Goal: Information Seeking & Learning: Check status

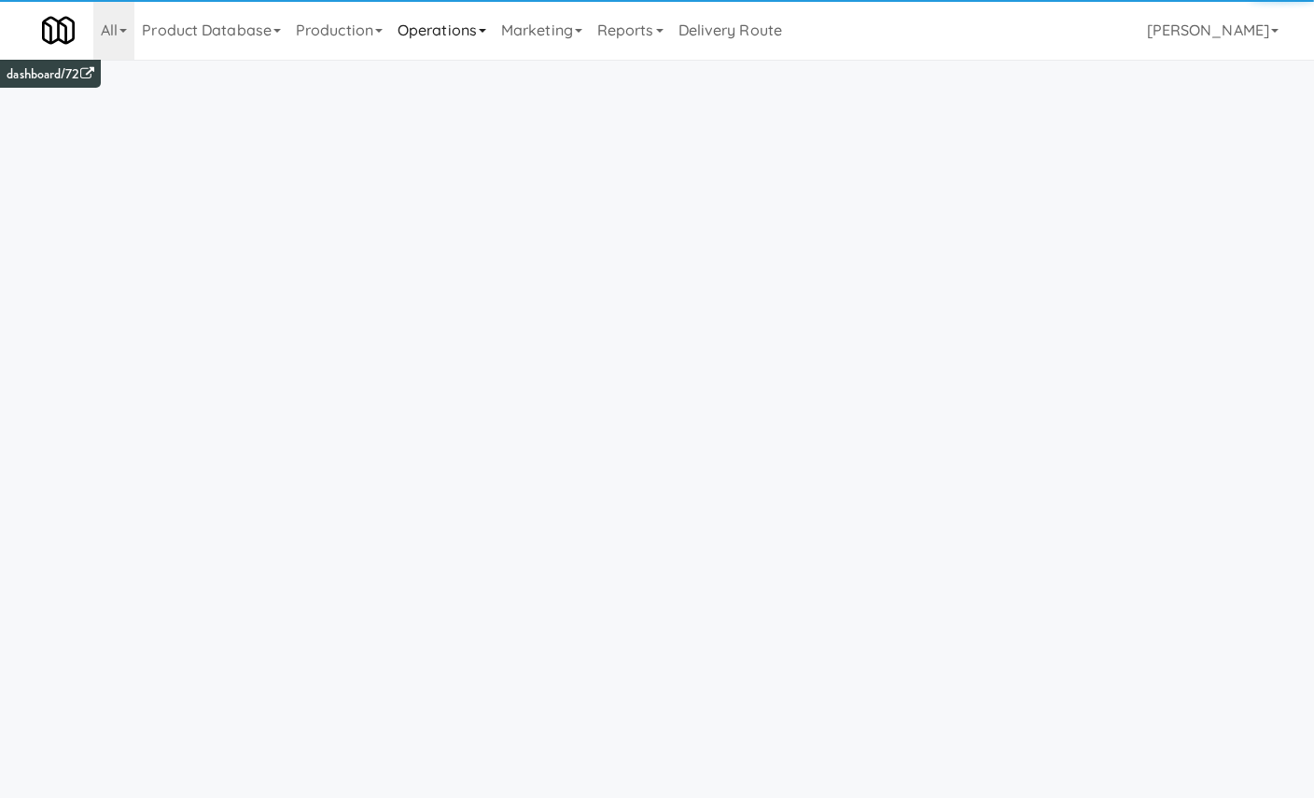
click at [454, 32] on link "Operations" at bounding box center [442, 30] width 104 height 60
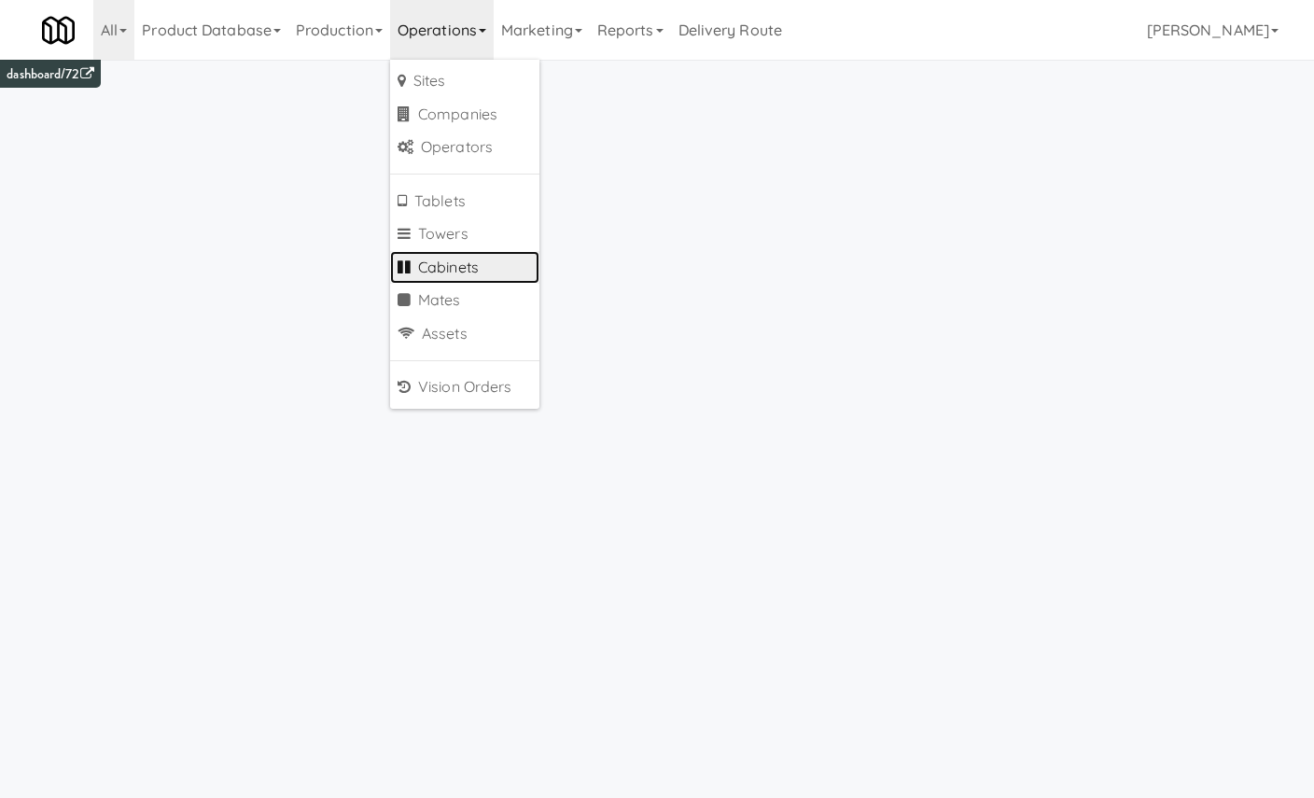
click at [496, 259] on link "Cabinets" at bounding box center [464, 268] width 149 height 34
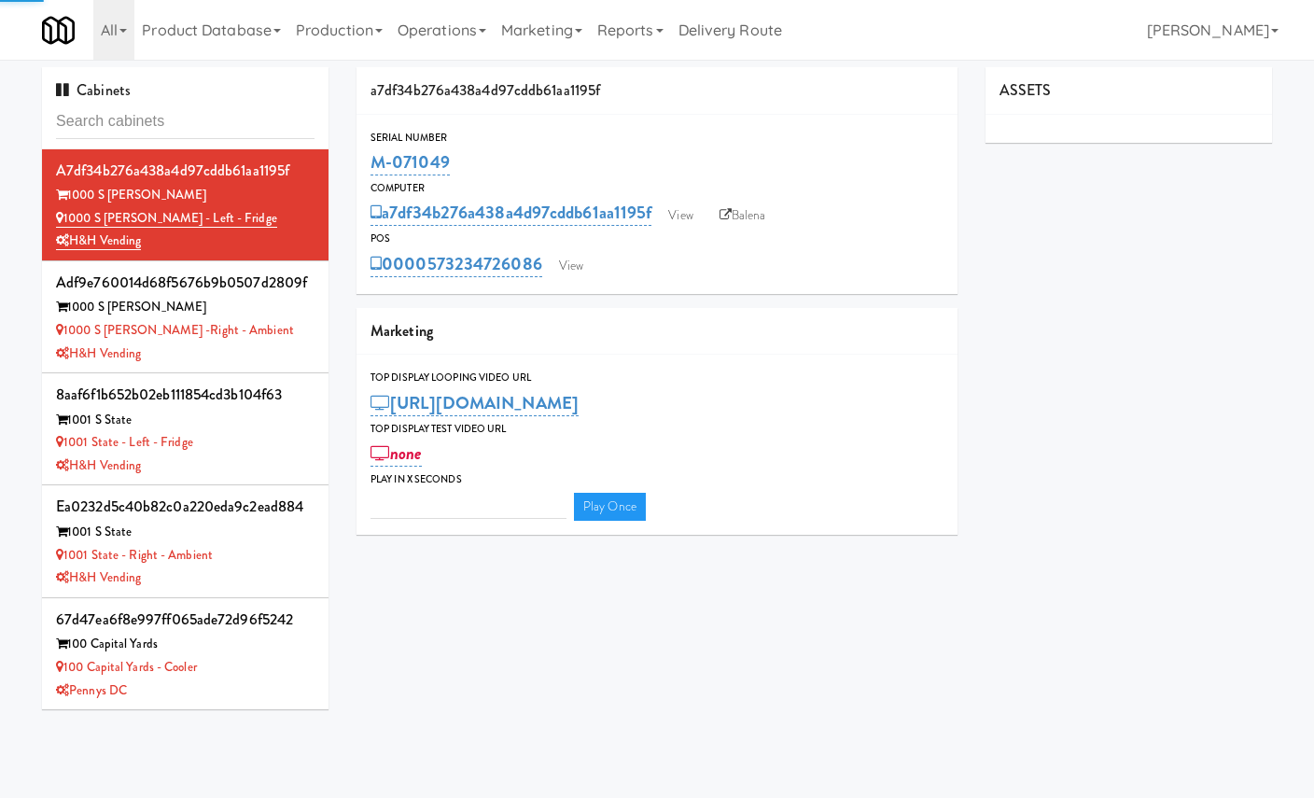
type input "3"
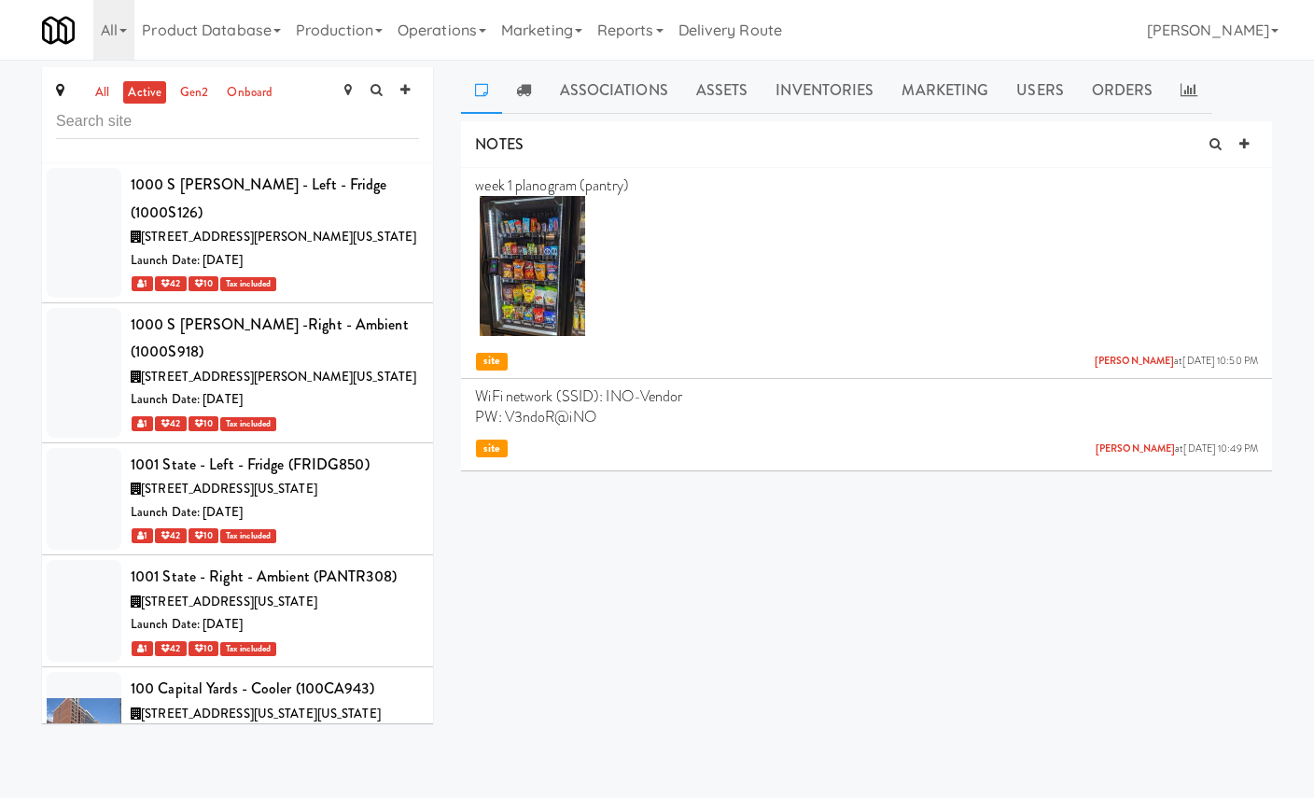
scroll to position [5915, 0]
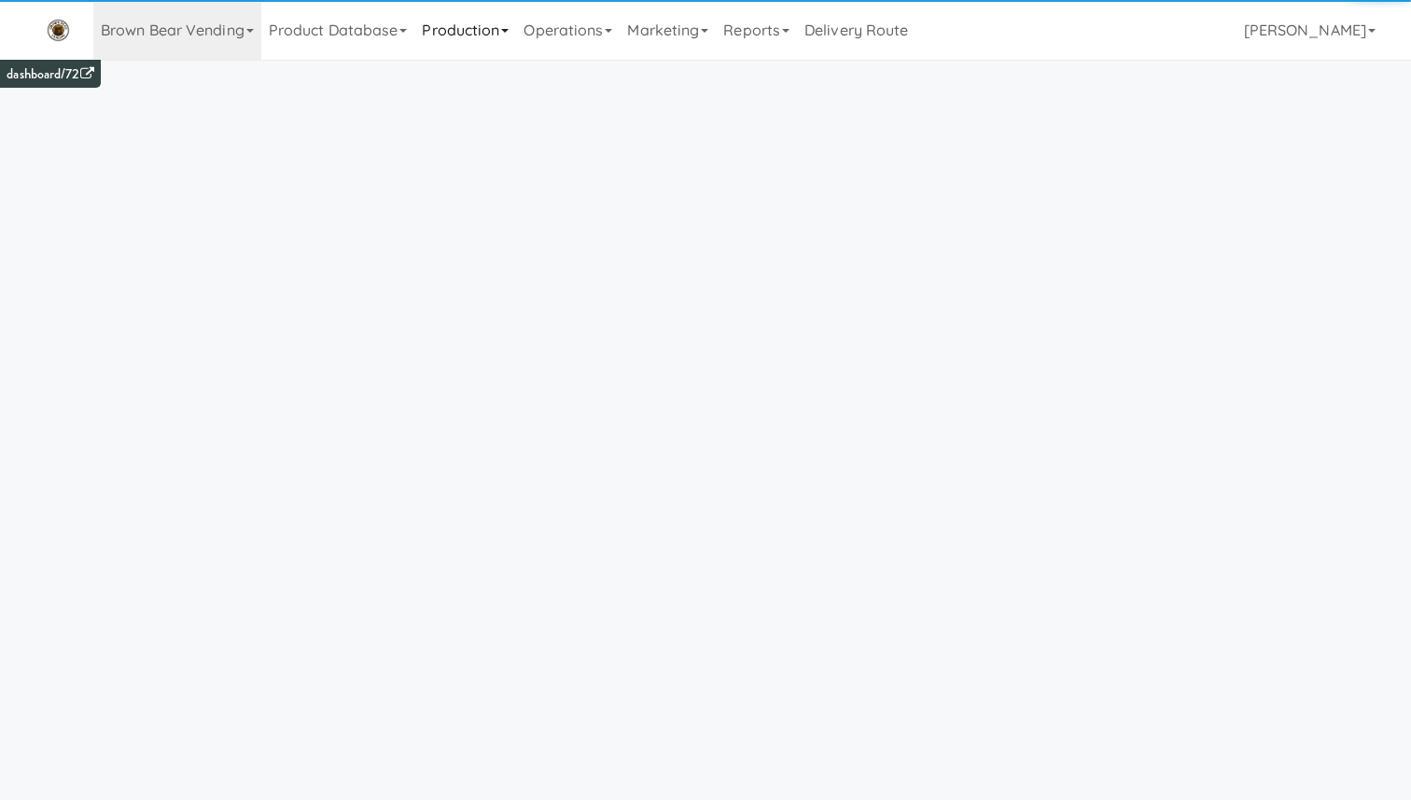
click at [426, 30] on link "Production" at bounding box center [465, 30] width 102 height 60
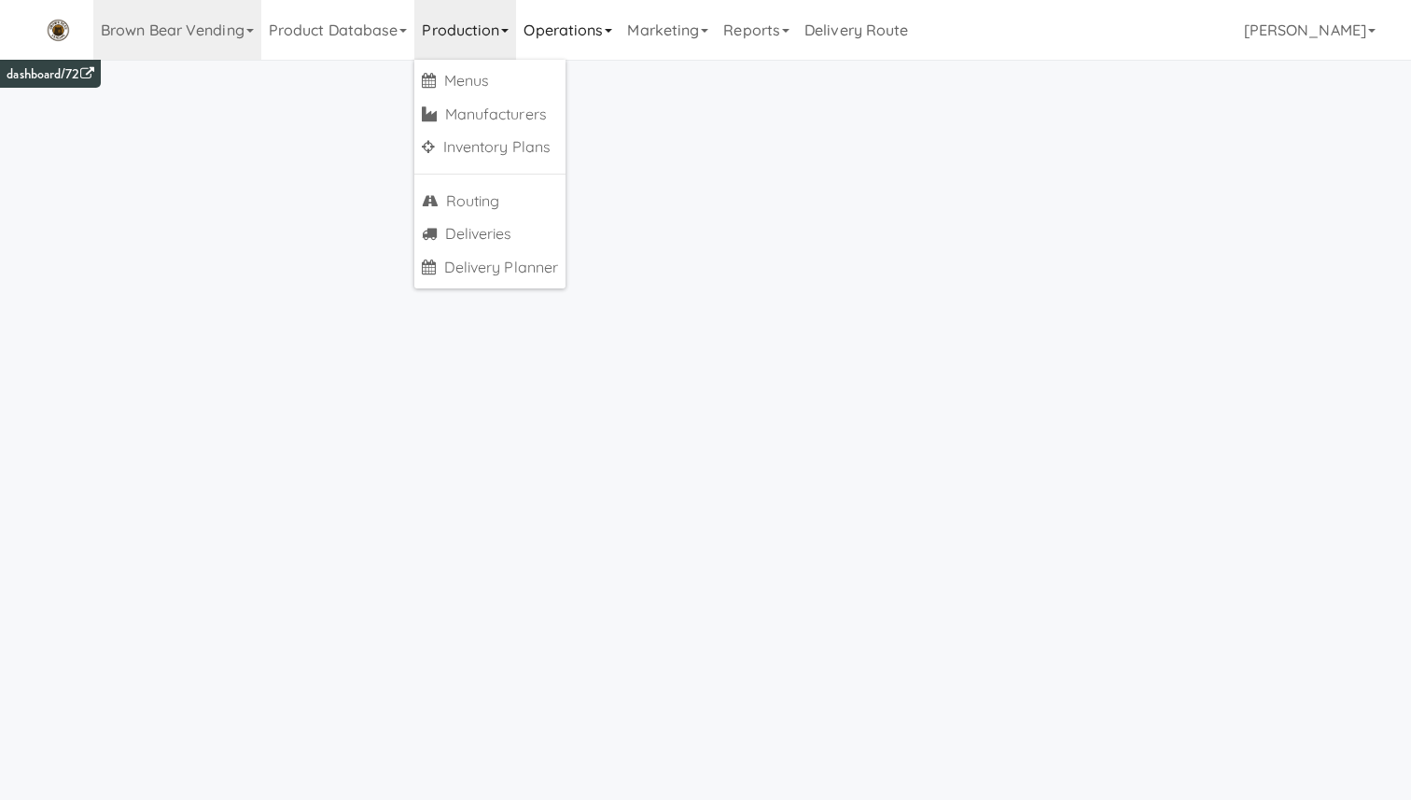
click at [593, 20] on link "Operations" at bounding box center [568, 30] width 104 height 60
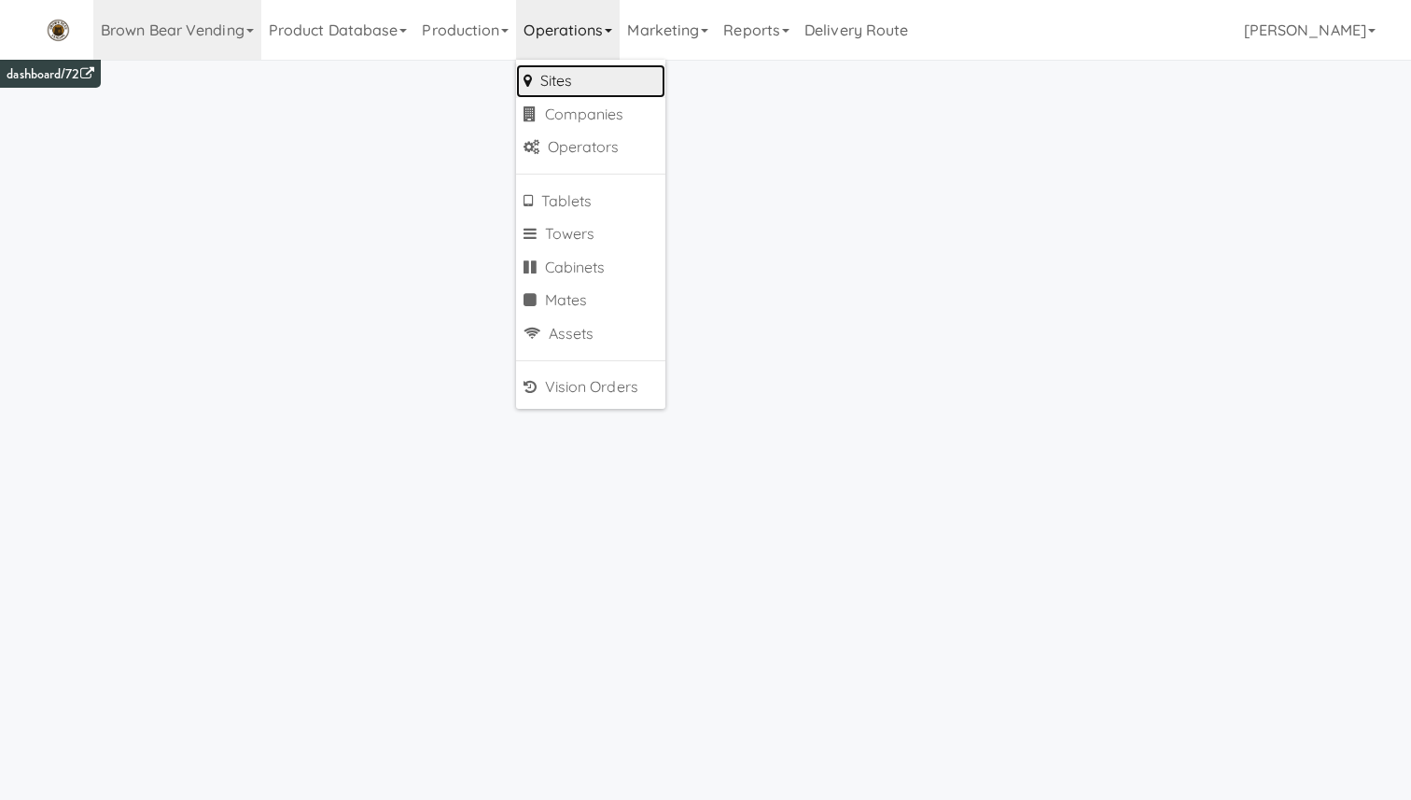
click at [594, 83] on link "Sites" at bounding box center [590, 81] width 149 height 34
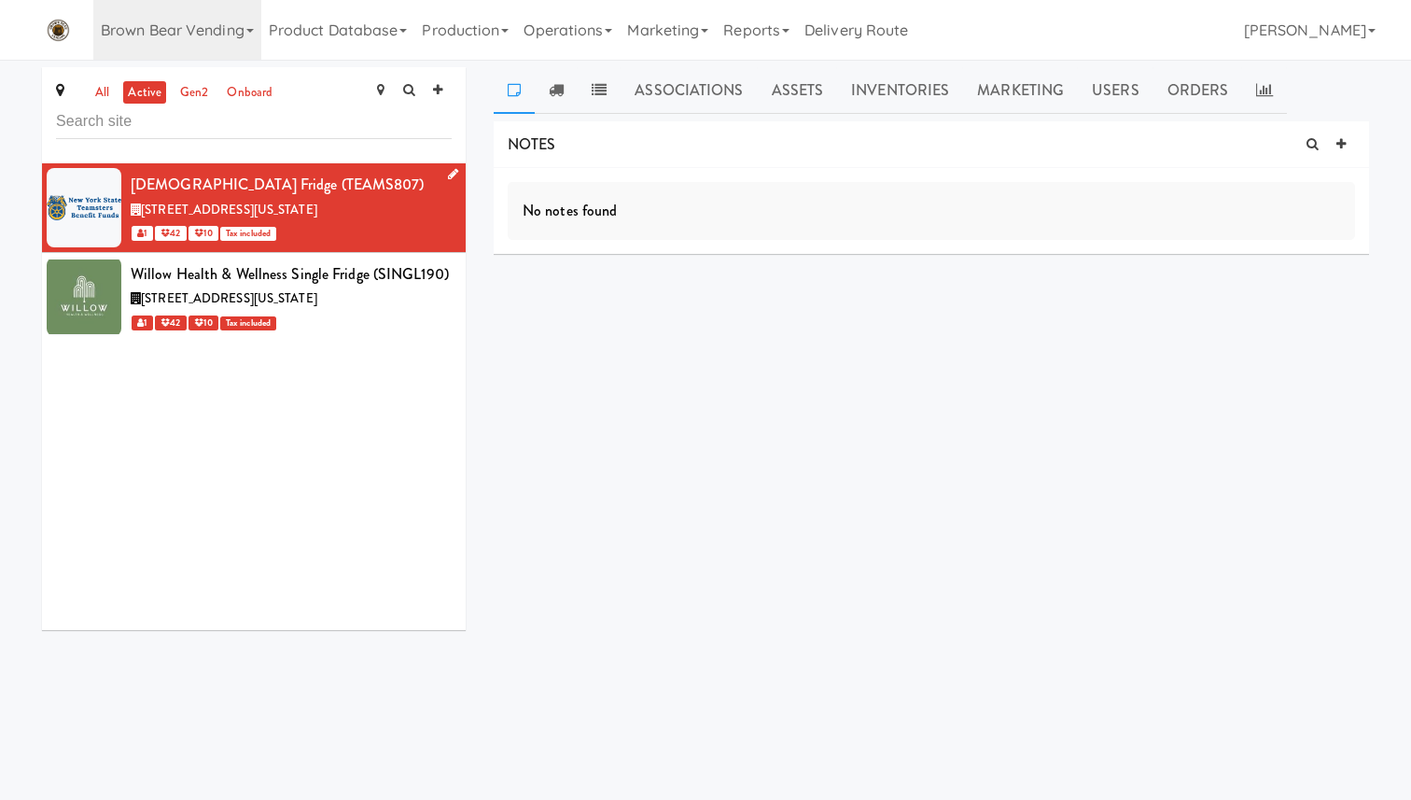
click at [446, 176] on link at bounding box center [449, 174] width 18 height 23
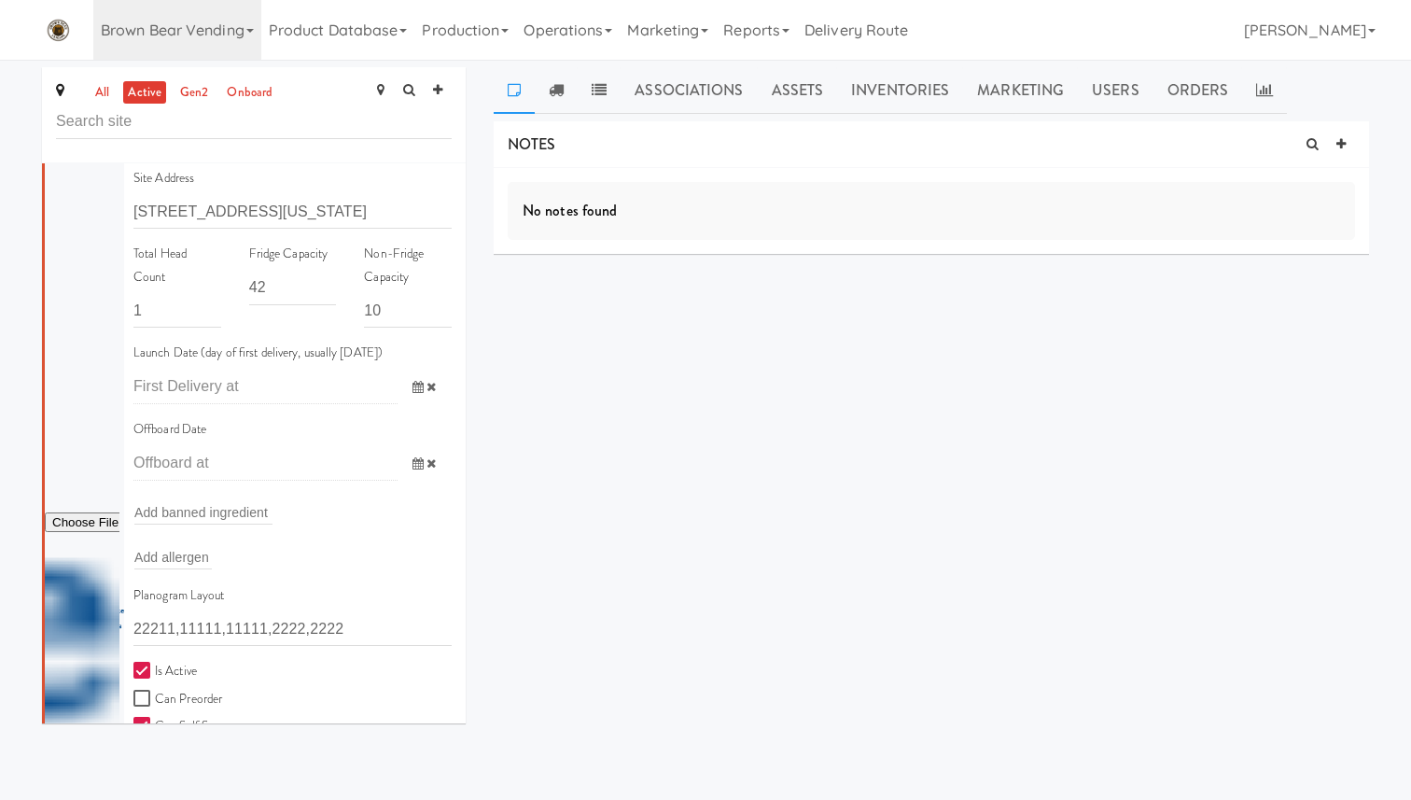
scroll to position [76, 0]
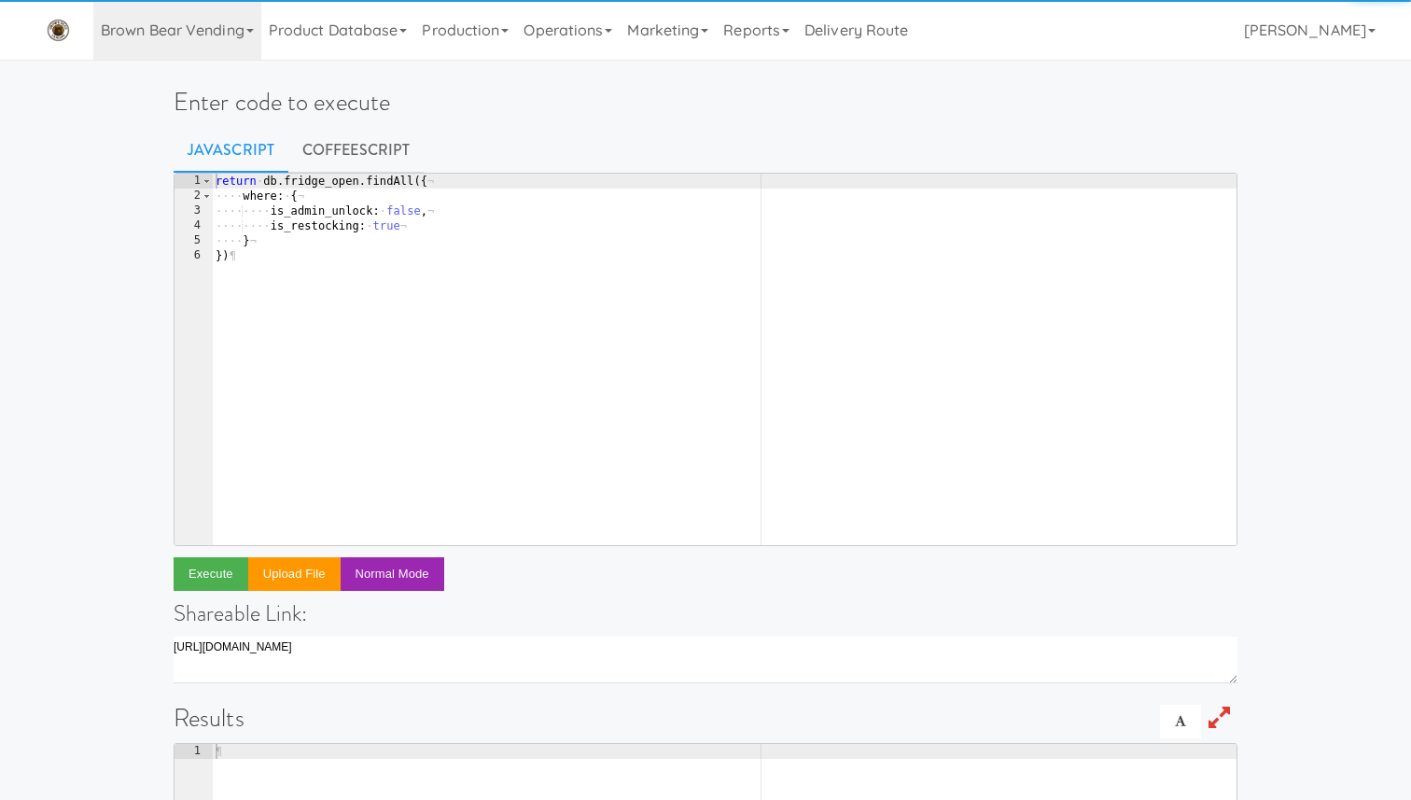
click at [516, 225] on div "return · db . fridge_open . findAll ({ ¬ ···· where : · { ¬ ···· ···· is_admin_…" at bounding box center [724, 374] width 1025 height 401
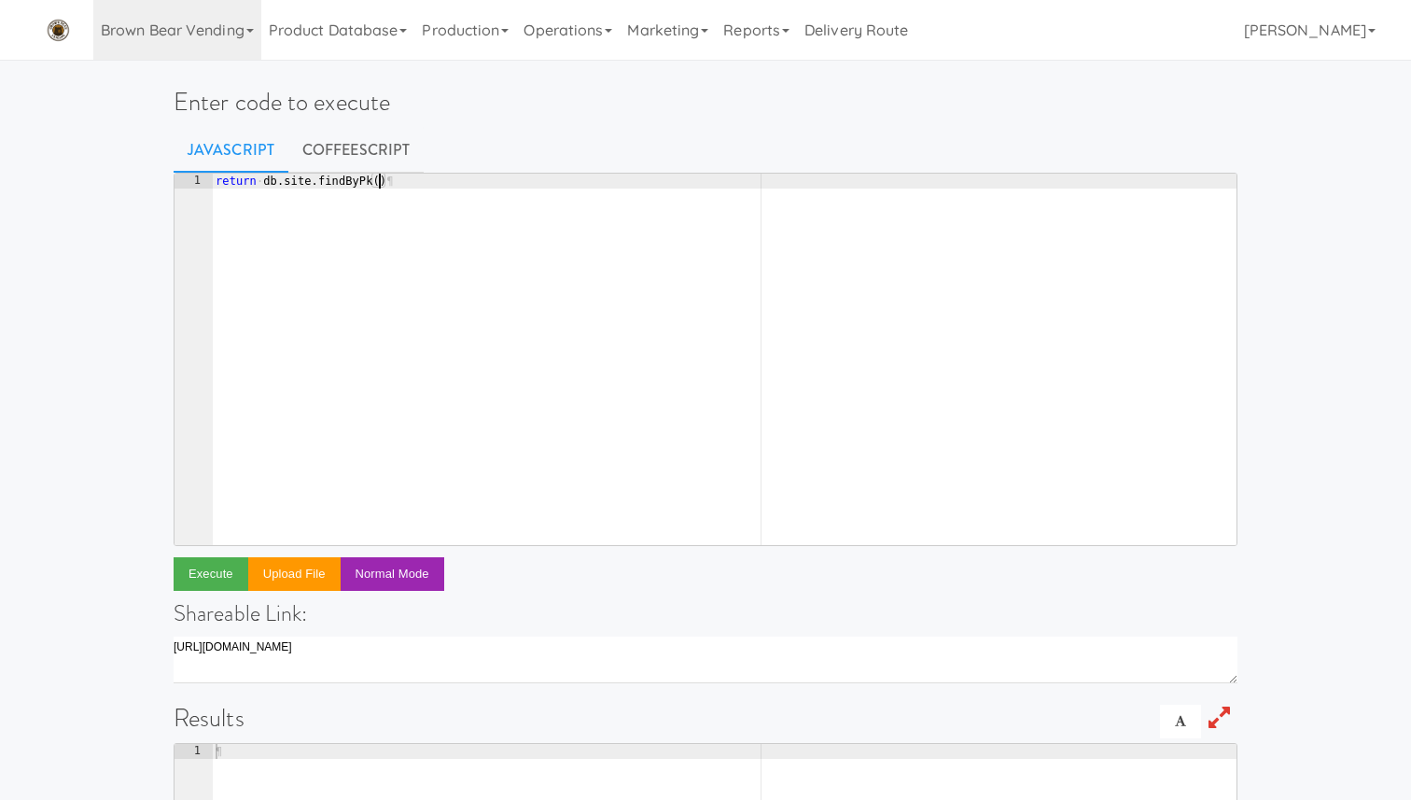
scroll to position [0, 13]
paste textarea "f6962713-12db-49ab-b941-f5a9c95200ce')"
type textarea "return db.site.findByPk('f6962713-12db-49ab-b941-f5a9c95200ce')"
click at [226, 579] on button "Execute" at bounding box center [211, 574] width 75 height 34
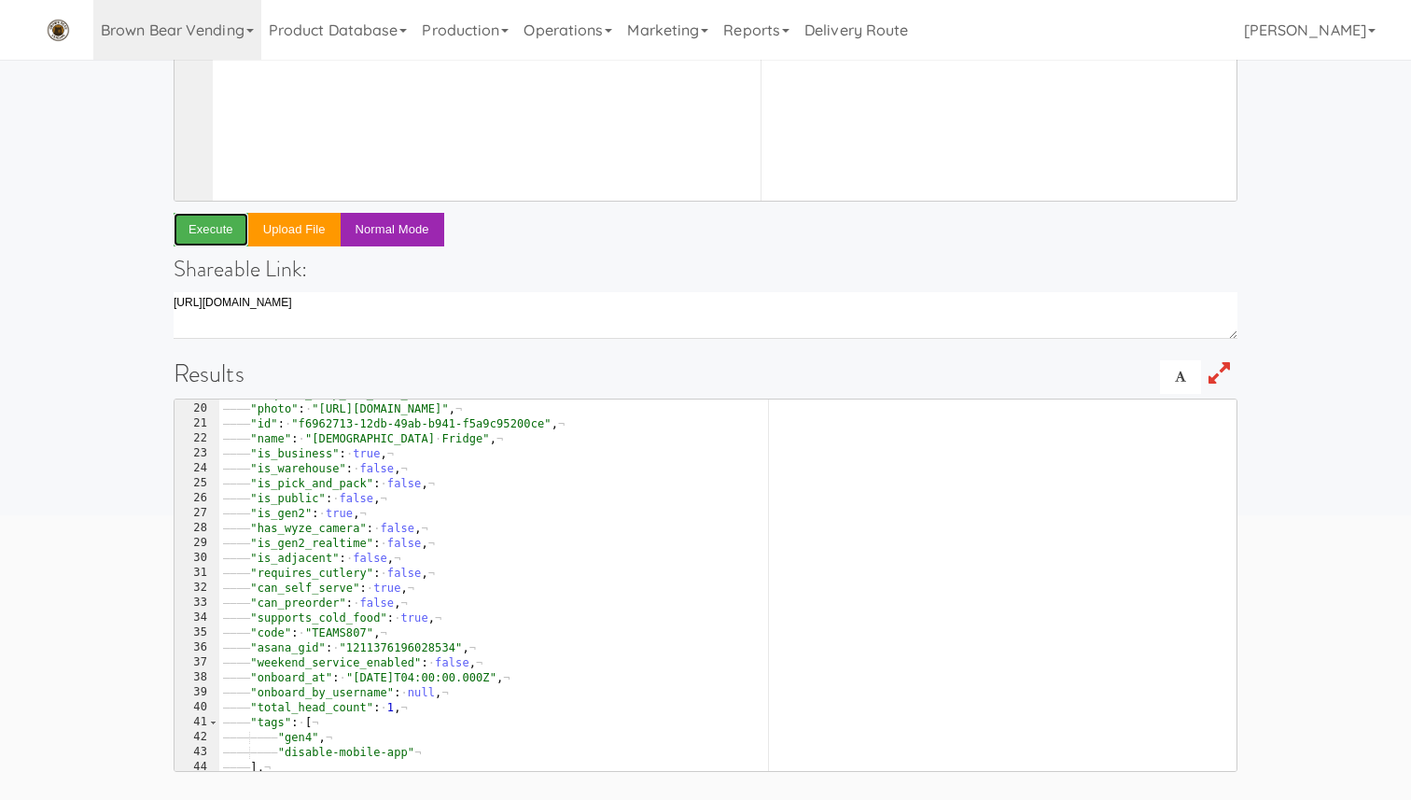
scroll to position [304, 0]
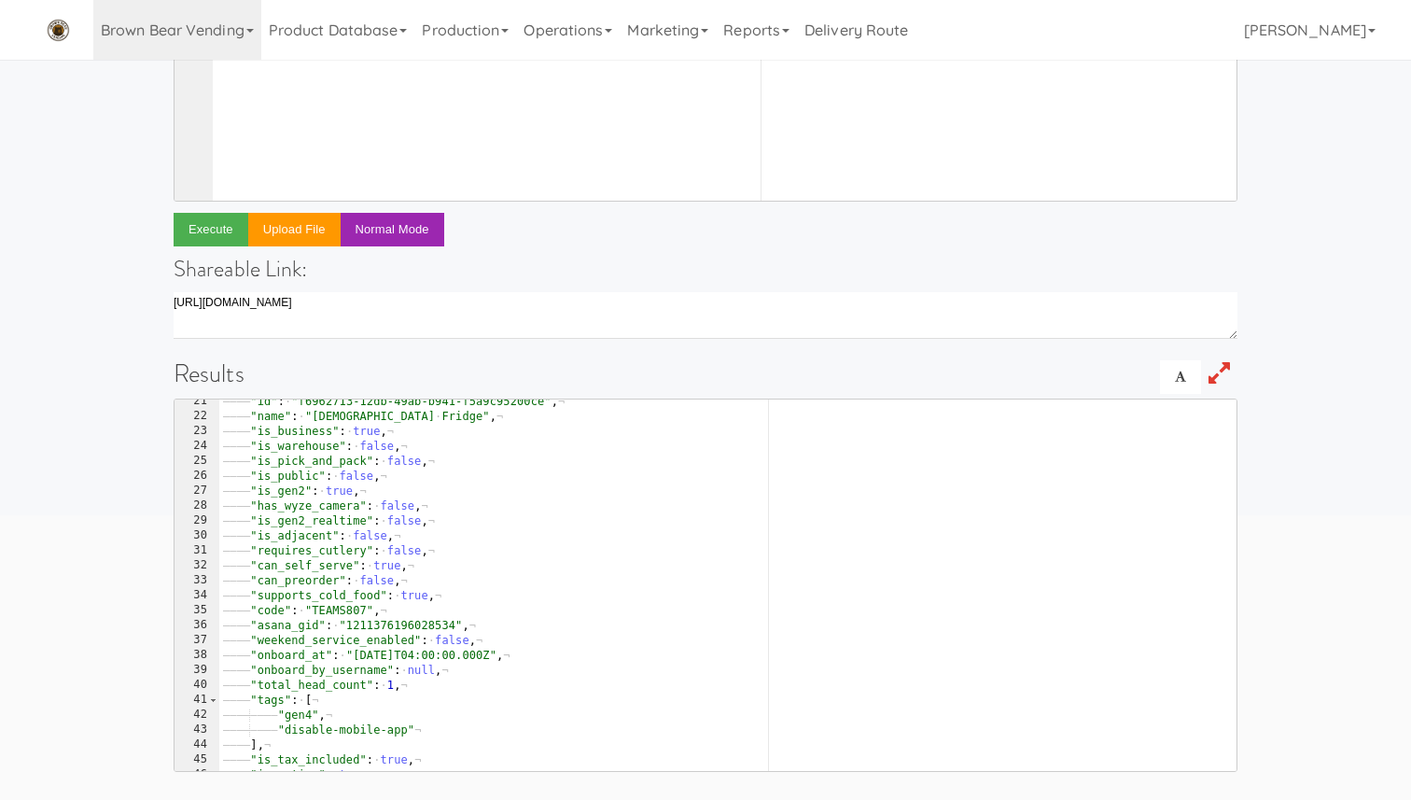
click at [301, 661] on div "———— "id" : · "f6962713-12db-49ab-b941-f5a9c95200ce" , ¬ ———— "name" : · "Teams…" at bounding box center [727, 594] width 1017 height 401
type textarea ""onboard_at": "2025-08-08T04:00:00.000Z","
click at [301, 661] on div "———— "id" : · "f6962713-12db-49ab-b941-f5a9c95200ce" , ¬ ———— "name" : · "Teams…" at bounding box center [727, 594] width 1017 height 401
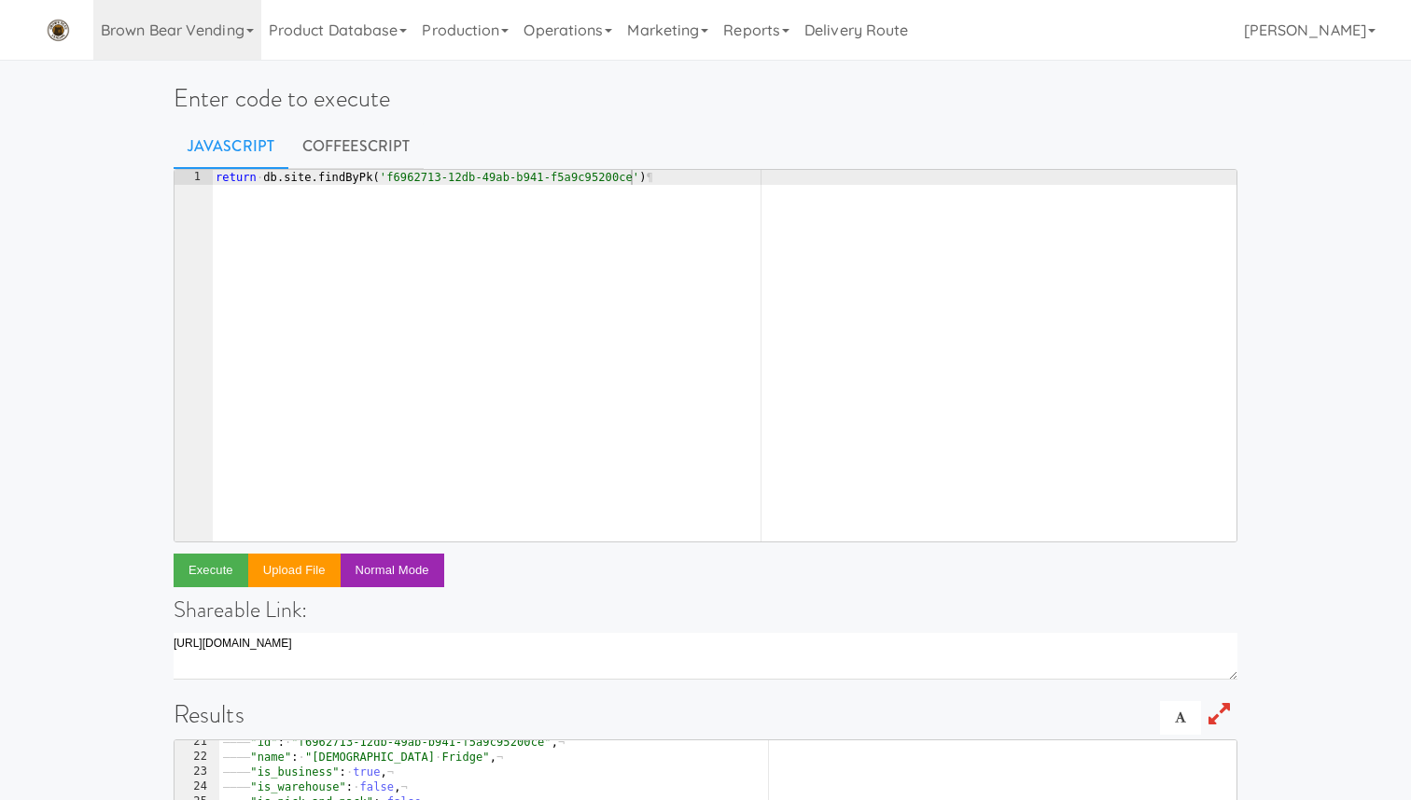
scroll to position [0, 0]
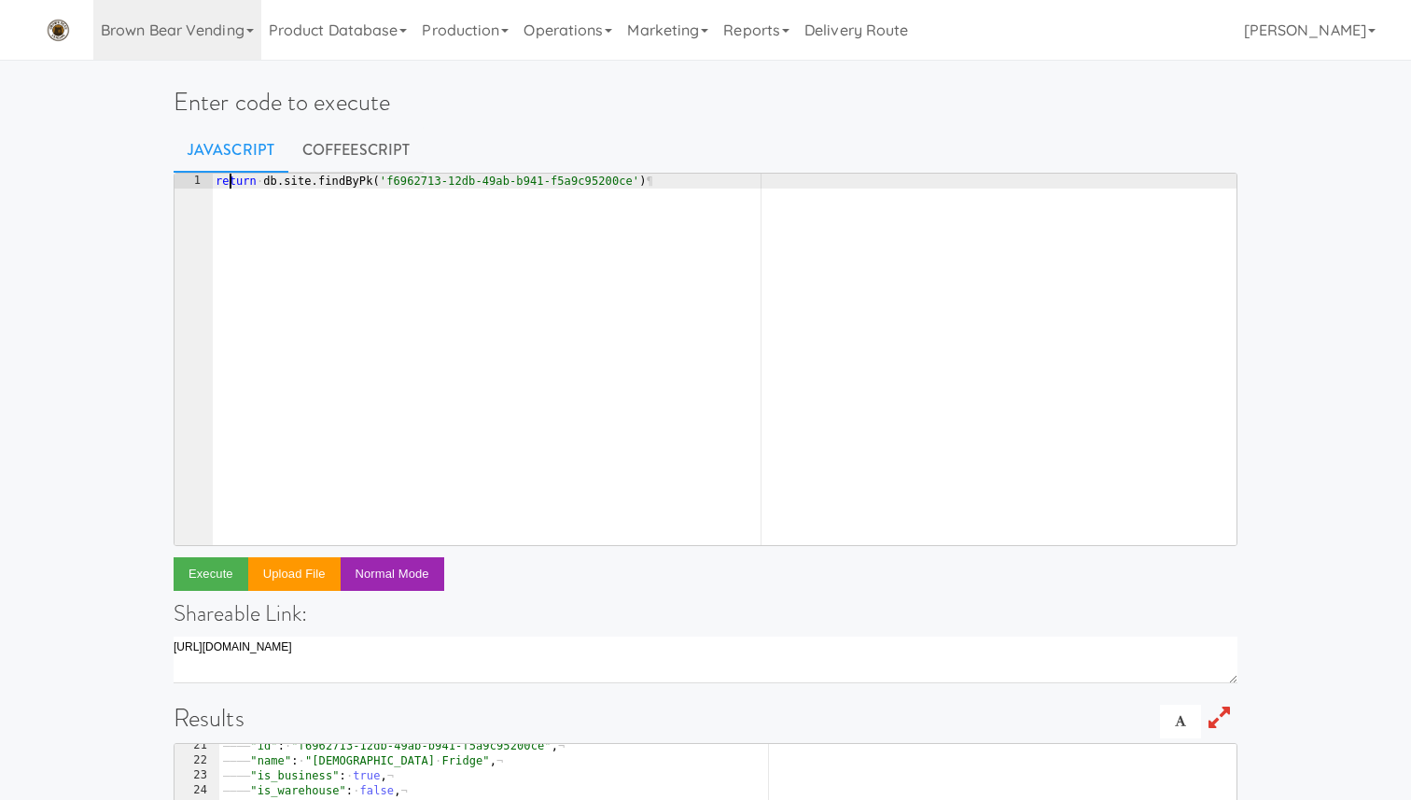
click at [230, 176] on div "return · db . site . findByPk ( 'f6962713-12db-49ab-b941-f5a9c95200ce' ) ¶" at bounding box center [724, 374] width 1025 height 401
type textarea "const s = await db.site.findByPk('f6962713-12db-49ab-b941-f5a9c95200ce')"
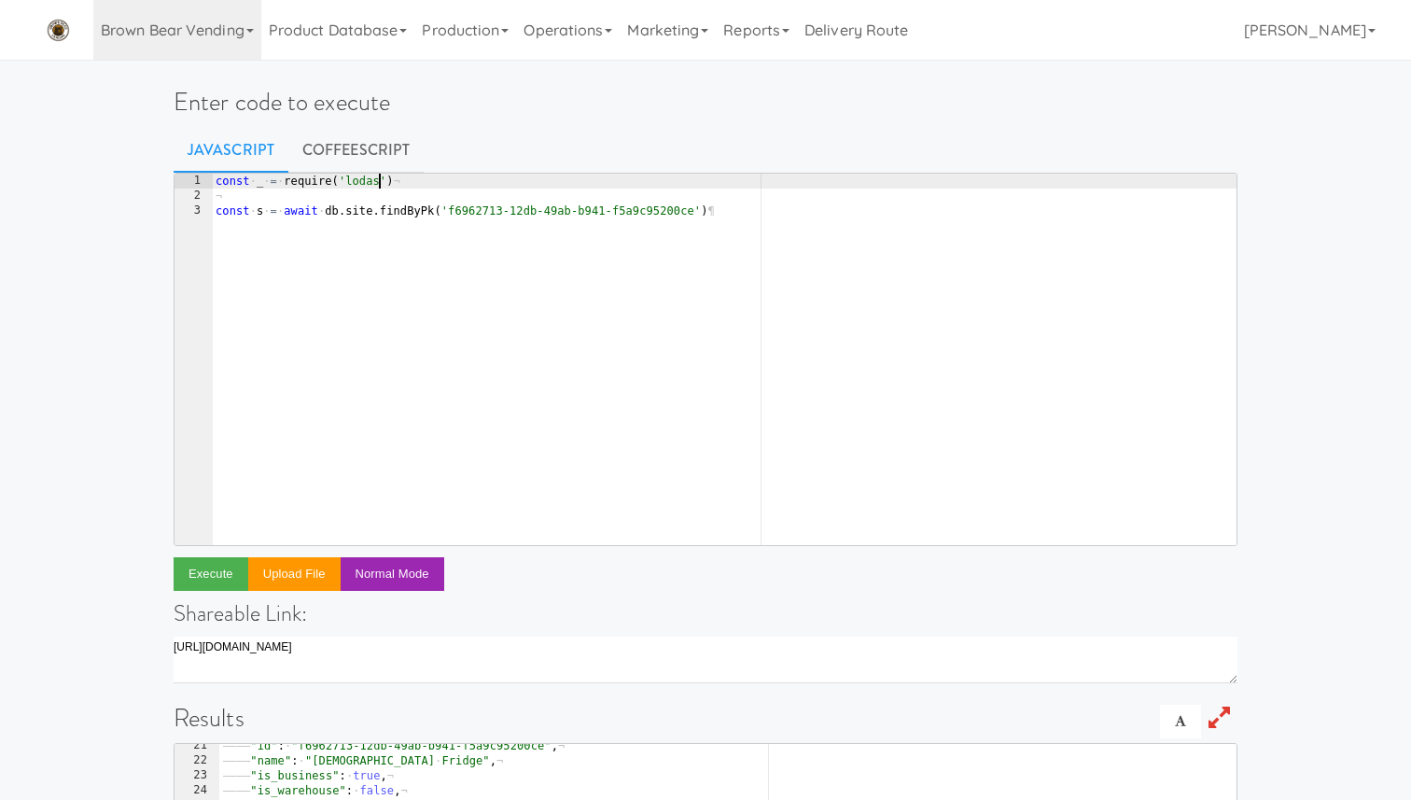
scroll to position [0, 13]
click at [765, 249] on div "const · _ · = · require ( 'lodash' ) ¬ ¬ const · s · = · await · db . site . fi…" at bounding box center [724, 374] width 1025 height 401
type textarea "const s = await db.site.findByPk('f6962713-12db-49ab-b941-f5a9c95200ce')"
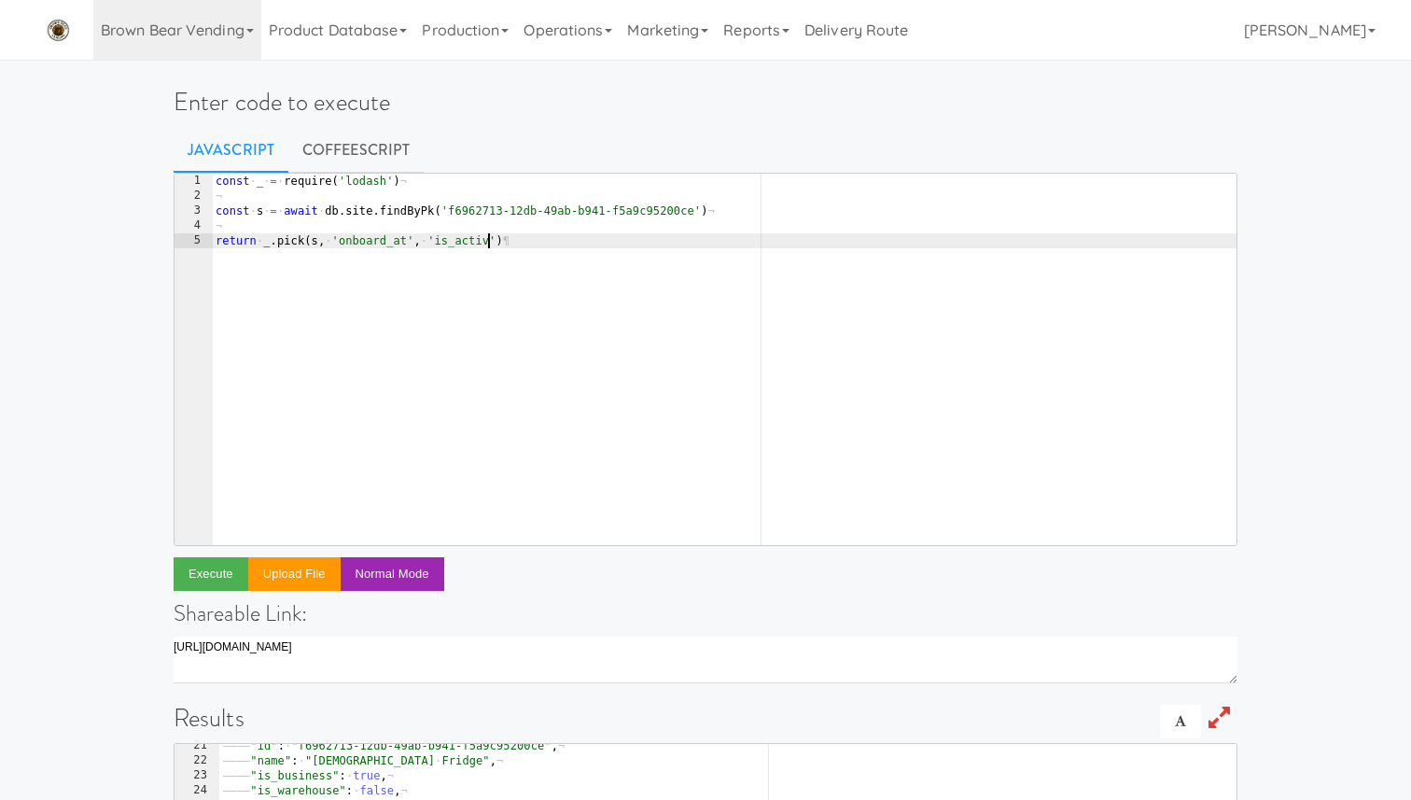
scroll to position [0, 22]
type textarea "return _.pick(s, 'onboard_at', 'is_active')"
click at [211, 565] on button "Execute" at bounding box center [211, 574] width 75 height 34
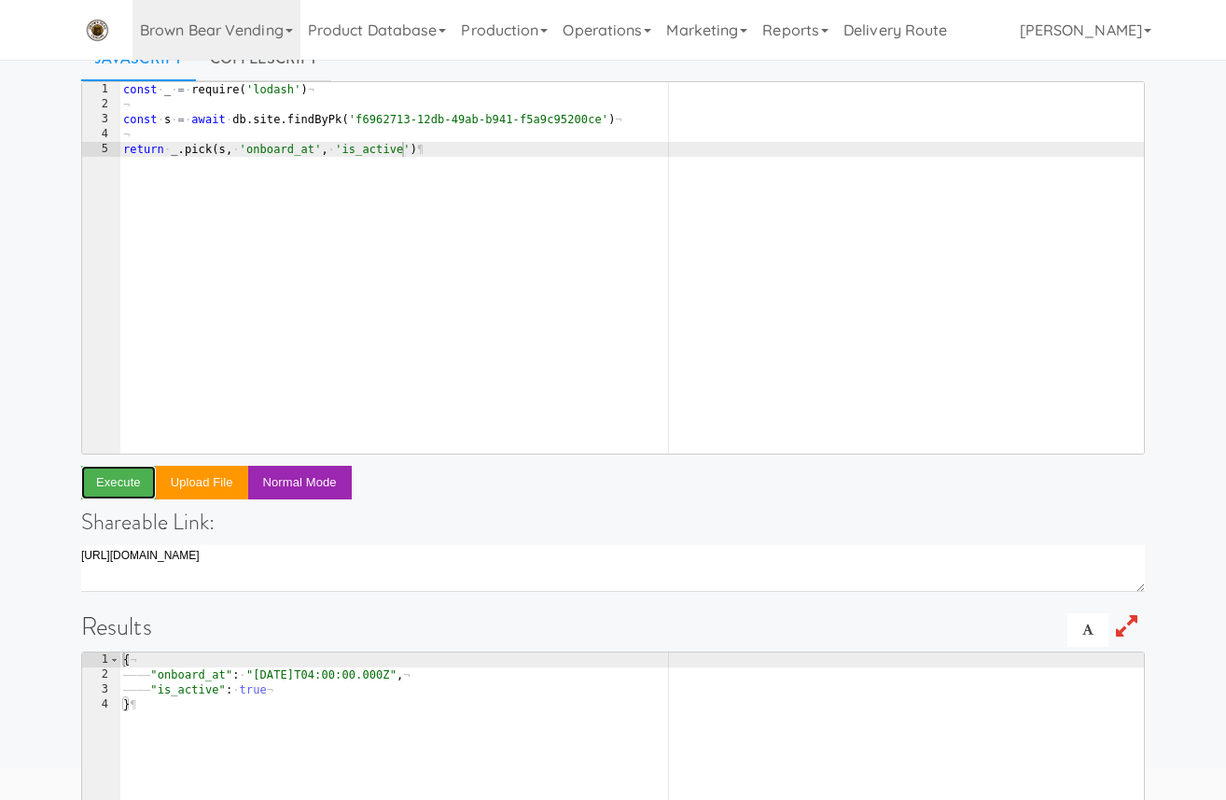
scroll to position [0, 0]
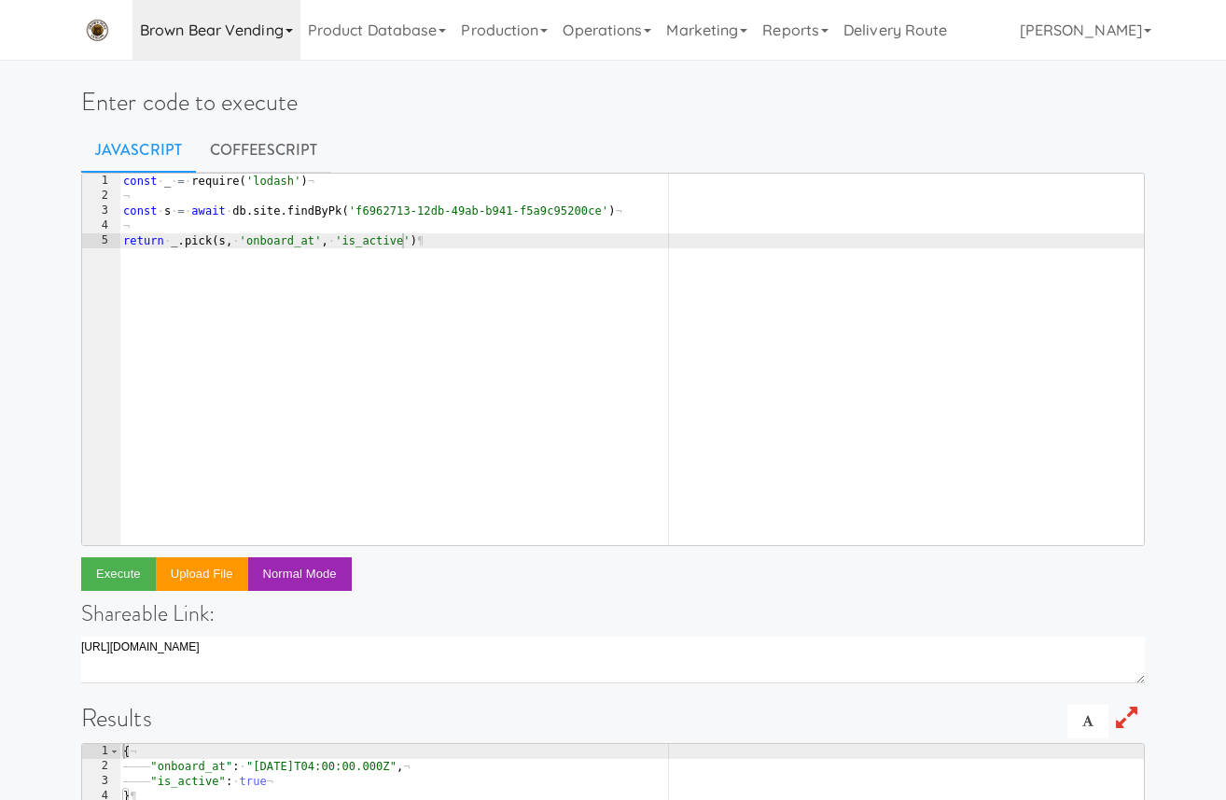
click at [271, 37] on link "Brown Bear Vending" at bounding box center [217, 30] width 168 height 60
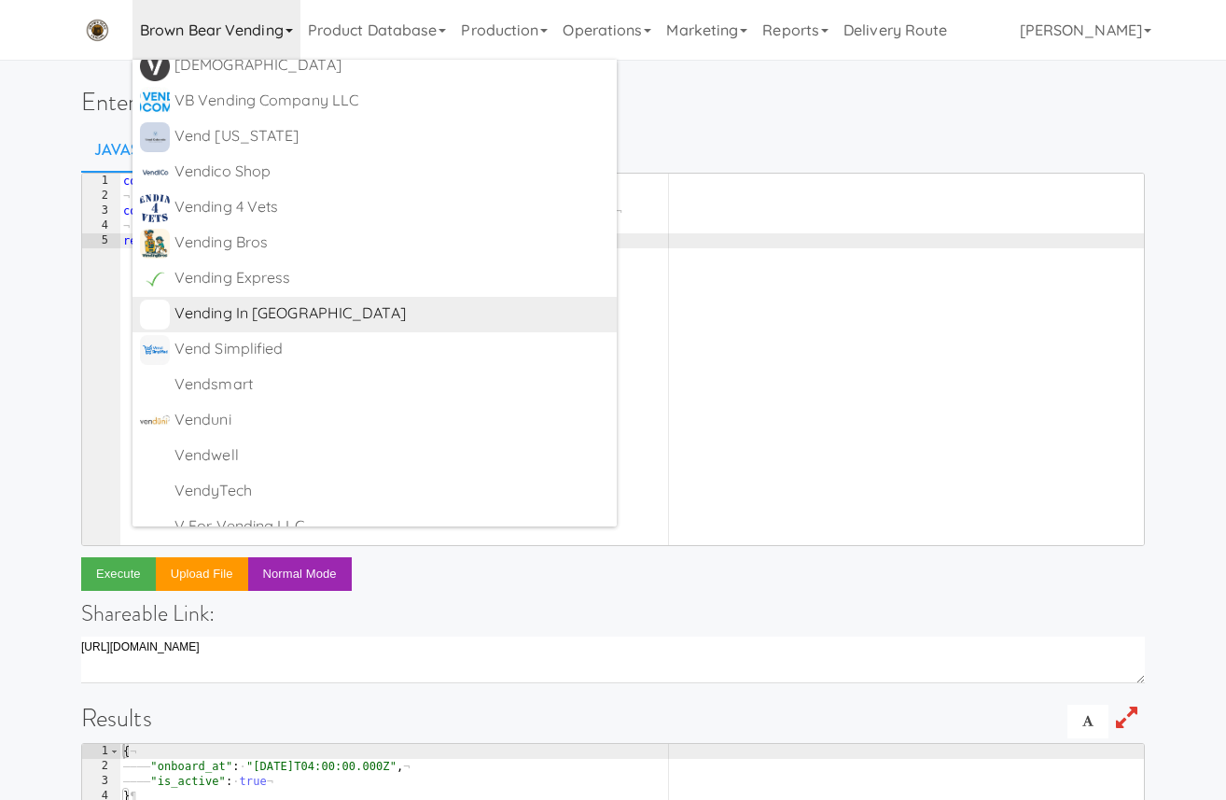
scroll to position [11852, 0]
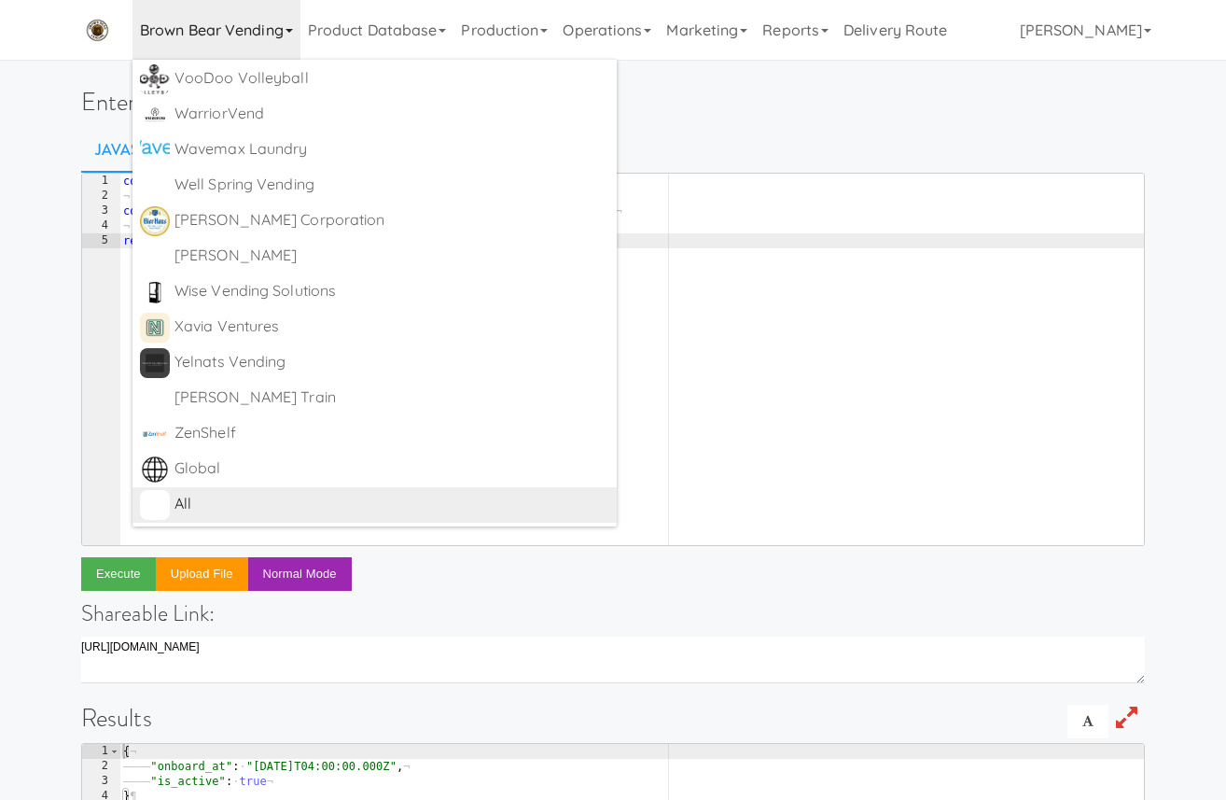
click at [273, 505] on div "All" at bounding box center [391, 504] width 435 height 28
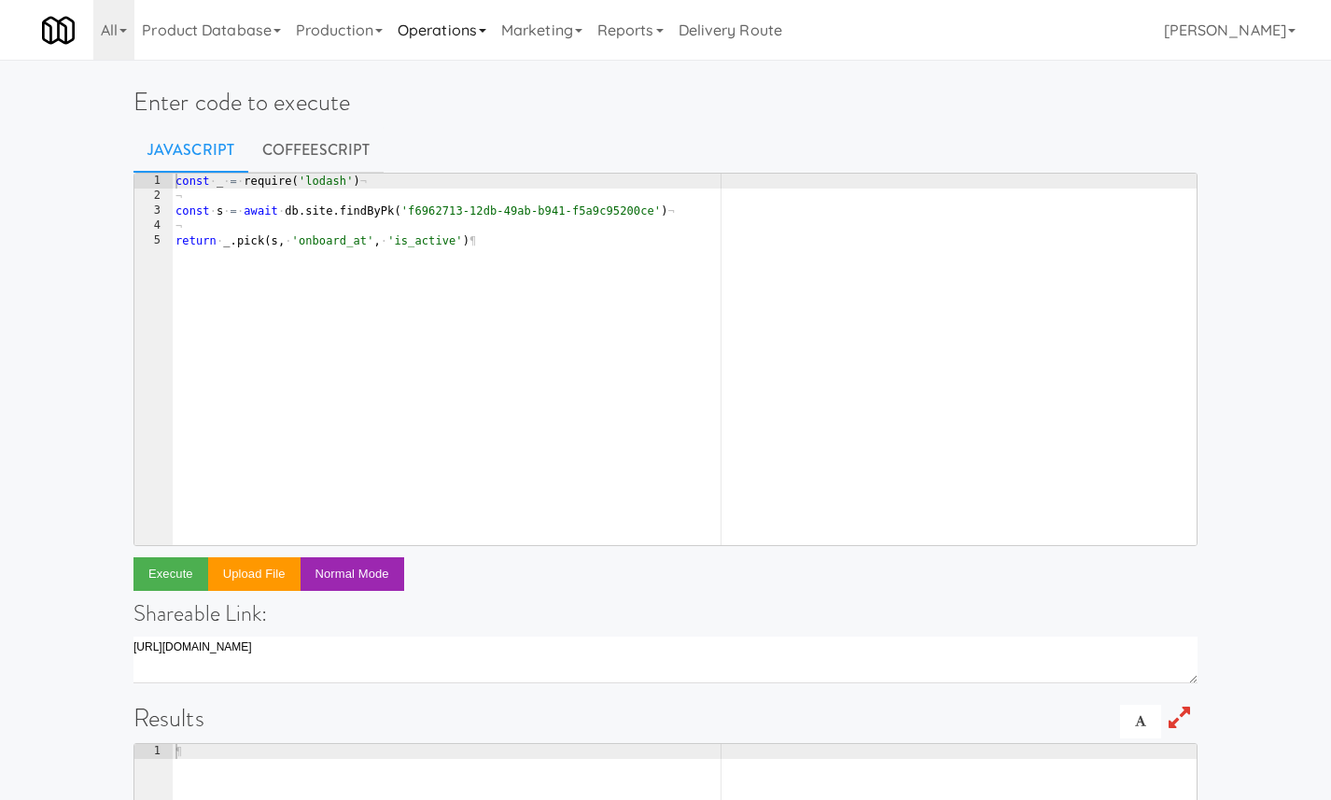
click at [443, 24] on link "Operations" at bounding box center [442, 30] width 104 height 60
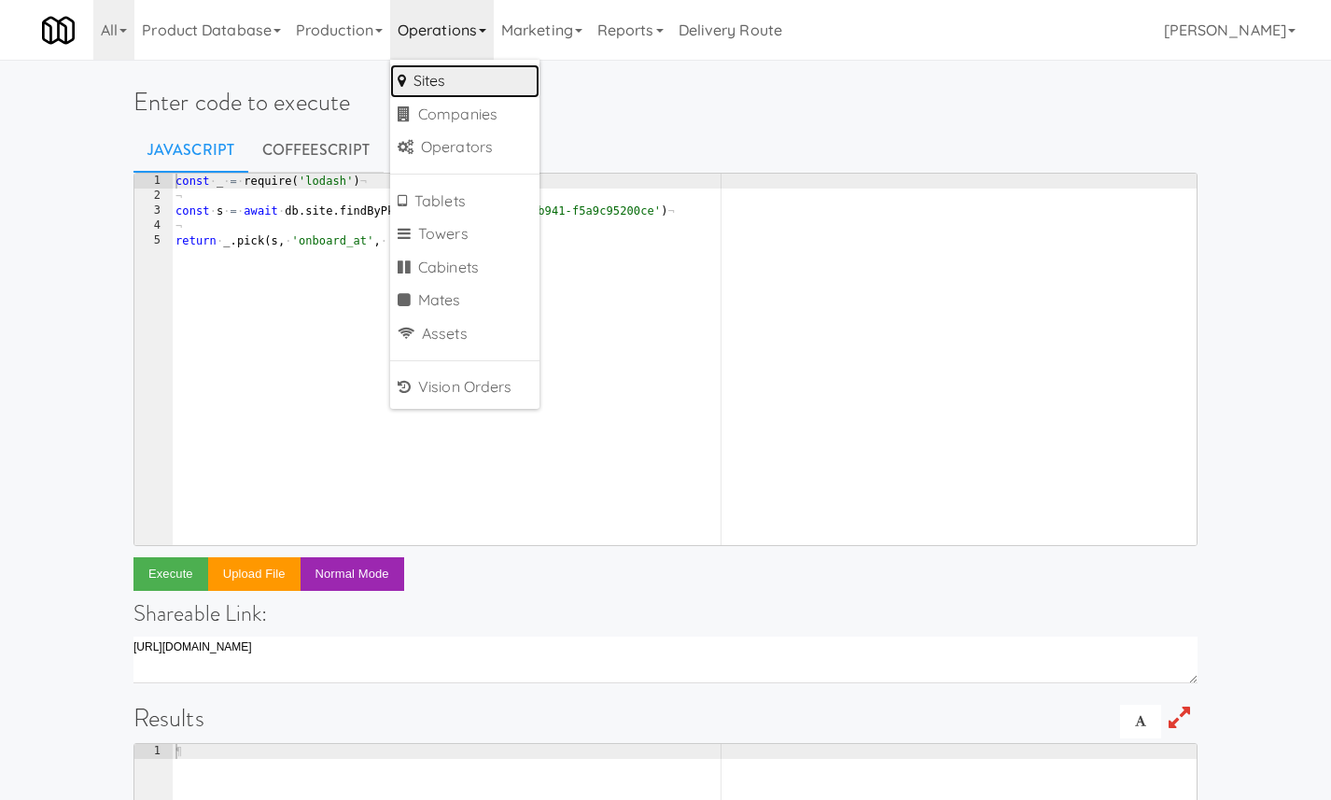
click at [472, 84] on link "Sites" at bounding box center [464, 81] width 149 height 34
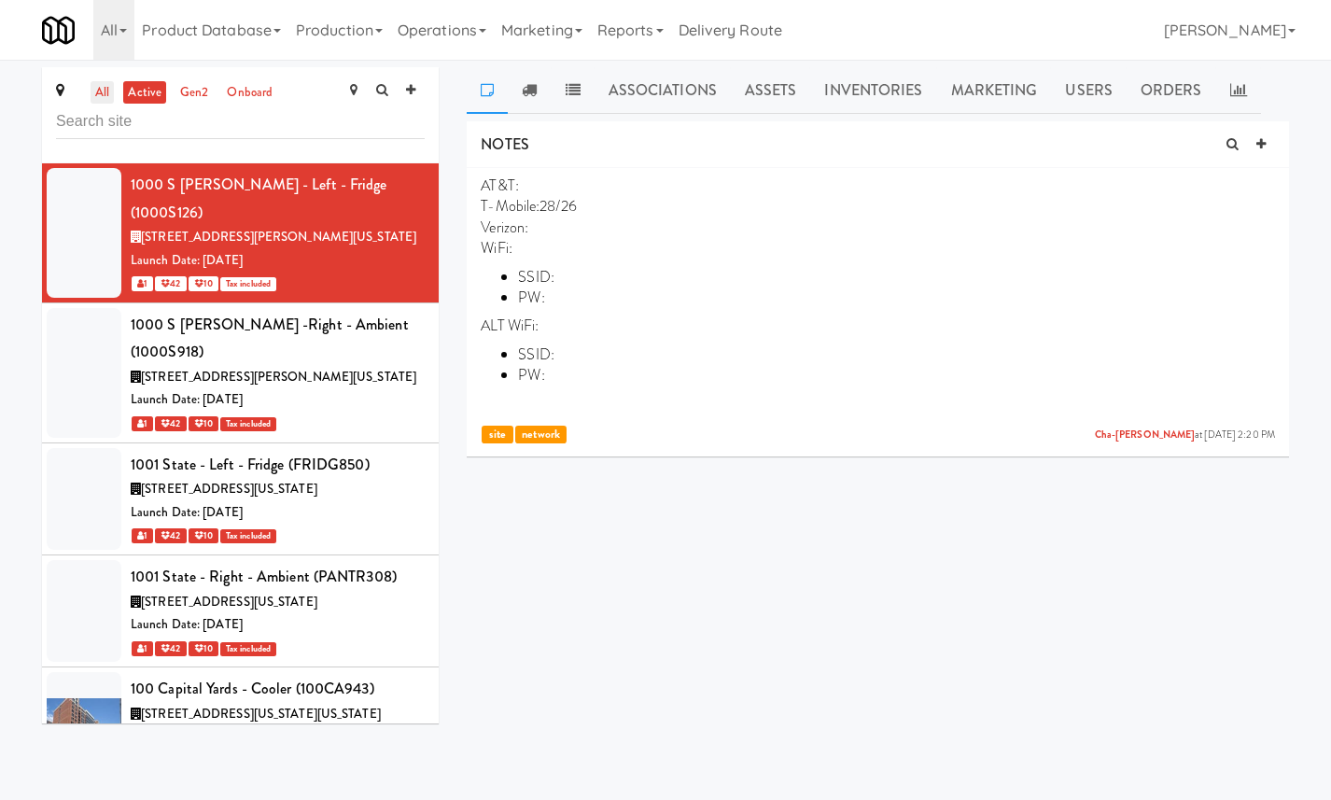
click at [101, 89] on link "all" at bounding box center [102, 92] width 23 height 23
click at [154, 97] on link "active" at bounding box center [144, 92] width 43 height 23
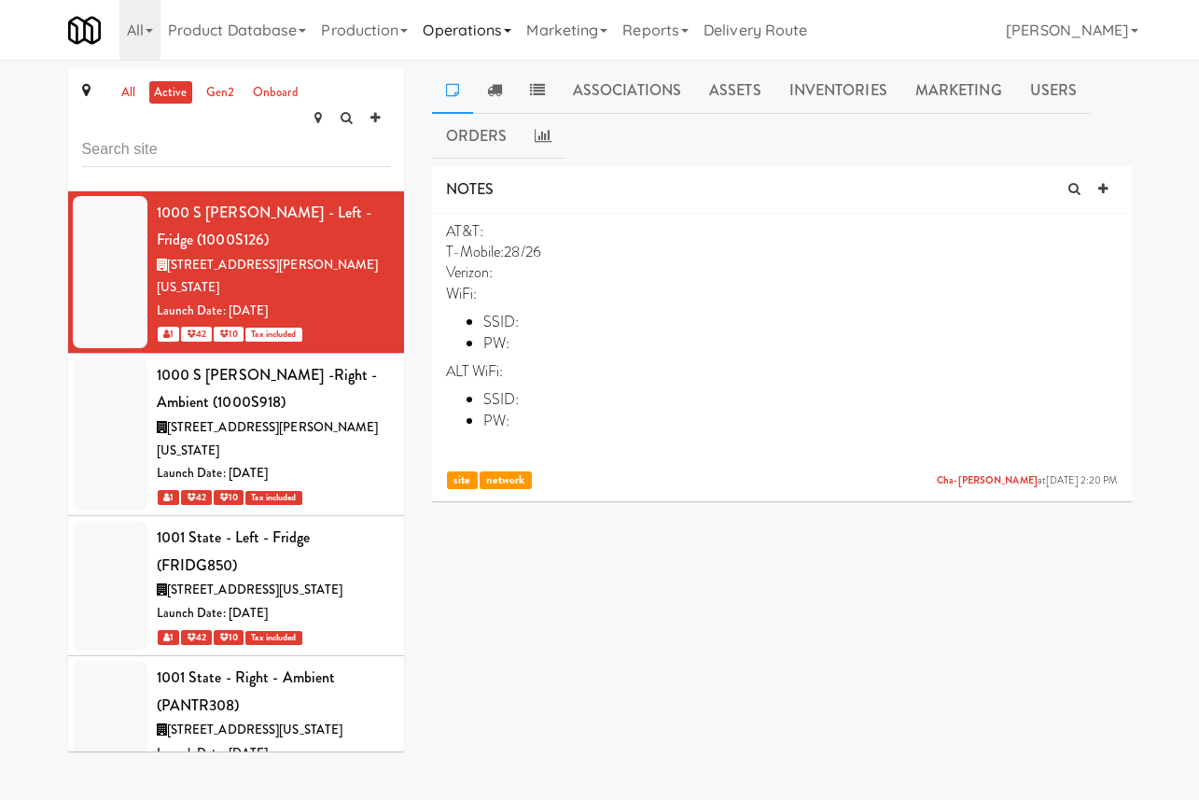
click at [463, 32] on link "Operations" at bounding box center [467, 30] width 104 height 60
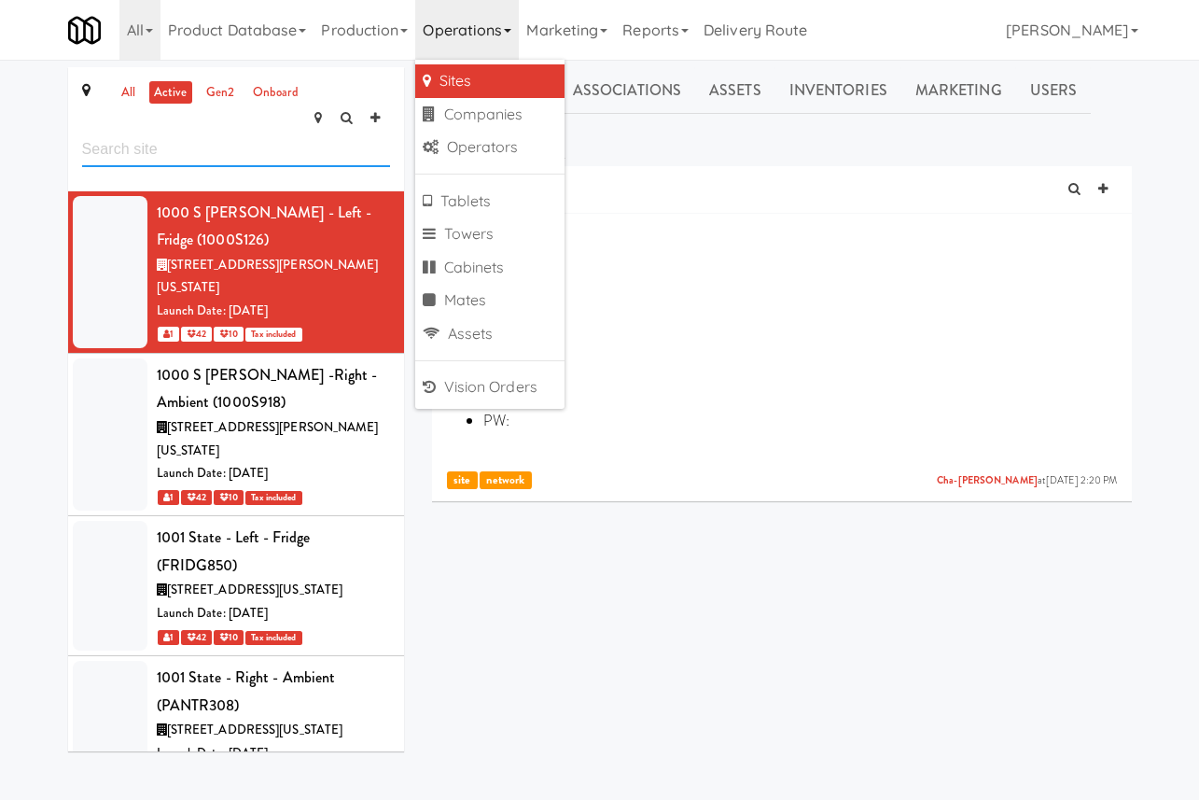
click at [258, 133] on input "text" at bounding box center [236, 150] width 308 height 35
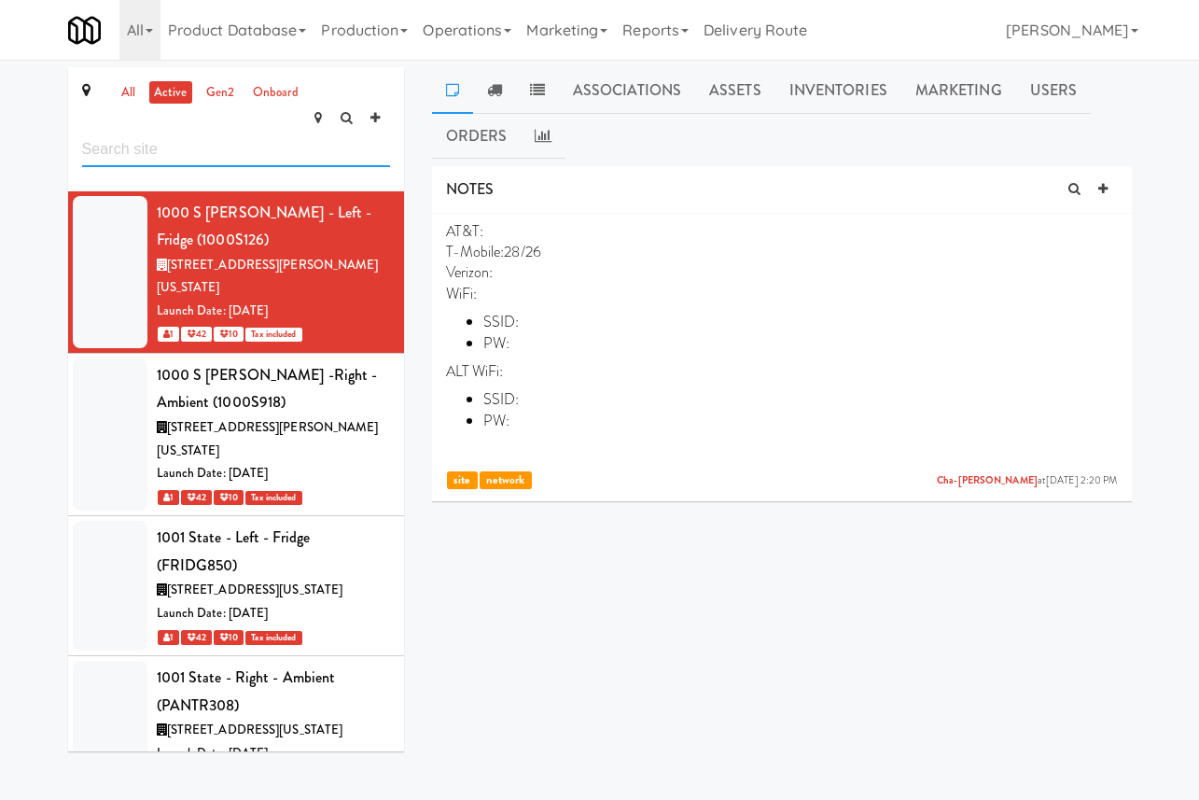
paste input "Foundry Lofts"
type input "Foundry Lofts"
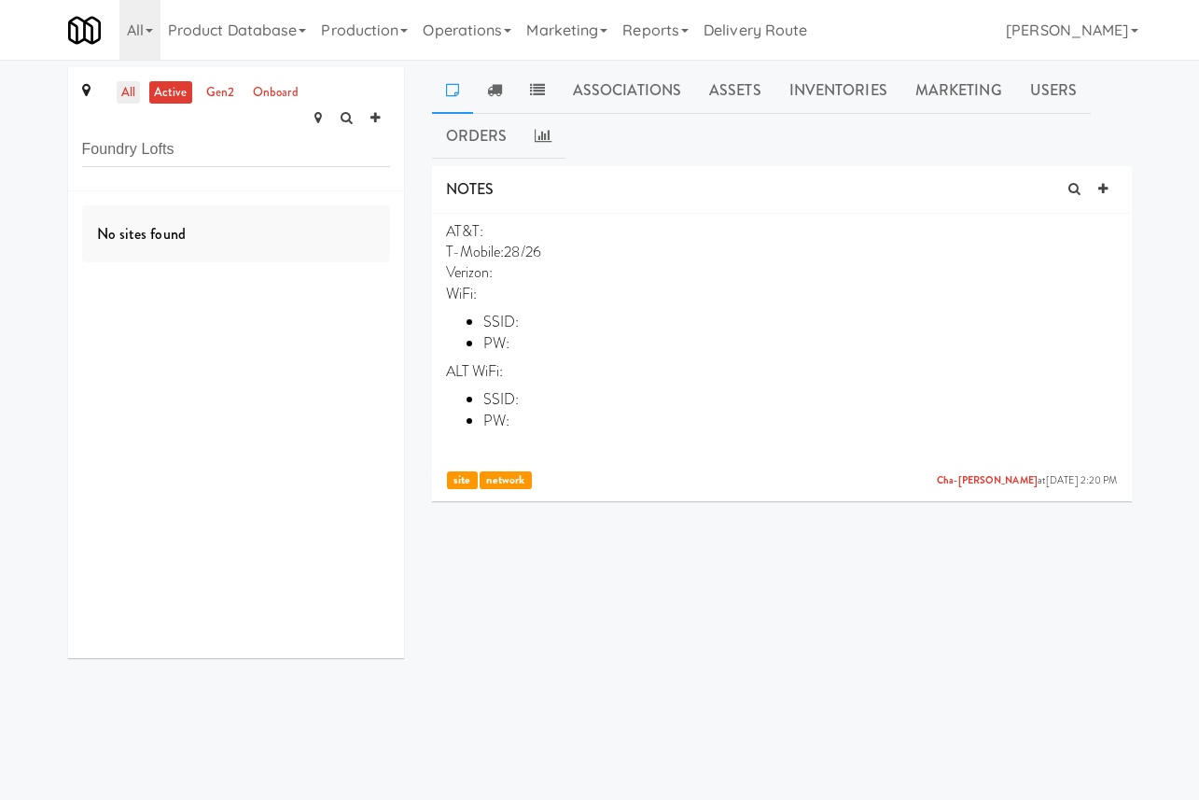
click at [129, 97] on link "all" at bounding box center [128, 92] width 23 height 23
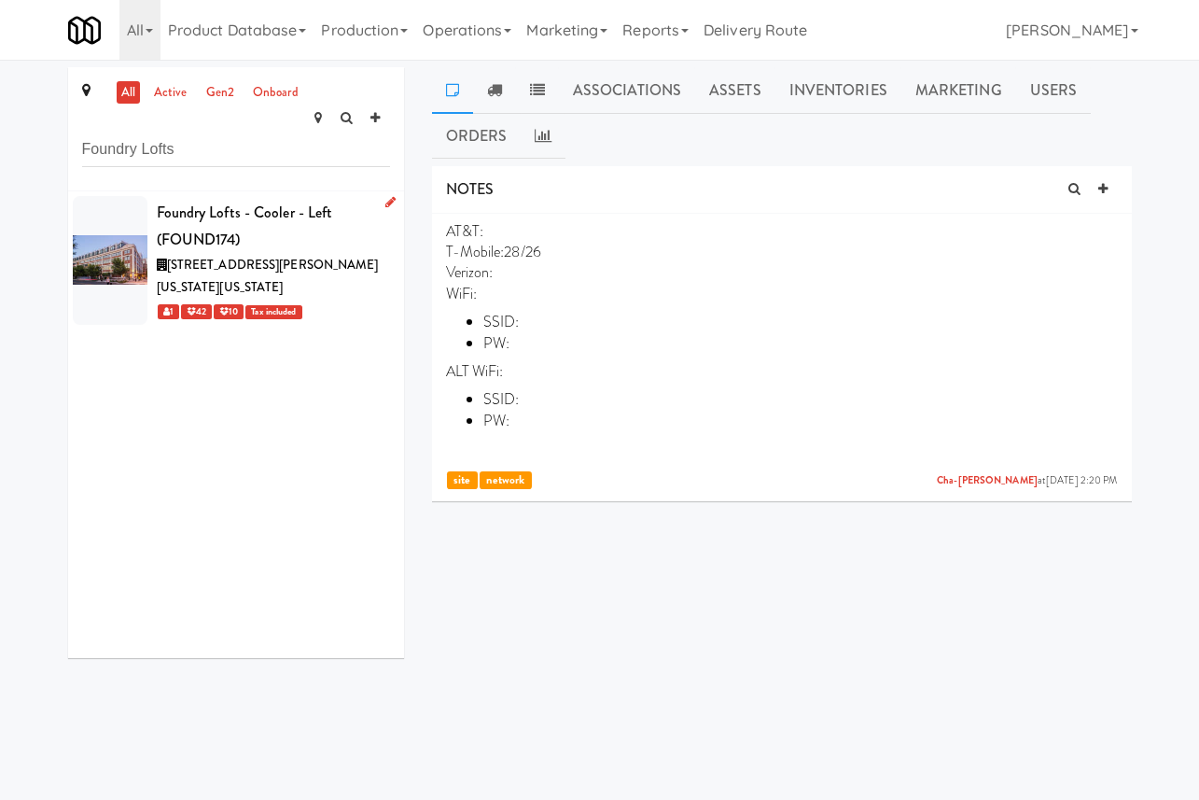
click at [311, 199] on div "Foundry Lofts - Cooler - Left (FOUND174)" at bounding box center [273, 226] width 233 height 55
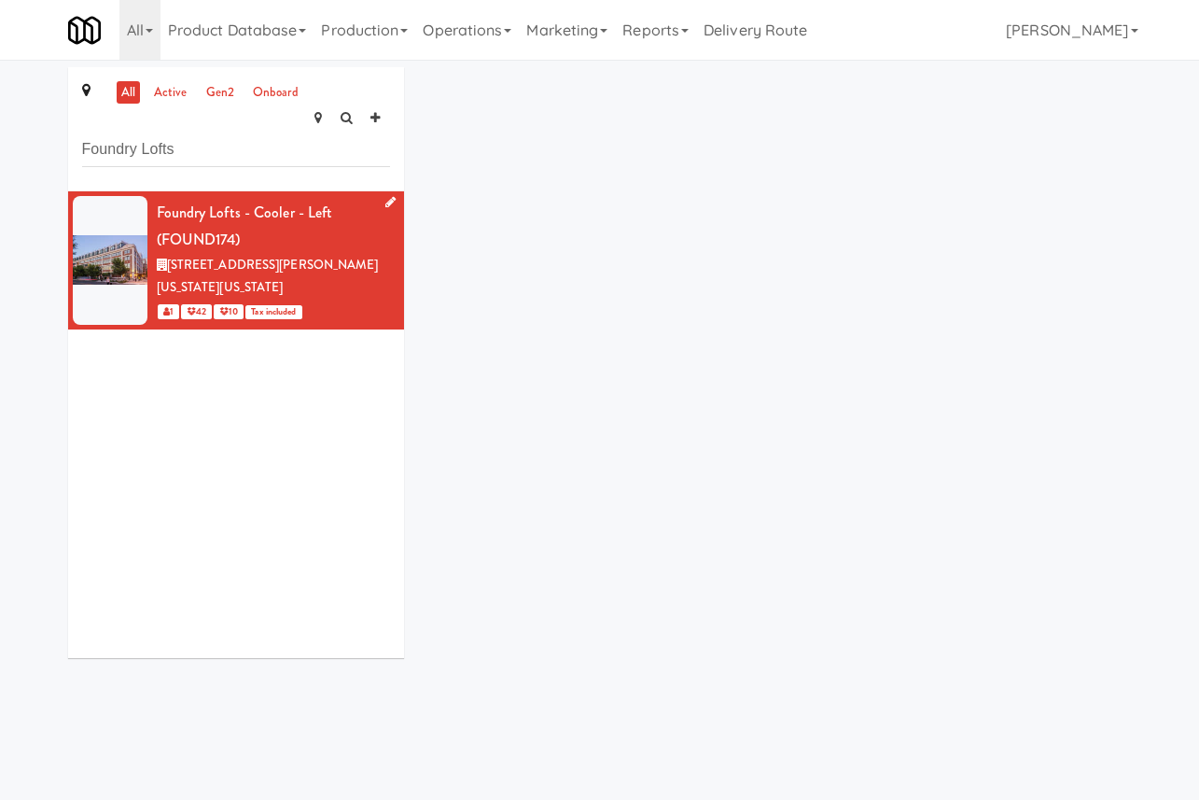
click at [311, 199] on div "Foundry Lofts - Cooler - Left (FOUND174)" at bounding box center [273, 226] width 233 height 55
click at [391, 196] on icon at bounding box center [390, 202] width 10 height 12
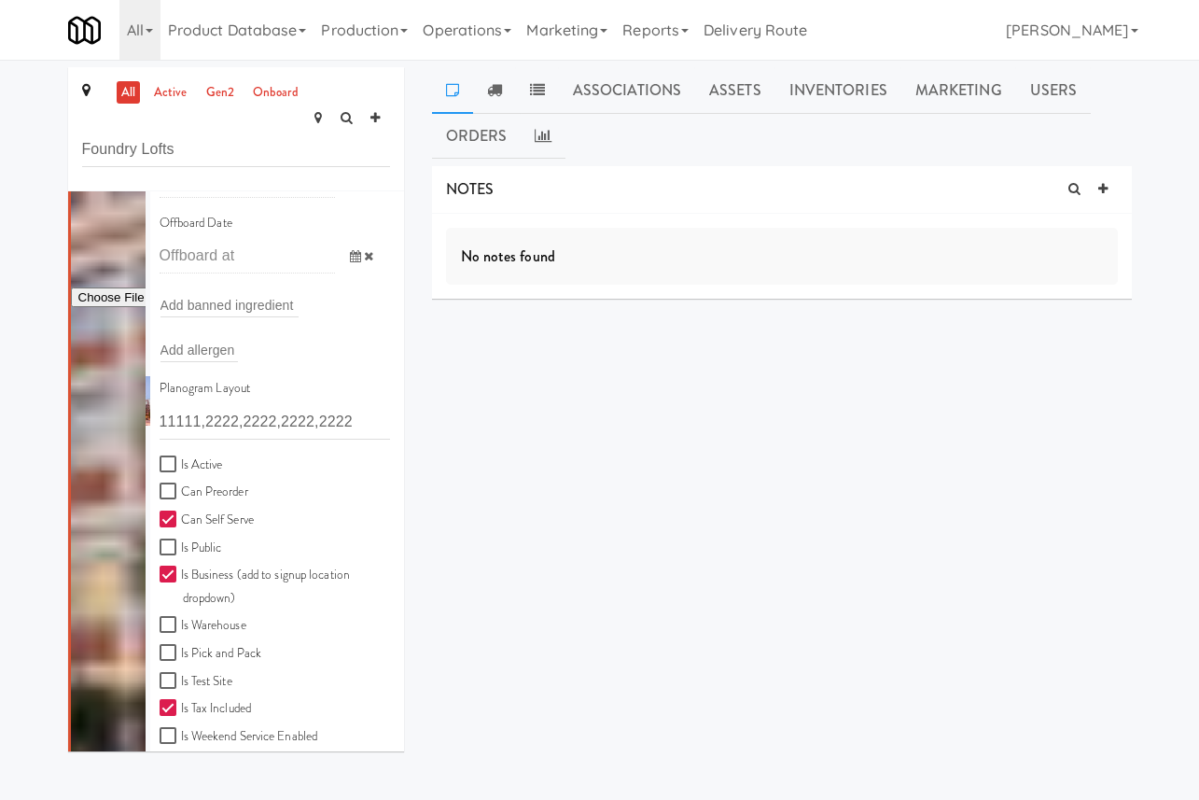
scroll to position [377, 0]
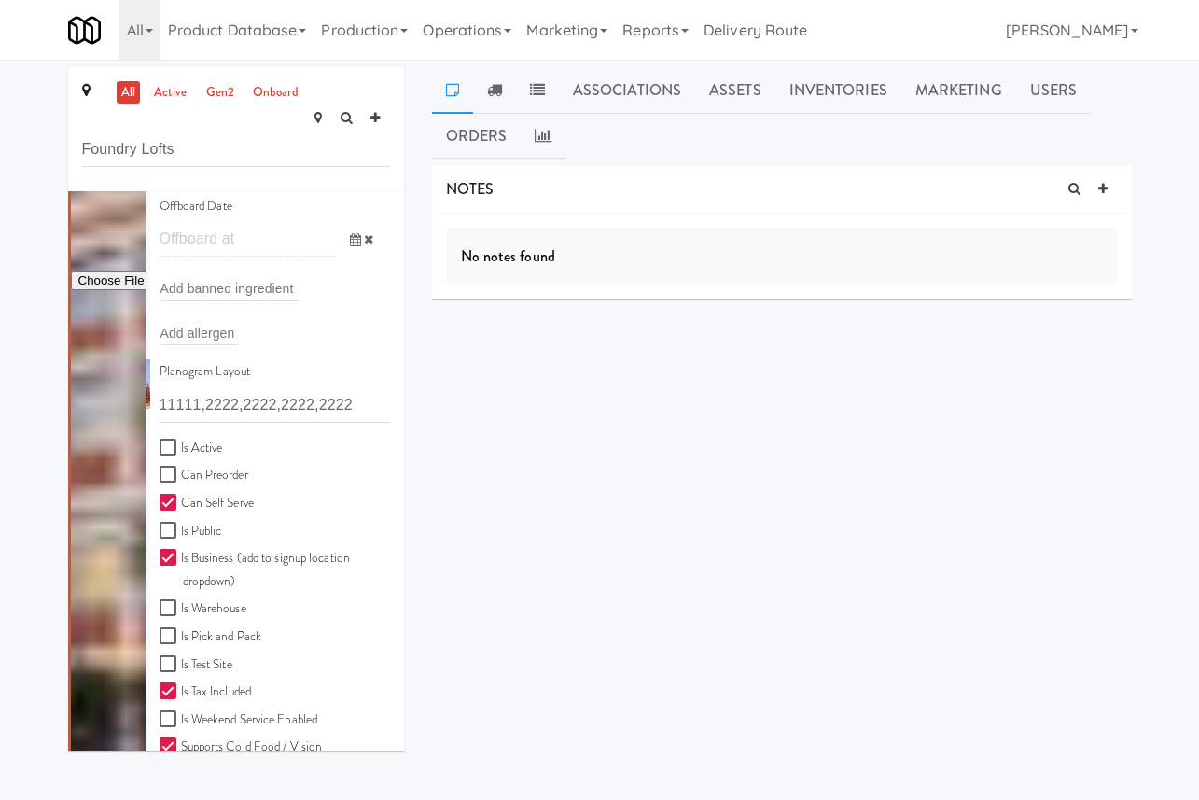
click at [239, 222] on input "text" at bounding box center [248, 239] width 176 height 35
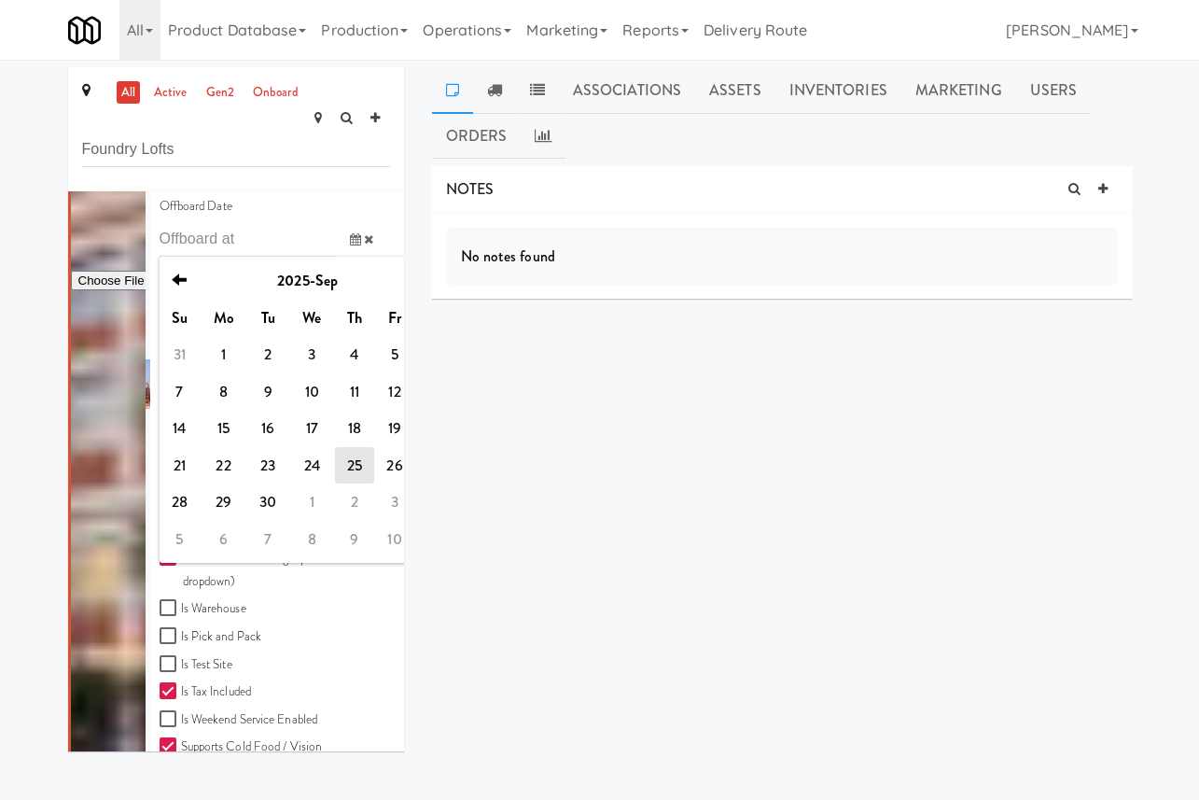
click at [124, 202] on div at bounding box center [108, 383] width 75 height 1139
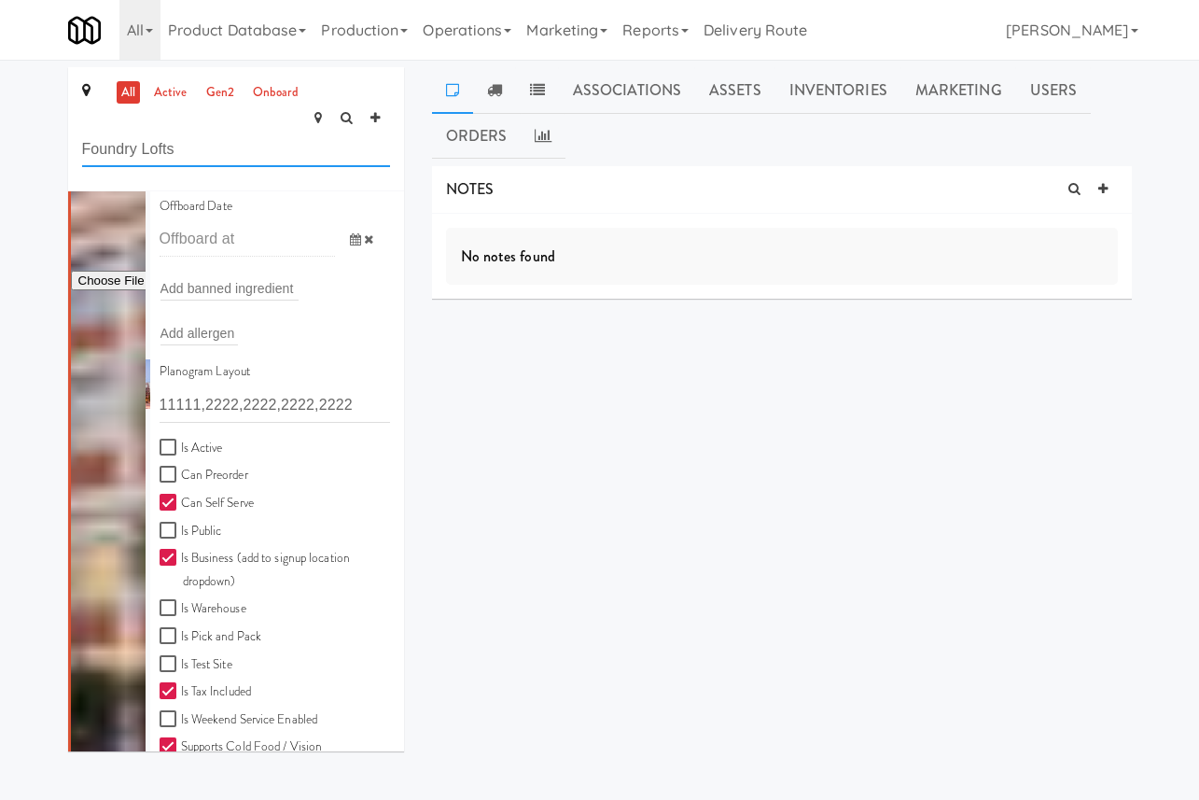
click at [226, 133] on input "Foundry Lofts" at bounding box center [236, 150] width 308 height 35
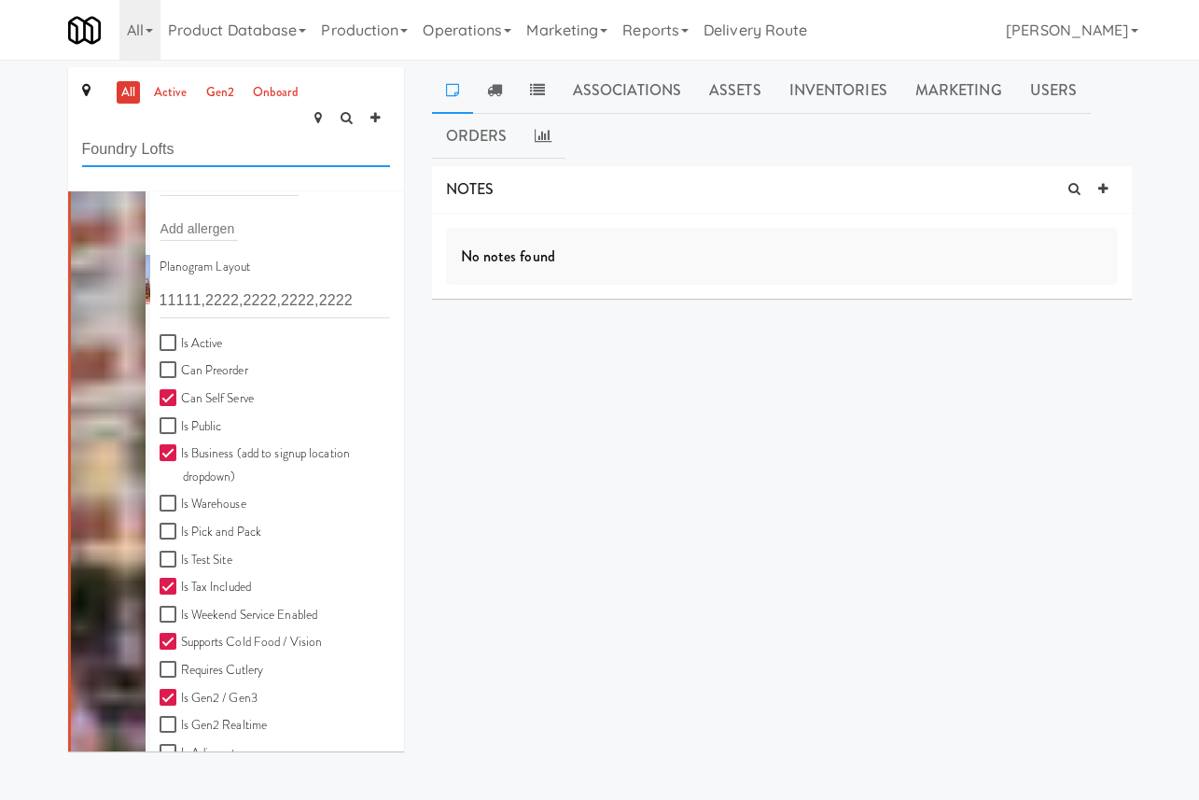
scroll to position [587, 0]
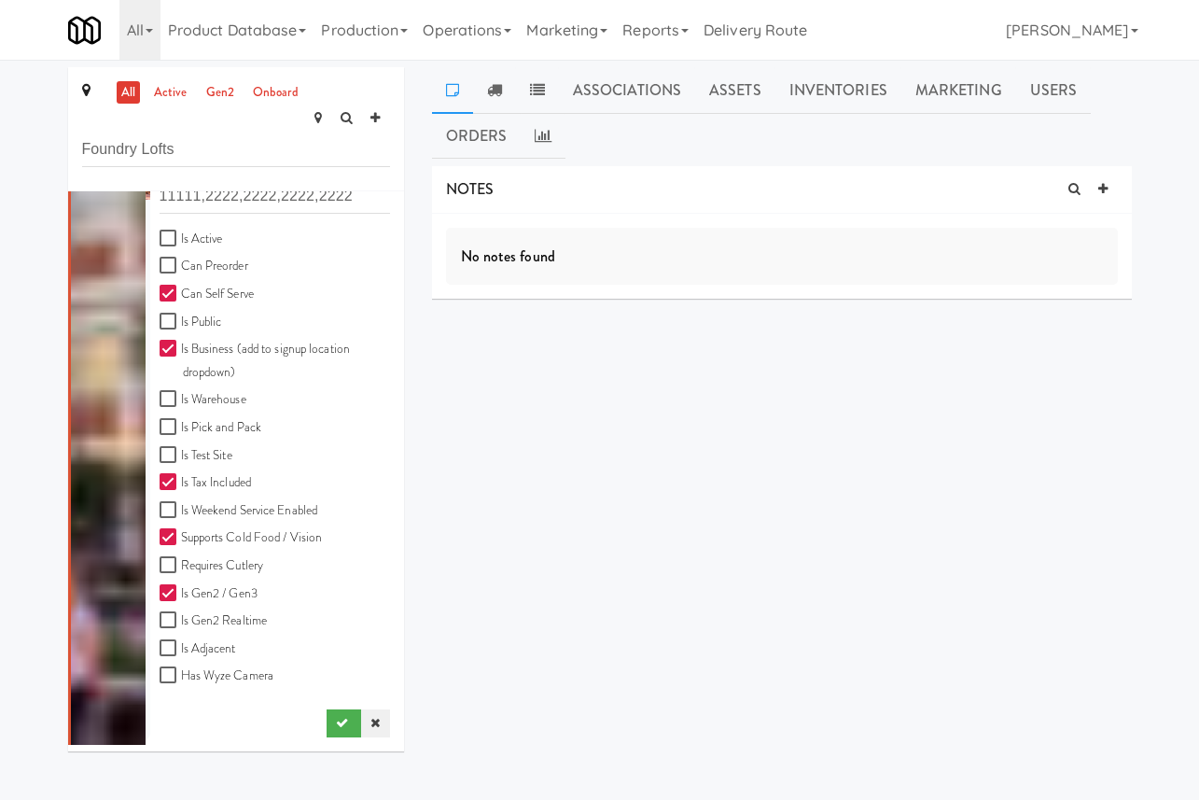
click at [379, 717] on icon at bounding box center [374, 723] width 9 height 12
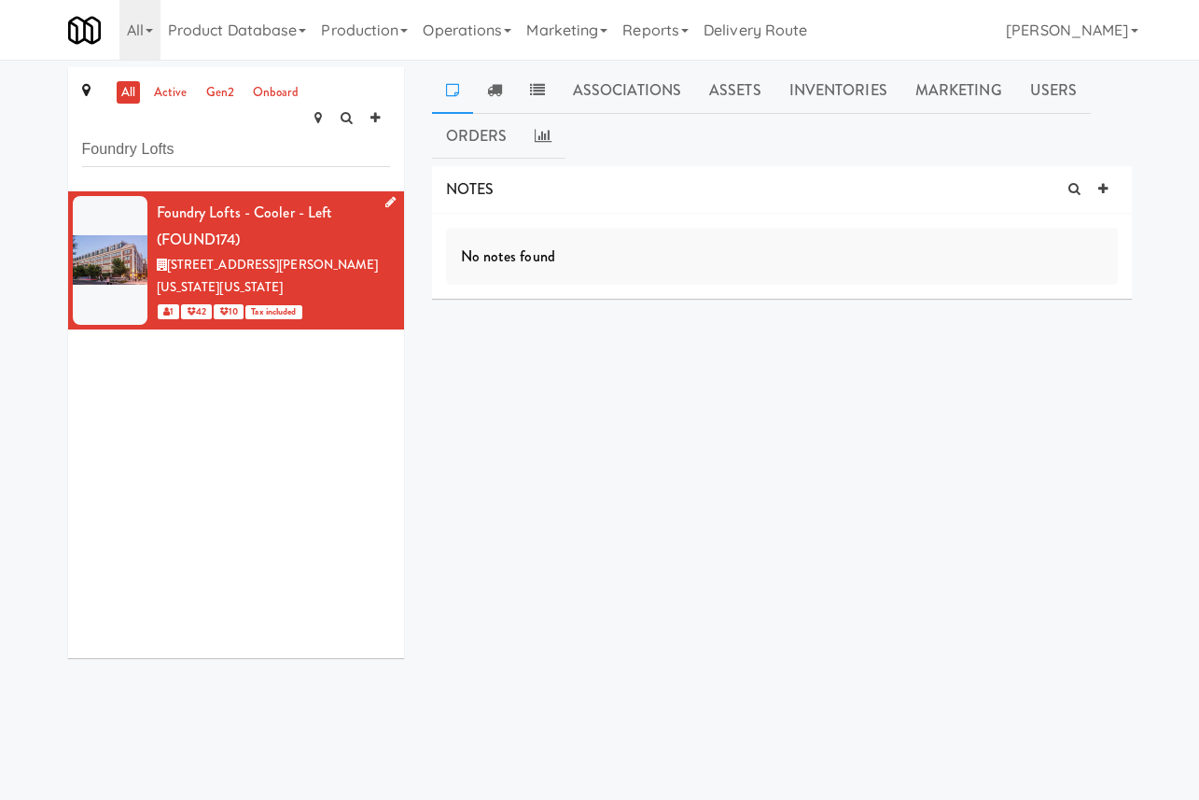
scroll to position [0, 0]
click at [250, 133] on input "Foundry Lofts" at bounding box center [236, 150] width 308 height 35
paste input "Salt Box"
type input "Salt Box"
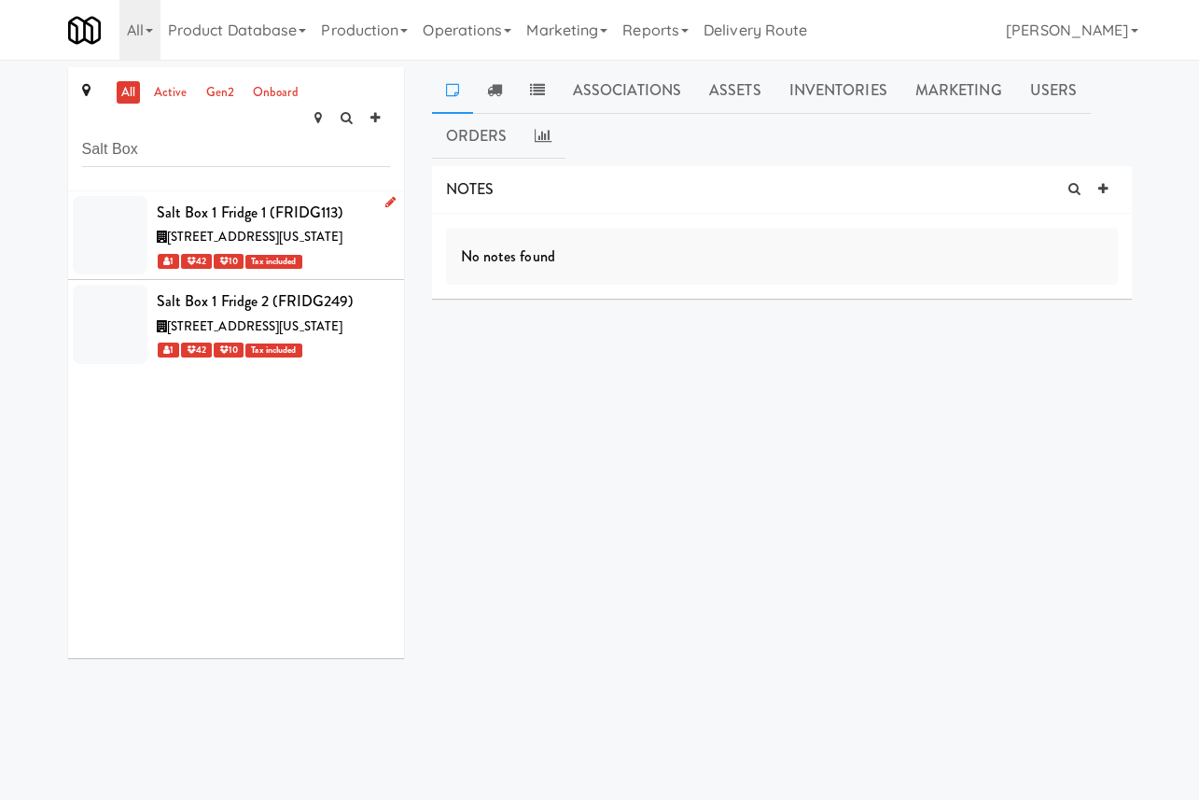
click at [300, 240] on div "1314 Chattahoochee Avenue Northwest, Atlanta Georgia" at bounding box center [273, 237] width 233 height 23
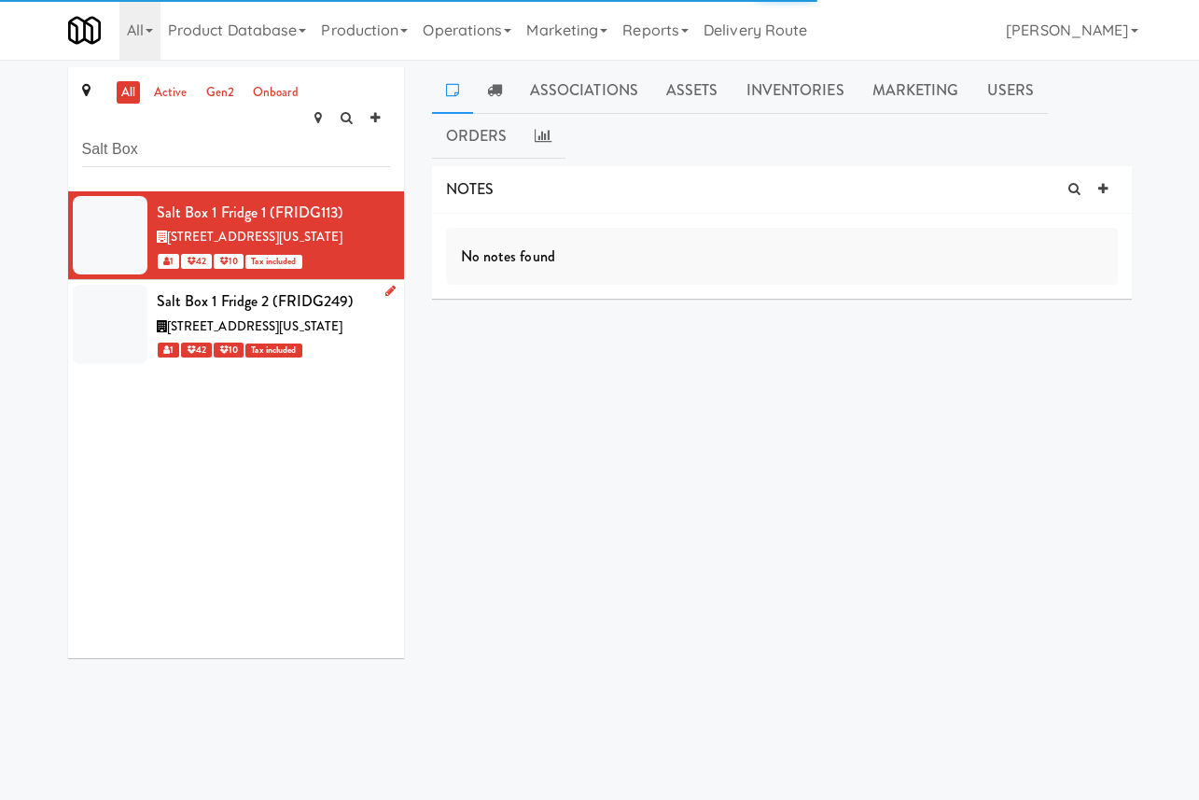
click at [343, 359] on div "1 42 10 Tax included" at bounding box center [273, 349] width 233 height 23
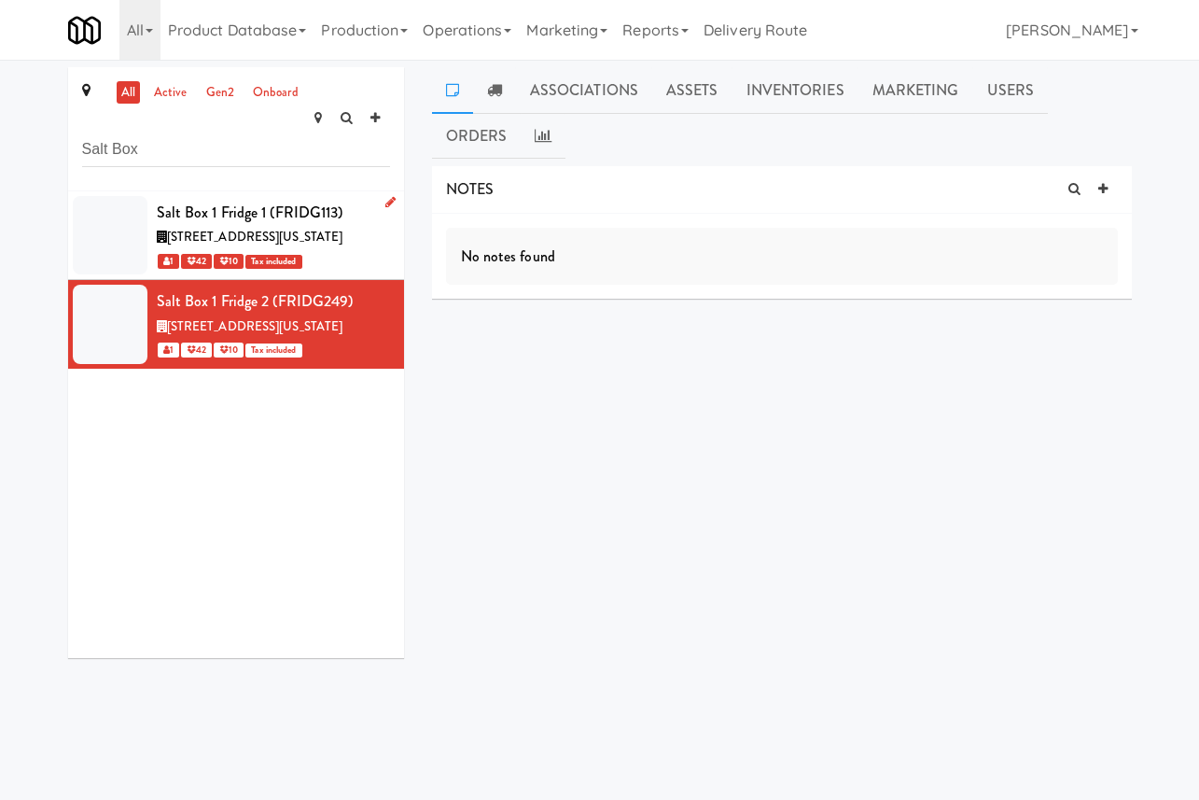
click at [340, 228] on span "1314 Chattahoochee Avenue Northwest, Atlanta Georgia" at bounding box center [255, 237] width 176 height 18
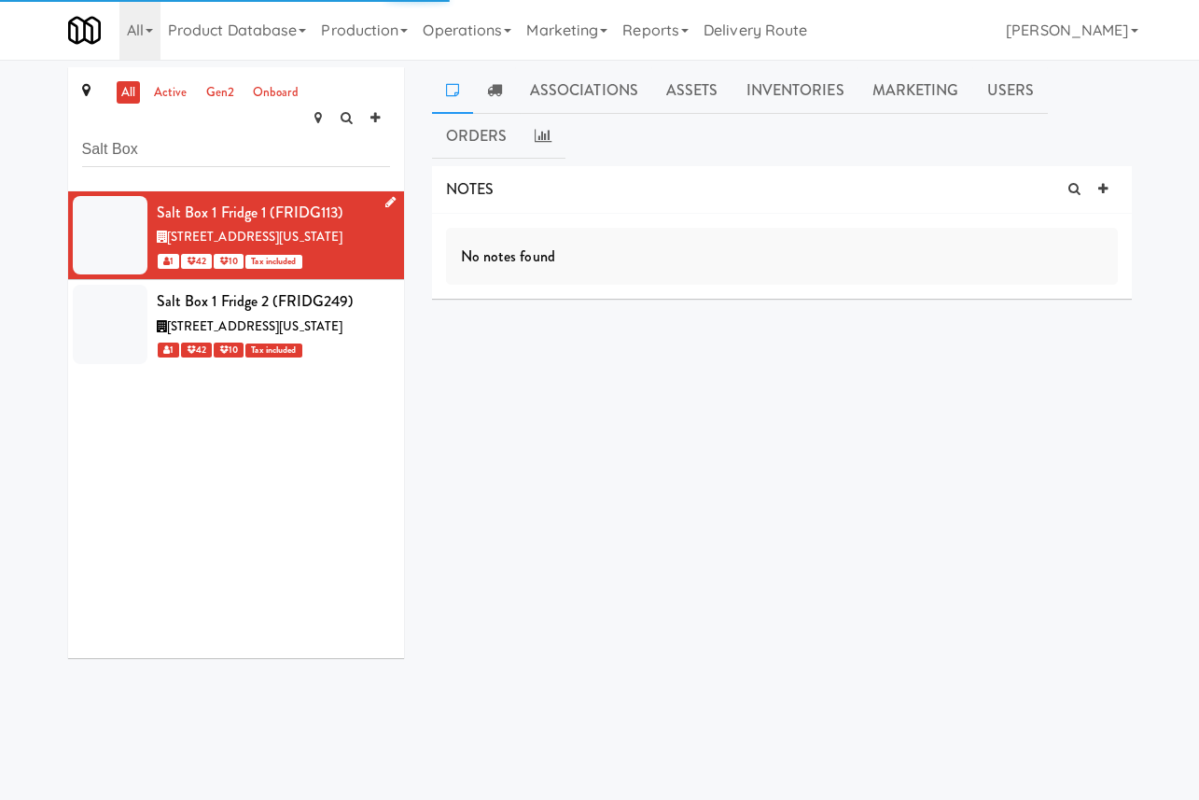
click at [387, 196] on icon at bounding box center [390, 202] width 10 height 12
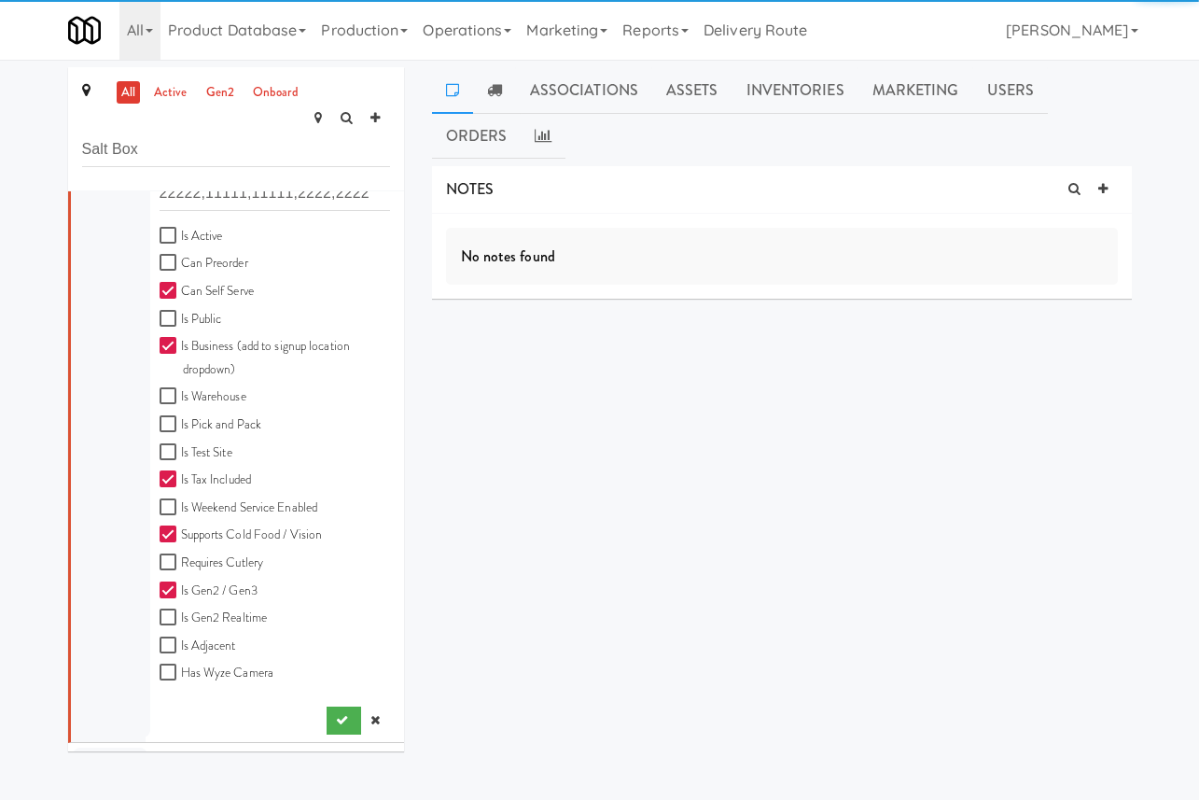
scroll to position [692, 0]
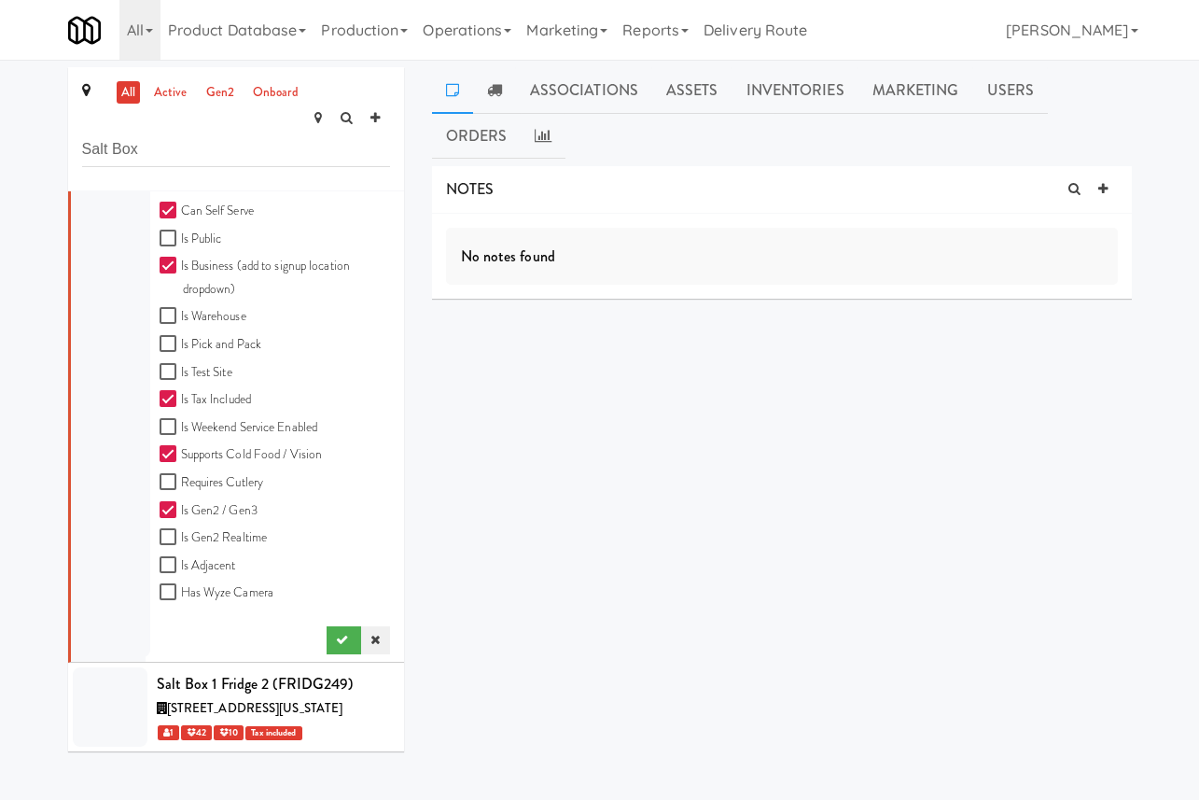
click at [383, 626] on link at bounding box center [375, 640] width 28 height 28
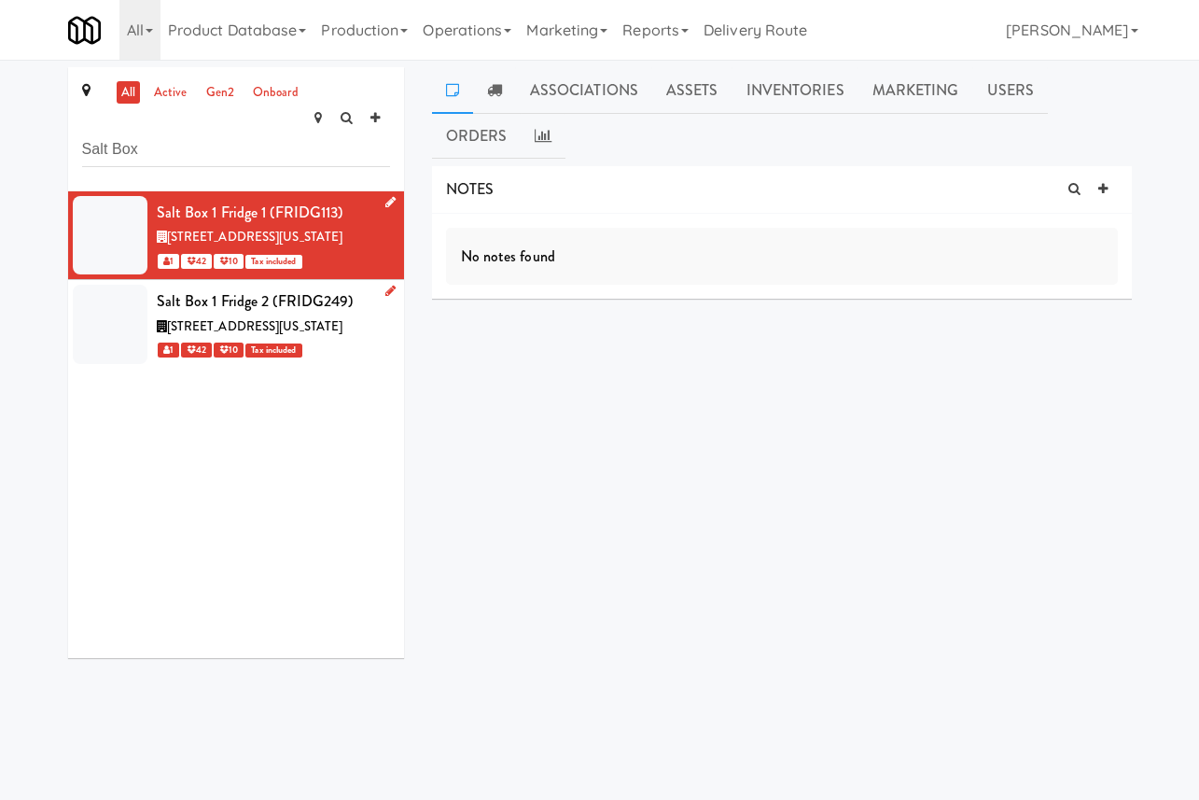
click at [335, 323] on span "1314 Chattahoochee Avenue Northwest, Atlanta Georgia" at bounding box center [255, 326] width 176 height 18
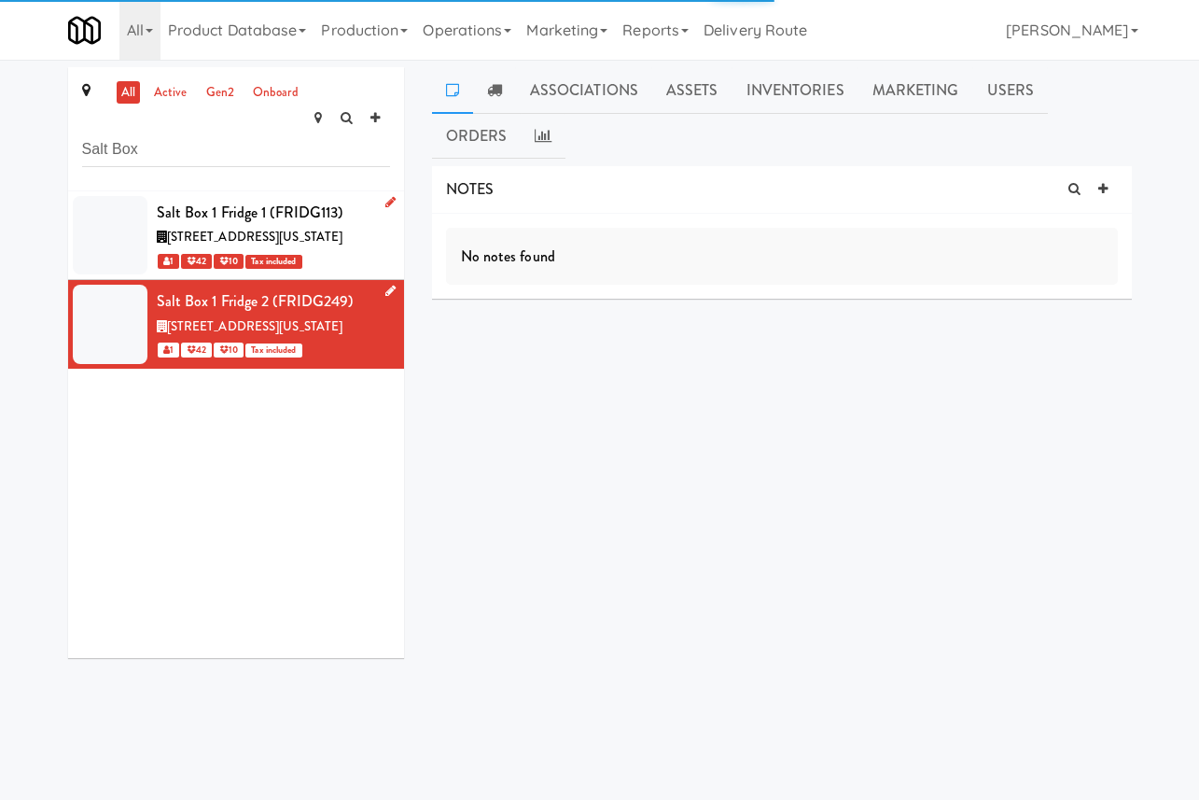
click at [391, 285] on icon at bounding box center [390, 291] width 10 height 12
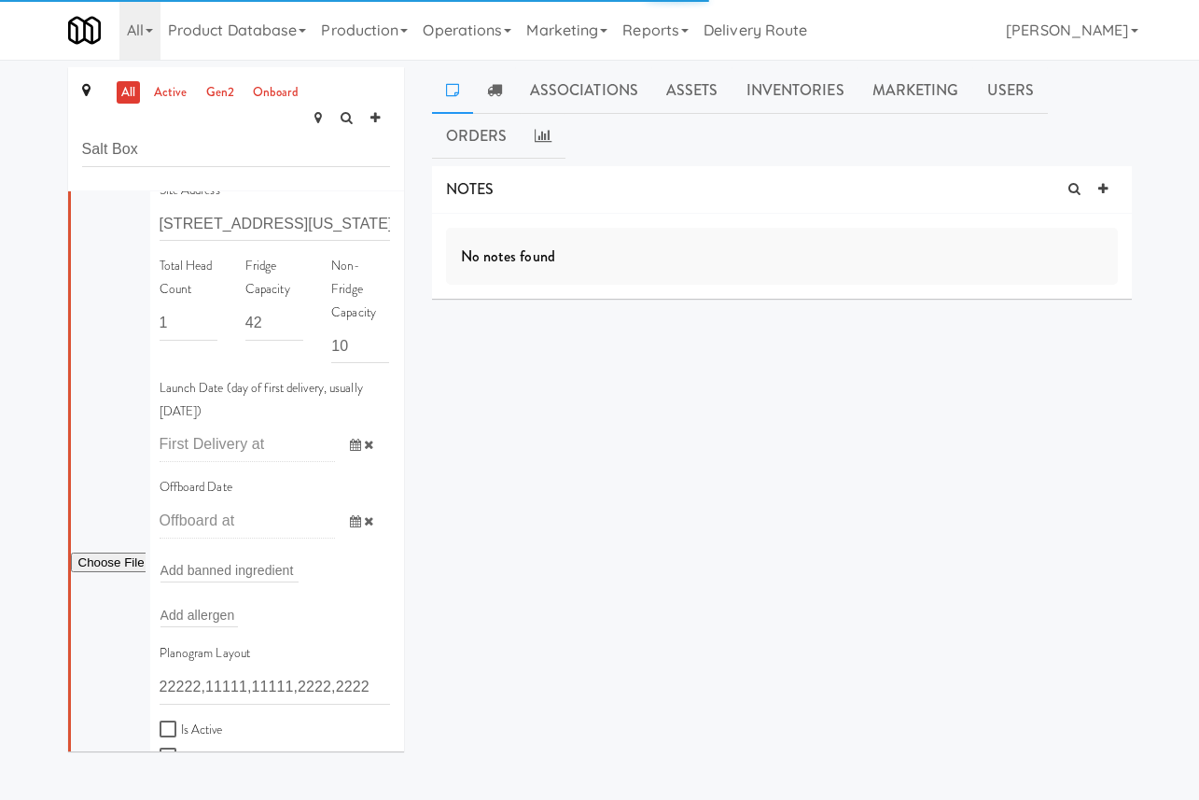
scroll to position [699, 0]
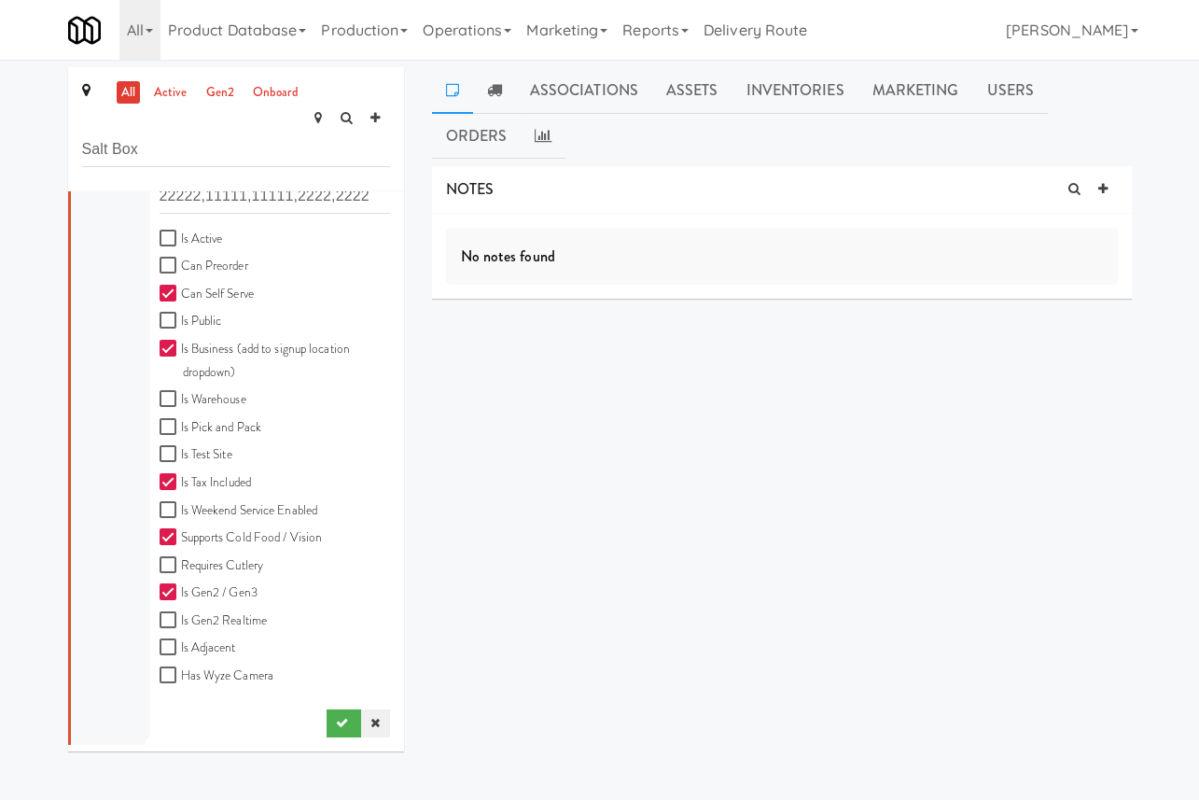
click at [383, 709] on link at bounding box center [375, 723] width 28 height 28
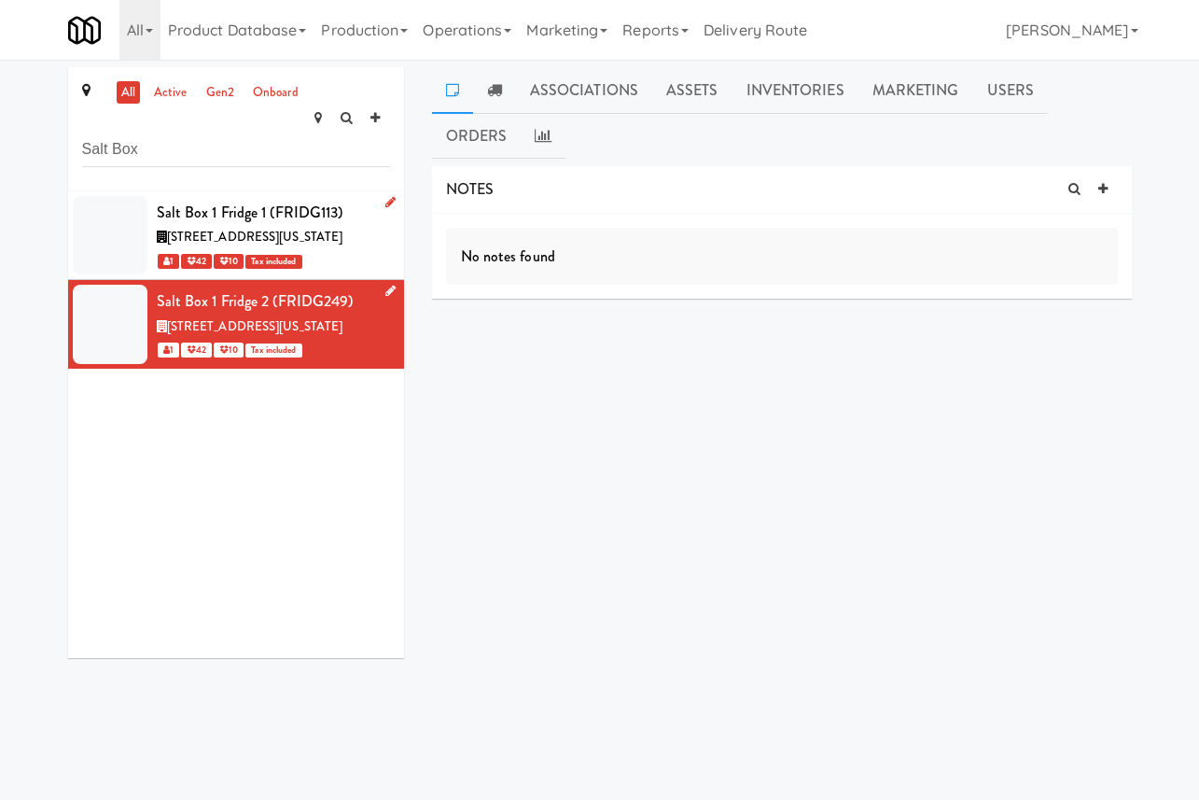
scroll to position [0, 0]
click at [335, 226] on div "1314 Chattahoochee Avenue Northwest, Atlanta Georgia" at bounding box center [273, 237] width 233 height 23
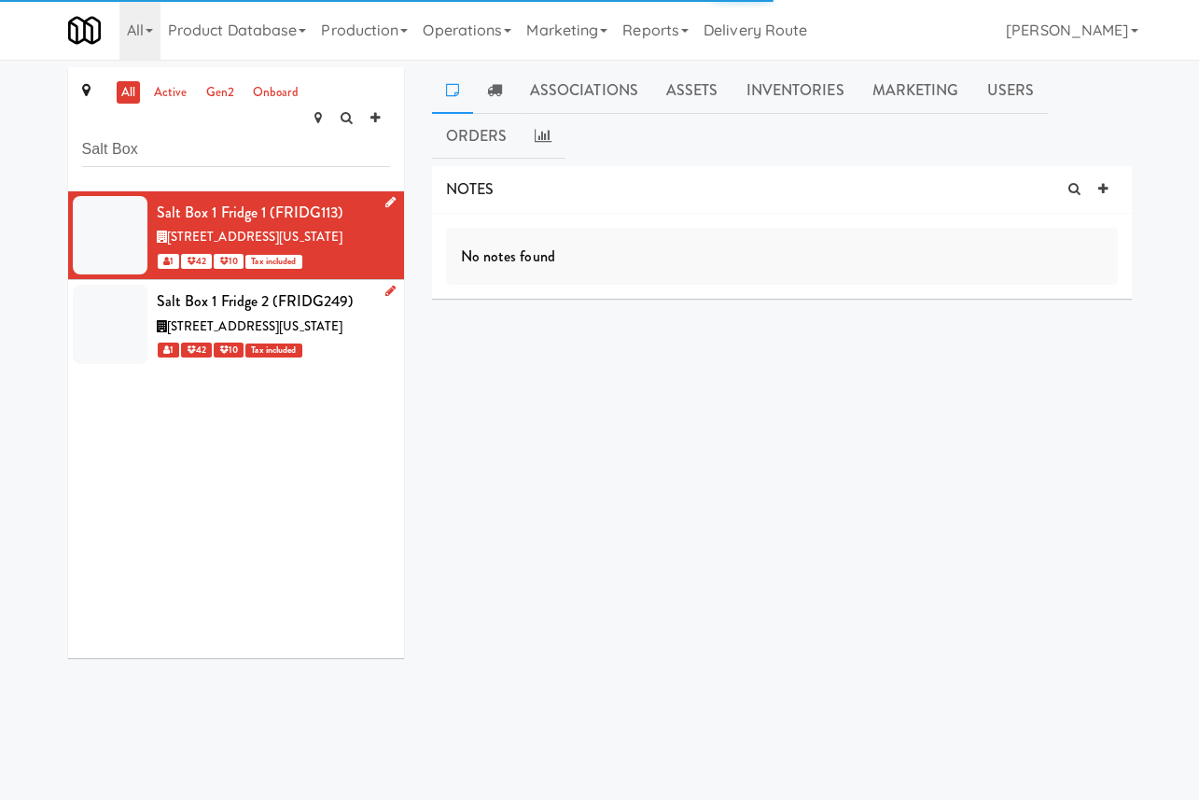
click at [393, 196] on icon at bounding box center [390, 202] width 10 height 12
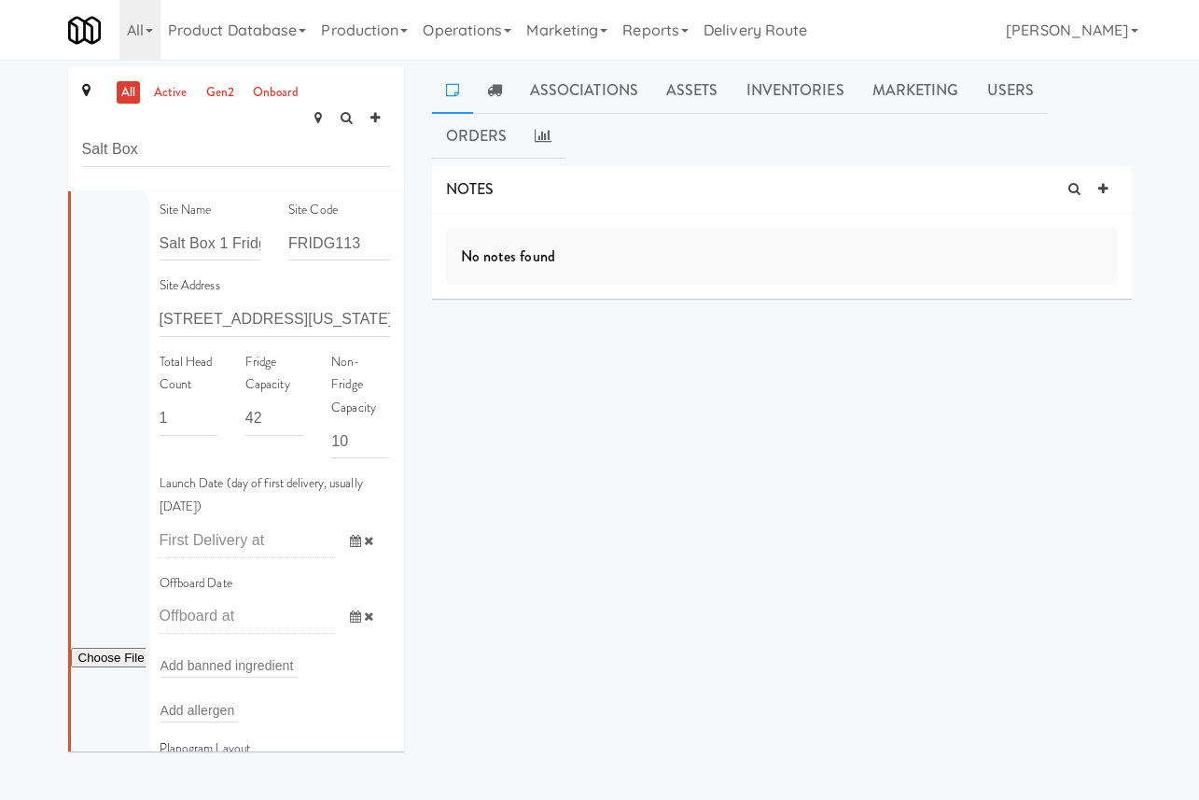
scroll to position [692, 0]
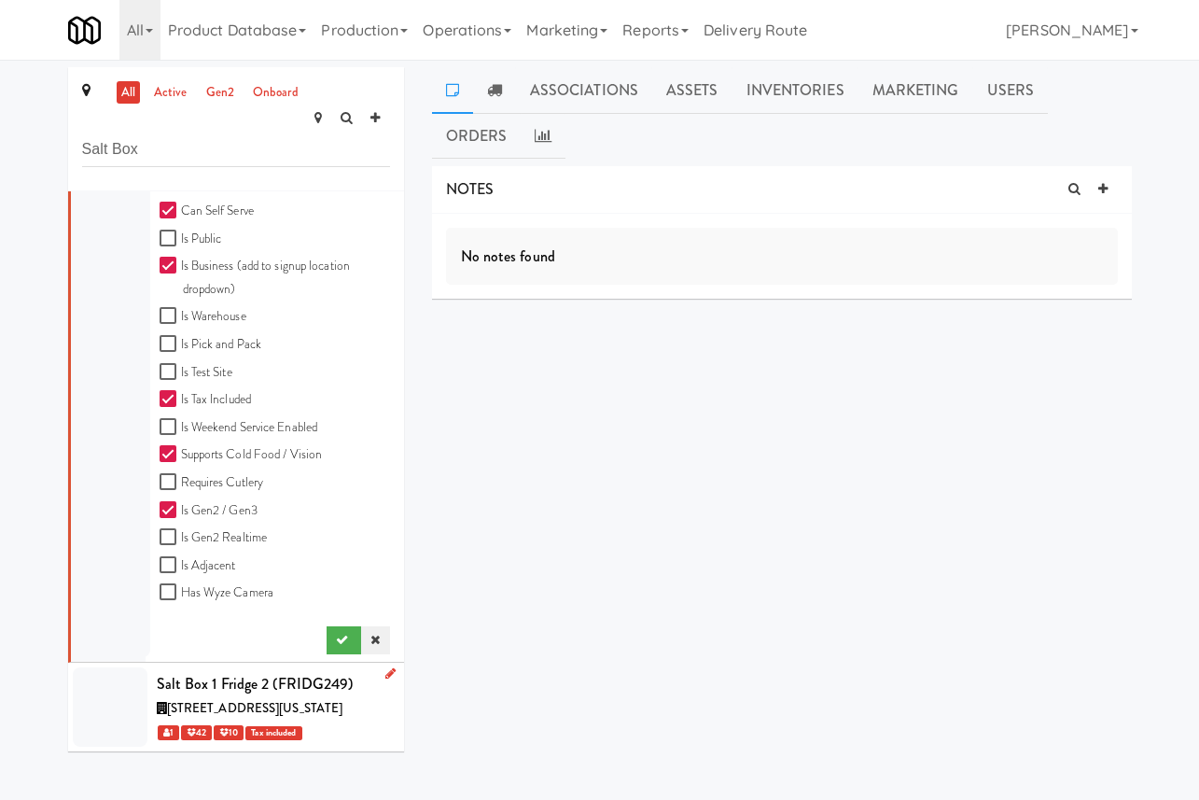
click at [380, 626] on link at bounding box center [375, 640] width 28 height 28
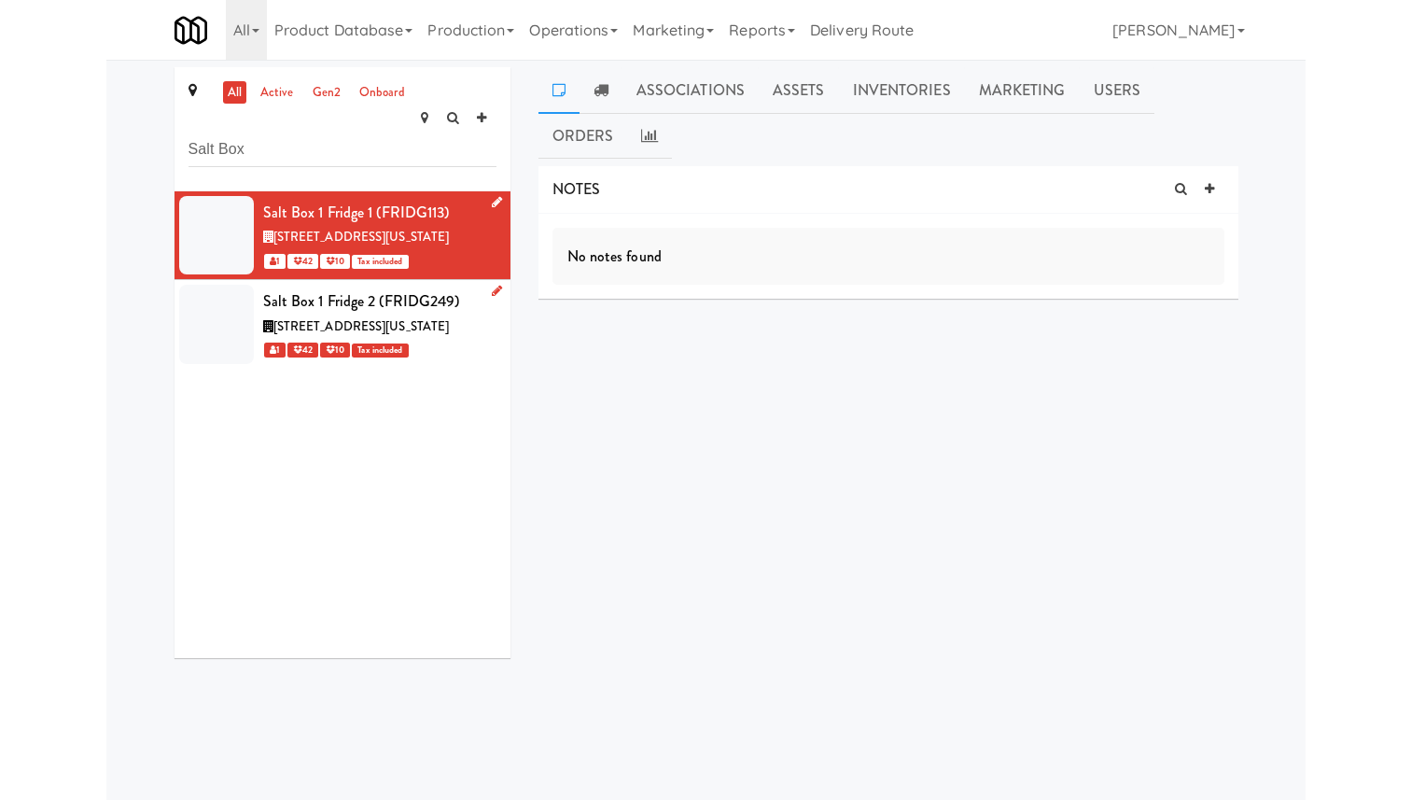
scroll to position [0, 0]
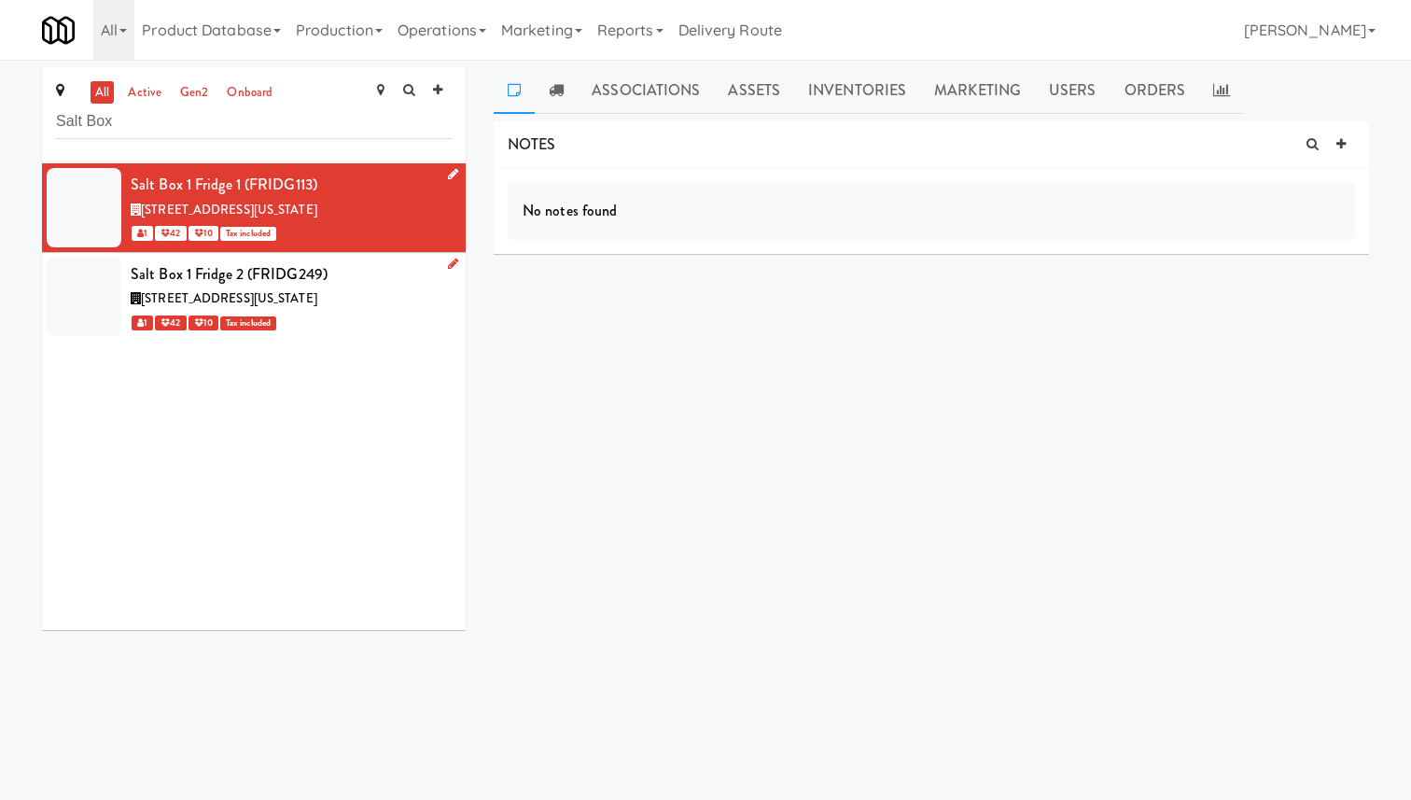
click at [451, 172] on icon at bounding box center [453, 174] width 10 height 12
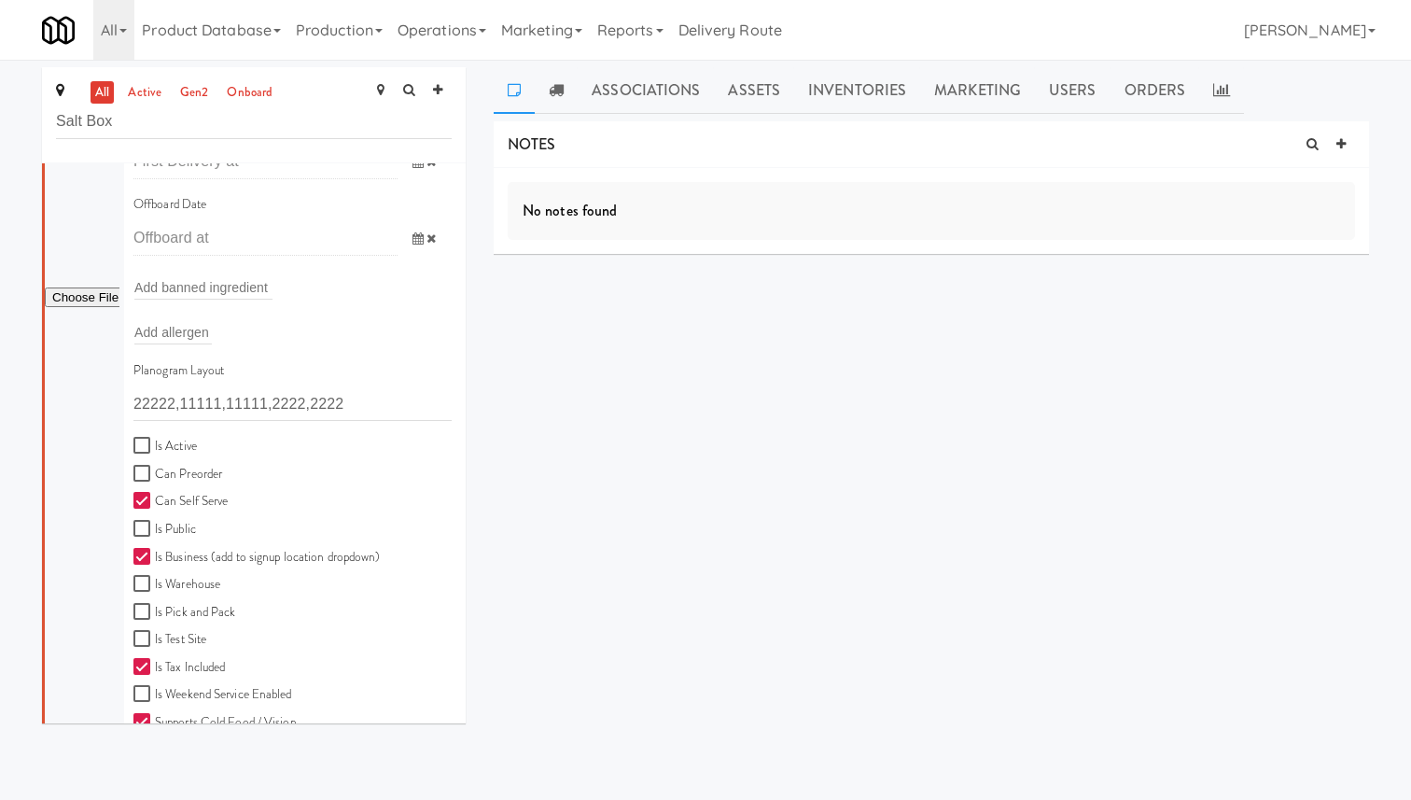
scroll to position [528, 0]
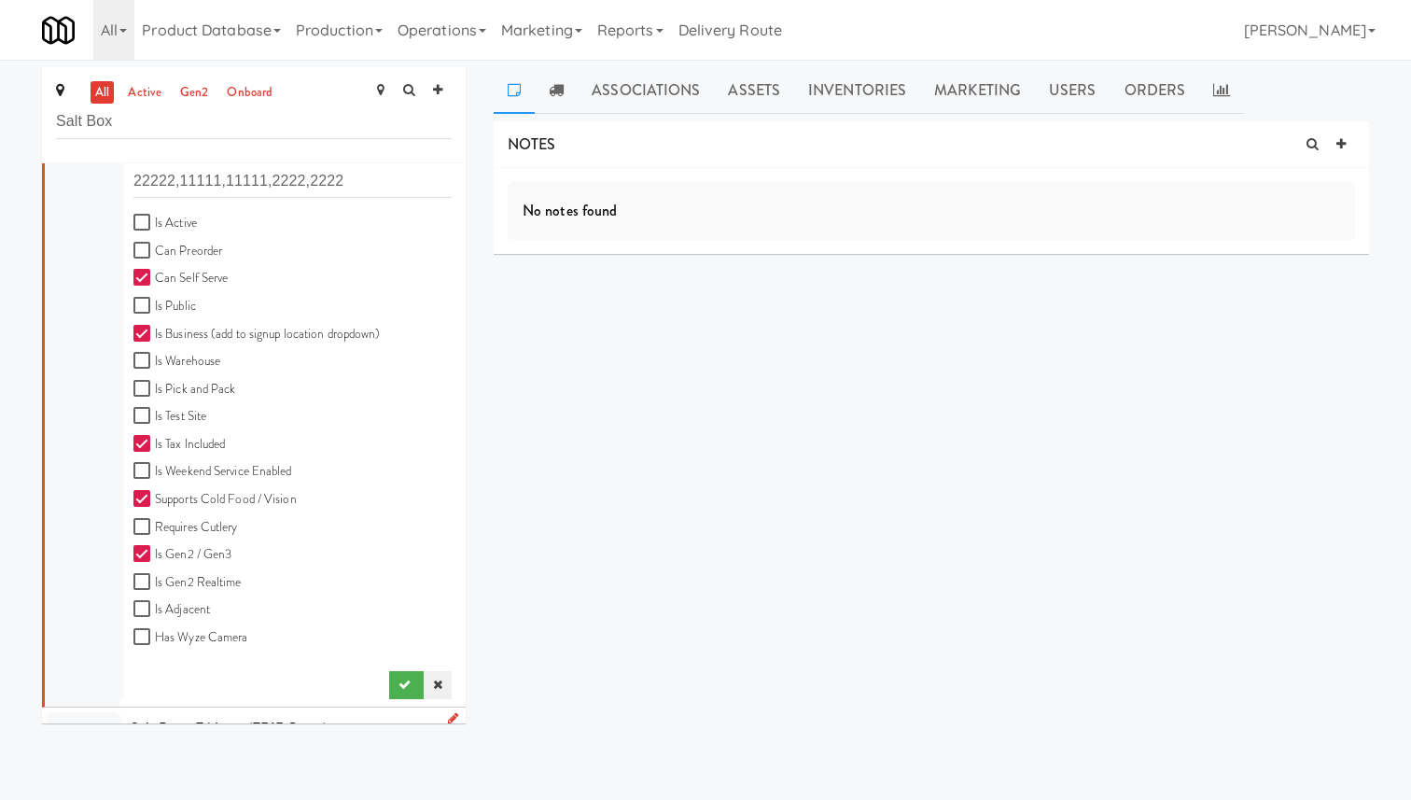
click at [439, 689] on icon at bounding box center [437, 684] width 9 height 12
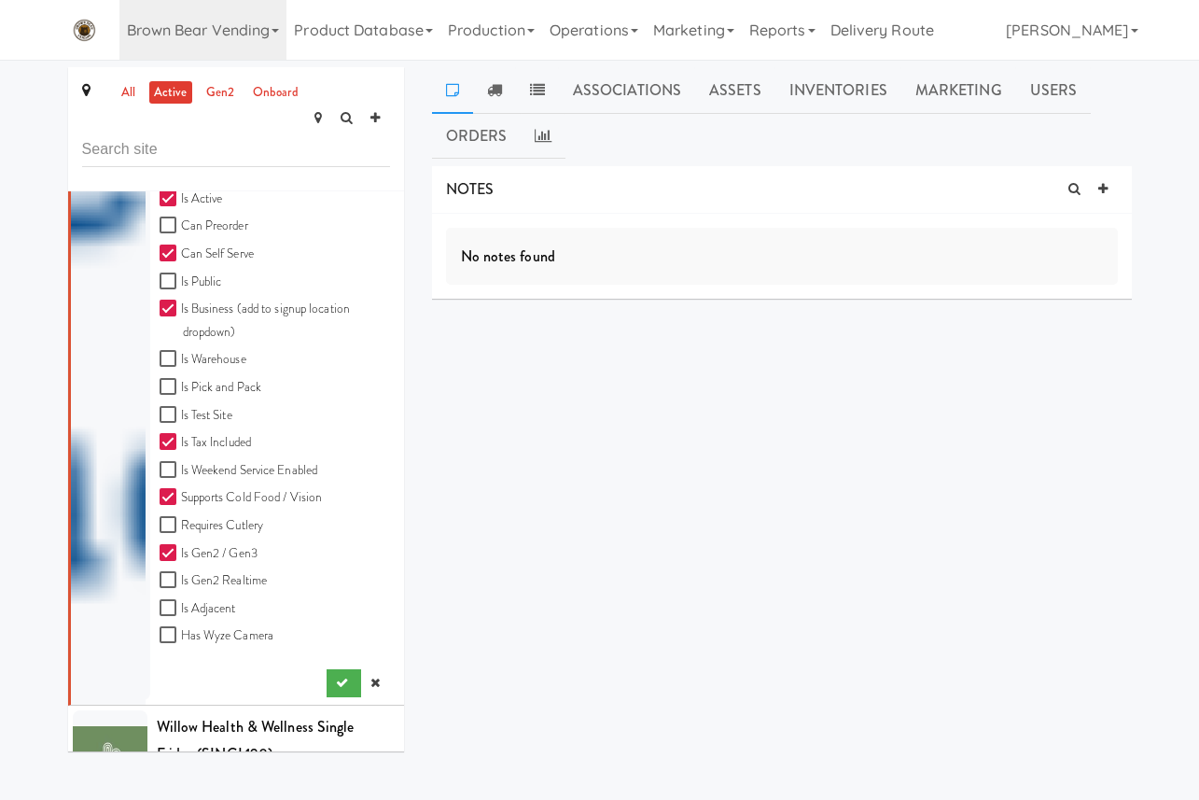
scroll to position [639, 0]
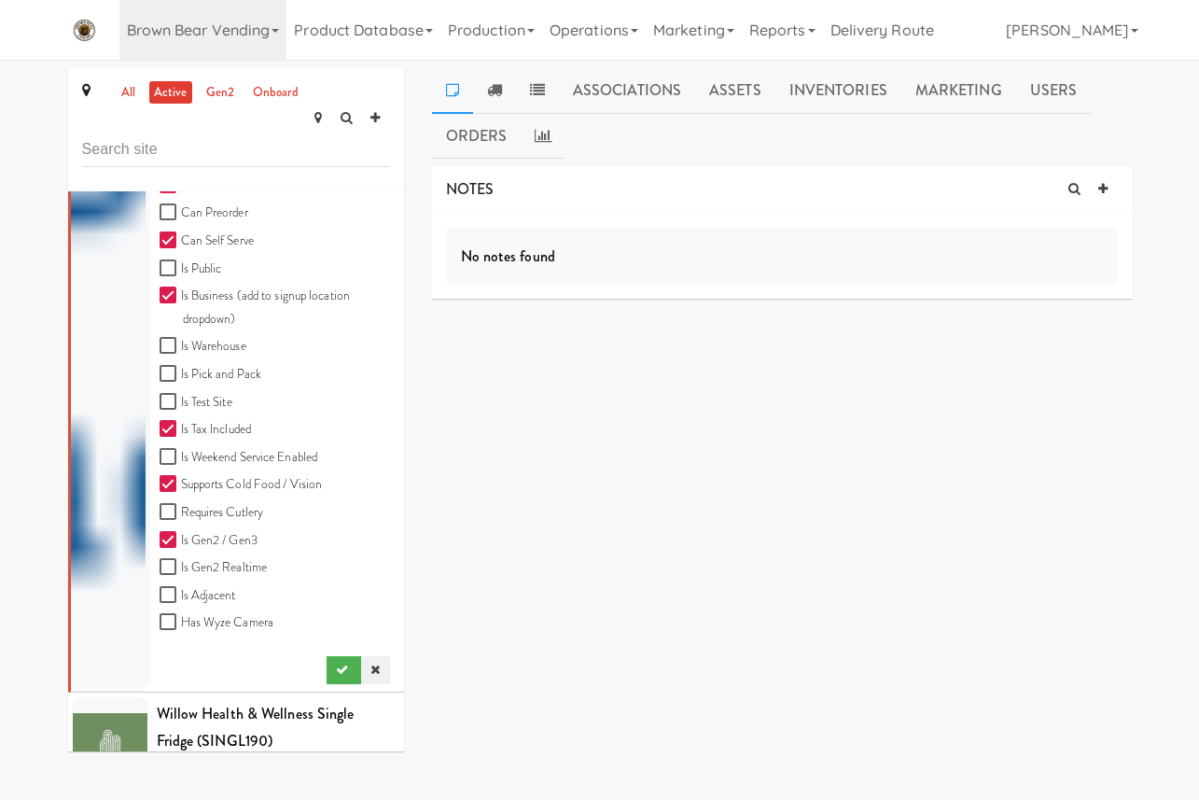
click at [382, 656] on link at bounding box center [375, 670] width 28 height 28
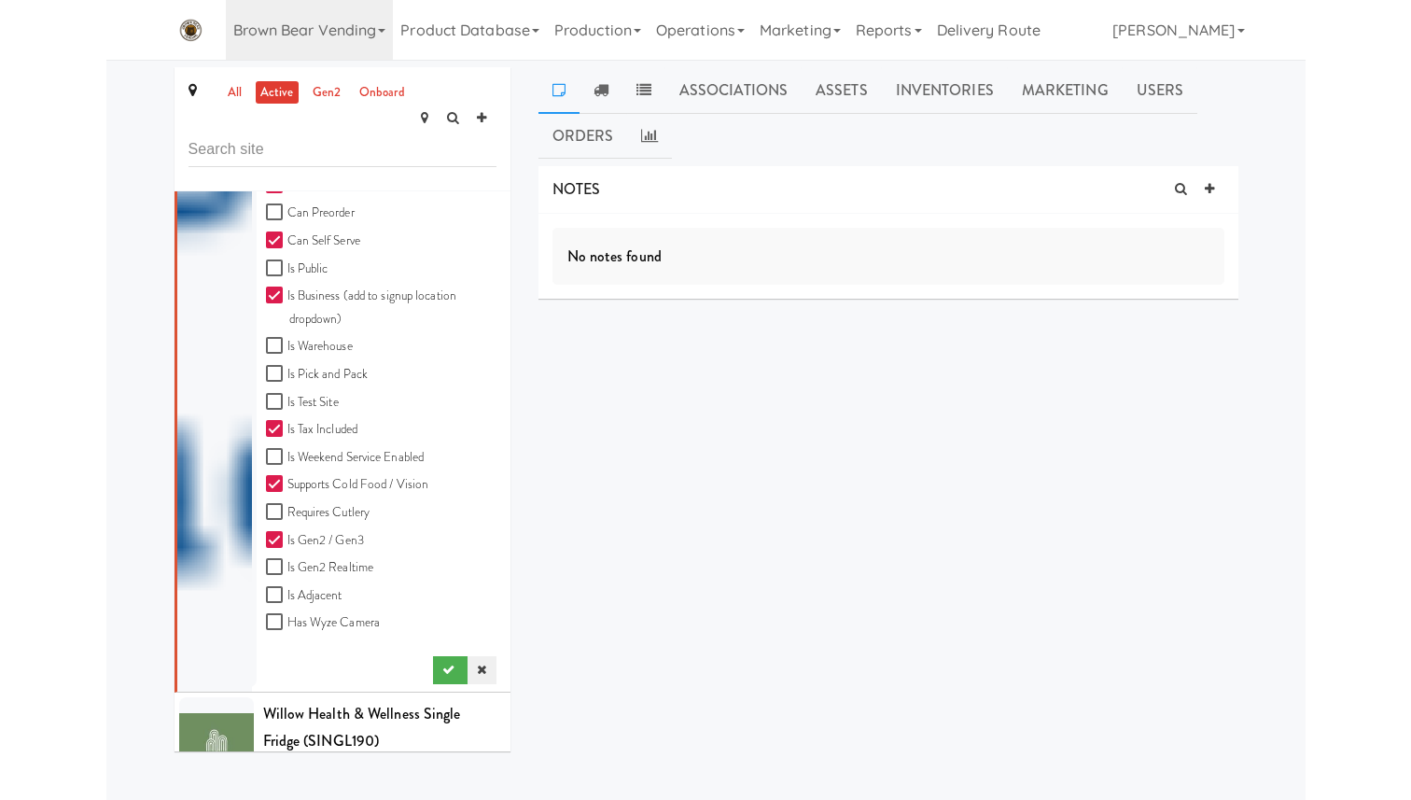
scroll to position [0, 0]
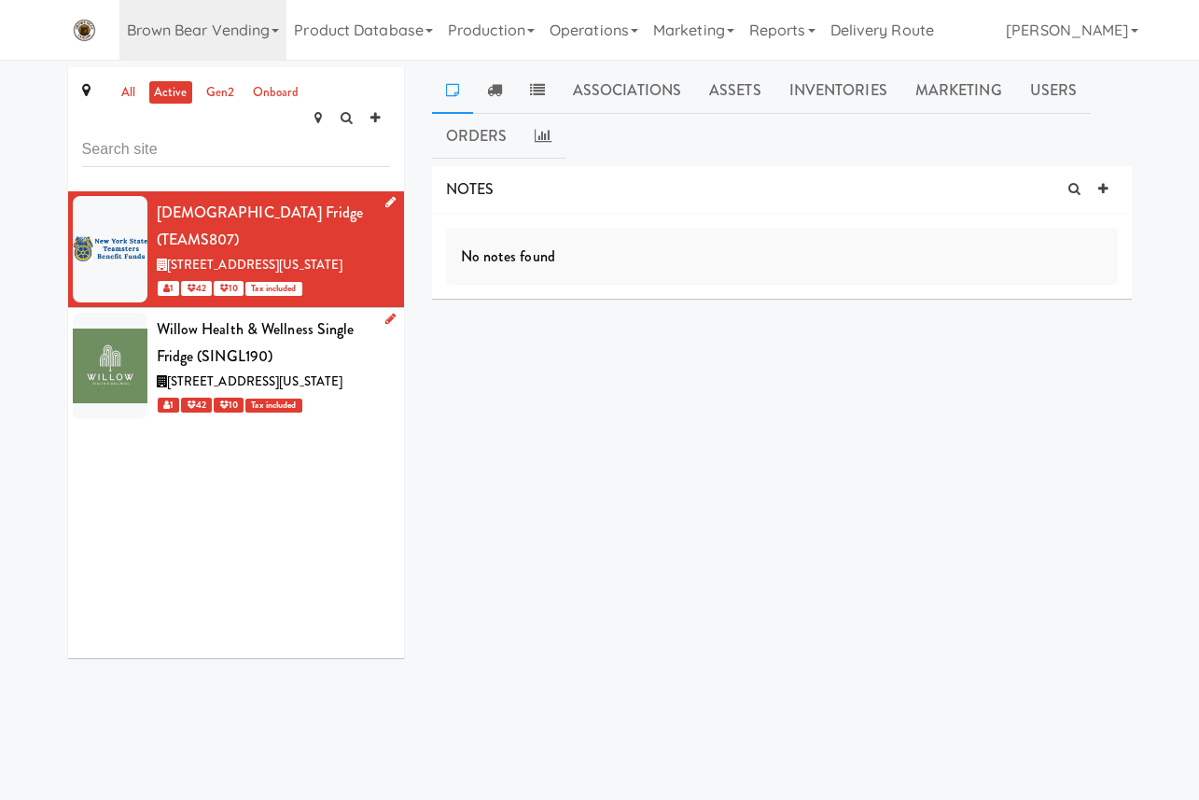
click at [281, 372] on span "[STREET_ADDRESS][US_STATE]" at bounding box center [255, 381] width 176 height 18
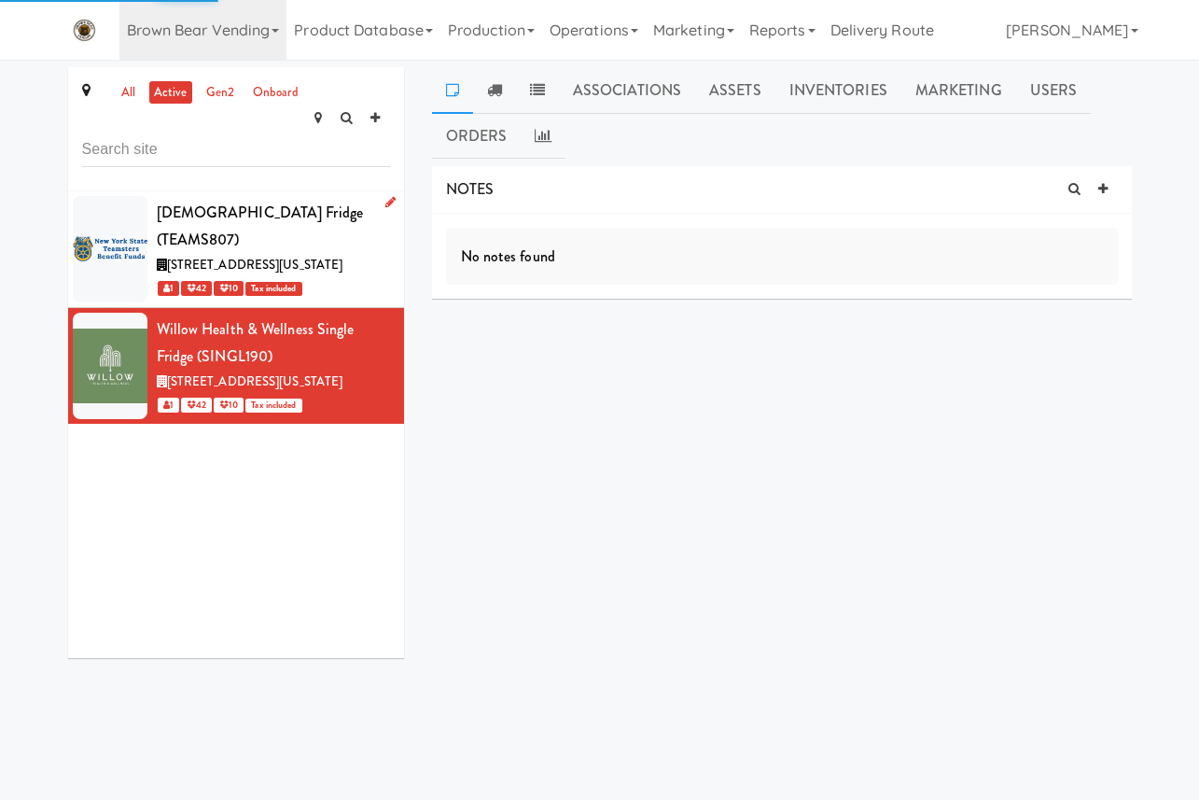
click at [334, 254] on div "[STREET_ADDRESS][US_STATE]" at bounding box center [273, 265] width 233 height 23
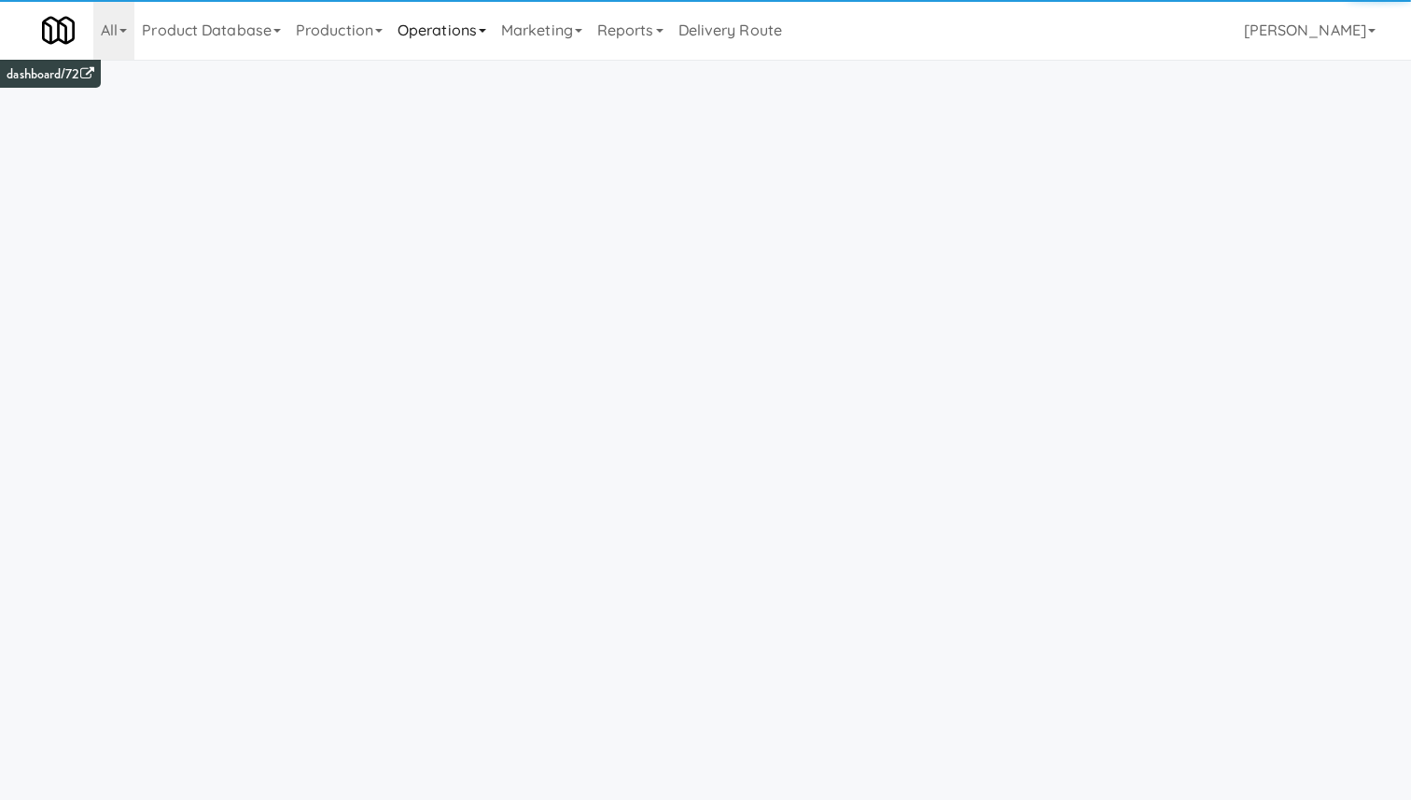
click at [435, 23] on link "Operations" at bounding box center [442, 30] width 104 height 60
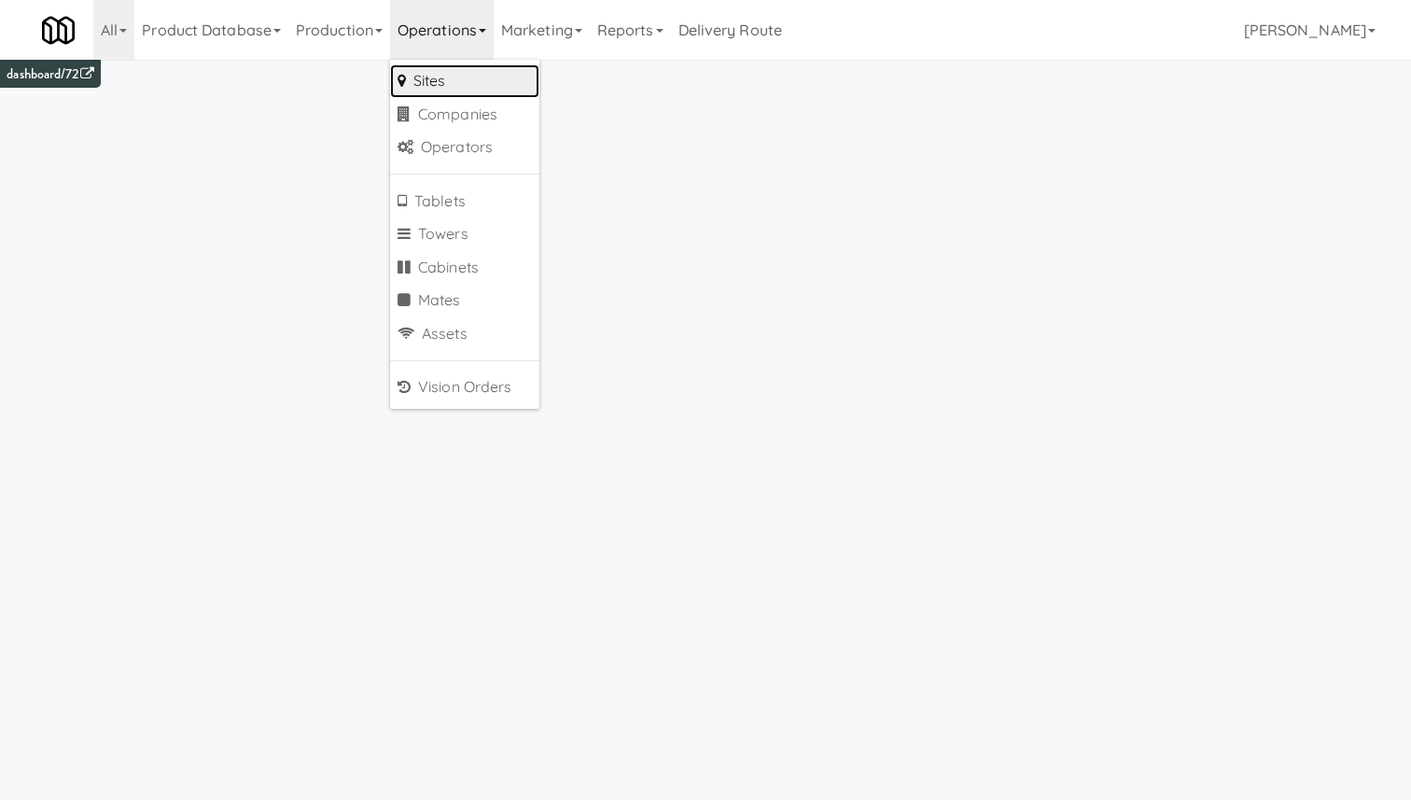
click at [477, 71] on link "Sites" at bounding box center [464, 81] width 149 height 34
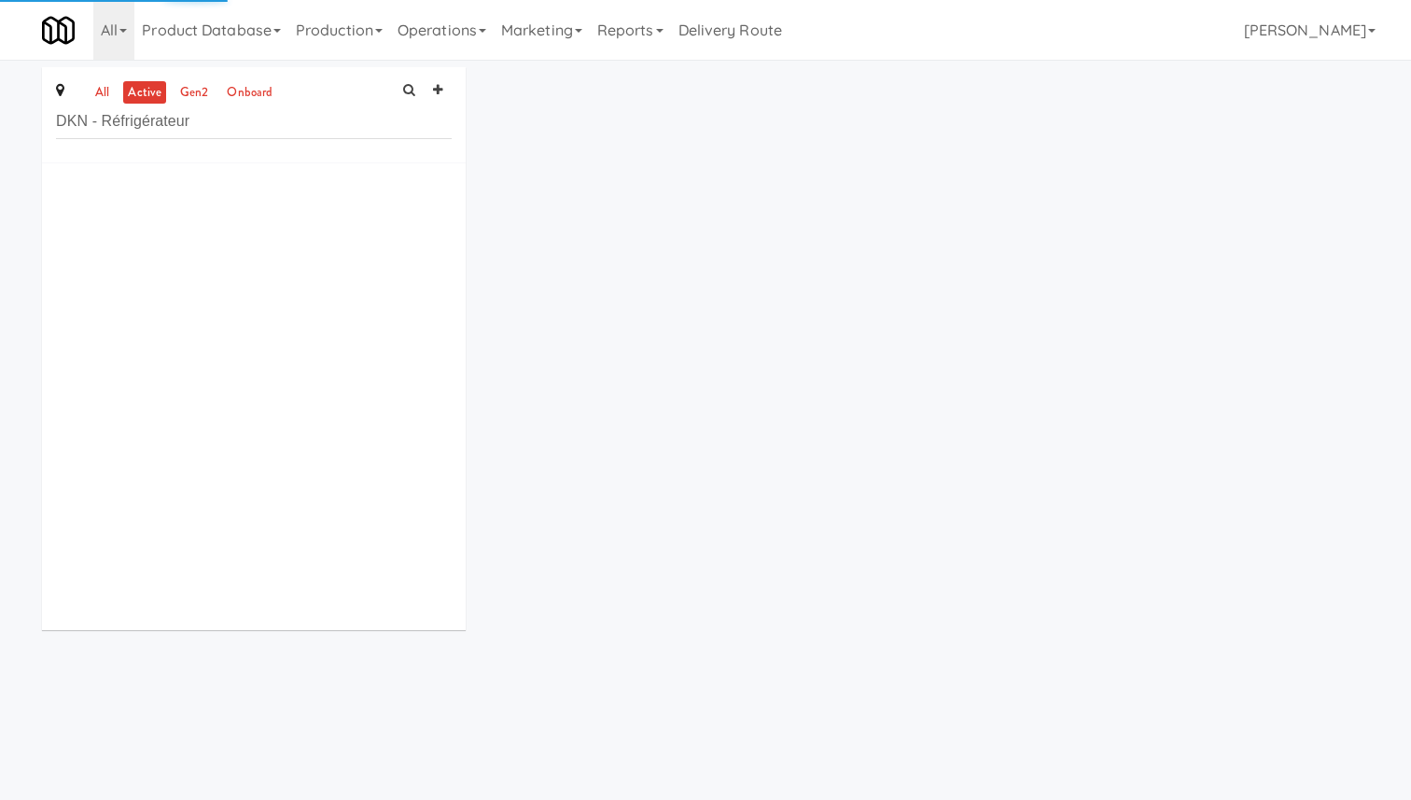
type input "DKN - Réfrigérateur"
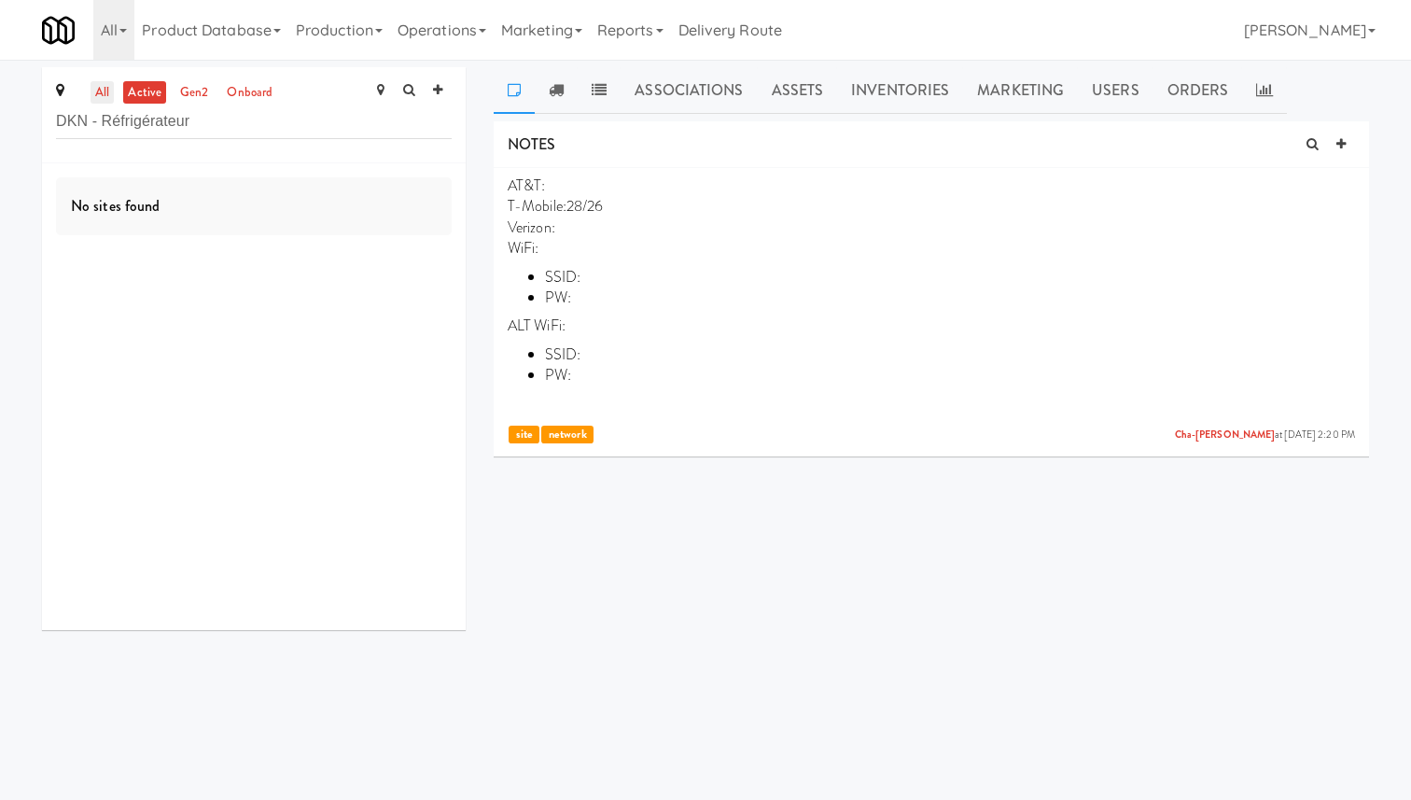
click at [102, 93] on link "all" at bounding box center [102, 92] width 23 height 23
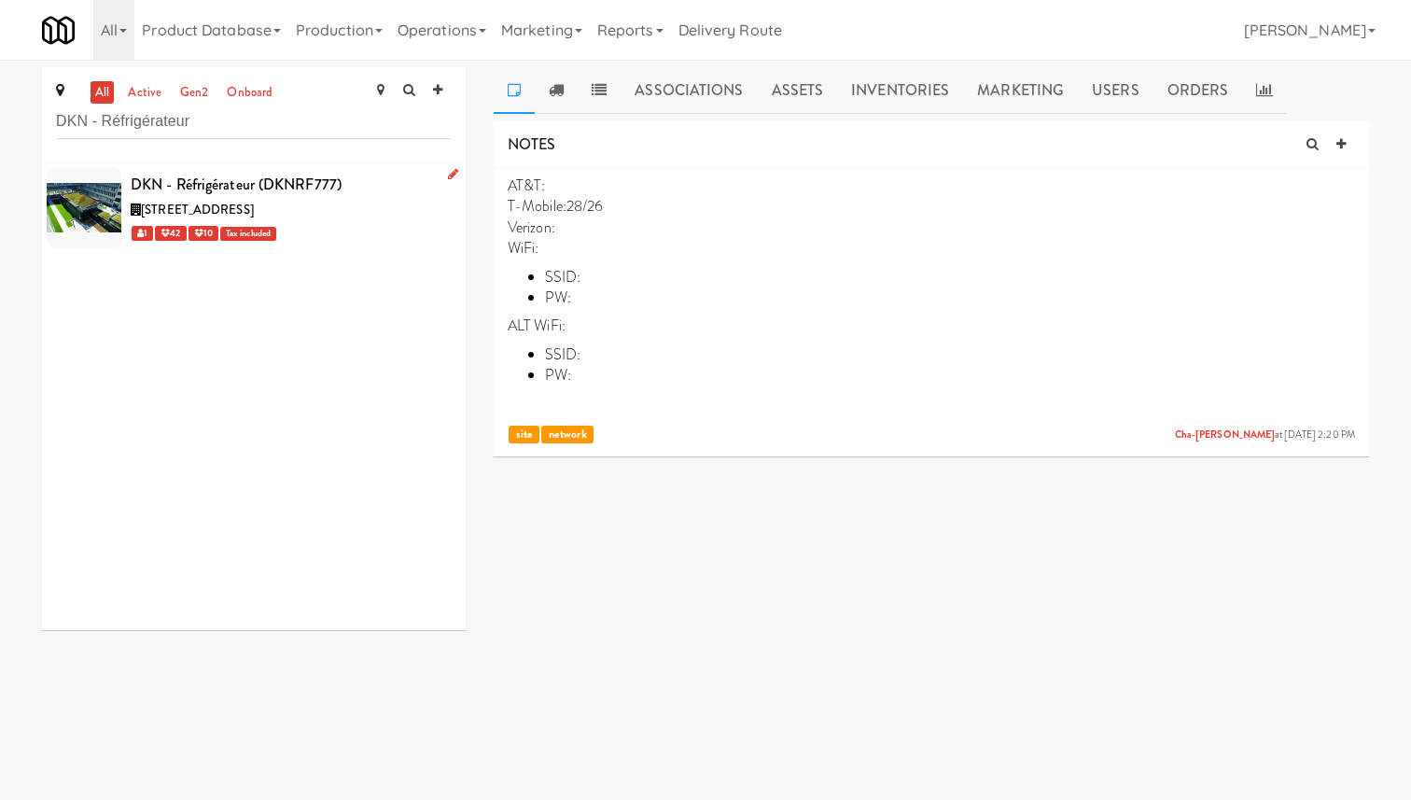
click at [296, 171] on div "DKN - Réfrigérateur (DKNRF777)" at bounding box center [291, 185] width 321 height 28
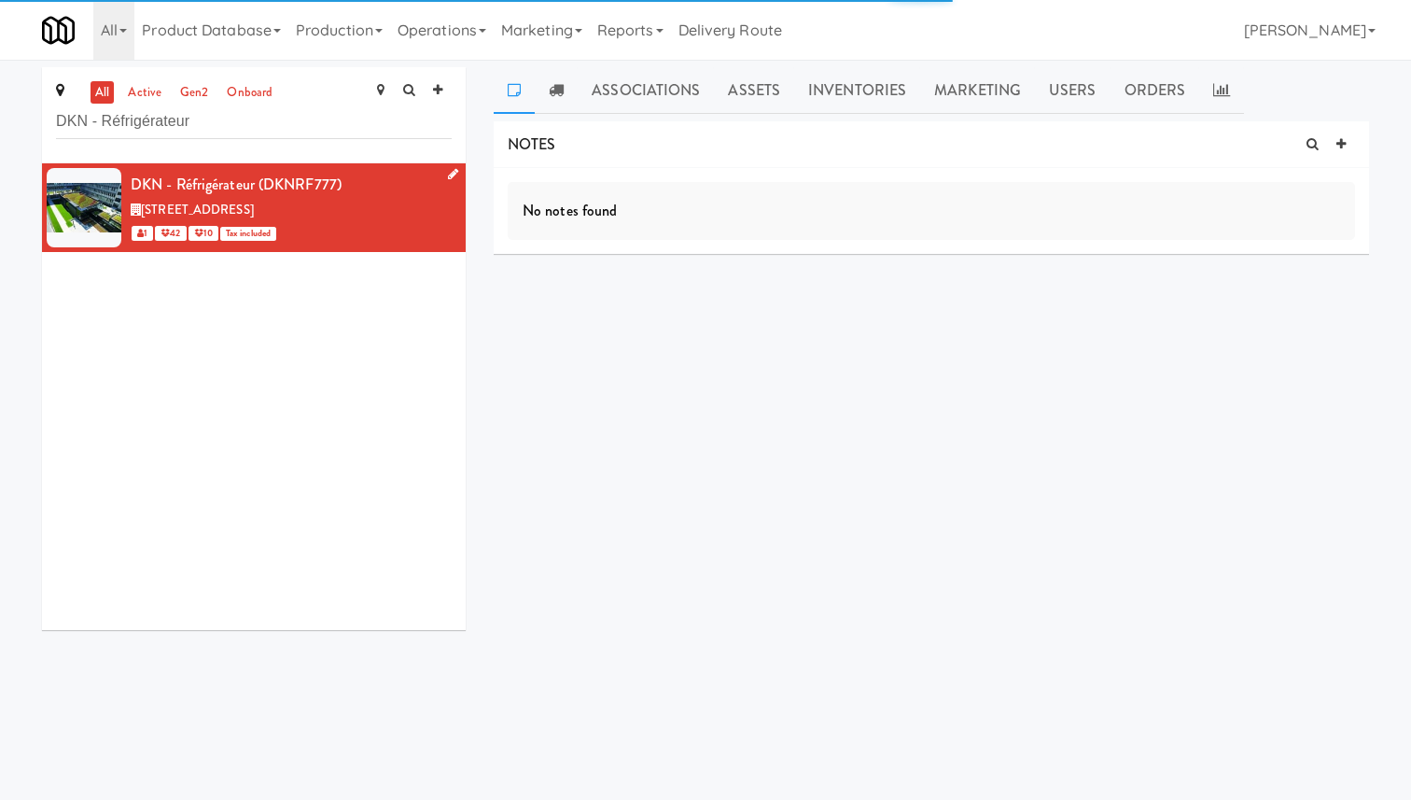
click at [453, 173] on icon at bounding box center [453, 174] width 10 height 12
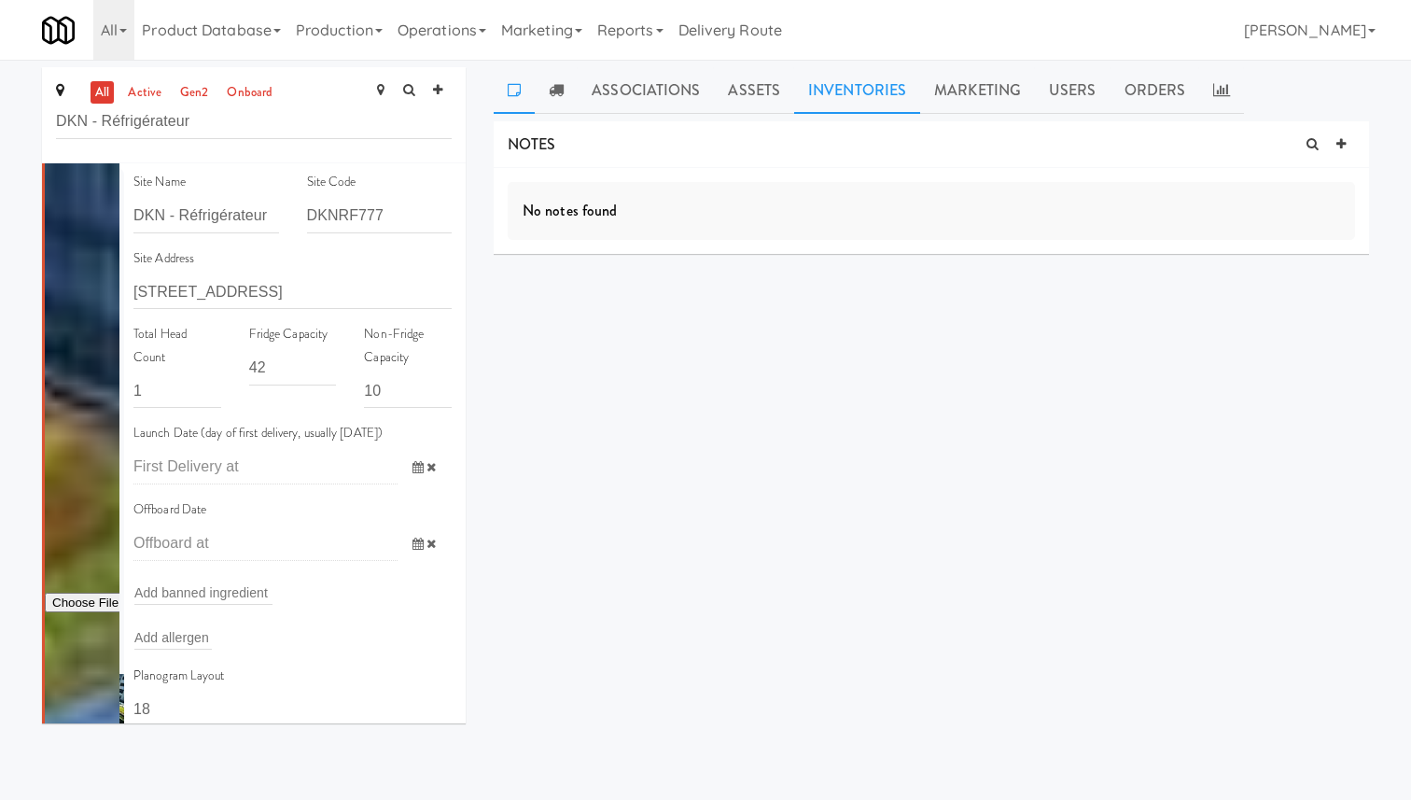
click at [891, 82] on link "Inventories" at bounding box center [857, 90] width 126 height 47
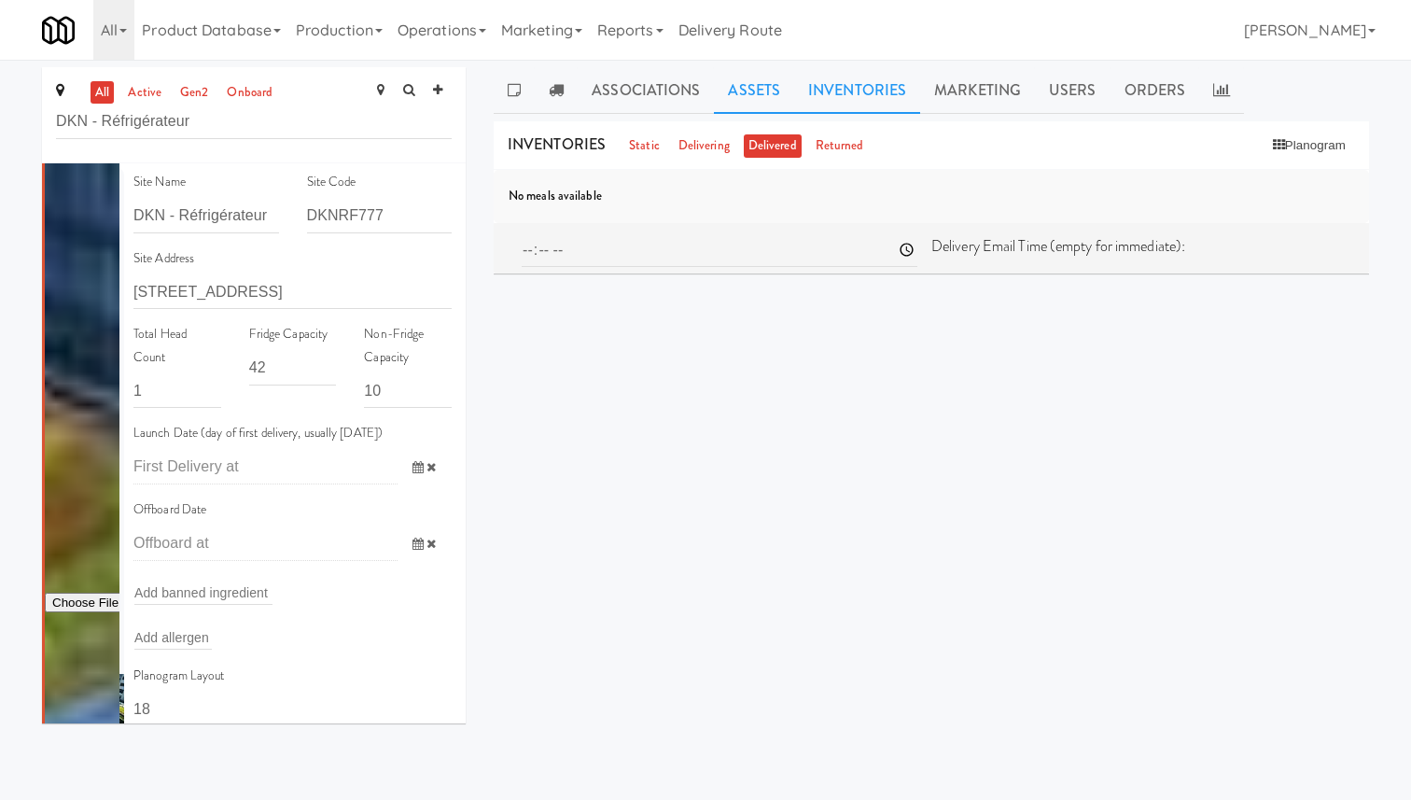
click at [763, 93] on link "Assets" at bounding box center [754, 90] width 80 height 47
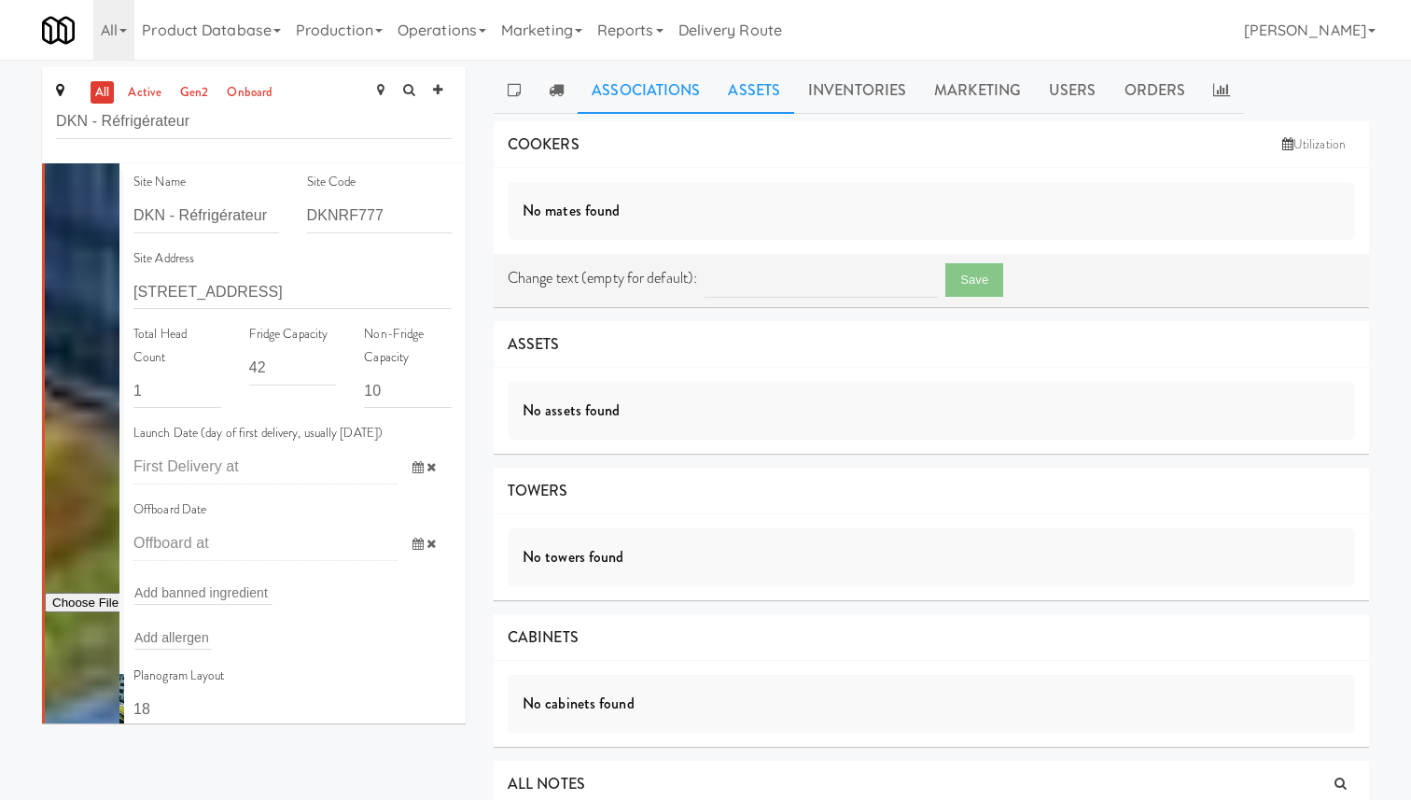
click at [678, 95] on link "Associations" at bounding box center [646, 90] width 136 height 47
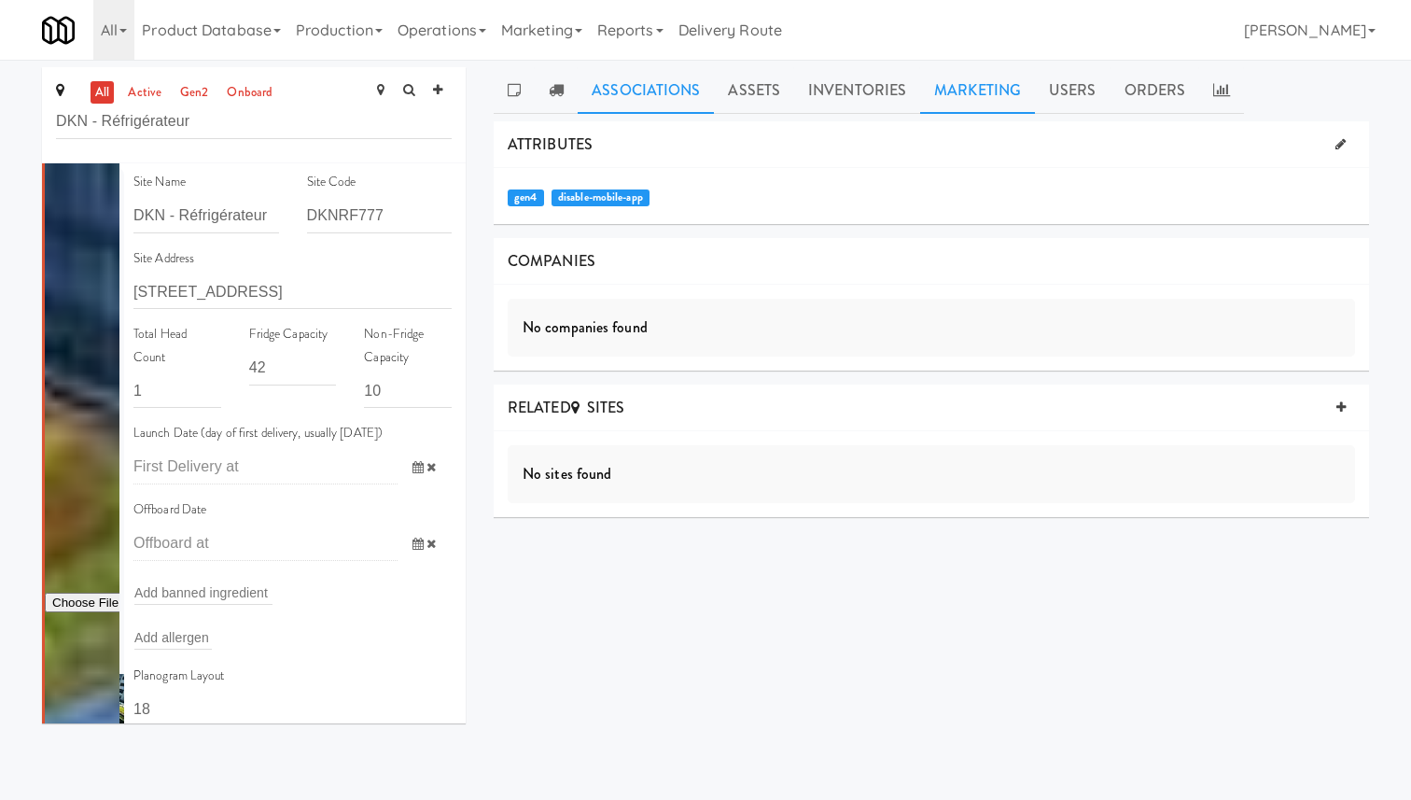
click at [980, 90] on link "Marketing" at bounding box center [977, 90] width 115 height 47
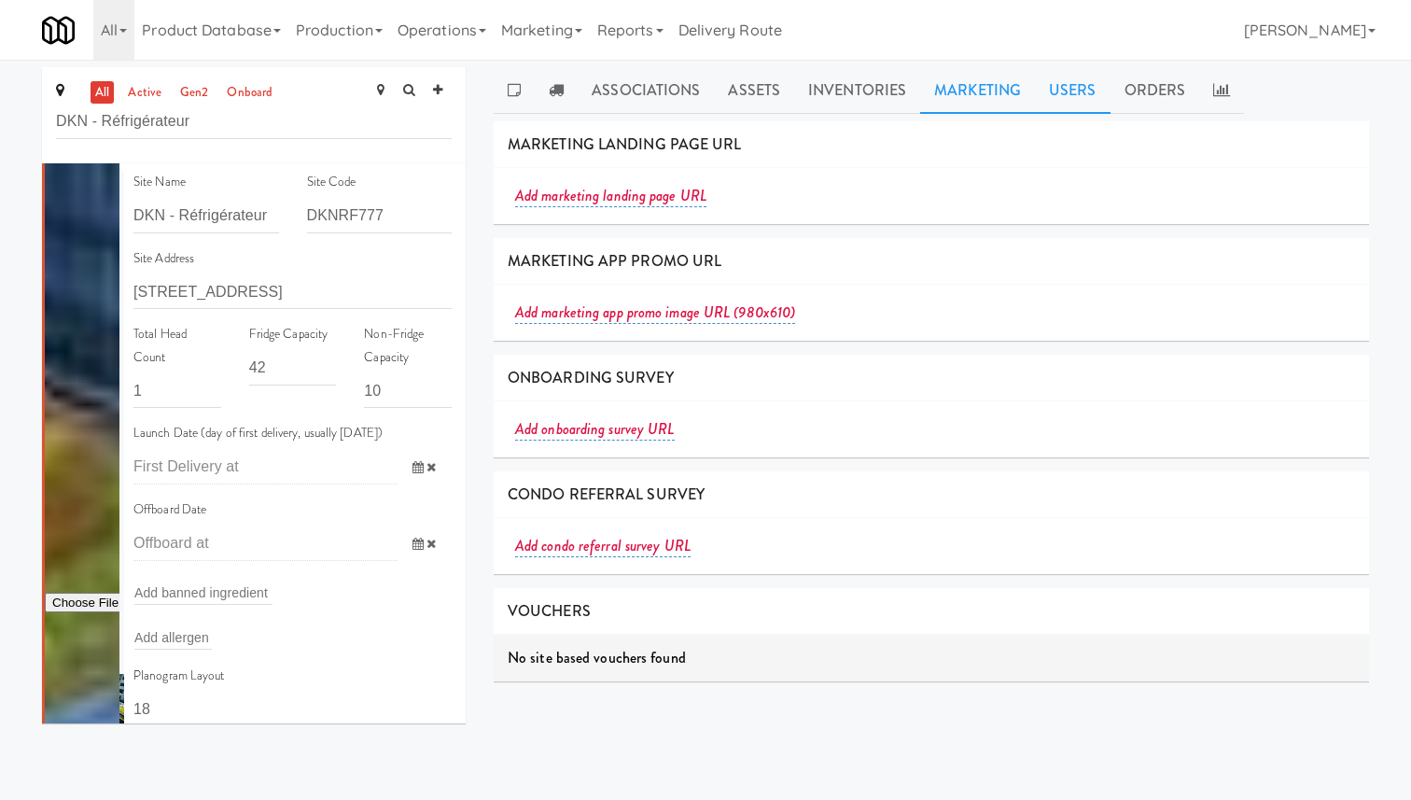
click at [1046, 86] on link "Users" at bounding box center [1073, 90] width 76 height 47
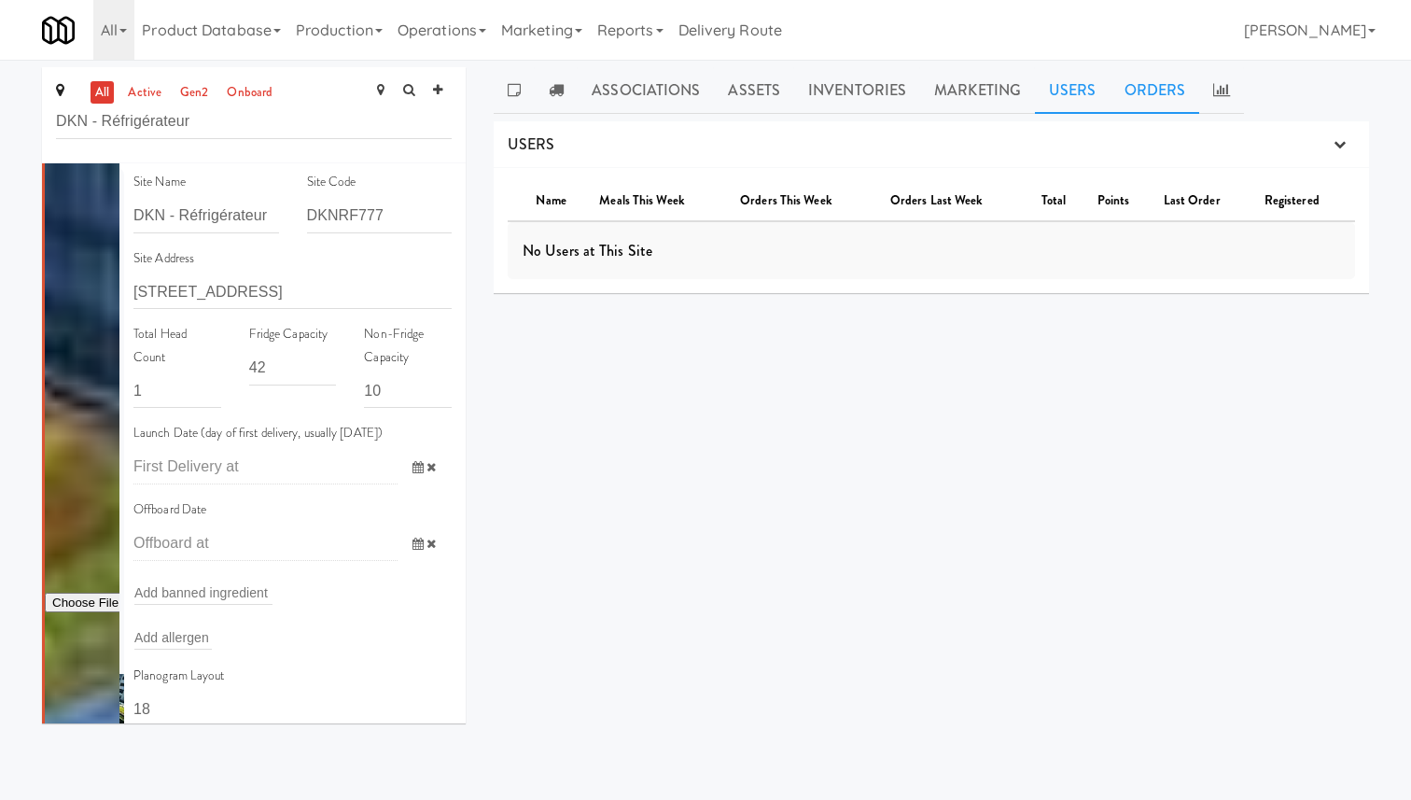
click at [1122, 80] on link "Orders" at bounding box center [1155, 90] width 90 height 47
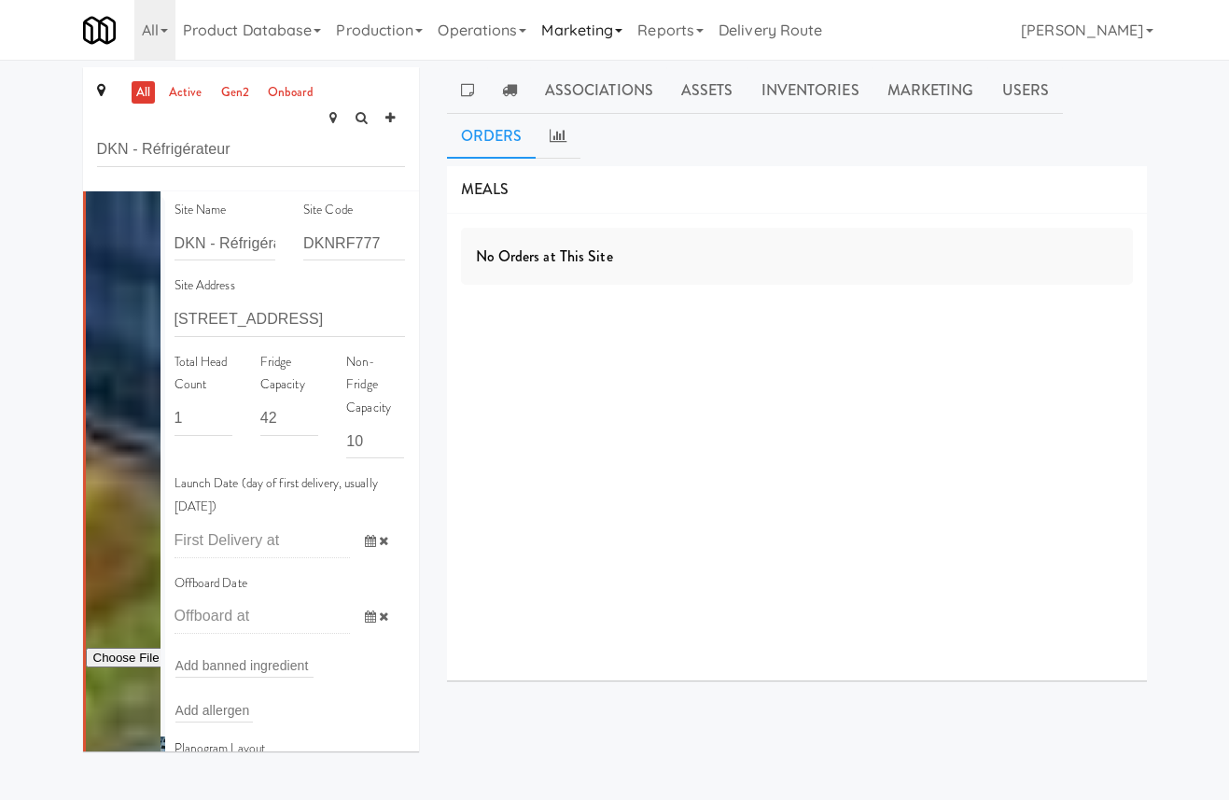
click at [622, 32] on icon at bounding box center [618, 31] width 7 height 4
click at [666, 35] on link "Reports" at bounding box center [670, 30] width 81 height 60
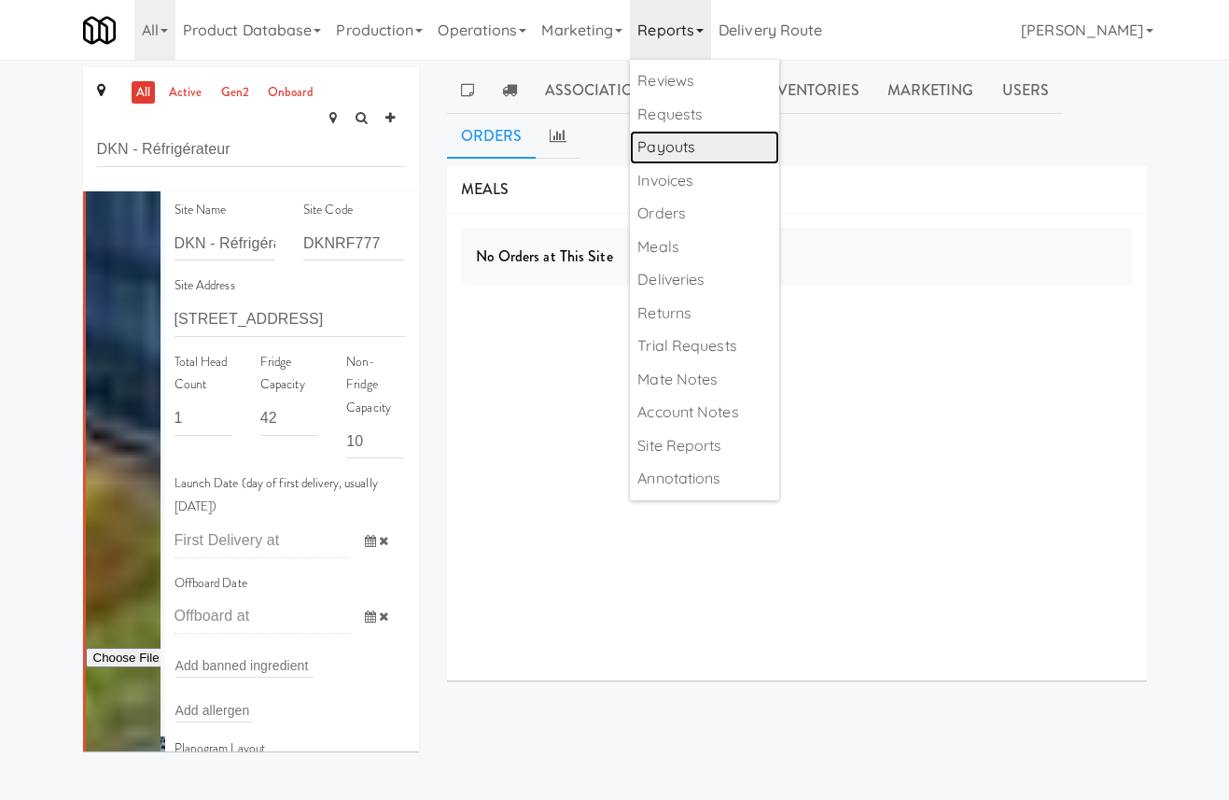
click at [709, 148] on link "Payouts" at bounding box center [704, 148] width 149 height 34
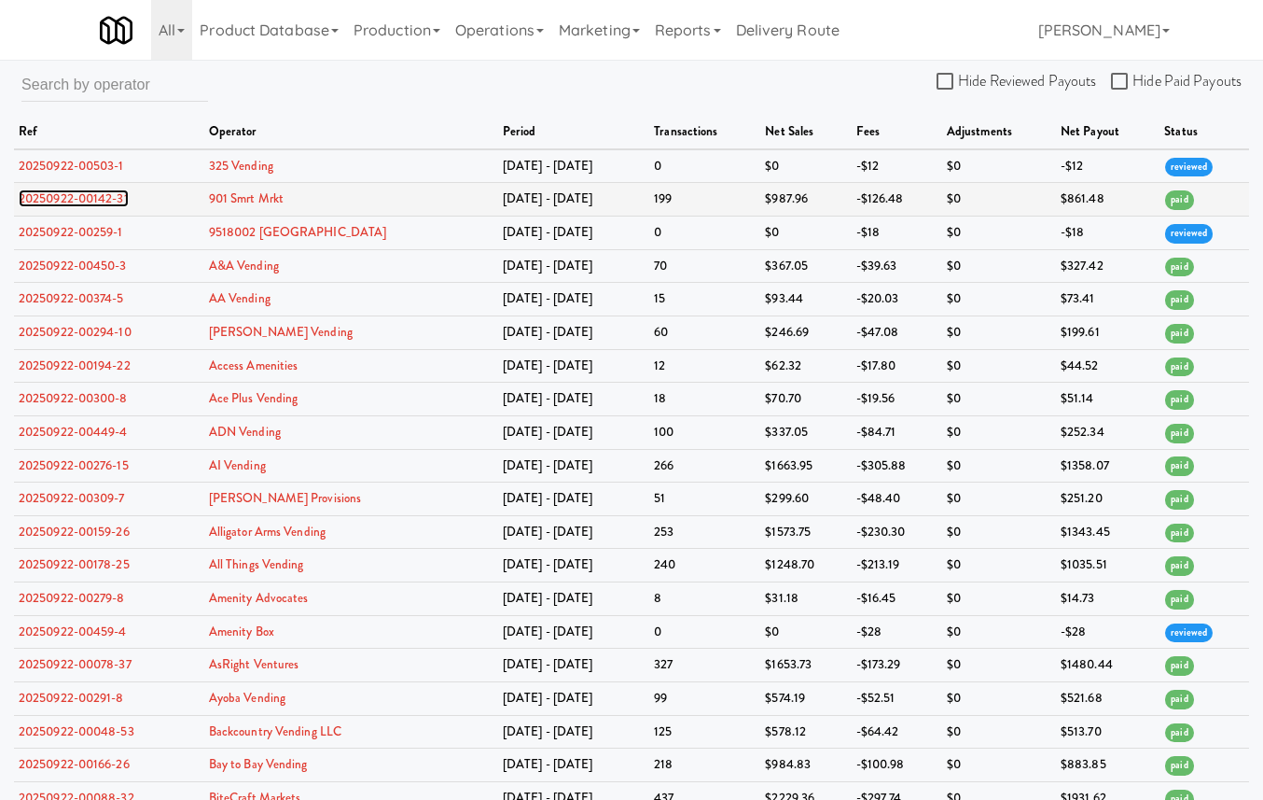
click at [71, 204] on link "20250922-00142-31" at bounding box center [74, 198] width 110 height 18
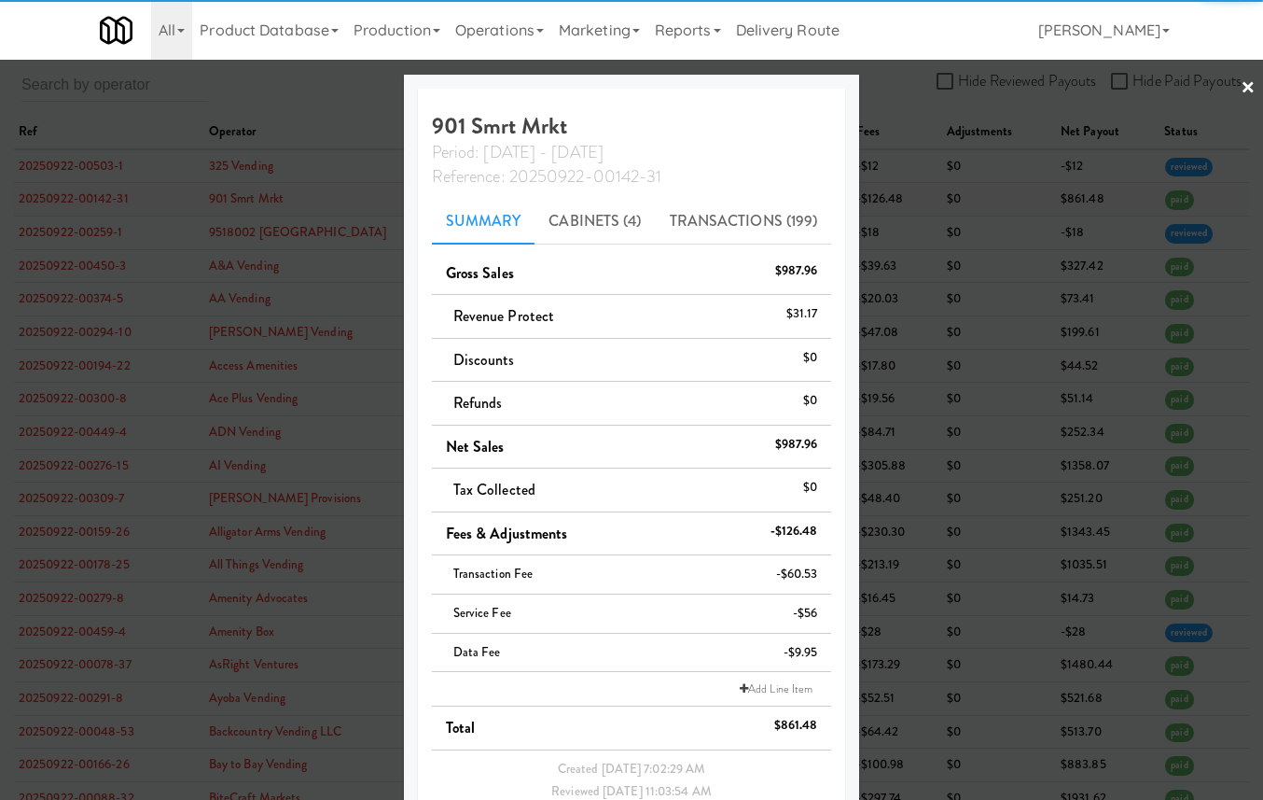
click at [71, 204] on div at bounding box center [631, 400] width 1263 height 800
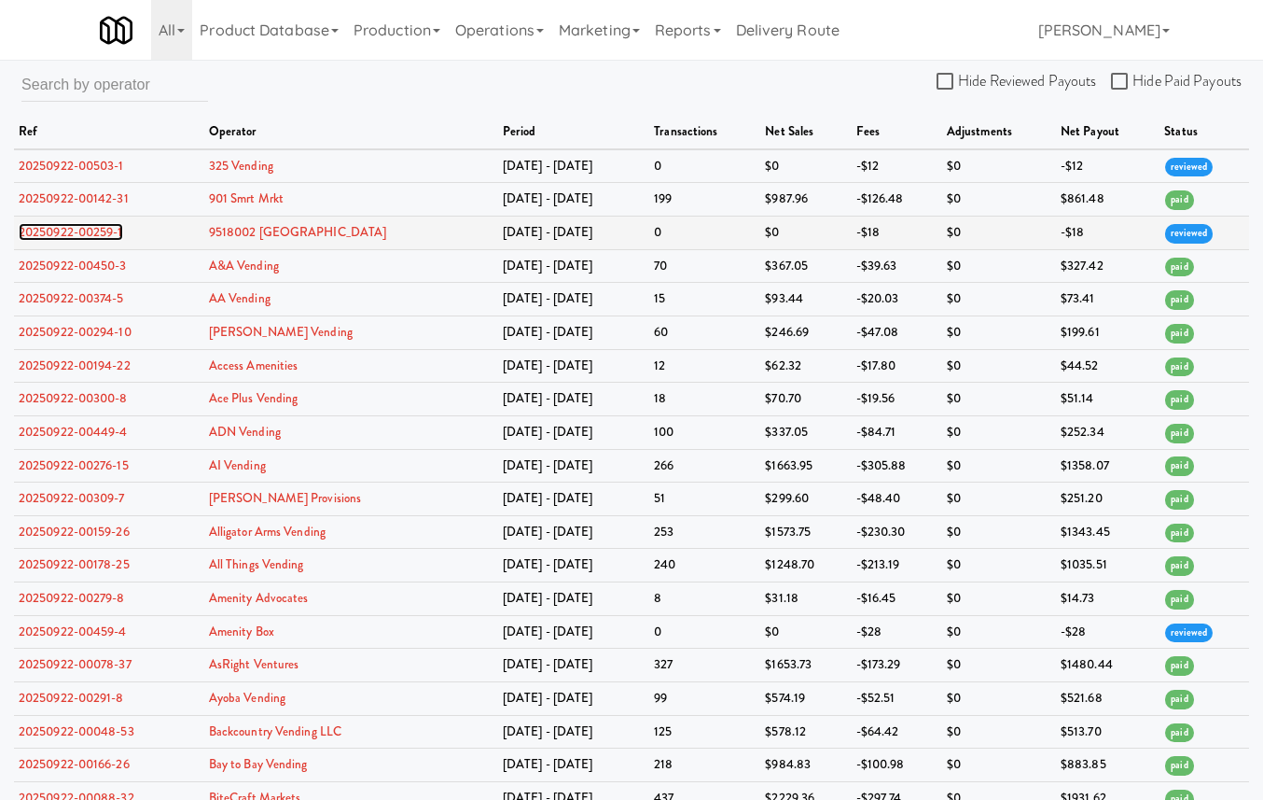
click at [78, 230] on link "20250922-00259-1" at bounding box center [71, 232] width 105 height 18
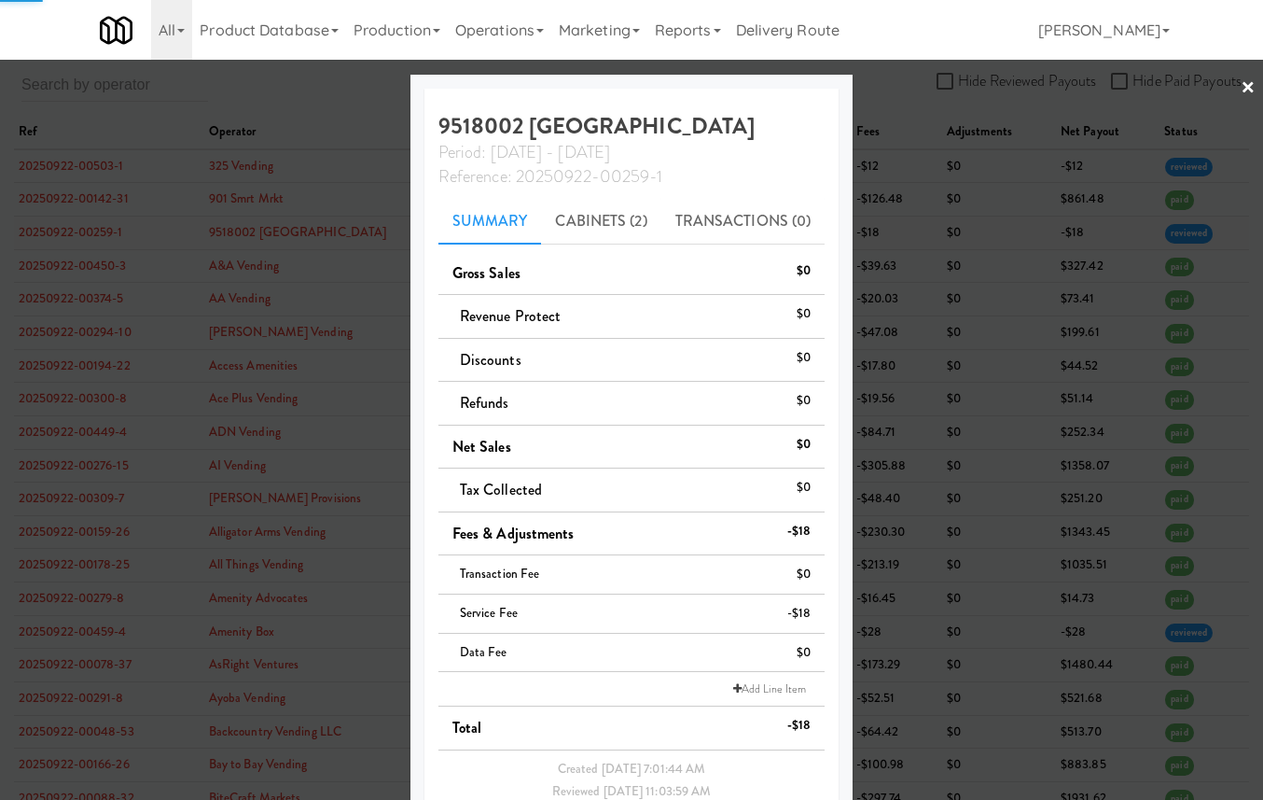
click at [78, 230] on div at bounding box center [631, 400] width 1263 height 800
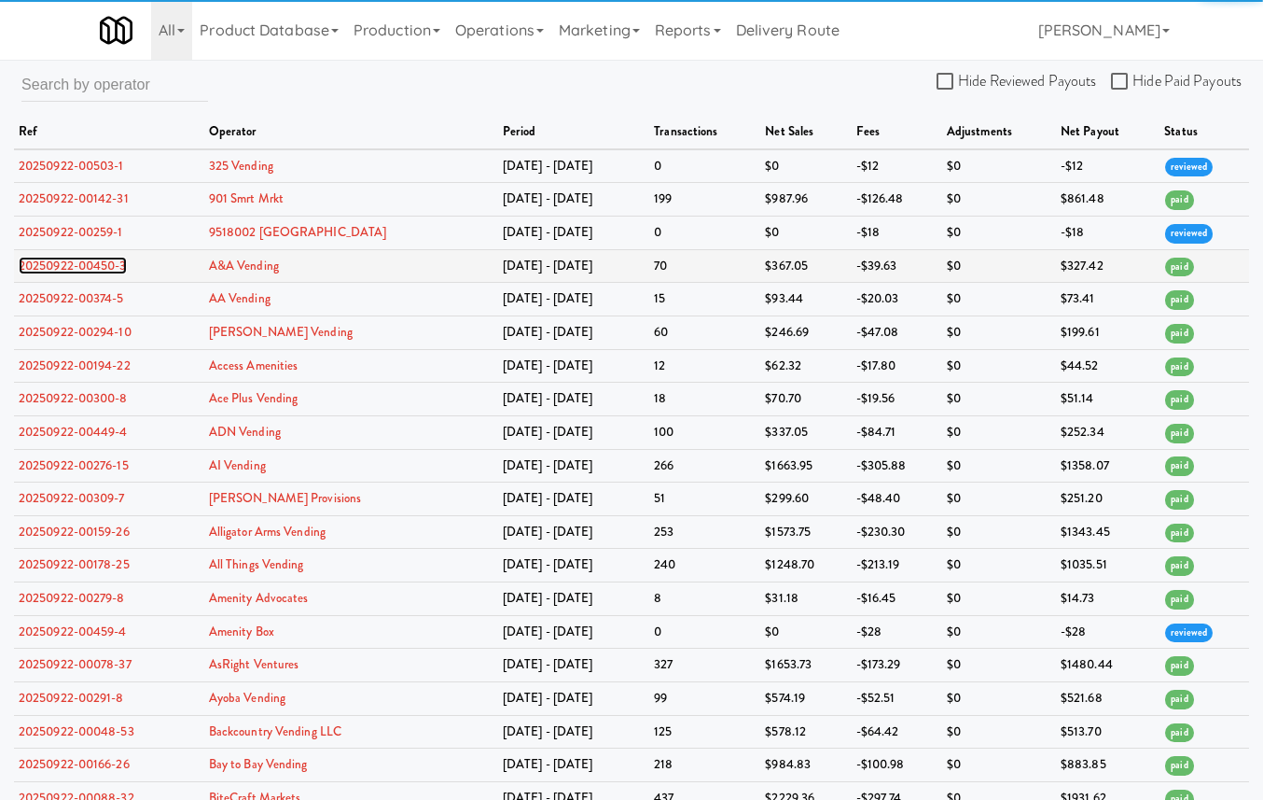
click at [89, 266] on link "20250922-00450-3" at bounding box center [73, 266] width 108 height 18
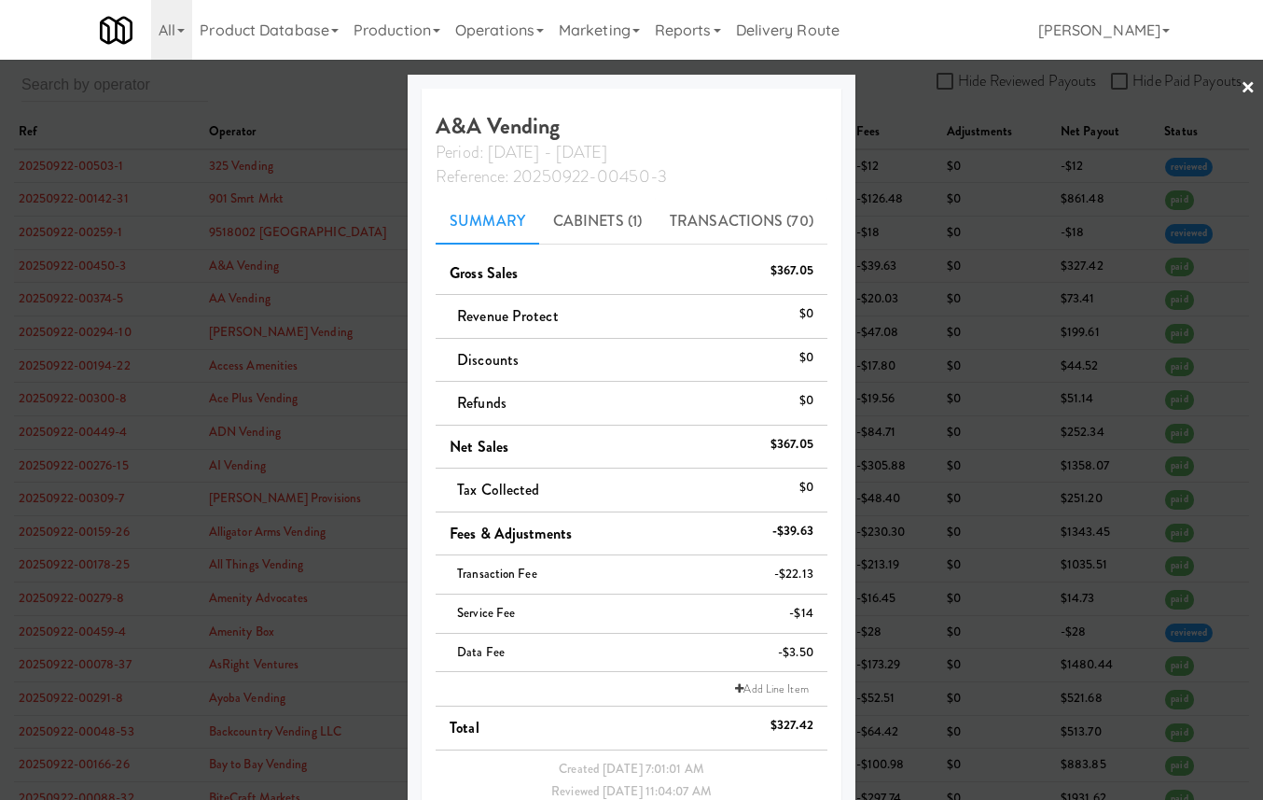
click at [89, 266] on div at bounding box center [631, 400] width 1263 height 800
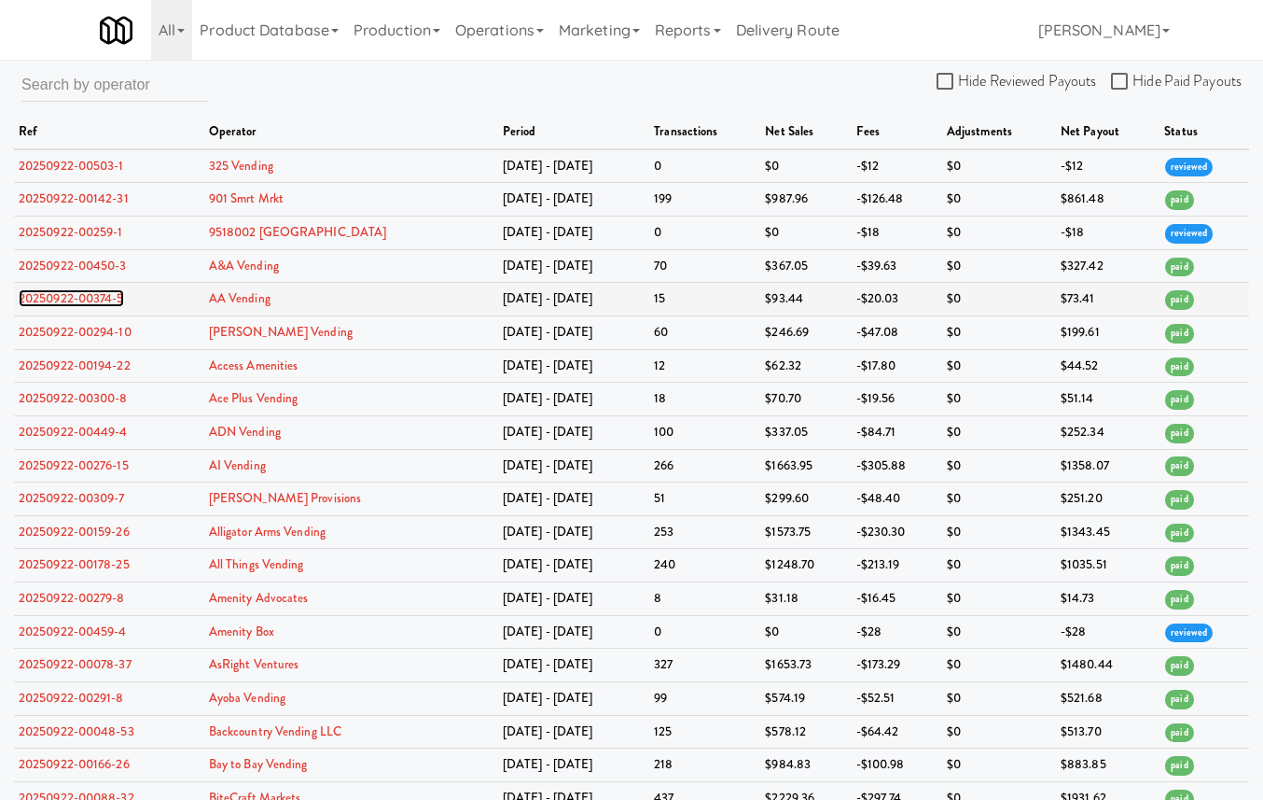
click at [99, 301] on link "20250922-00374-5" at bounding box center [71, 298] width 105 height 18
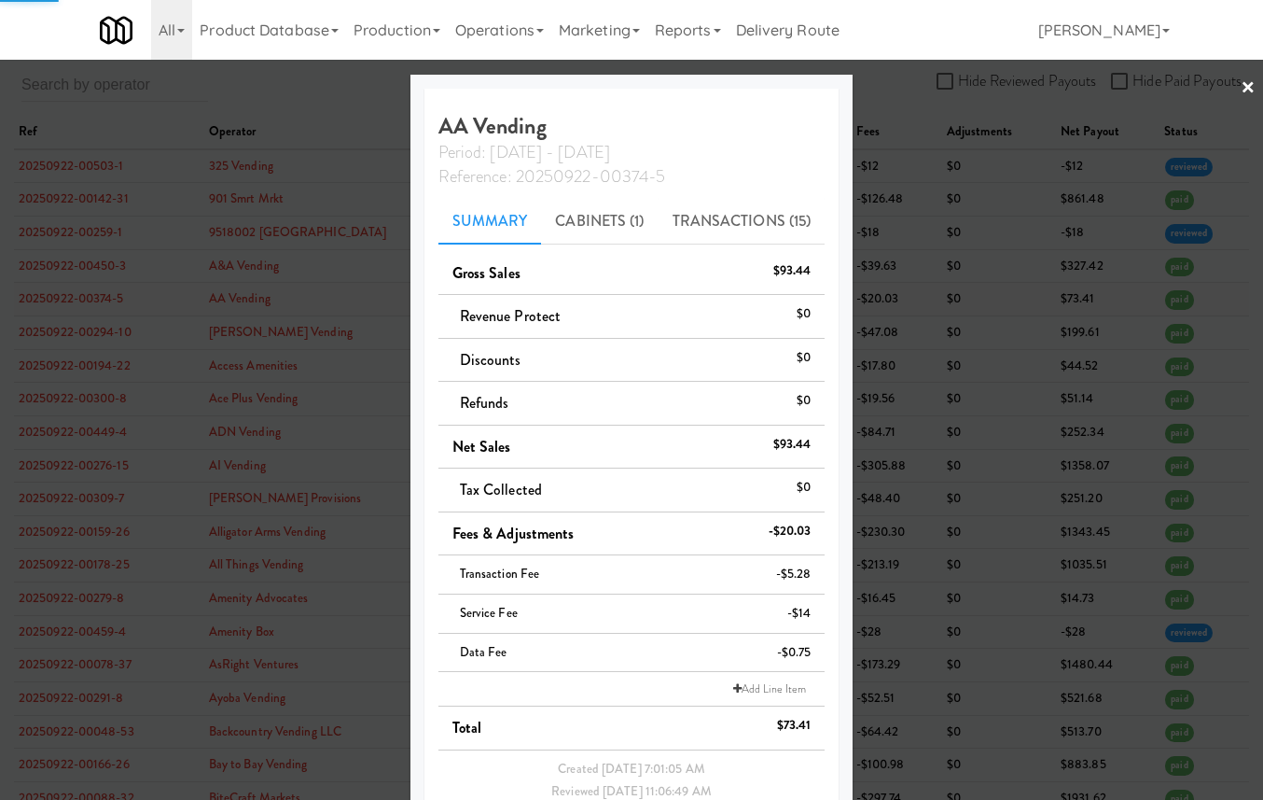
click at [99, 301] on div at bounding box center [631, 400] width 1263 height 800
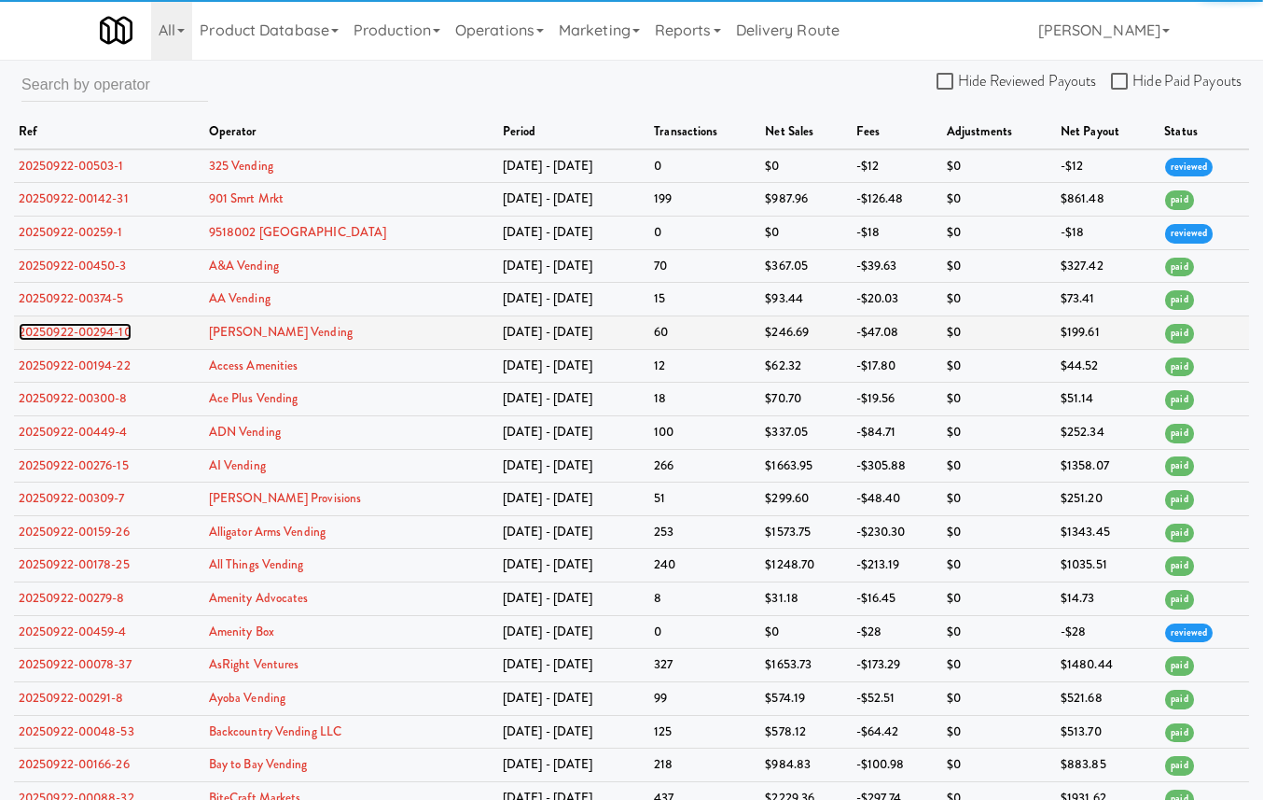
click at [103, 339] on link "20250922-00294-10" at bounding box center [75, 332] width 113 height 18
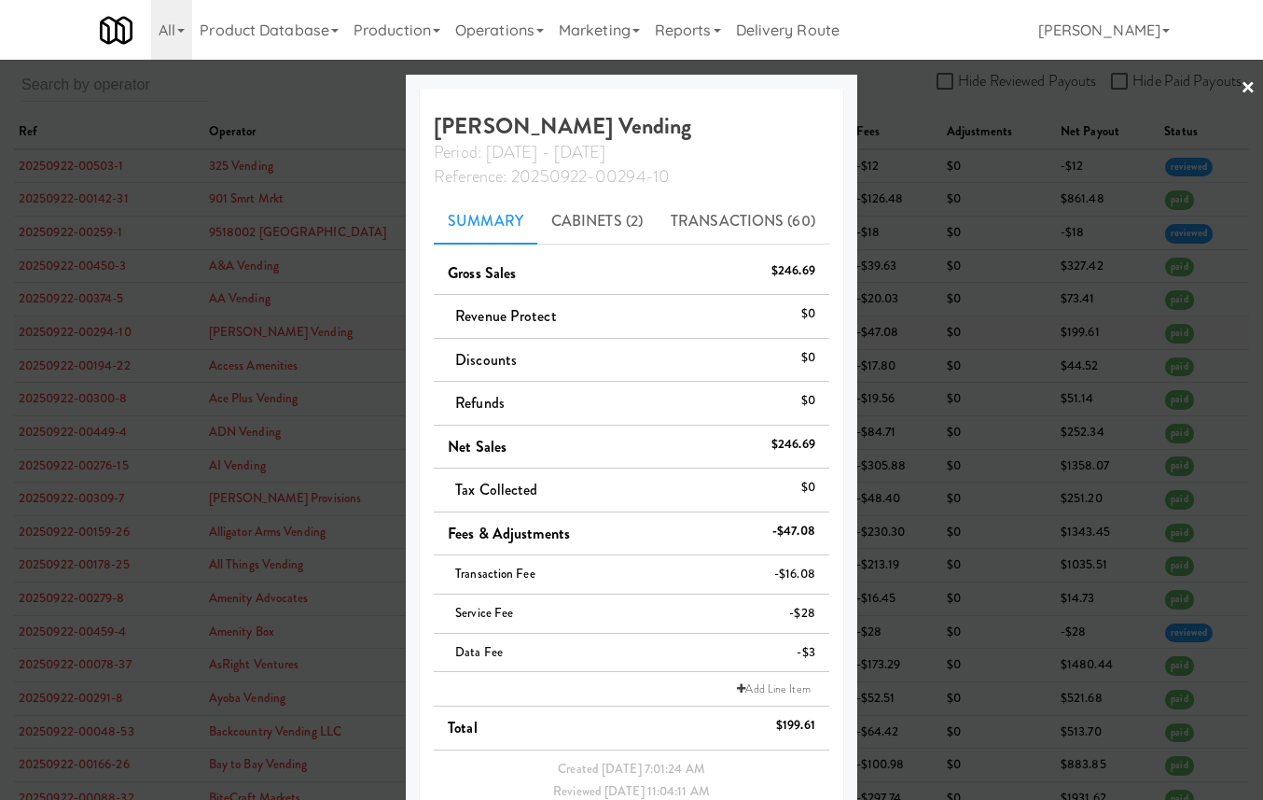
click at [103, 339] on div at bounding box center [631, 400] width 1263 height 800
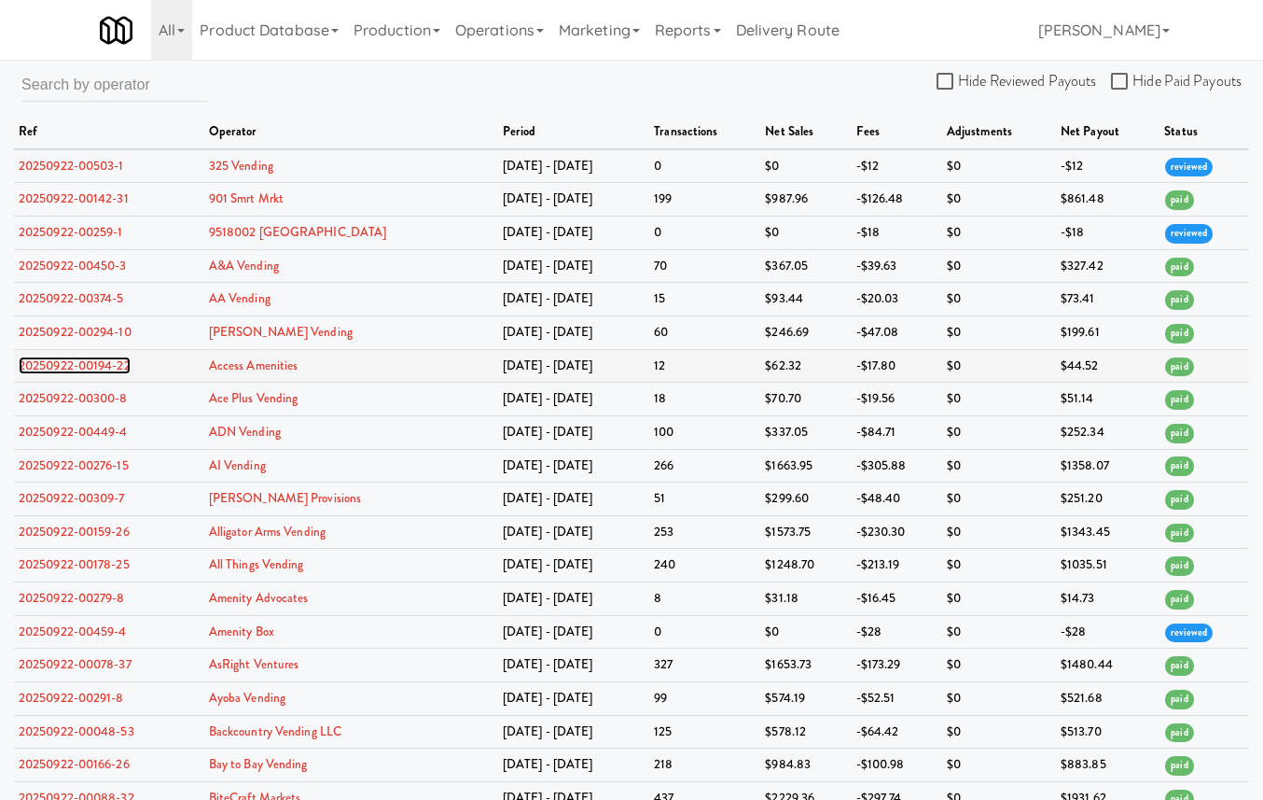
click at [107, 369] on link "20250922-00194-22" at bounding box center [75, 365] width 112 height 18
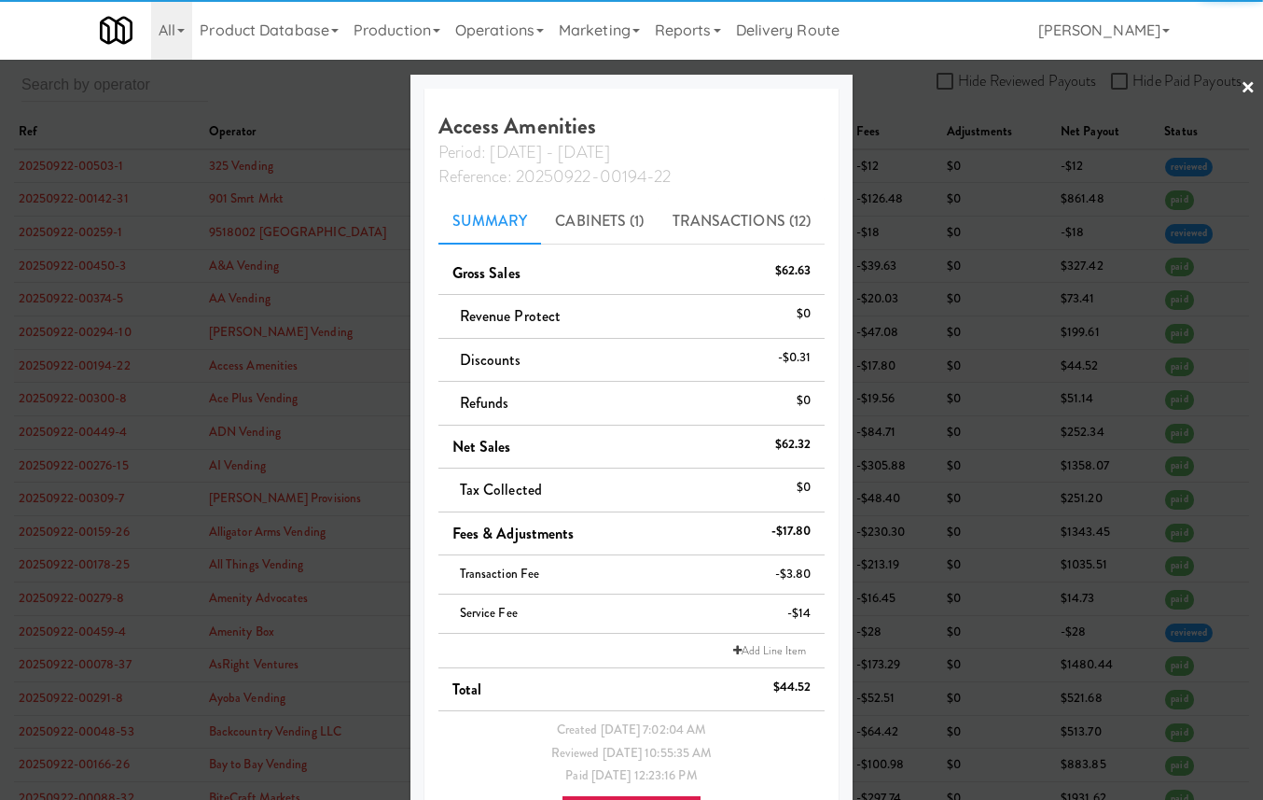
click at [107, 369] on div at bounding box center [631, 400] width 1263 height 800
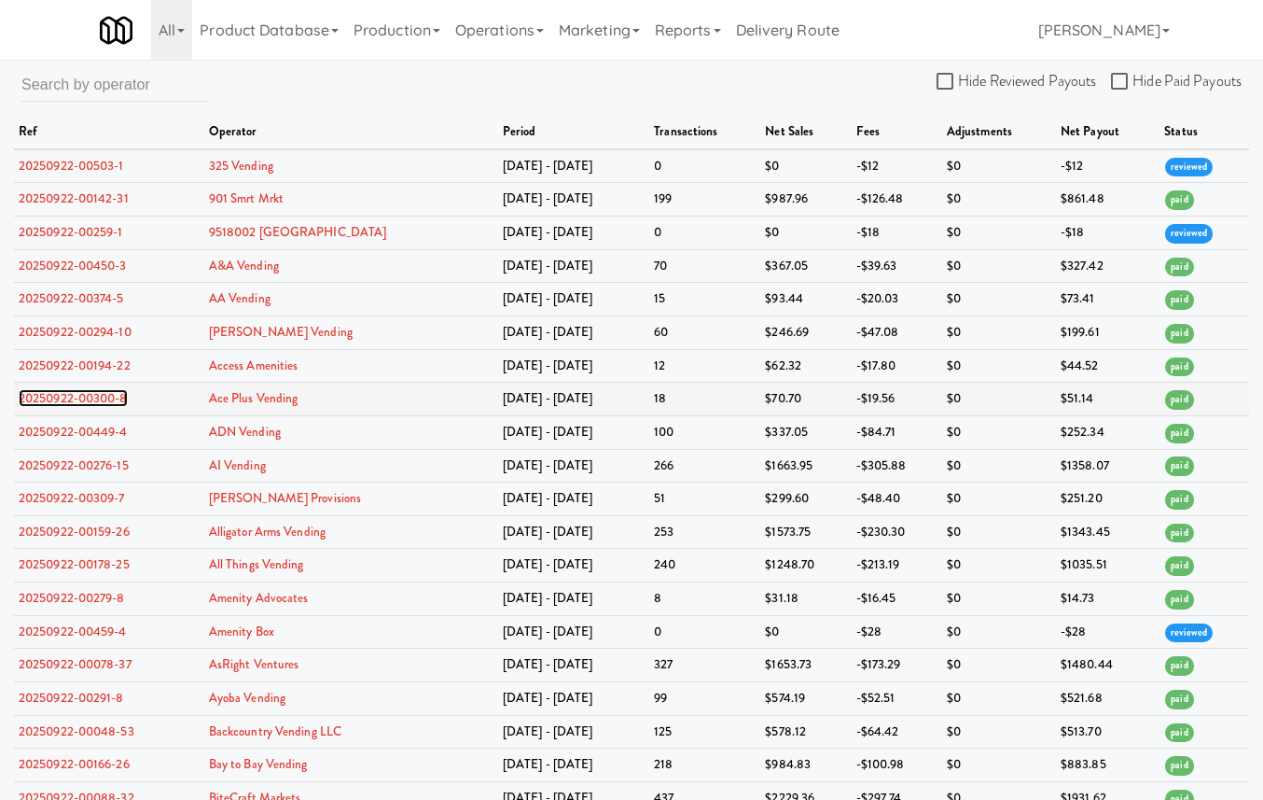
click at [110, 398] on link "20250922-00300-8" at bounding box center [73, 398] width 109 height 18
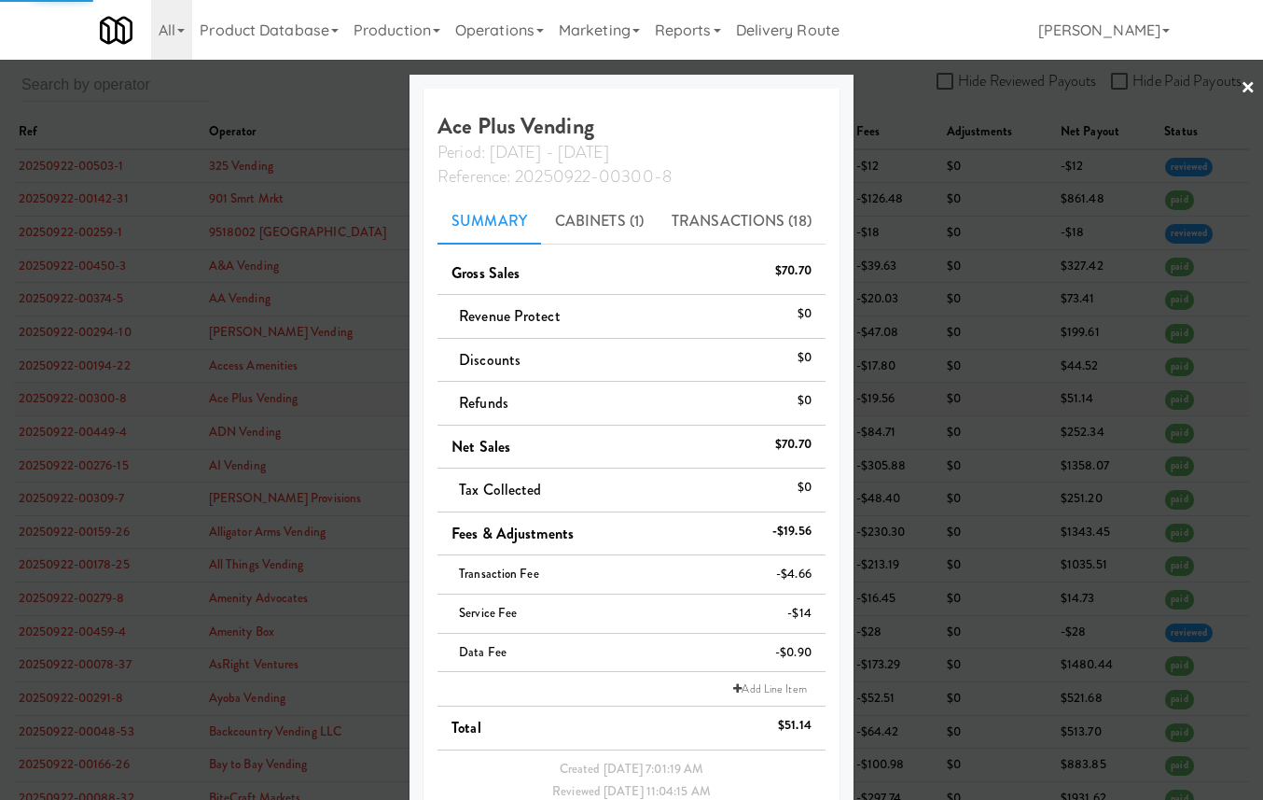
click at [110, 398] on div at bounding box center [631, 400] width 1263 height 800
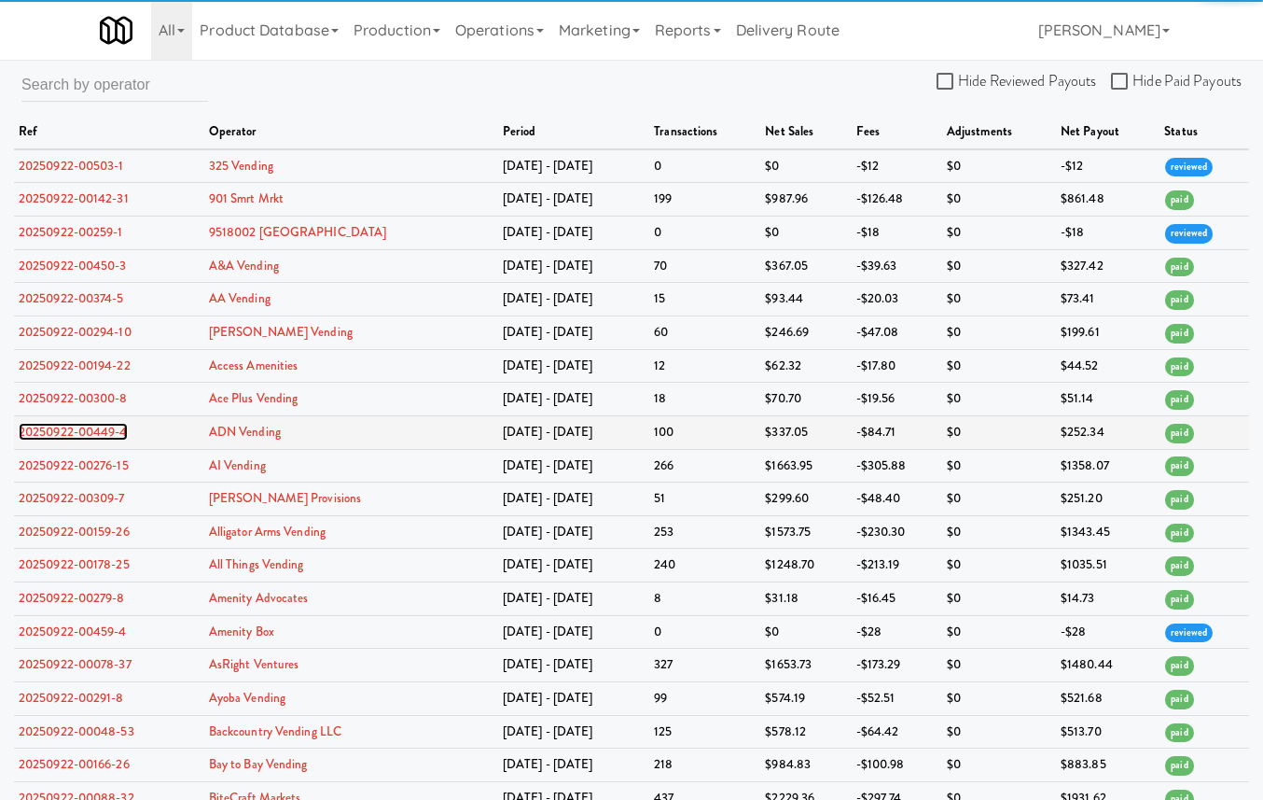
click at [115, 432] on link "20250922-00449-4" at bounding box center [73, 432] width 109 height 18
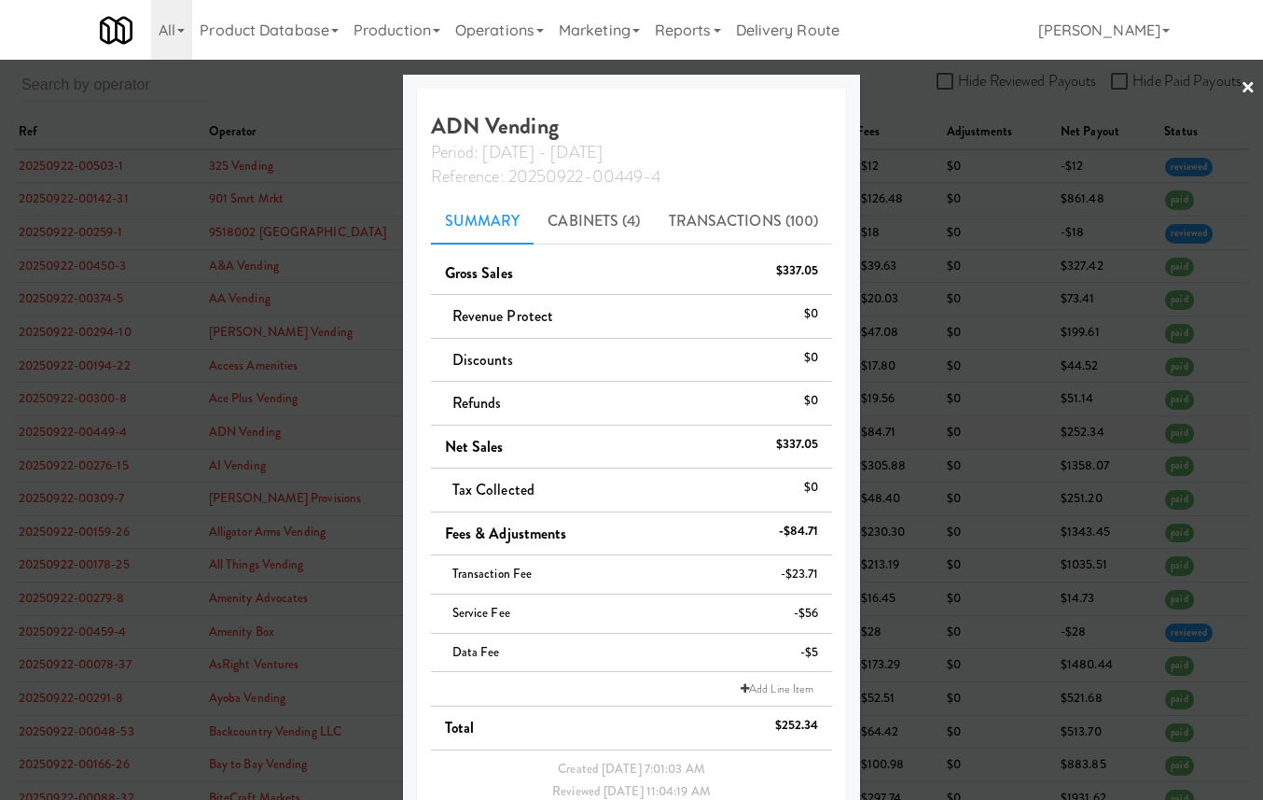
click at [115, 432] on div at bounding box center [631, 400] width 1263 height 800
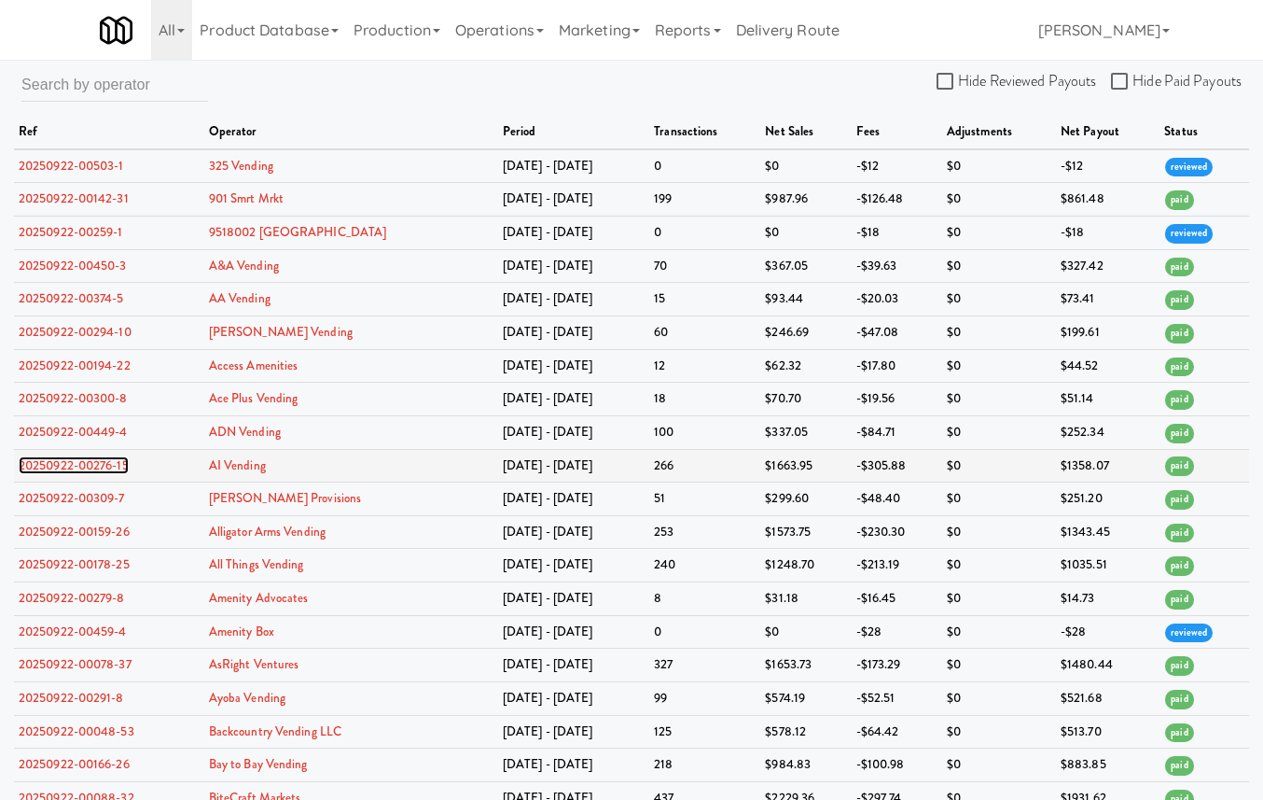
click at [114, 473] on link "20250922-00276-15" at bounding box center [74, 465] width 110 height 18
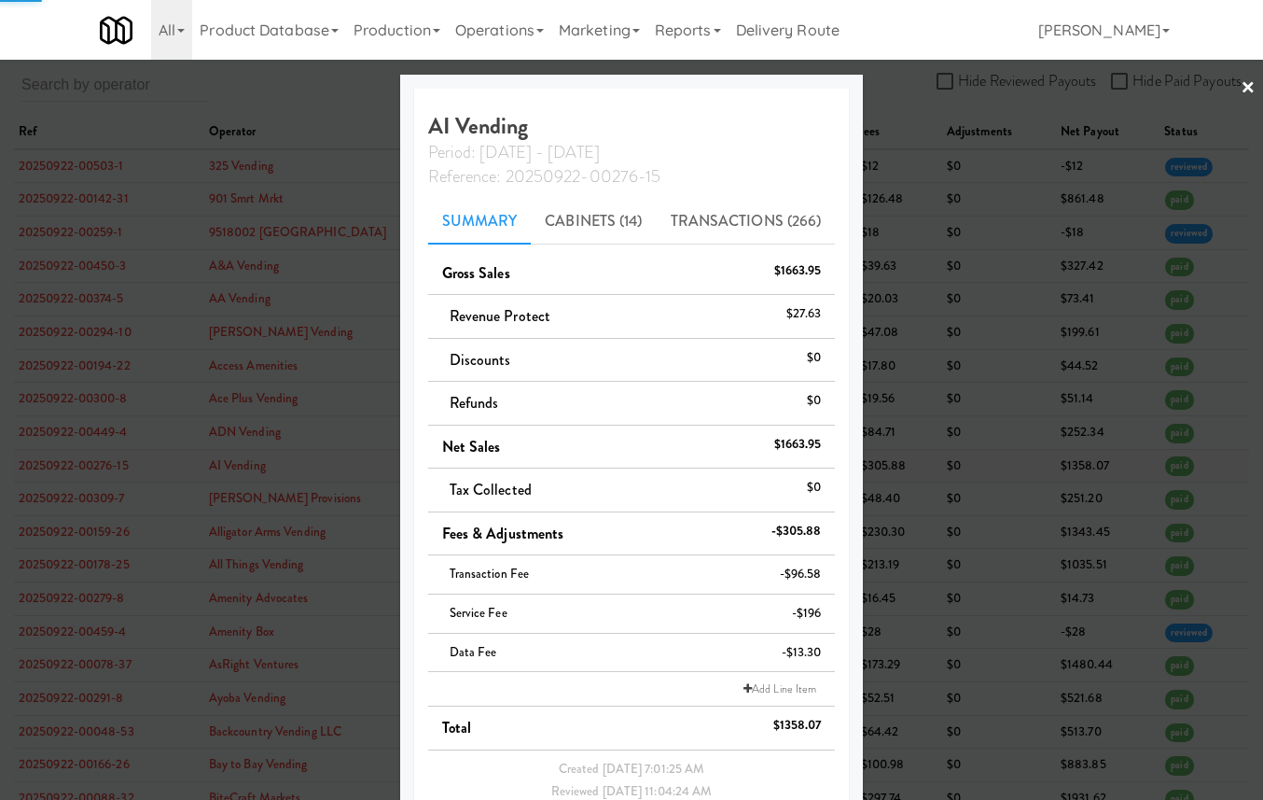
click at [114, 473] on div at bounding box center [631, 400] width 1263 height 800
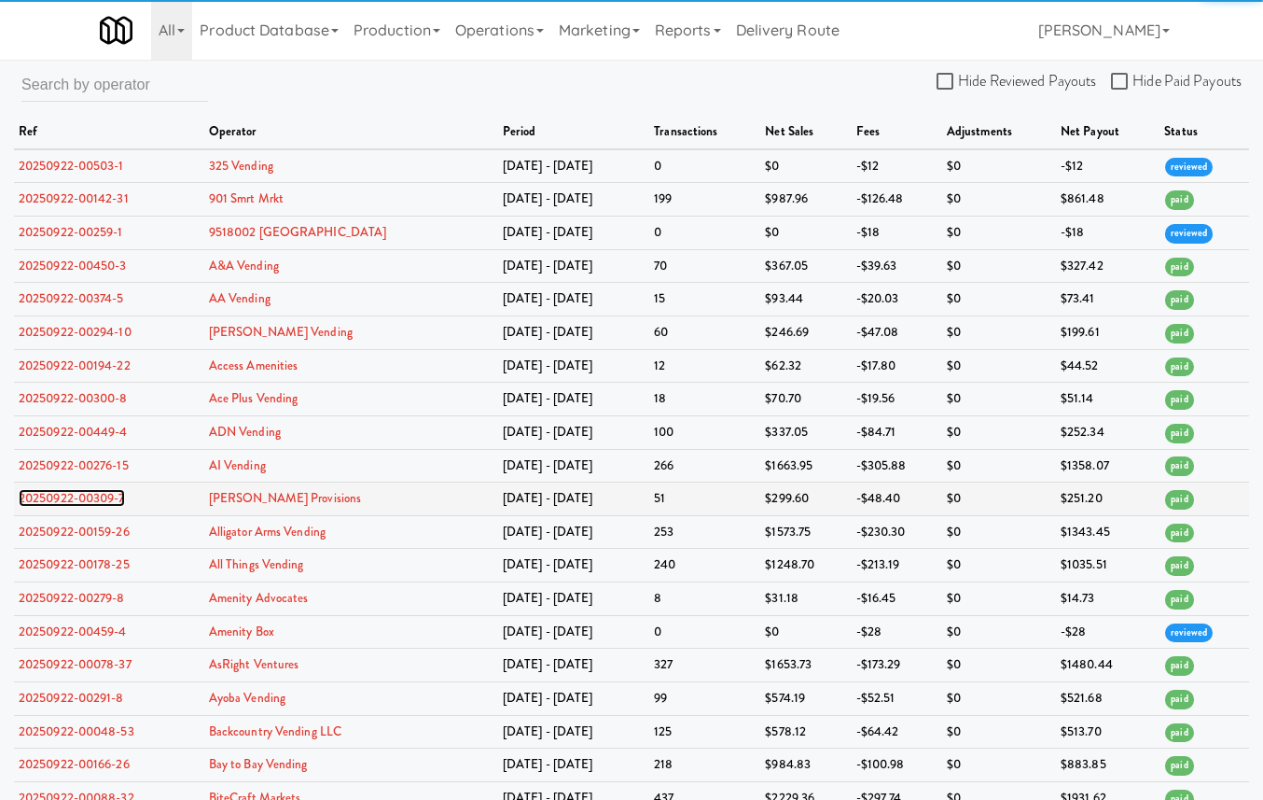
click at [116, 507] on link "20250922-00309-7" at bounding box center [72, 498] width 106 height 18
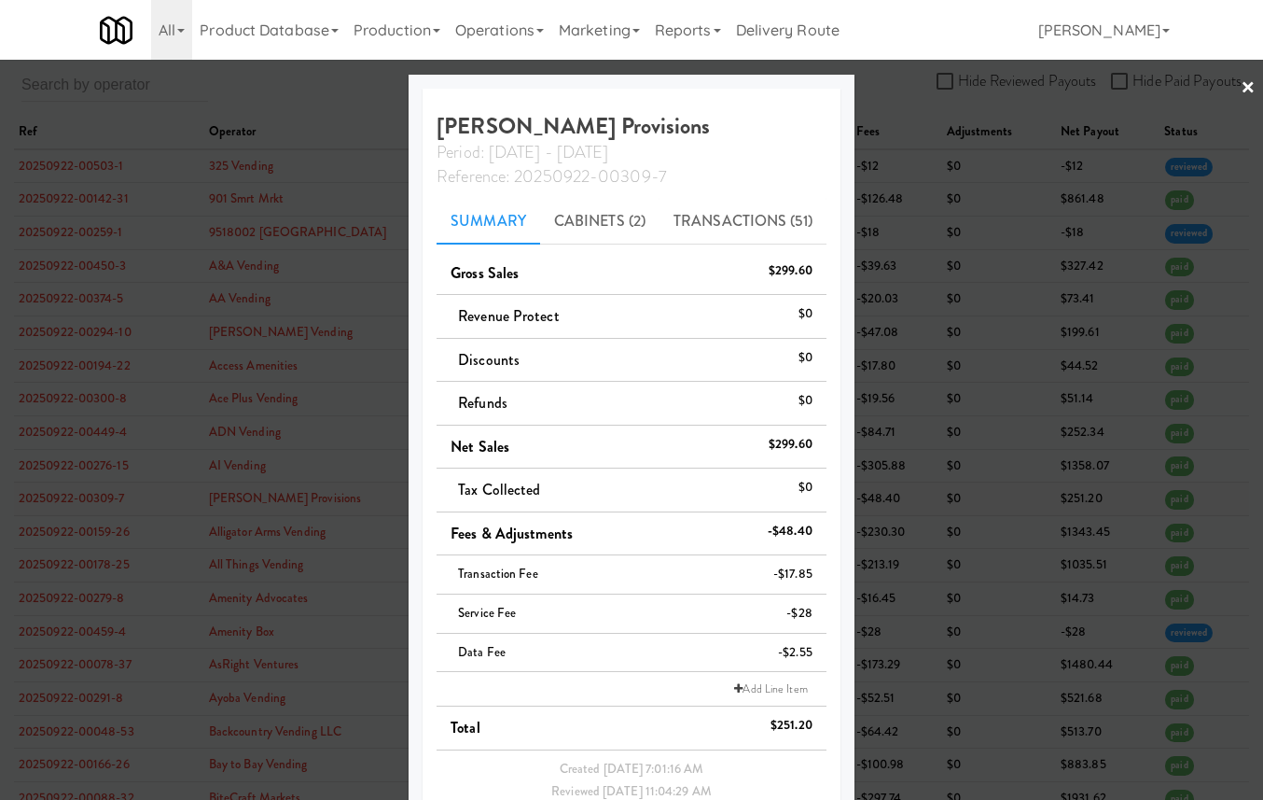
click at [116, 507] on div at bounding box center [631, 400] width 1263 height 800
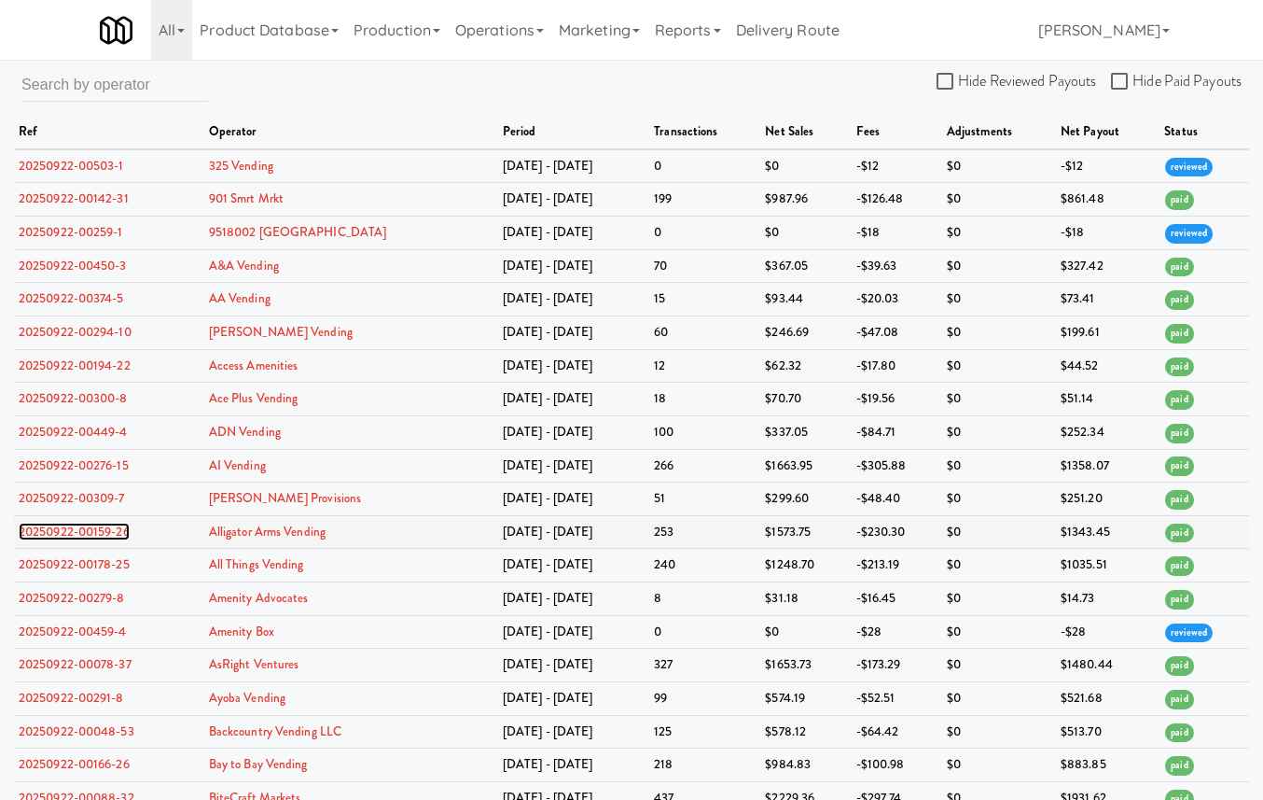
click at [117, 537] on link "20250922-00159-26" at bounding box center [74, 532] width 111 height 18
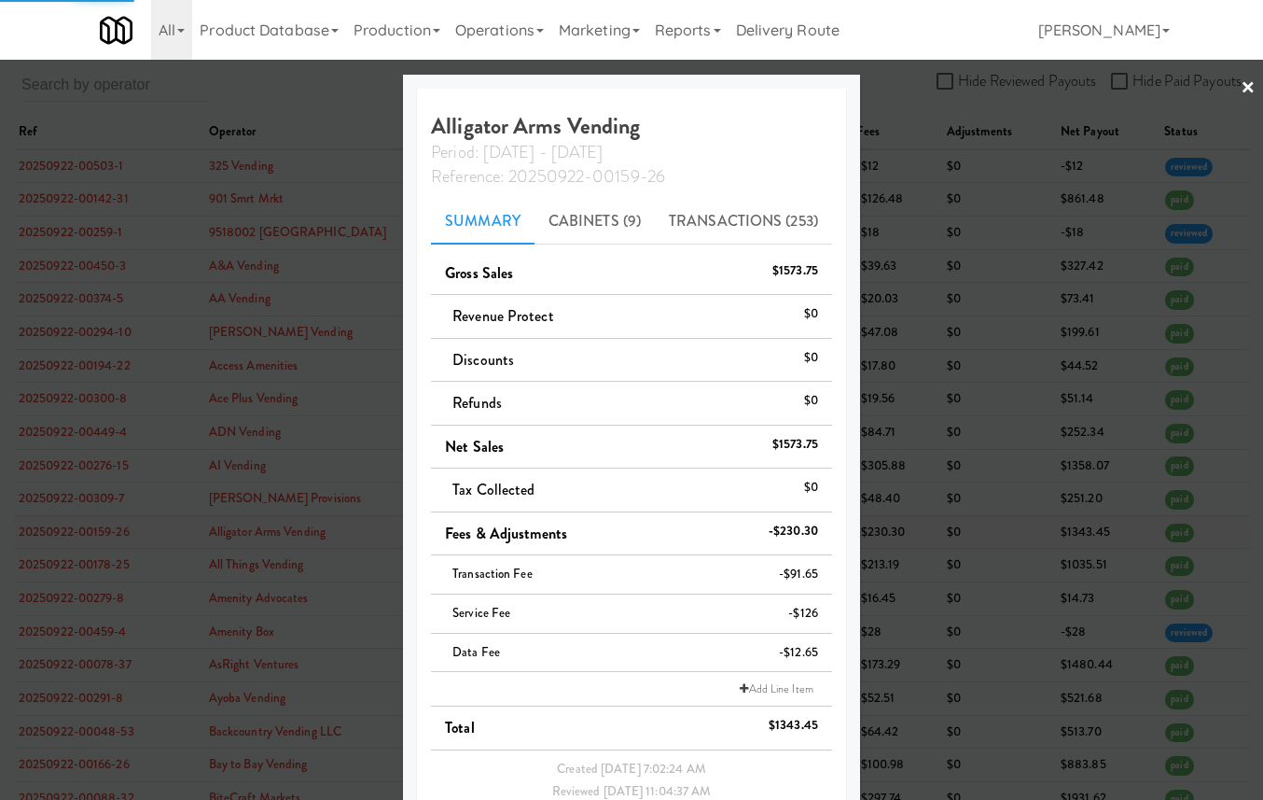
click at [117, 537] on div at bounding box center [631, 400] width 1263 height 800
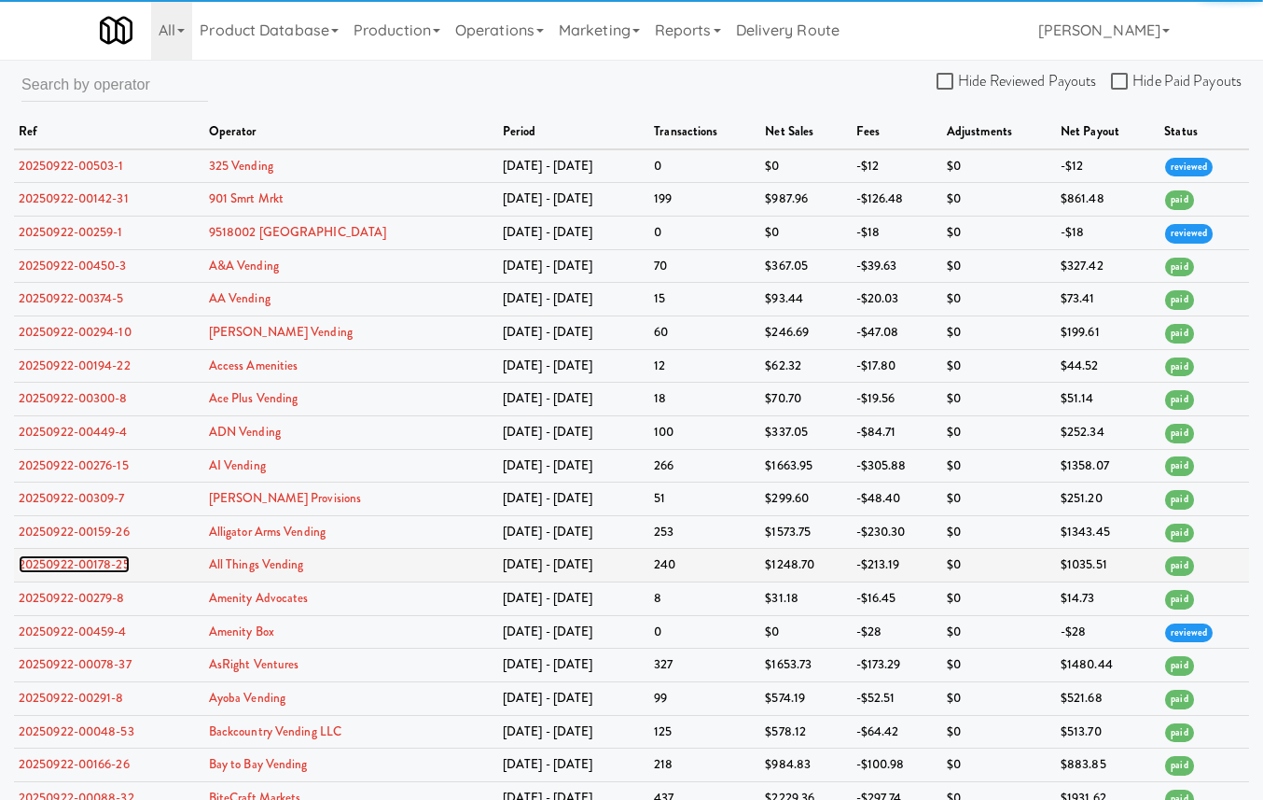
click at [116, 572] on link "20250922-00178-25" at bounding box center [74, 564] width 111 height 18
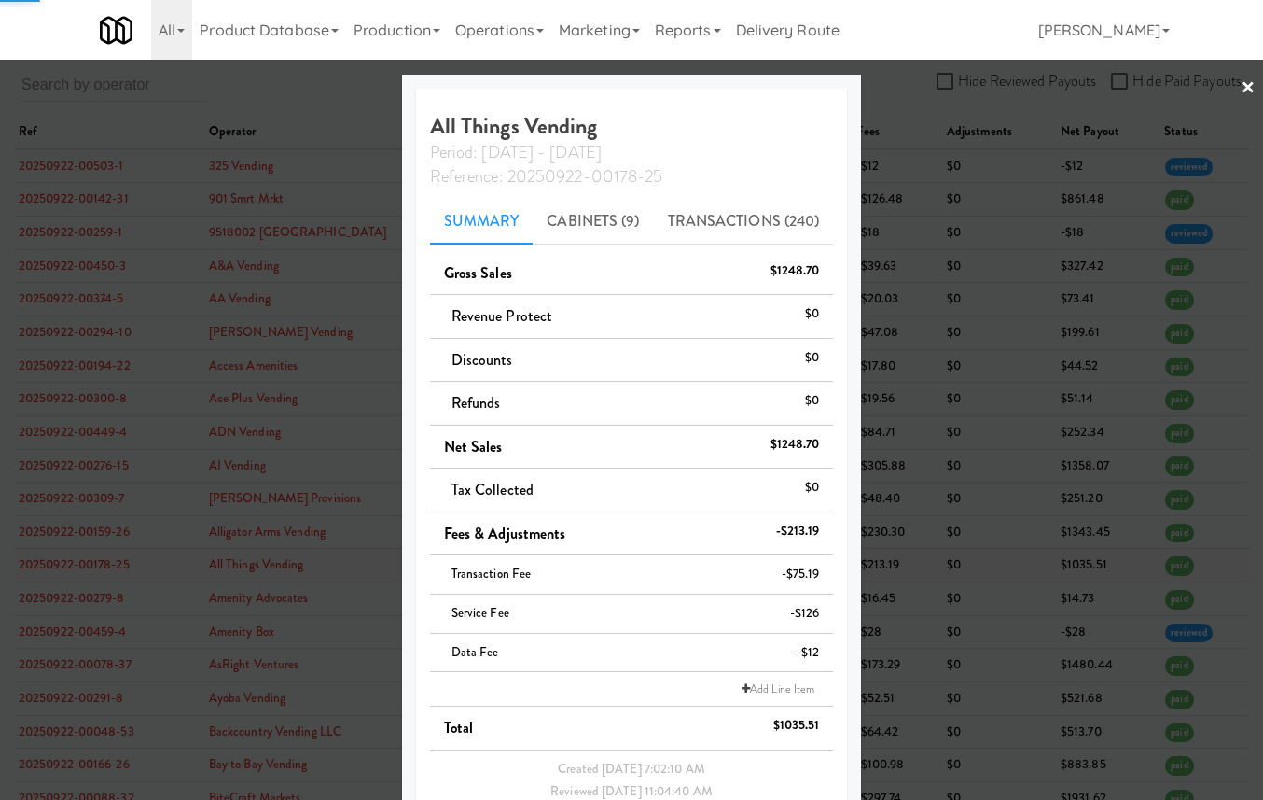
click at [116, 572] on div at bounding box center [631, 400] width 1263 height 800
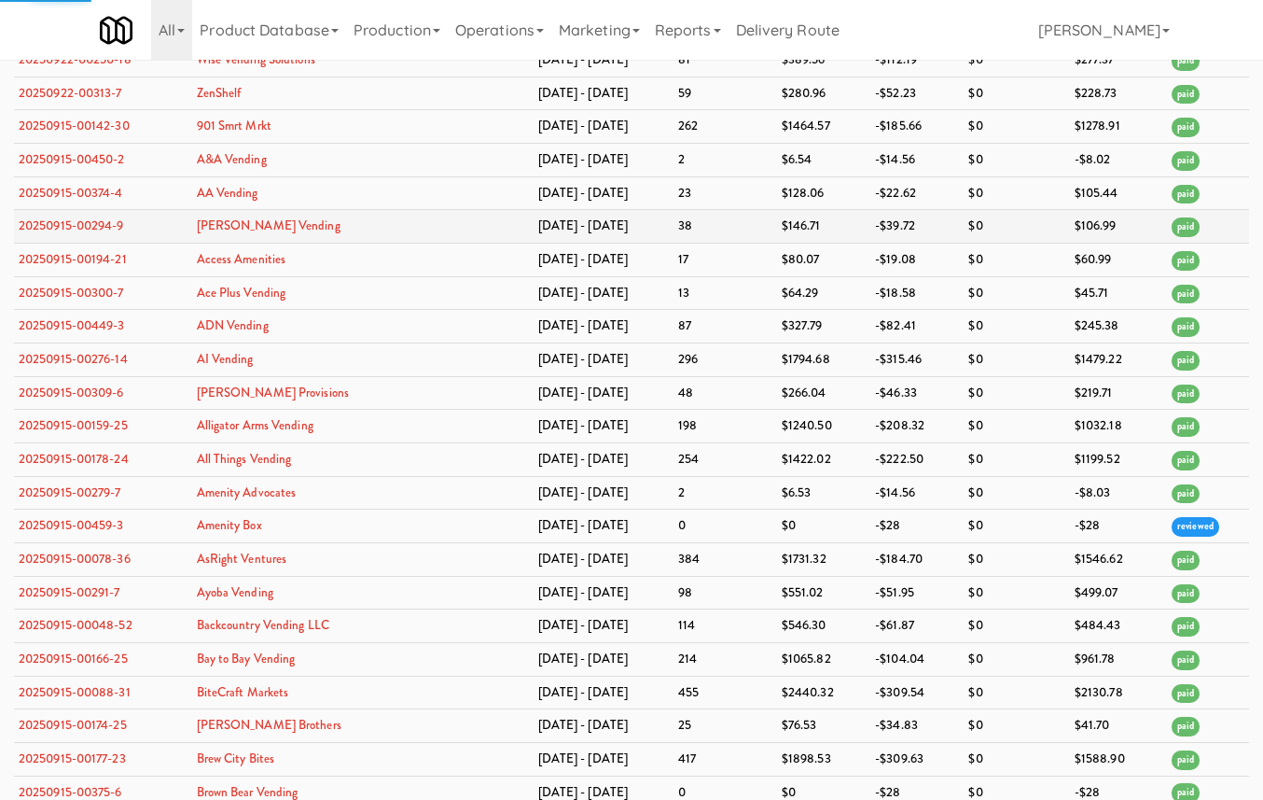
scroll to position [7111, 0]
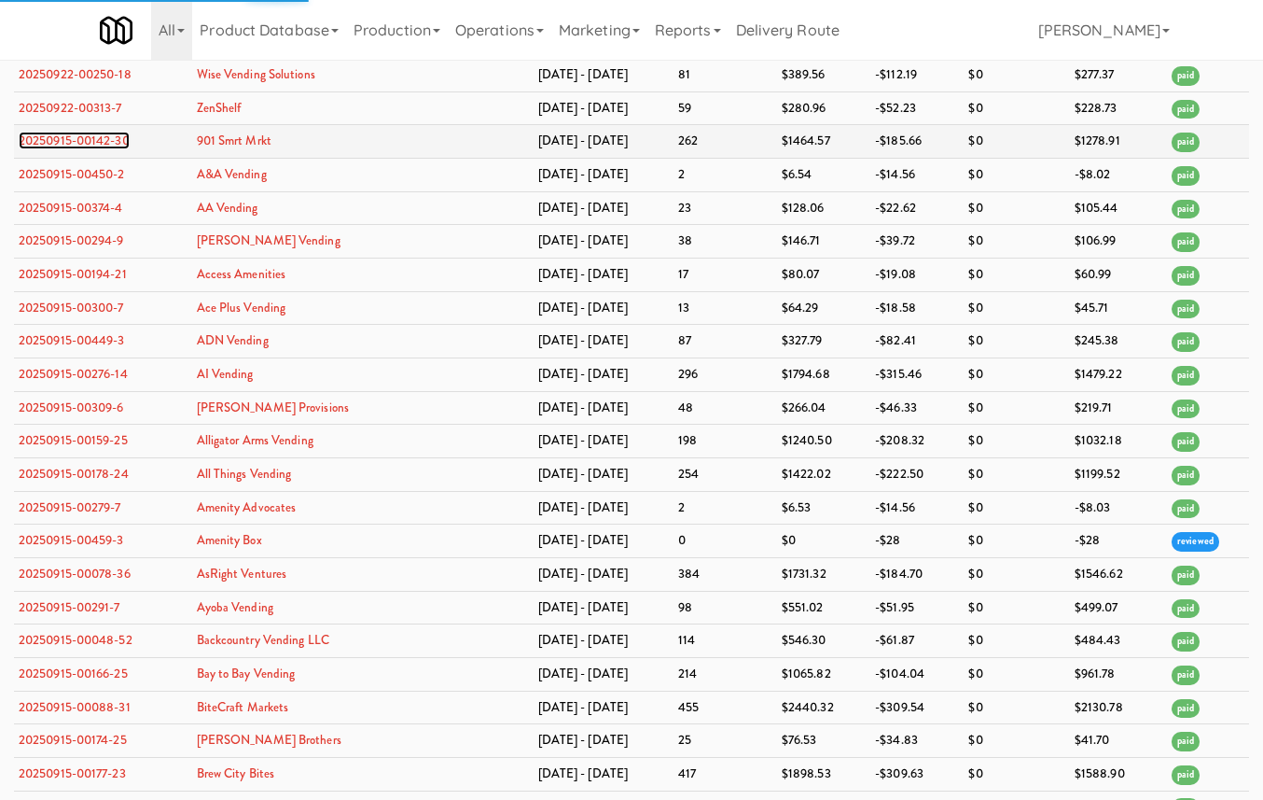
click at [77, 149] on link "20250915-00142-30" at bounding box center [74, 141] width 111 height 18
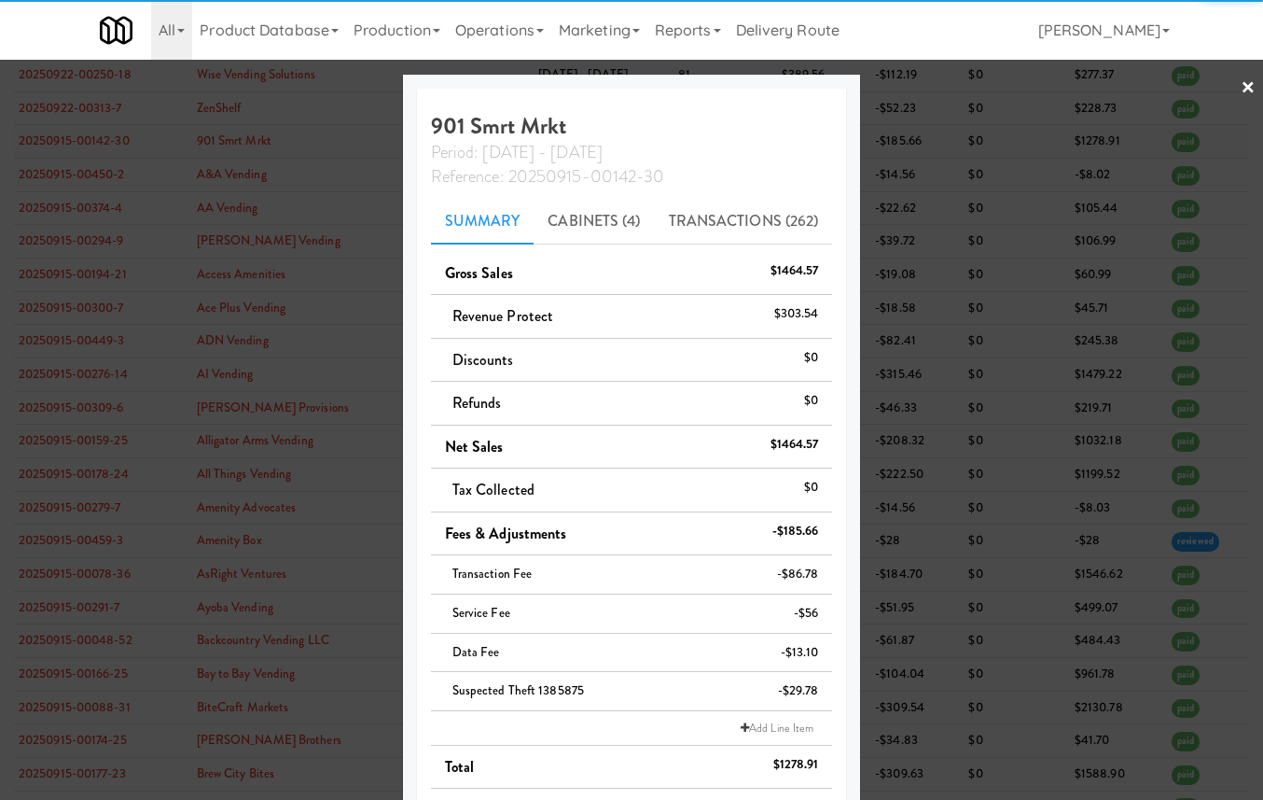
click at [77, 247] on div at bounding box center [631, 400] width 1263 height 800
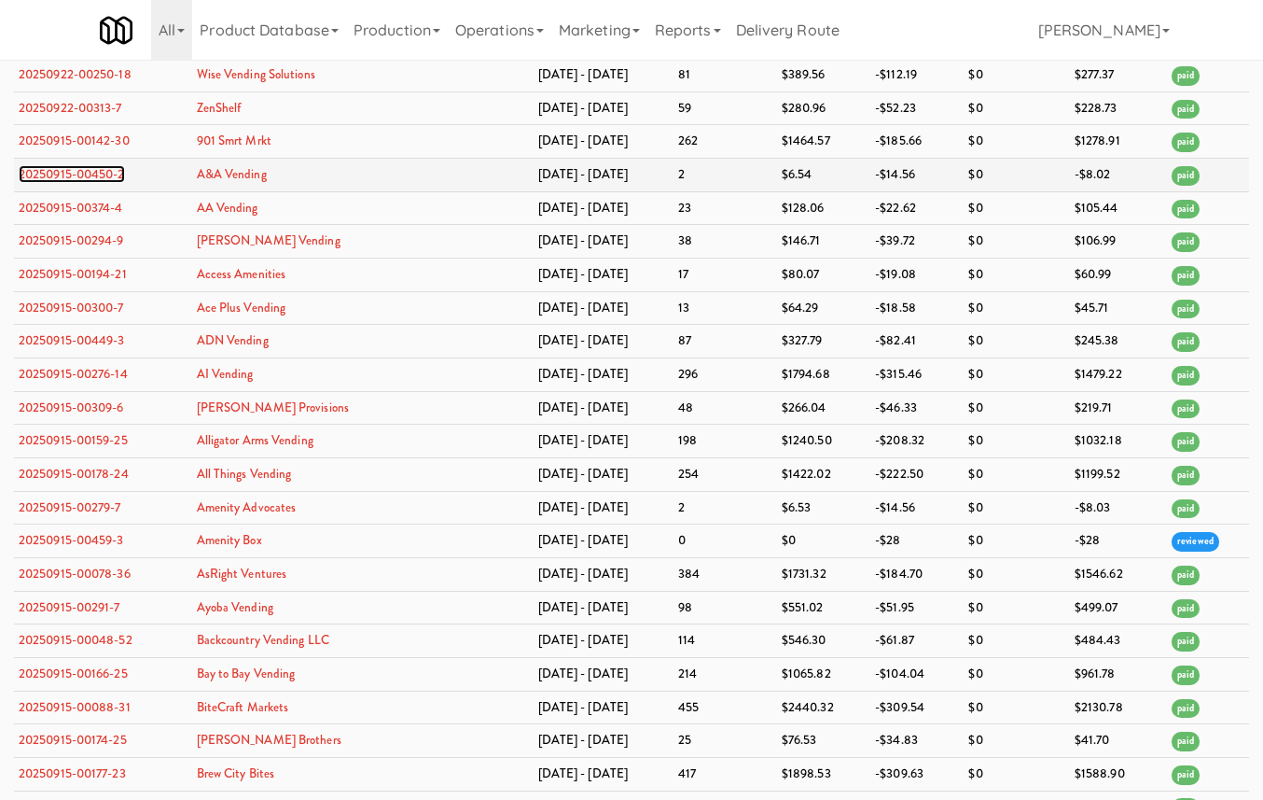
click at [78, 183] on link "20250915-00450-2" at bounding box center [72, 174] width 106 height 18
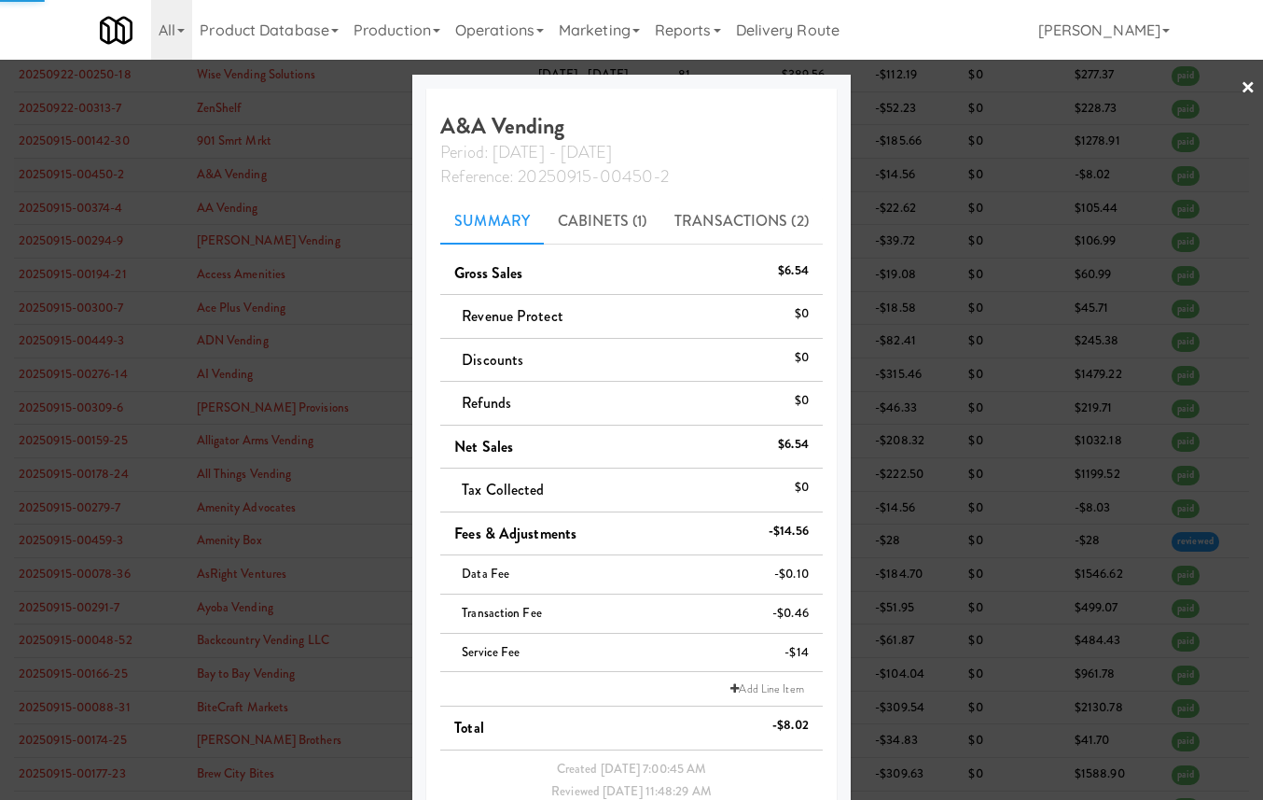
click at [78, 276] on div at bounding box center [631, 400] width 1263 height 800
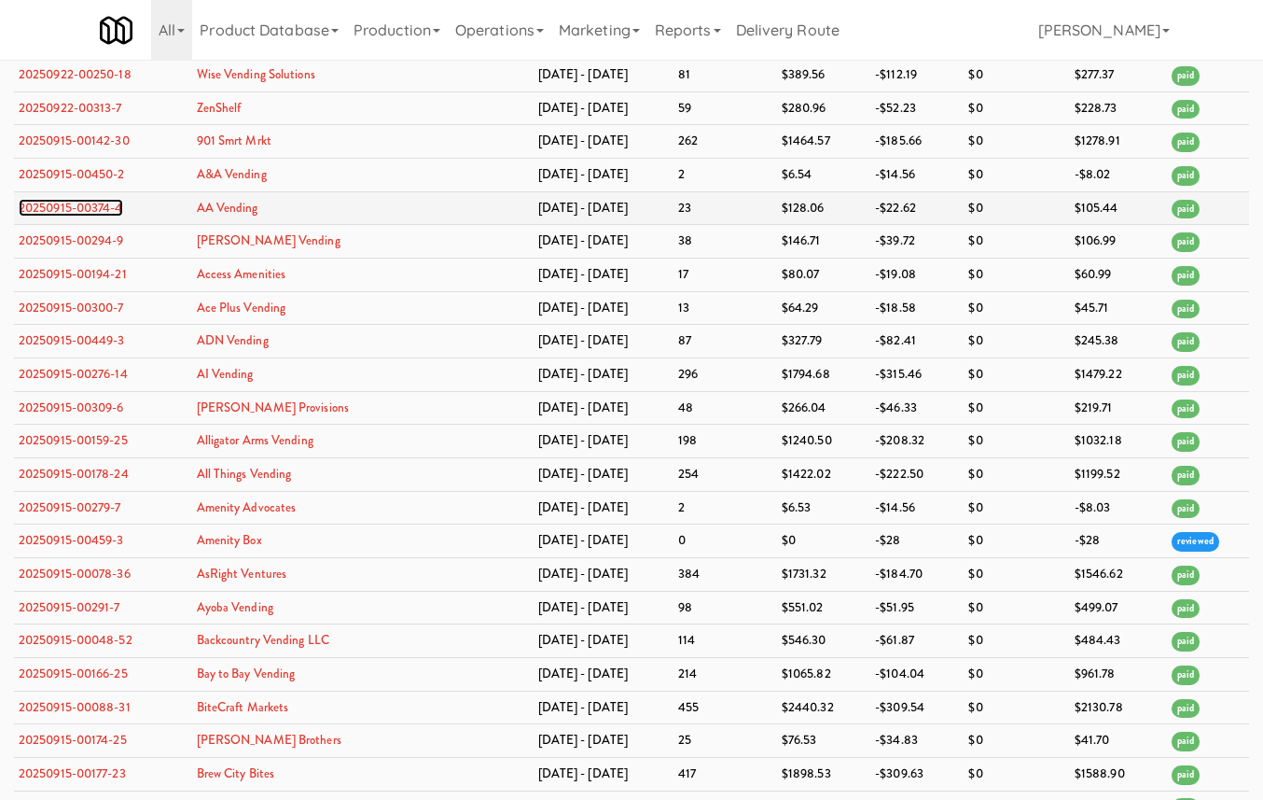
click at [78, 216] on link "20250915-00374-4" at bounding box center [71, 208] width 105 height 18
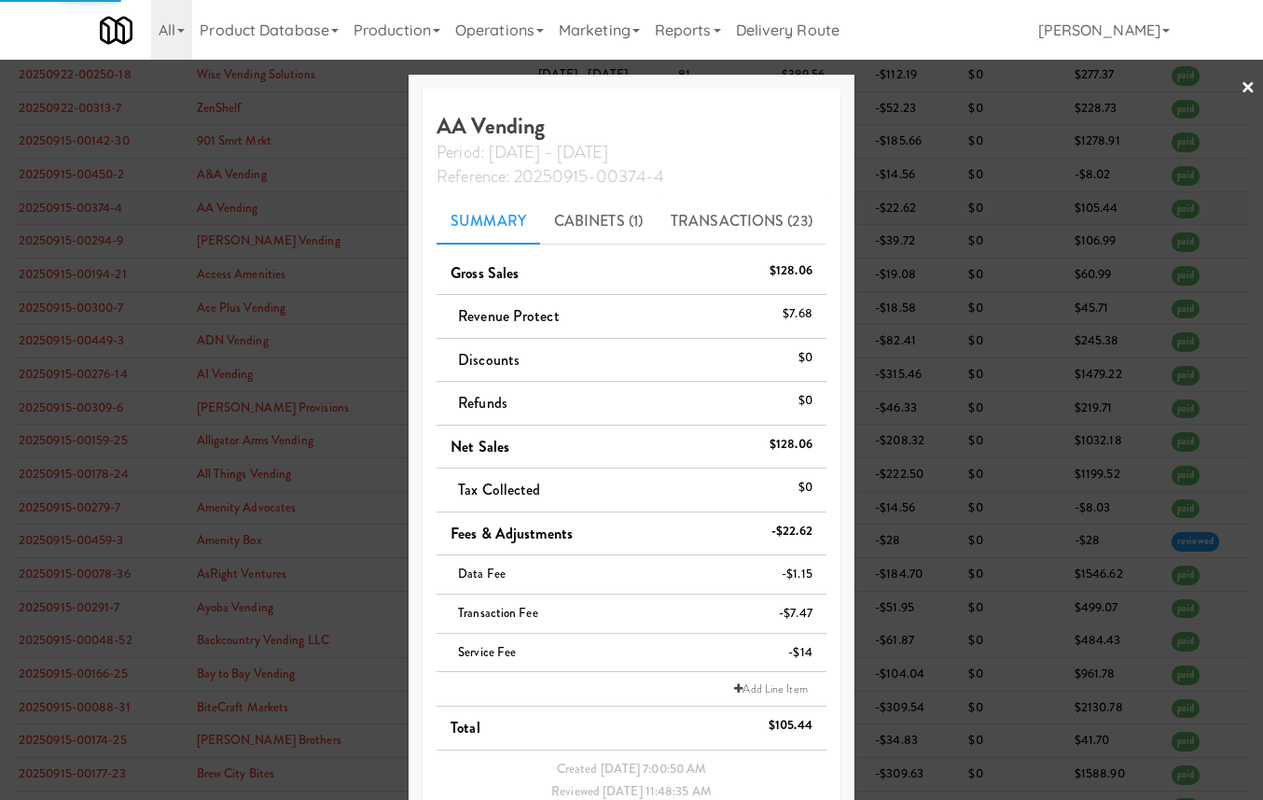
click at [78, 302] on div at bounding box center [631, 400] width 1263 height 800
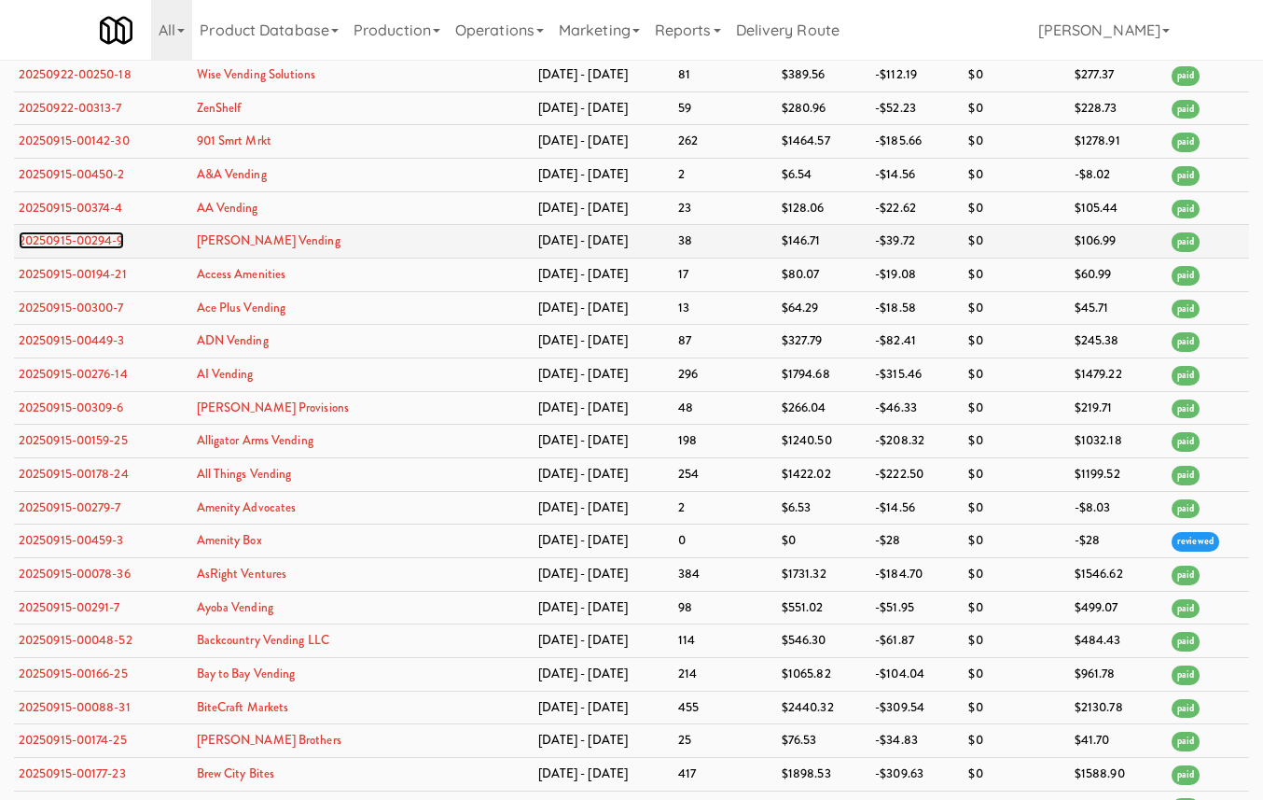
click at [80, 249] on link "20250915-00294-9" at bounding box center [71, 240] width 105 height 18
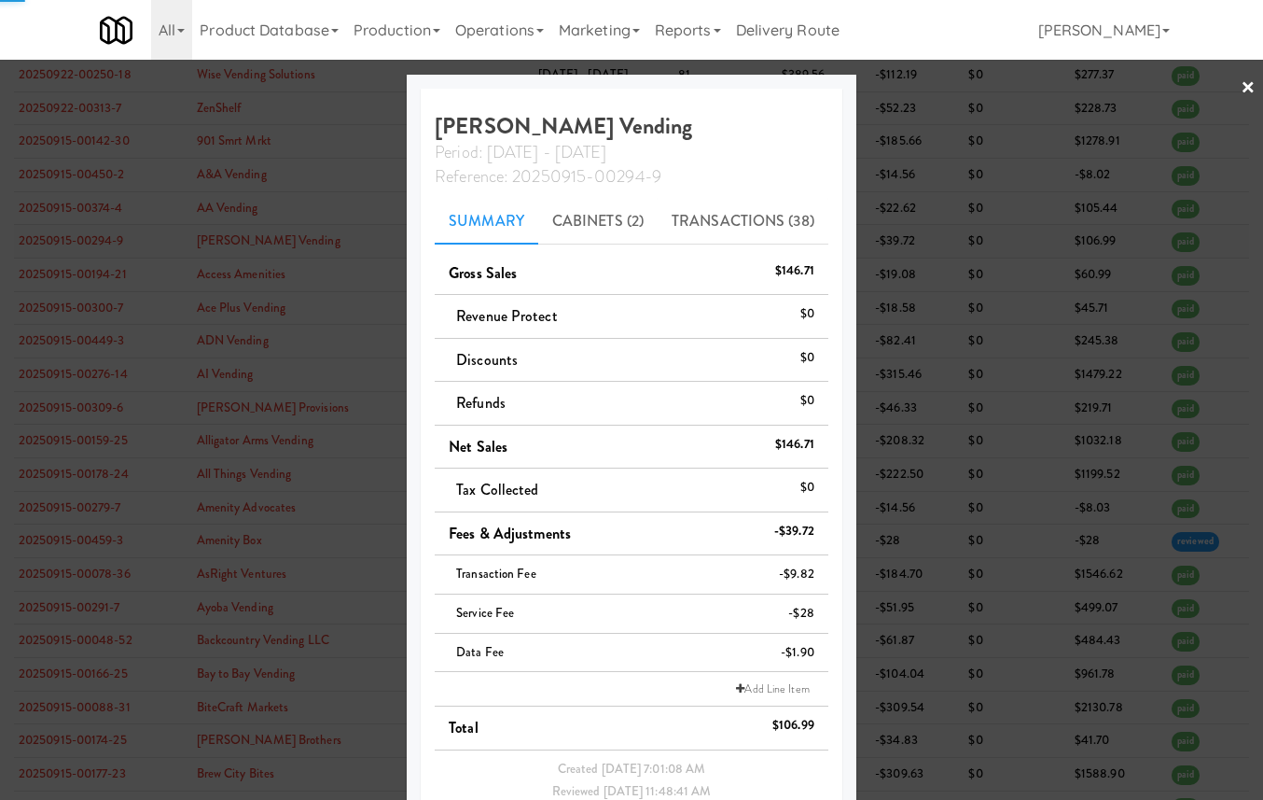
click at [80, 342] on div at bounding box center [631, 400] width 1263 height 800
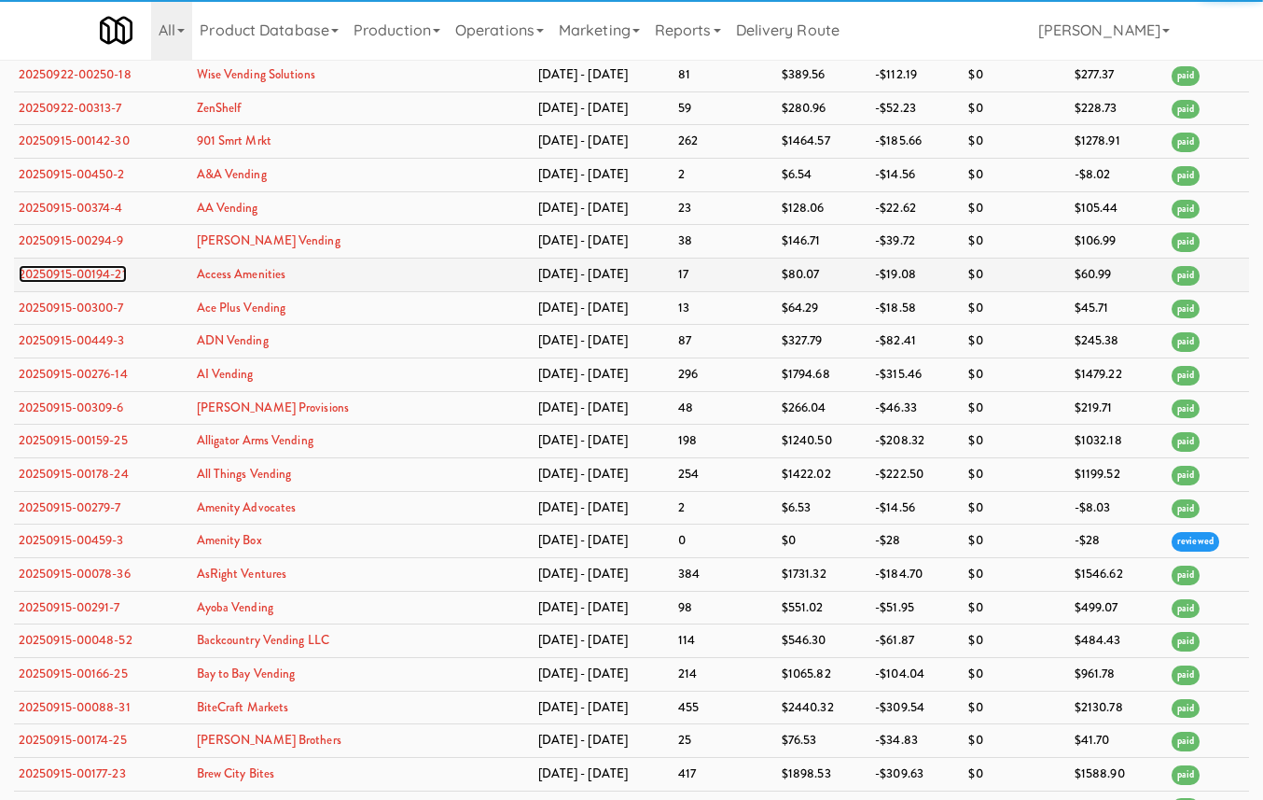
click at [81, 283] on link "20250915-00194-21" at bounding box center [73, 274] width 108 height 18
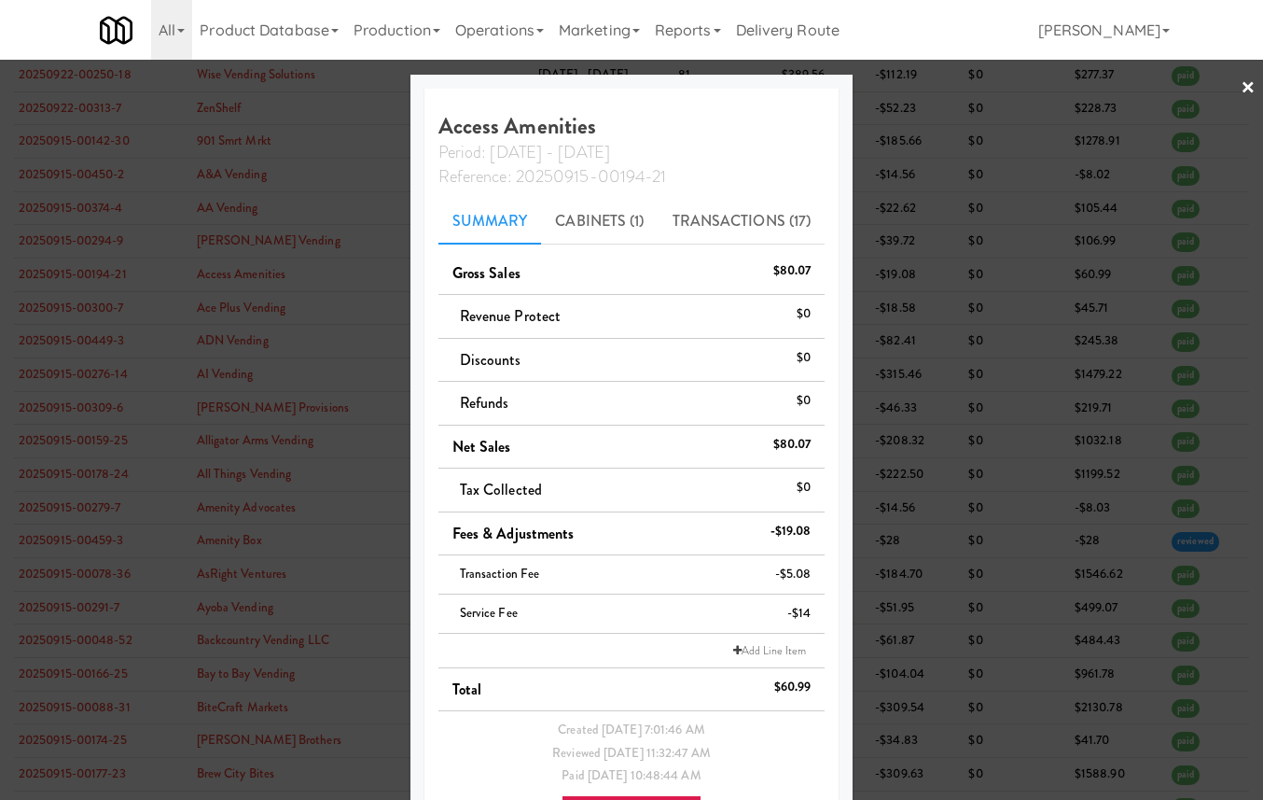
click at [81, 379] on div at bounding box center [631, 400] width 1263 height 800
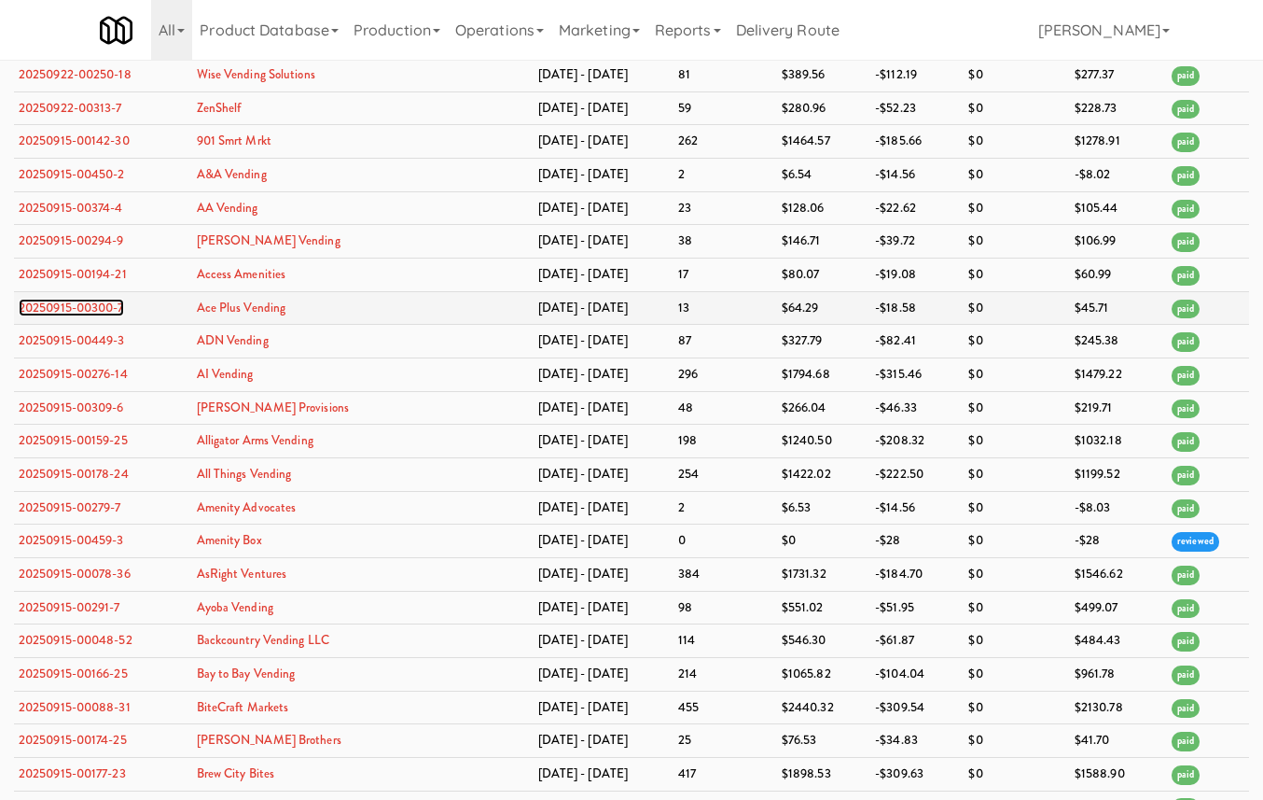
click at [86, 316] on link "20250915-00300-7" at bounding box center [71, 308] width 105 height 18
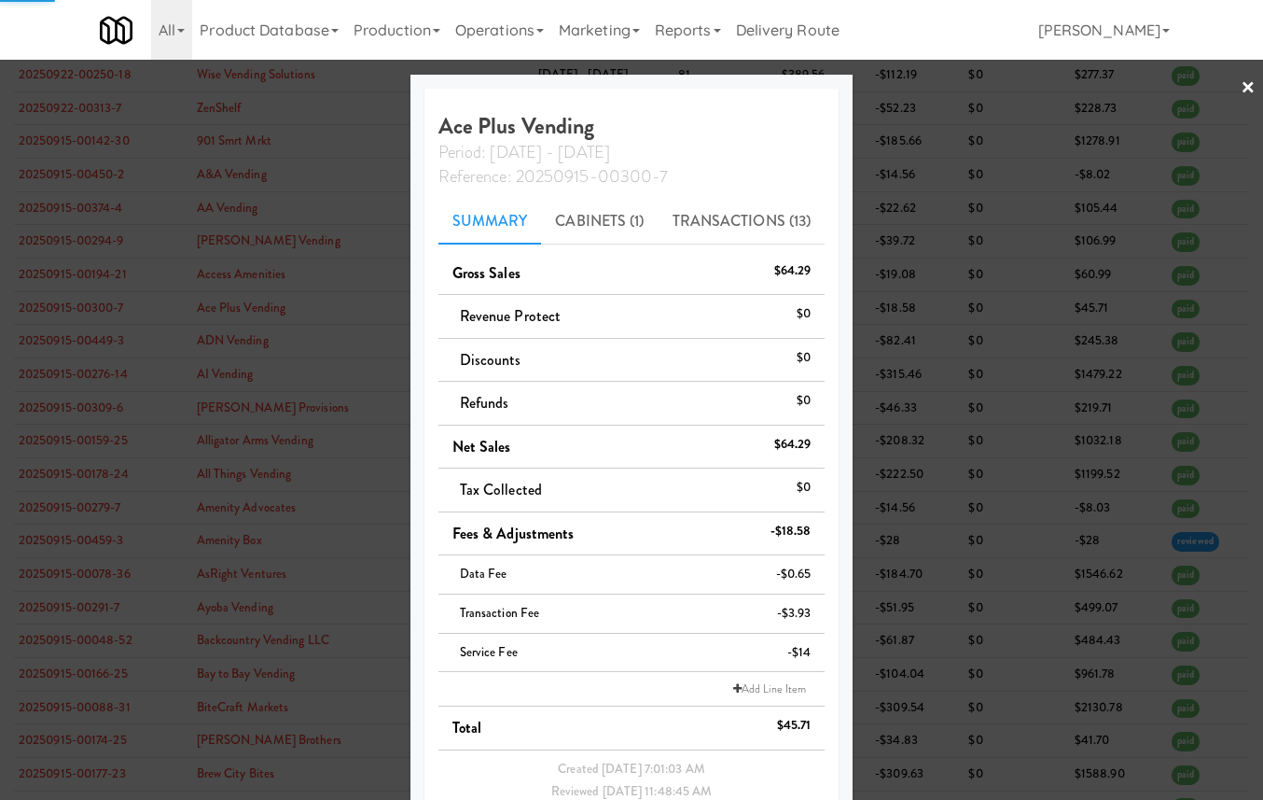
click at [86, 410] on div at bounding box center [631, 400] width 1263 height 800
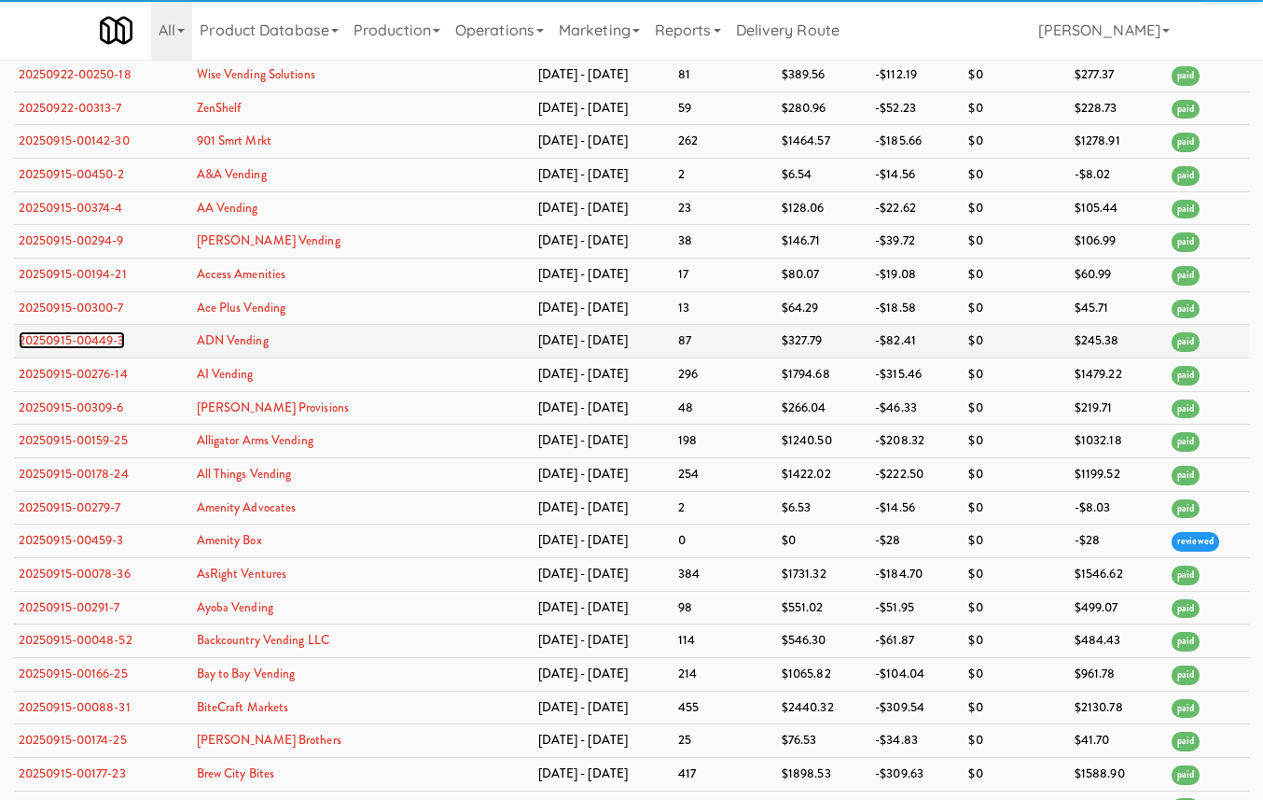
click at [85, 349] on link "20250915-00449-3" at bounding box center [72, 340] width 106 height 18
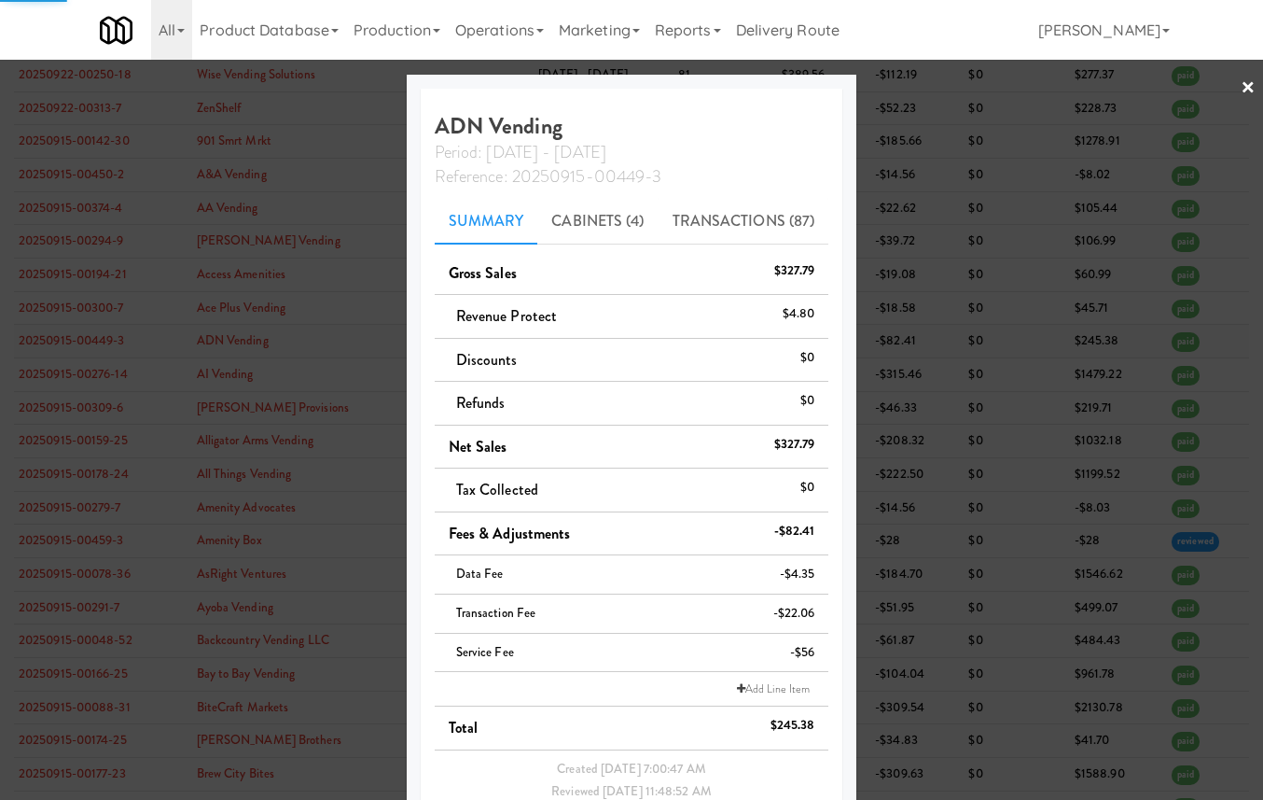
click at [85, 441] on div at bounding box center [631, 400] width 1263 height 800
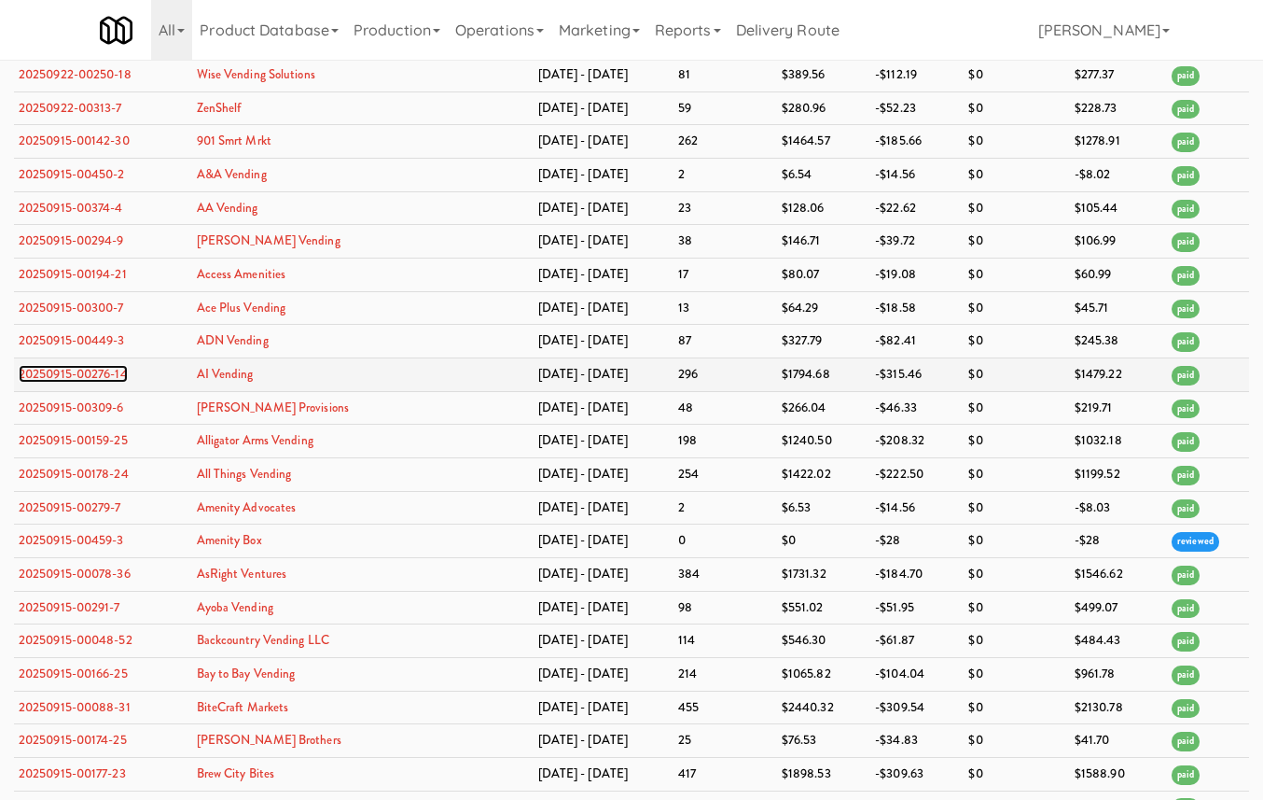
click at [86, 383] on link "20250915-00276-14" at bounding box center [73, 374] width 109 height 18
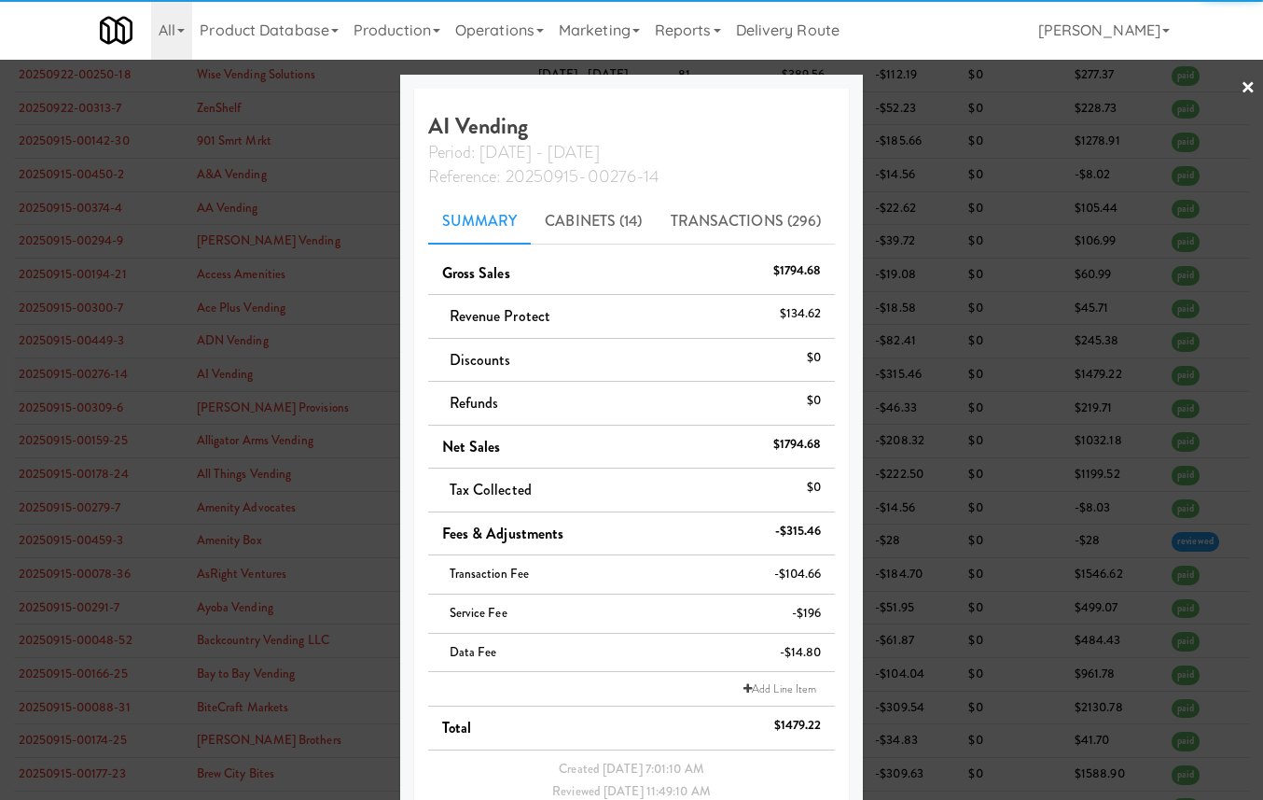
click at [86, 477] on div at bounding box center [631, 400] width 1263 height 800
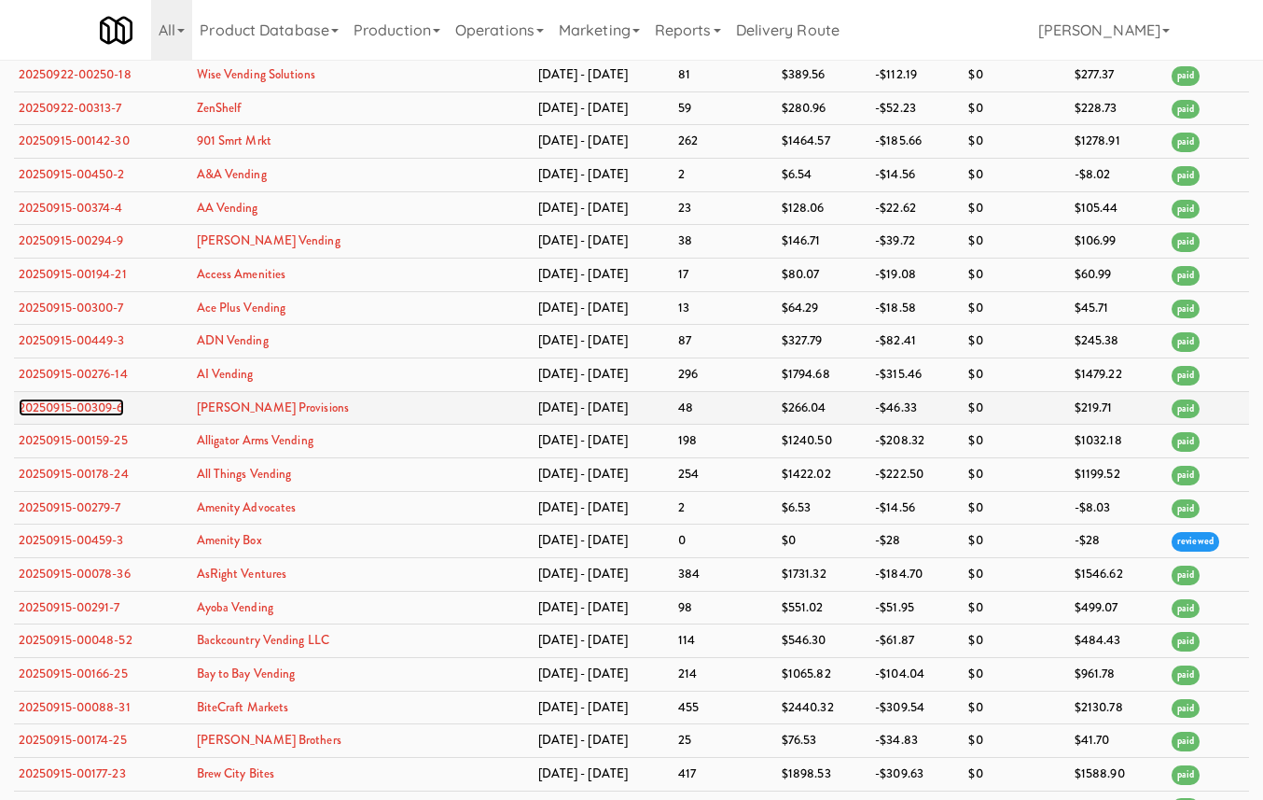
click at [86, 416] on link "20250915-00309-6" at bounding box center [71, 407] width 105 height 18
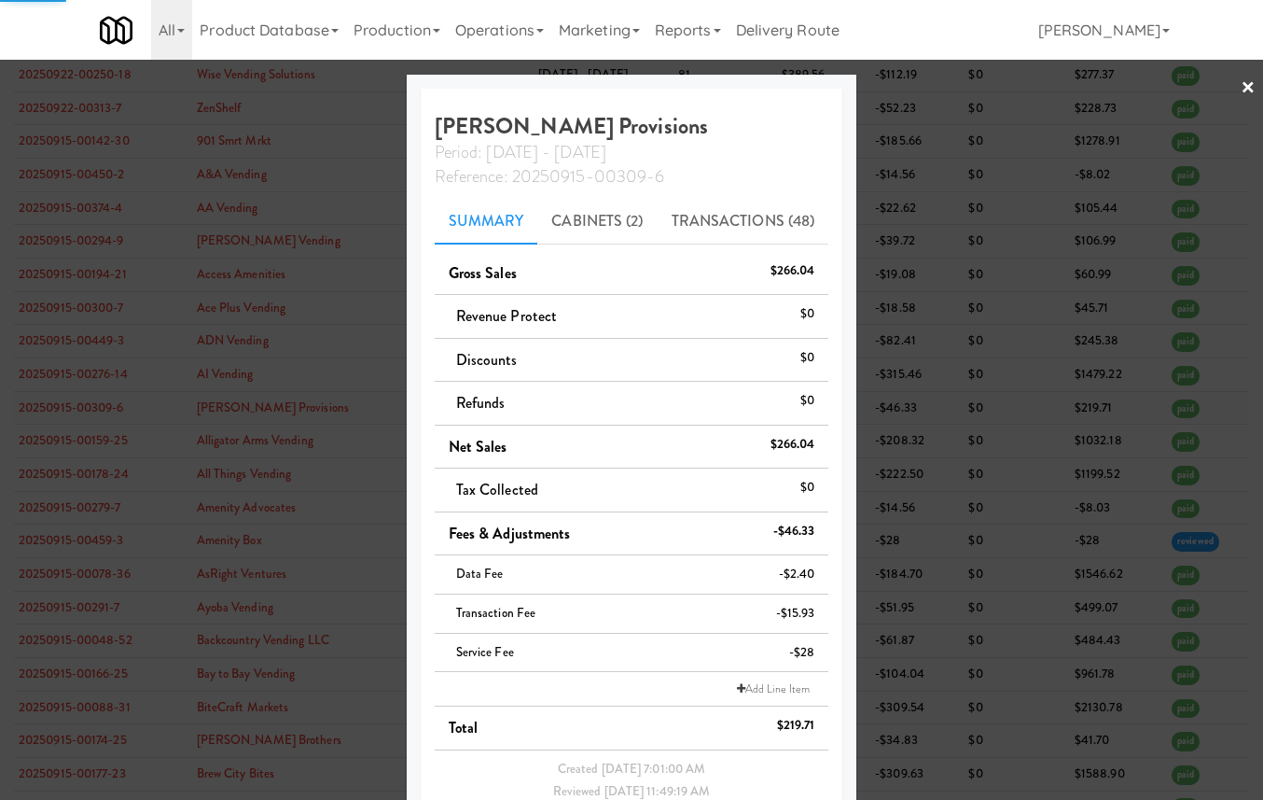
click at [86, 510] on div at bounding box center [631, 400] width 1263 height 800
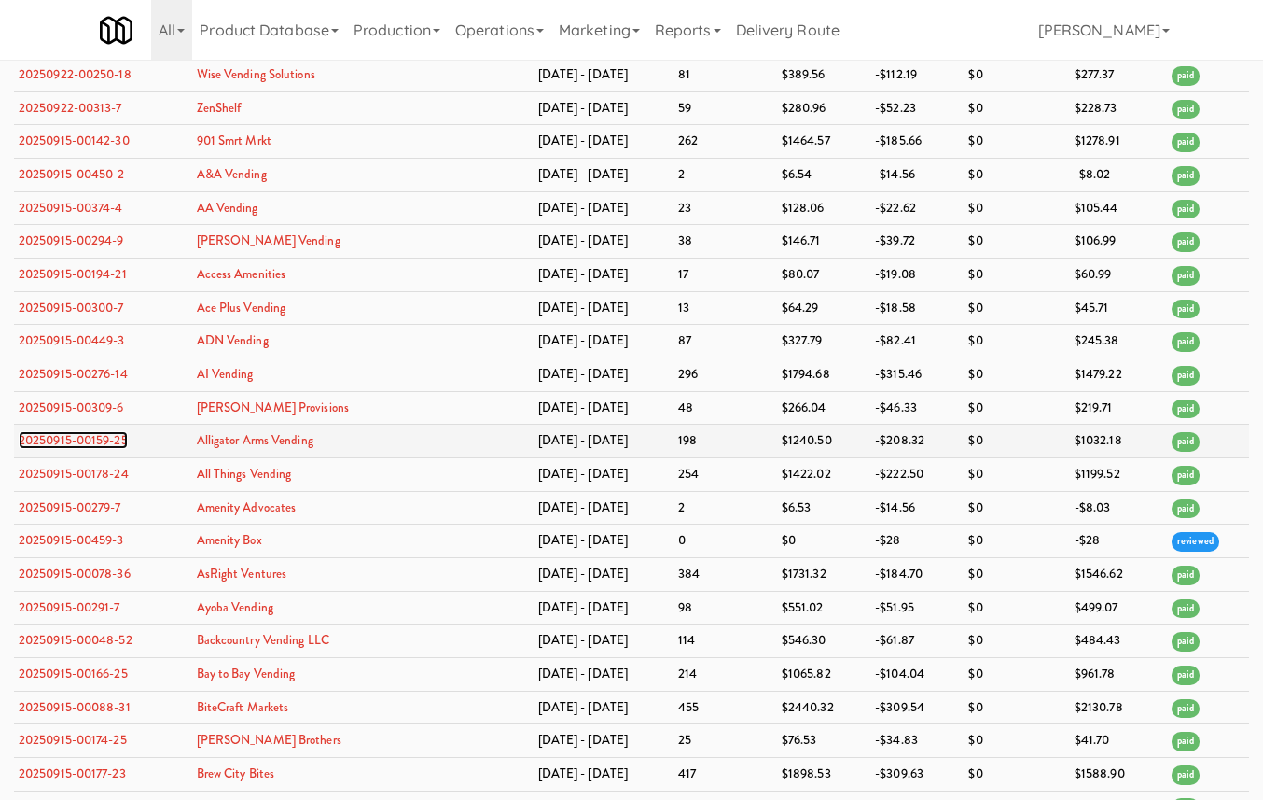
click at [83, 449] on link "20250915-00159-25" at bounding box center [73, 440] width 109 height 18
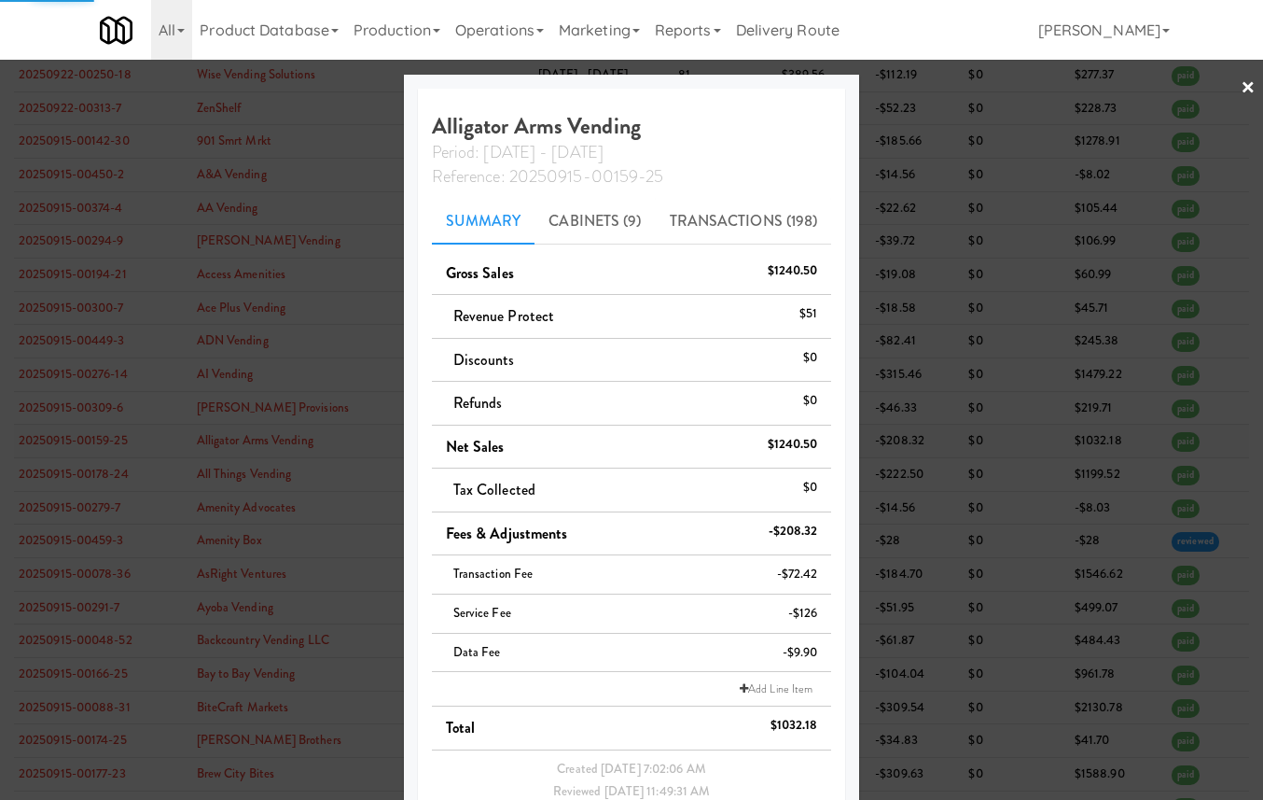
click at [83, 541] on div at bounding box center [631, 400] width 1263 height 800
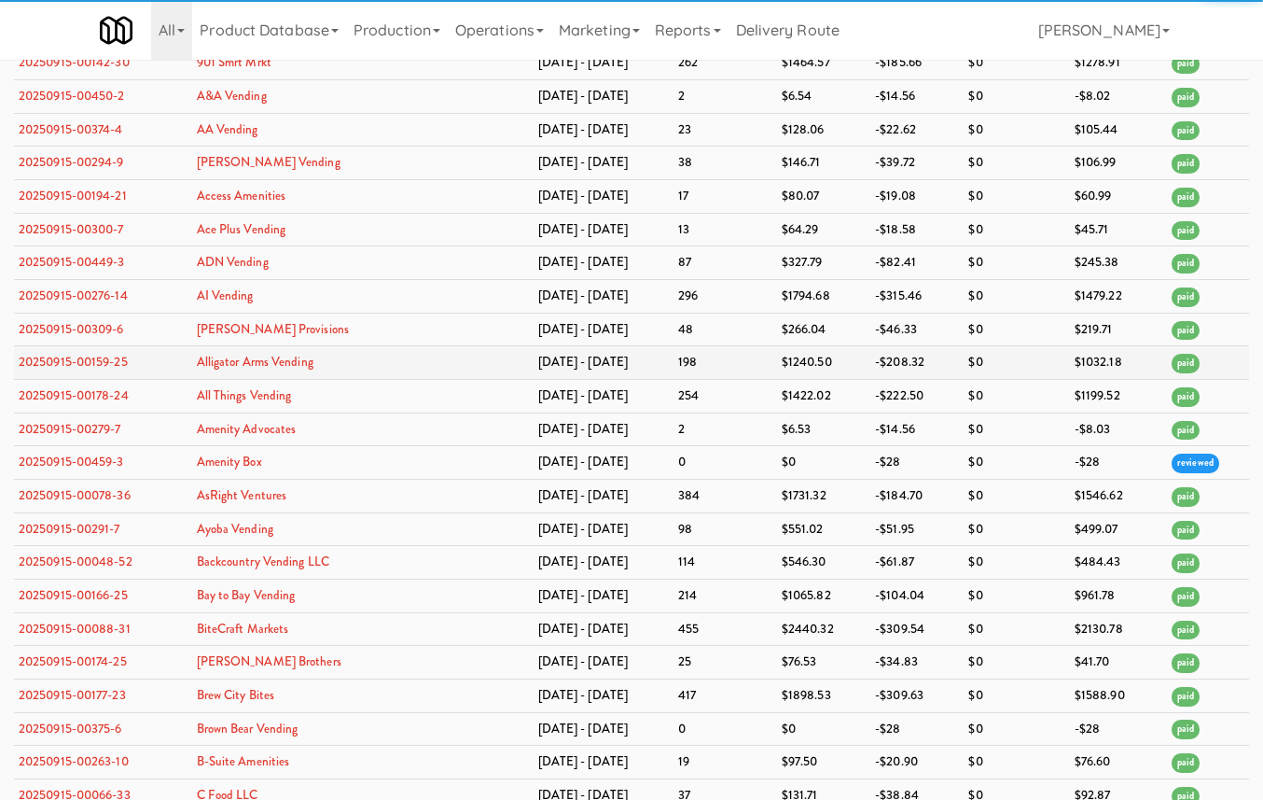
scroll to position [7186, 0]
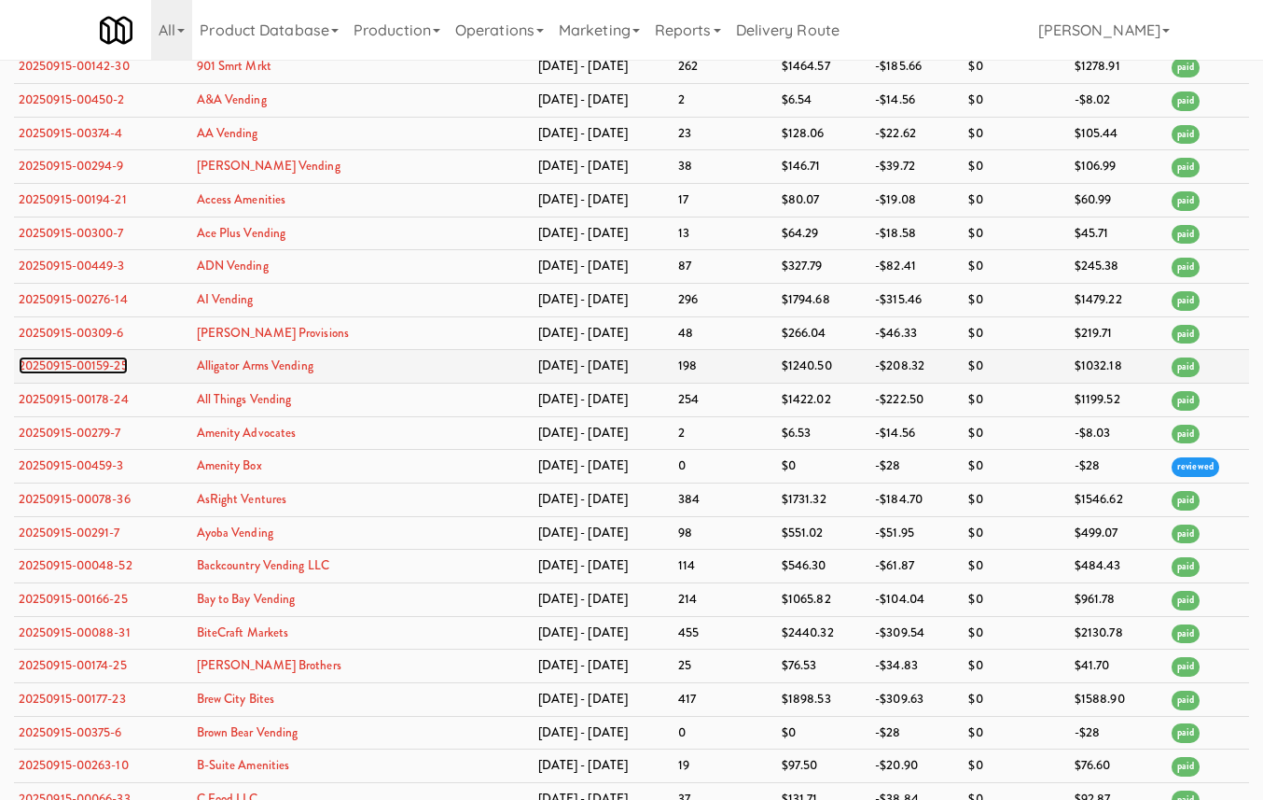
click at [99, 374] on link "20250915-00159-25" at bounding box center [73, 365] width 109 height 18
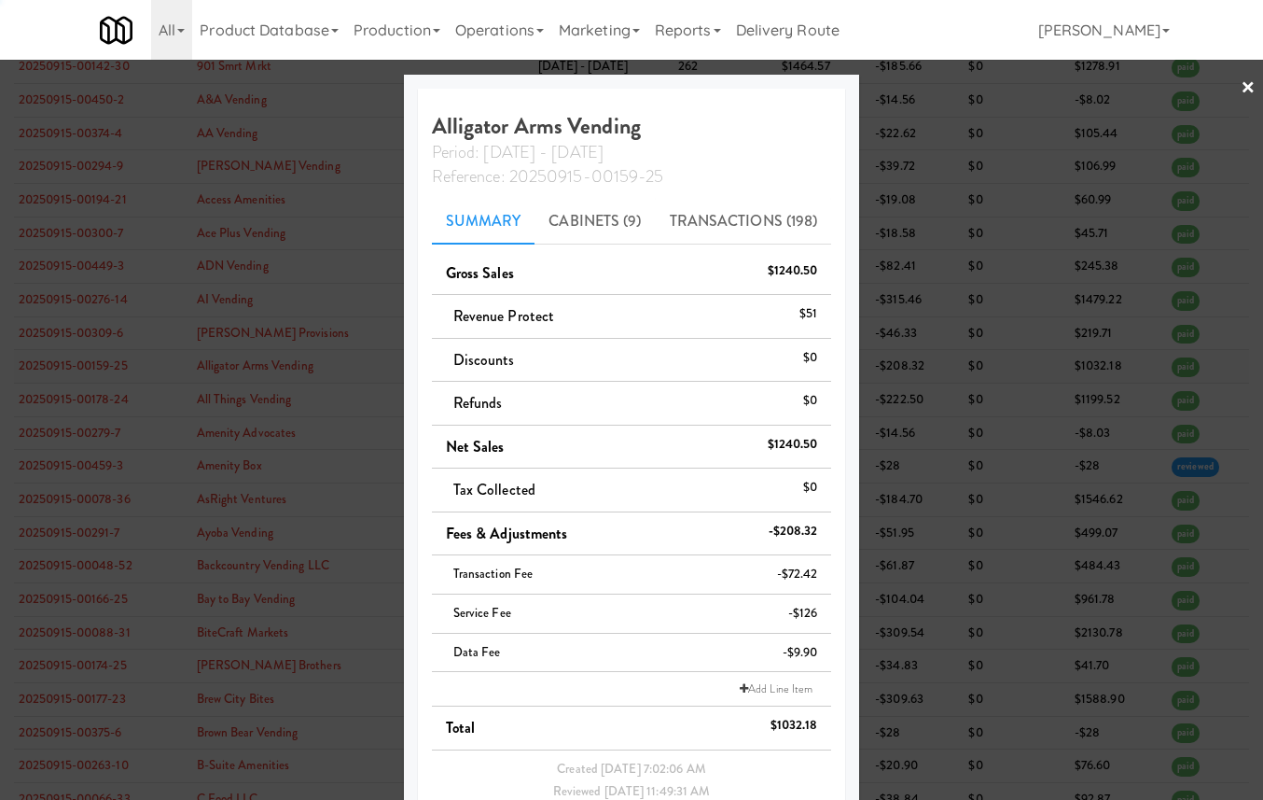
click at [99, 472] on div at bounding box center [631, 400] width 1263 height 800
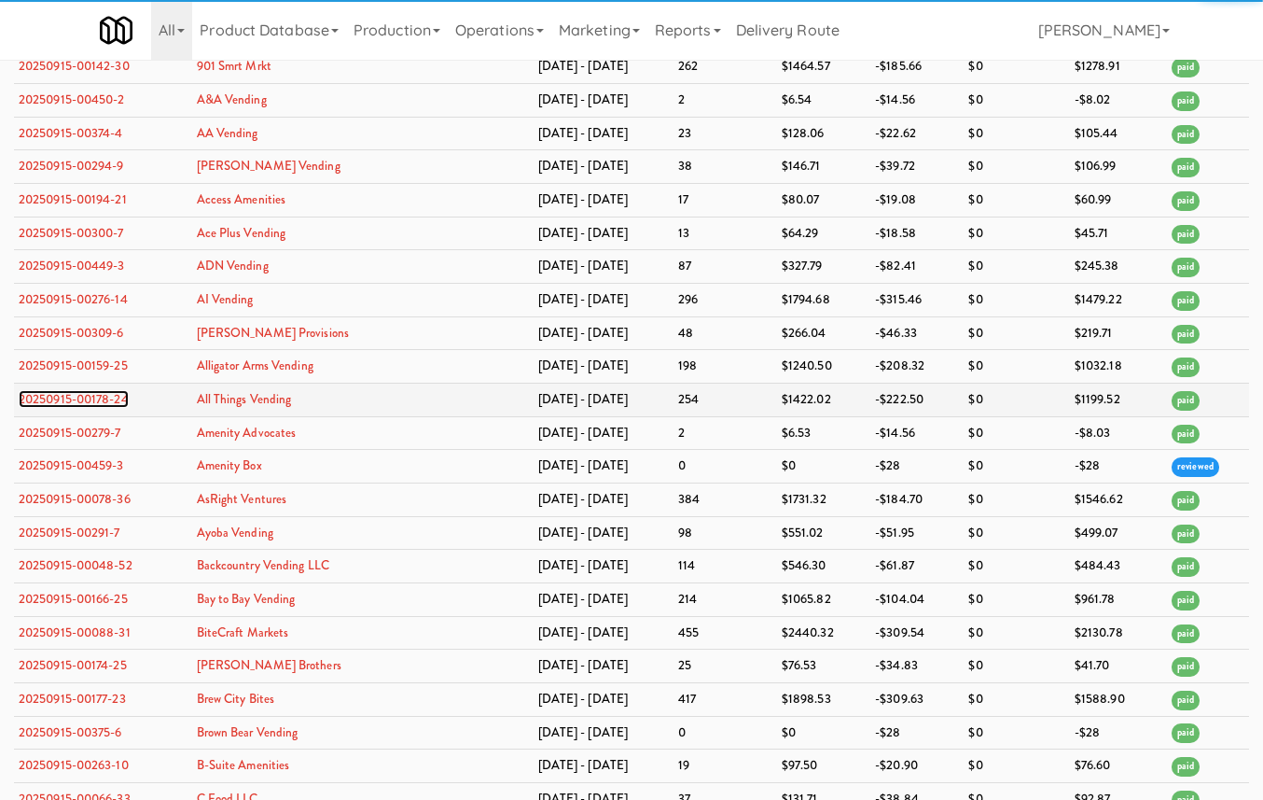
click at [96, 408] on link "20250915-00178-24" at bounding box center [74, 399] width 110 height 18
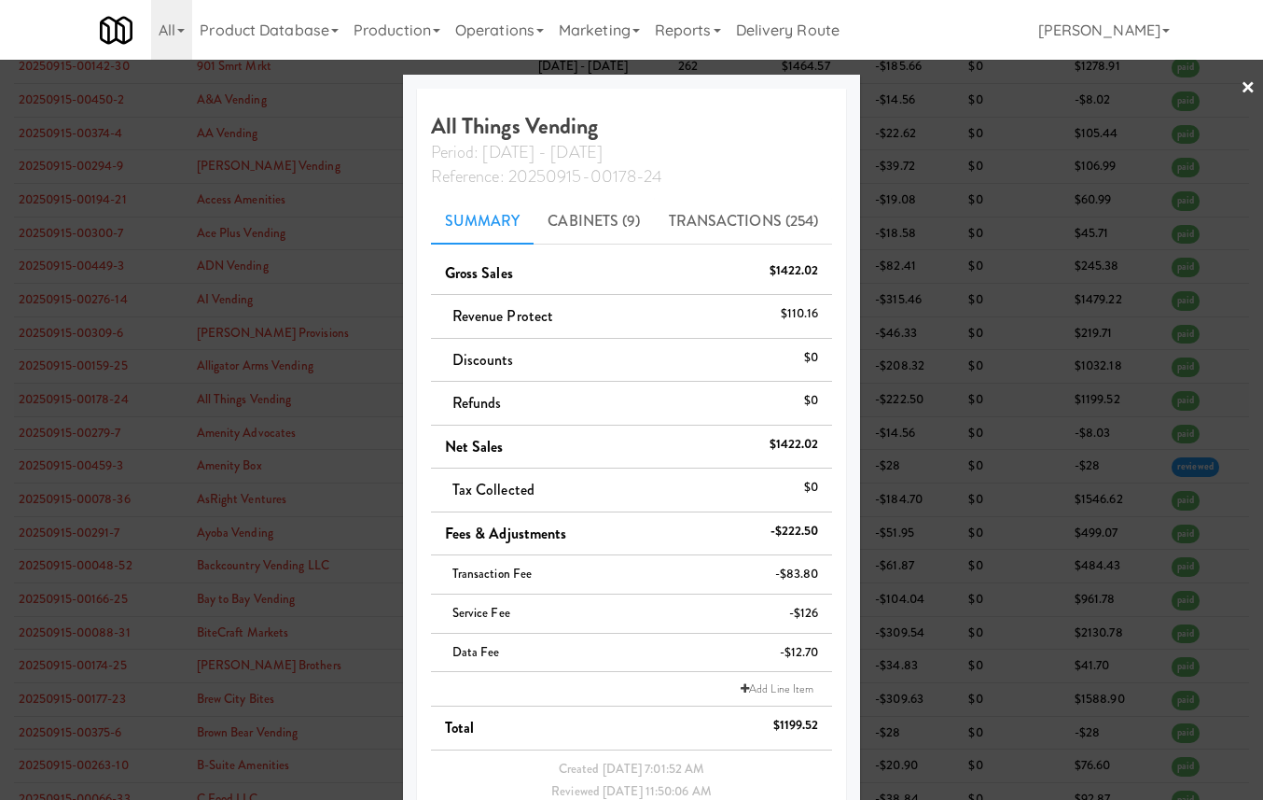
click at [96, 497] on div at bounding box center [631, 400] width 1263 height 800
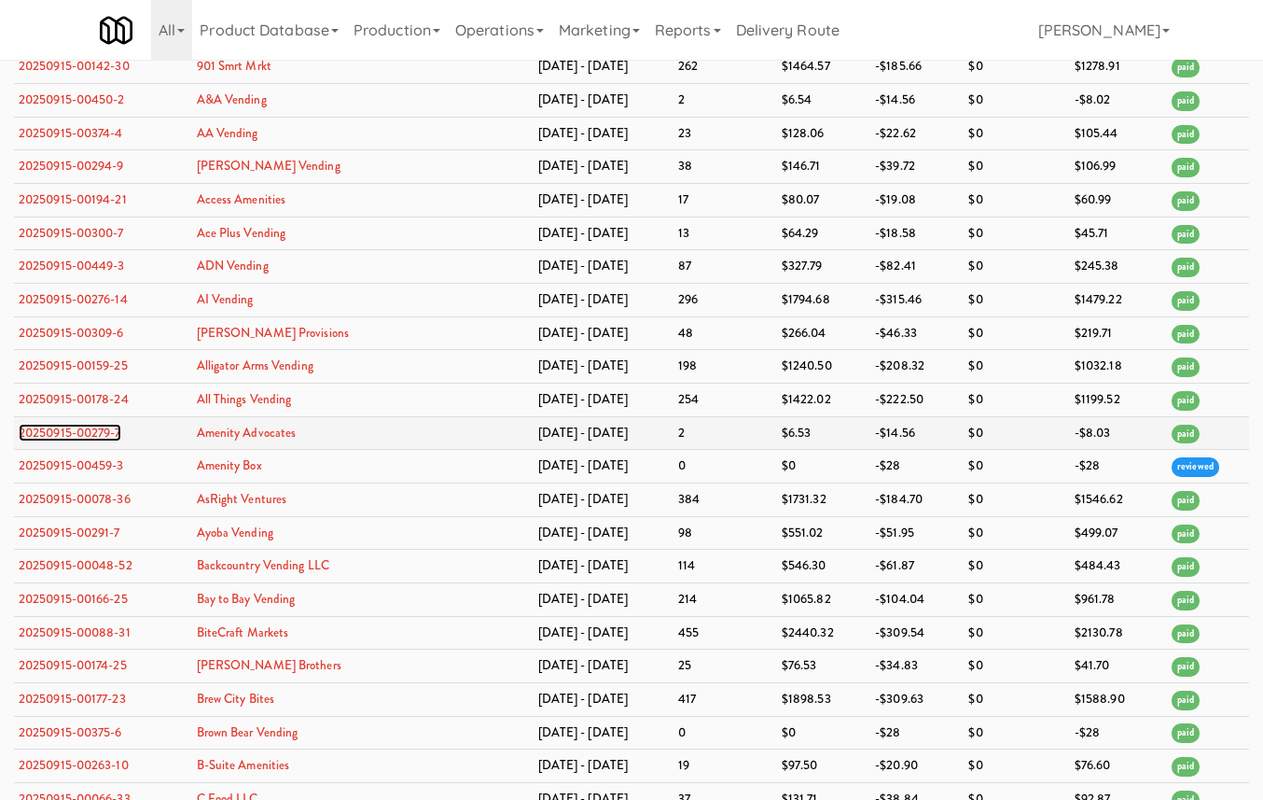
click at [99, 441] on link "20250915-00279-7" at bounding box center [70, 433] width 103 height 18
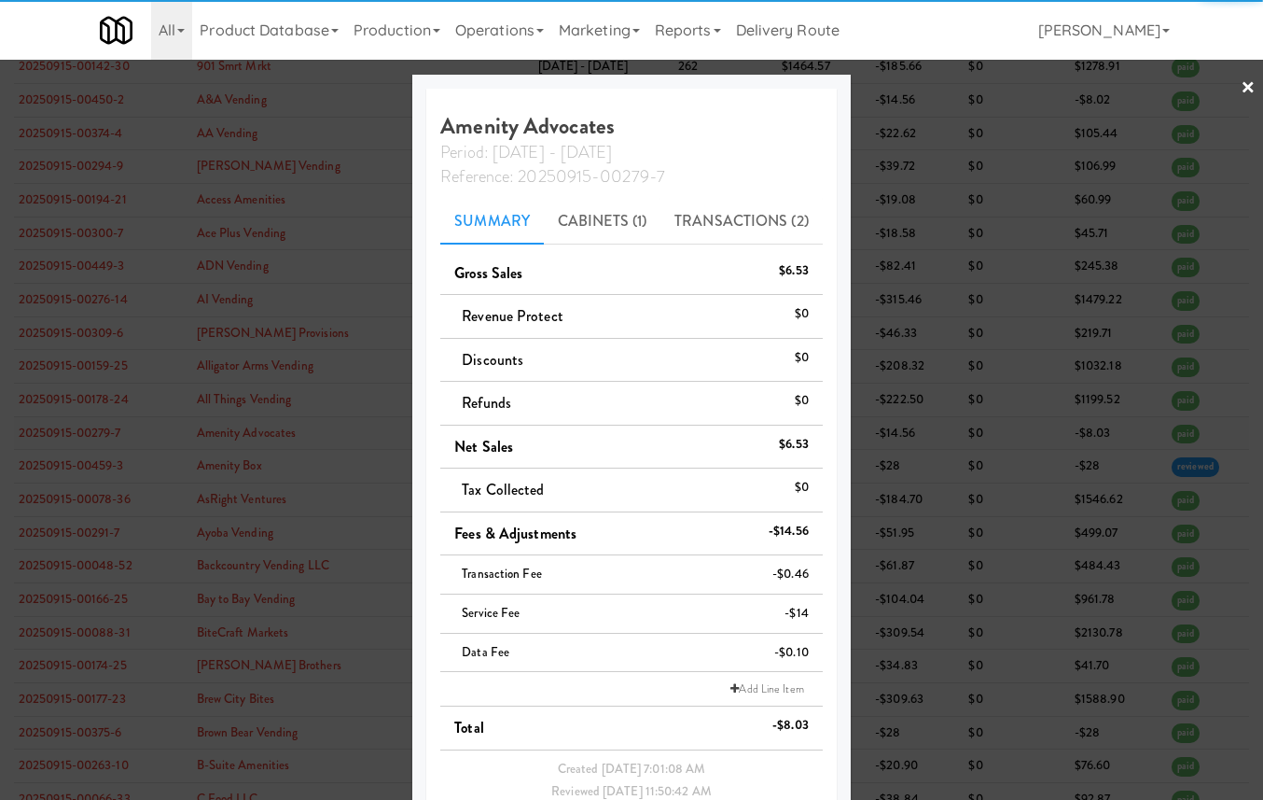
click at [99, 534] on div at bounding box center [631, 400] width 1263 height 800
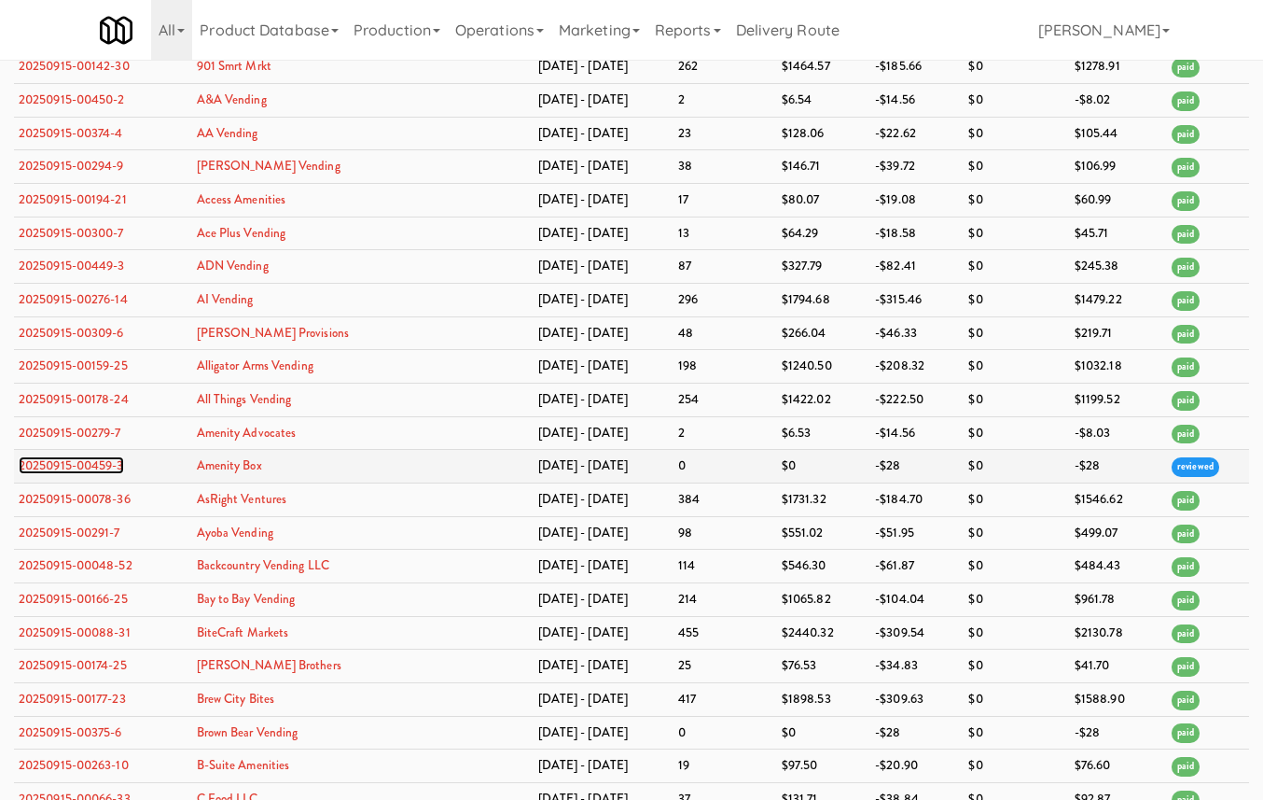
click at [97, 474] on link "20250915-00459-3" at bounding box center [71, 465] width 105 height 18
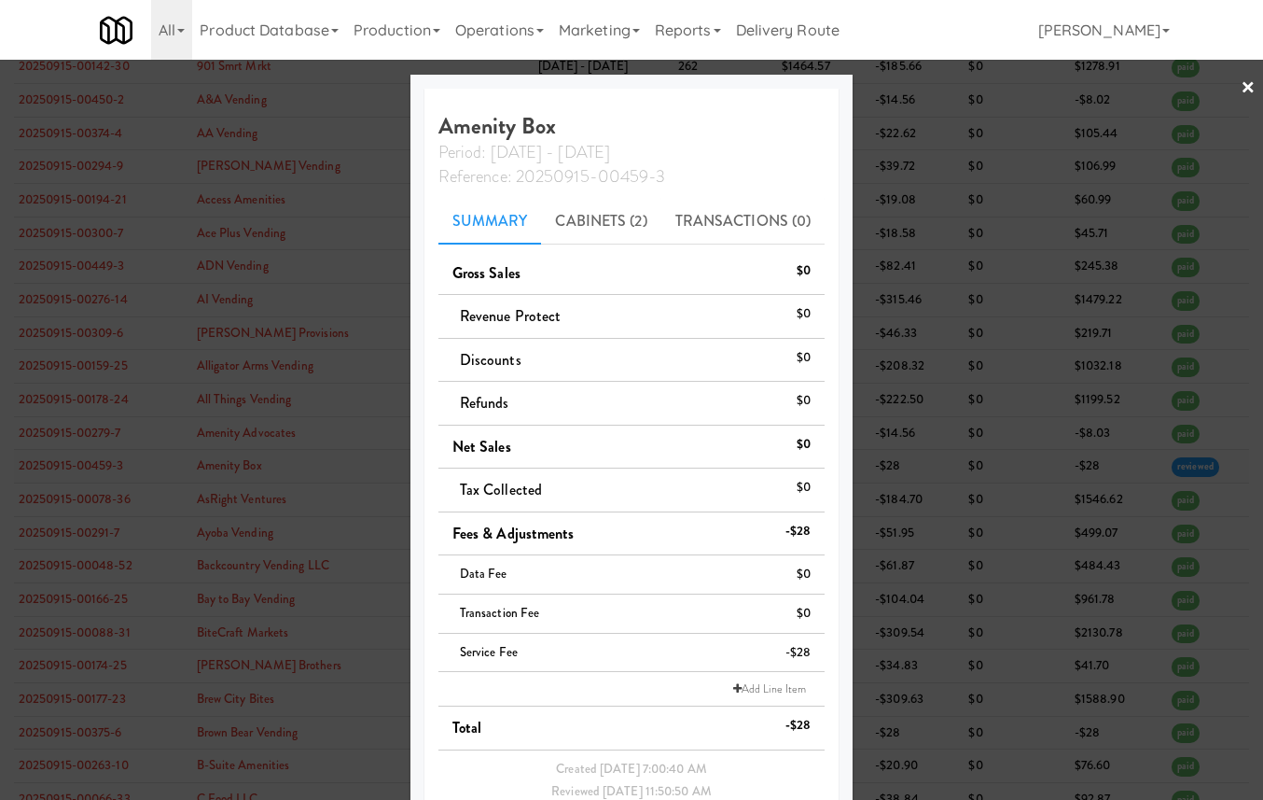
click at [97, 577] on div at bounding box center [631, 400] width 1263 height 800
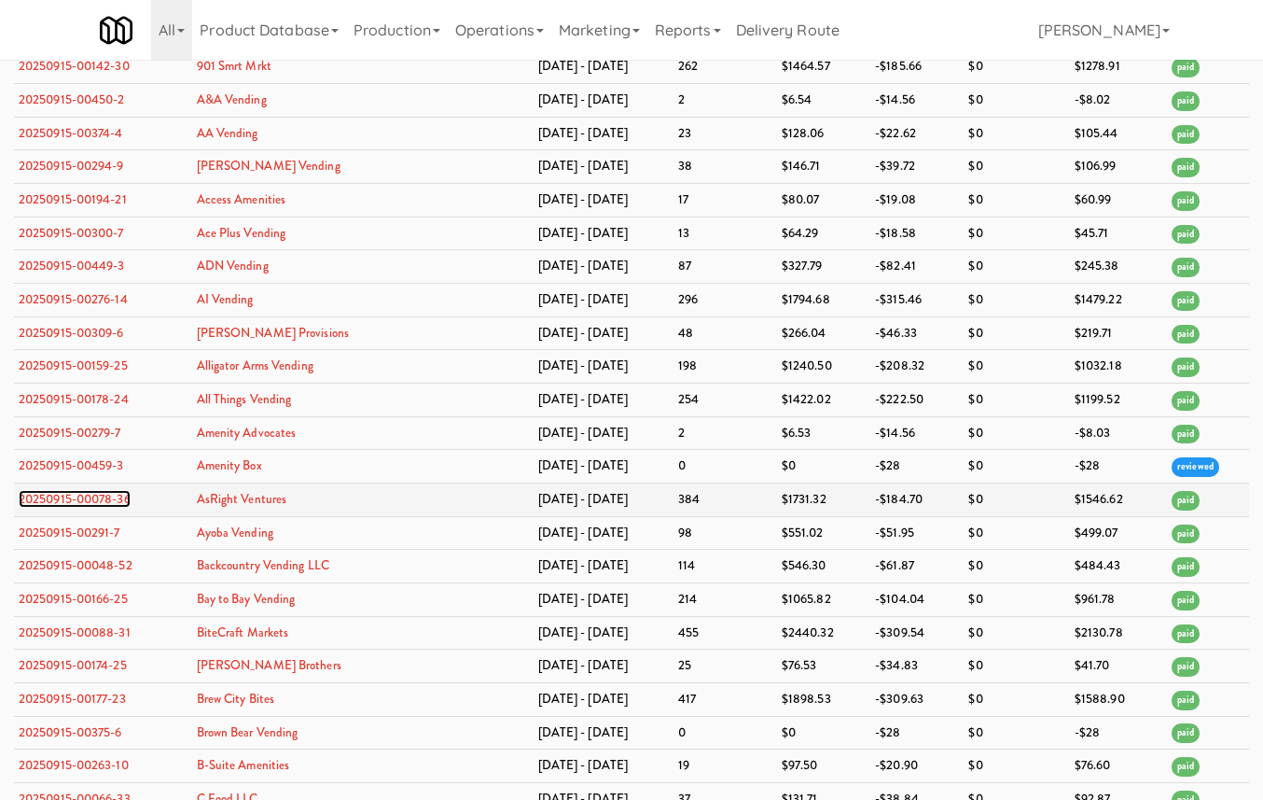
click at [99, 508] on link "20250915-00078-36" at bounding box center [75, 499] width 112 height 18
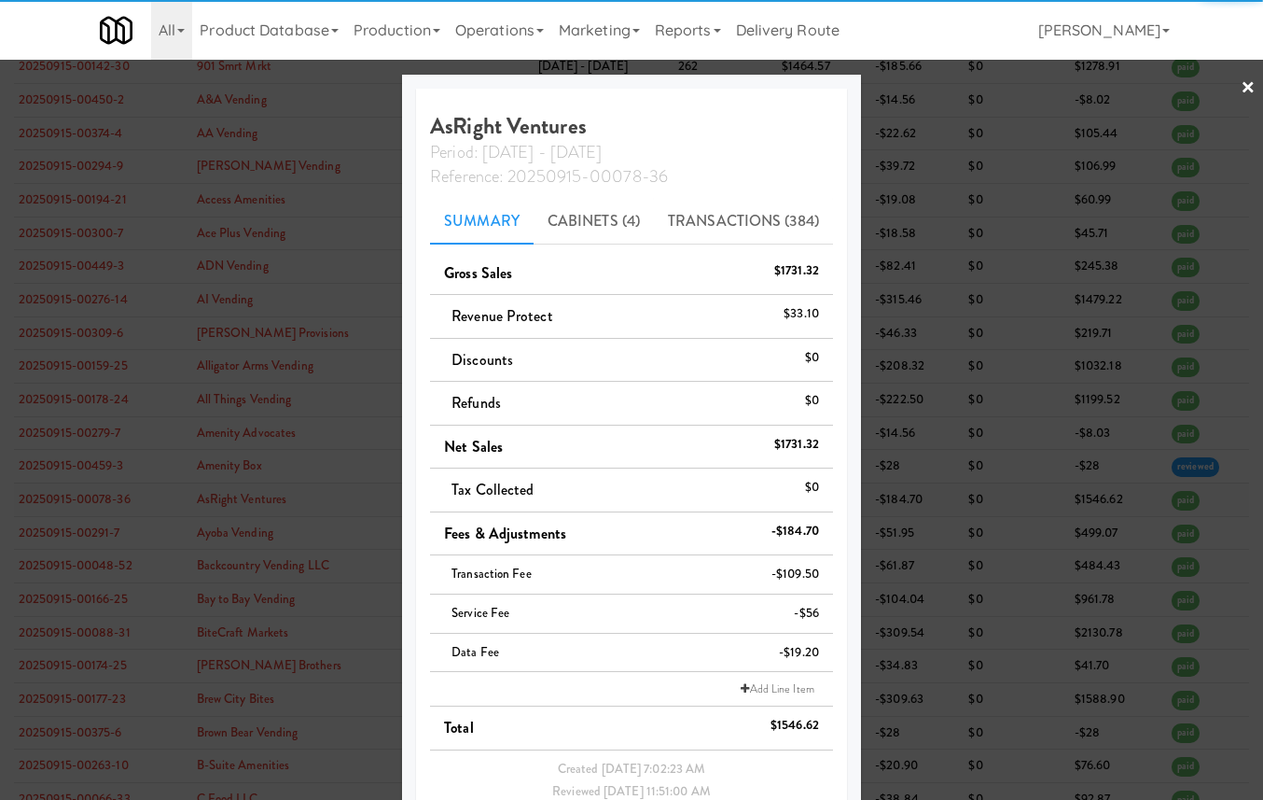
click at [99, 602] on div at bounding box center [631, 400] width 1263 height 800
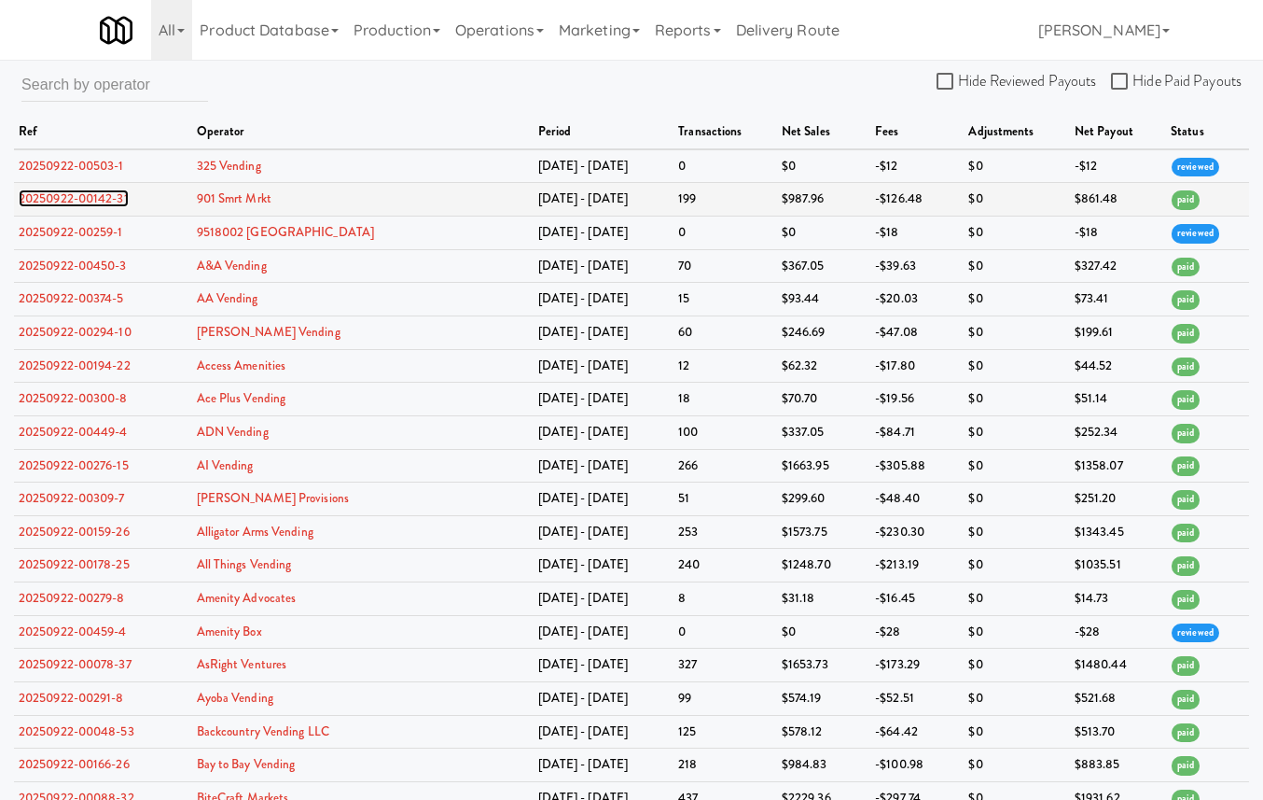
click at [116, 199] on link "20250922-00142-31" at bounding box center [74, 198] width 110 height 18
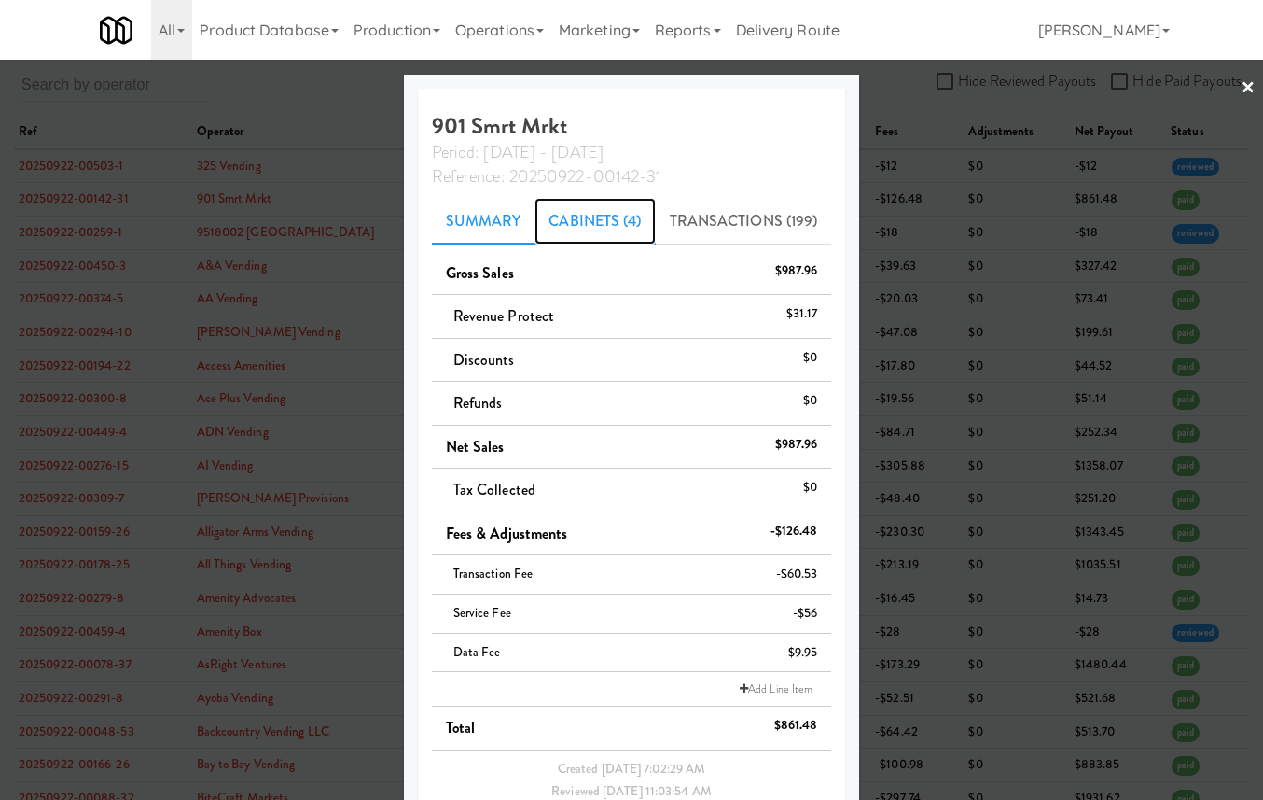
click at [568, 225] on link "Cabinets (4)" at bounding box center [595, 221] width 120 height 47
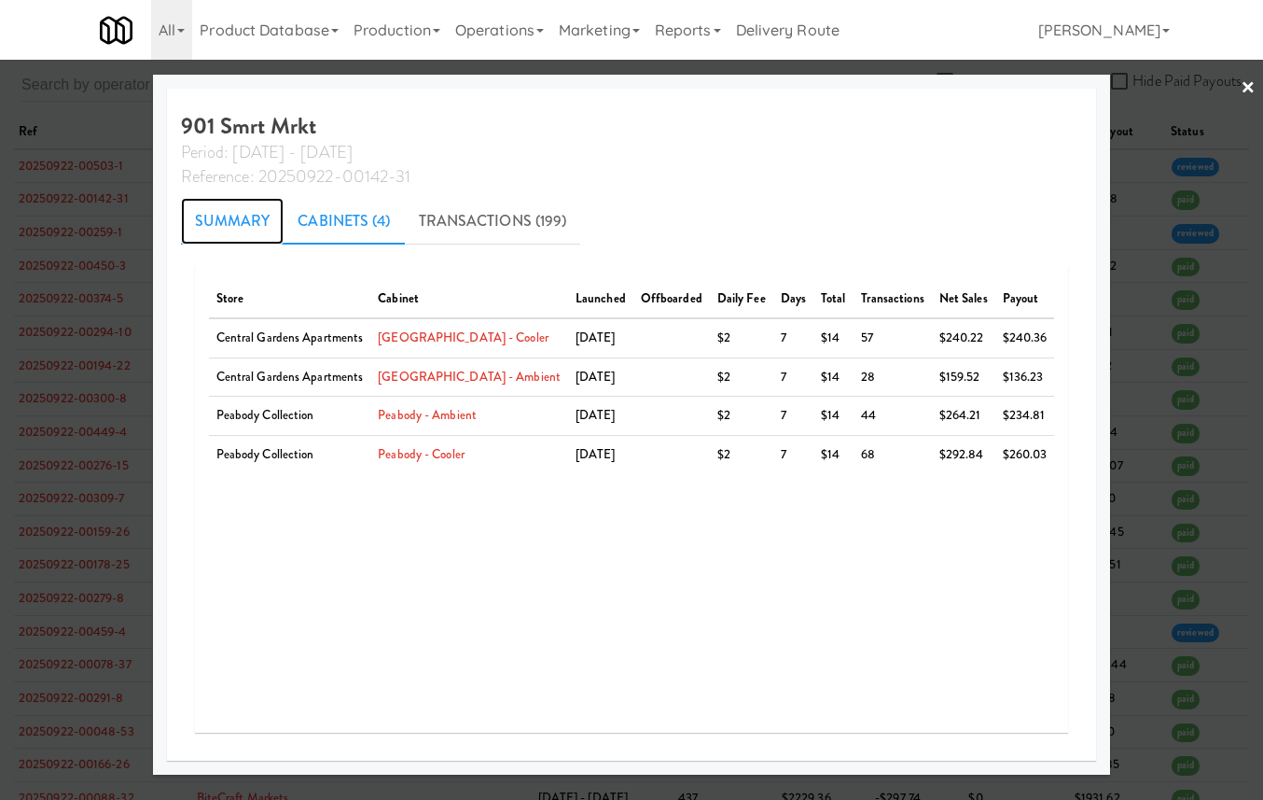
click at [271, 216] on link "Summary" at bounding box center [233, 221] width 104 height 47
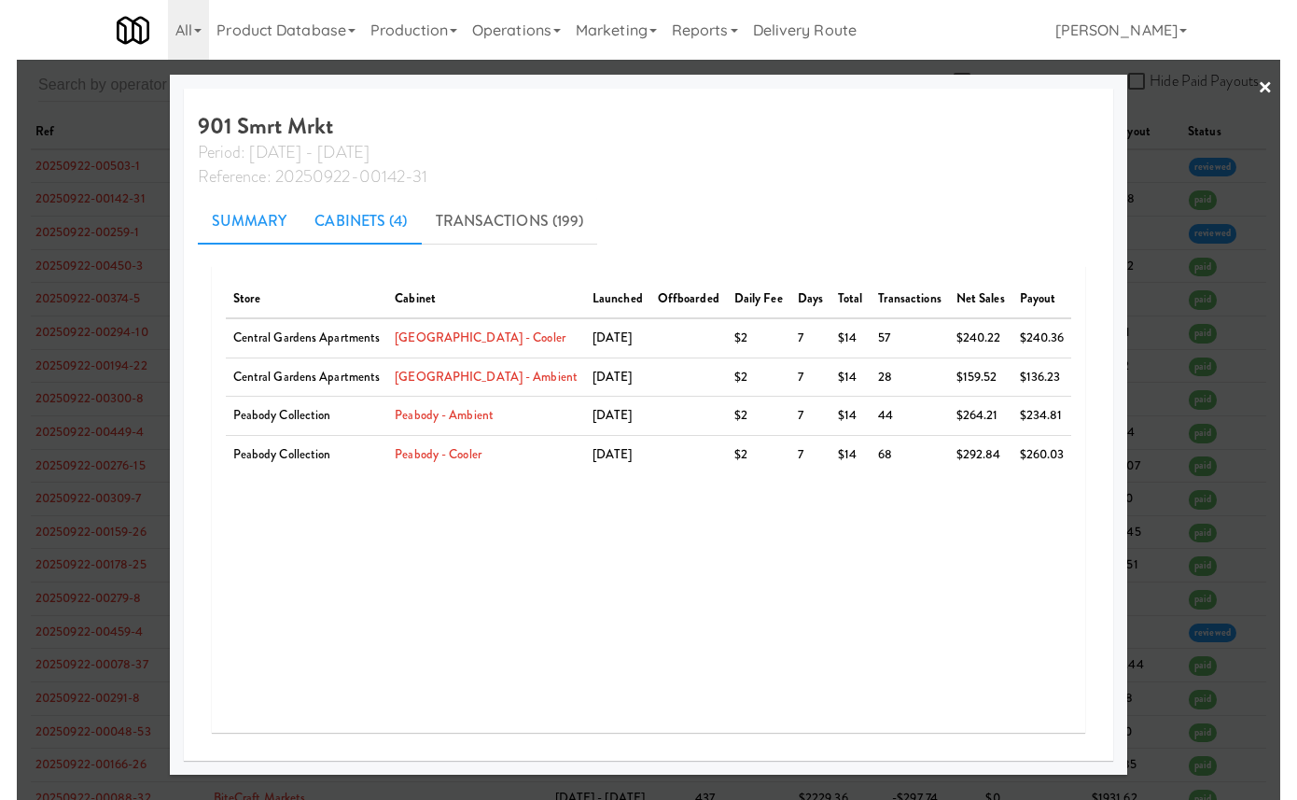
scroll to position [116, 0]
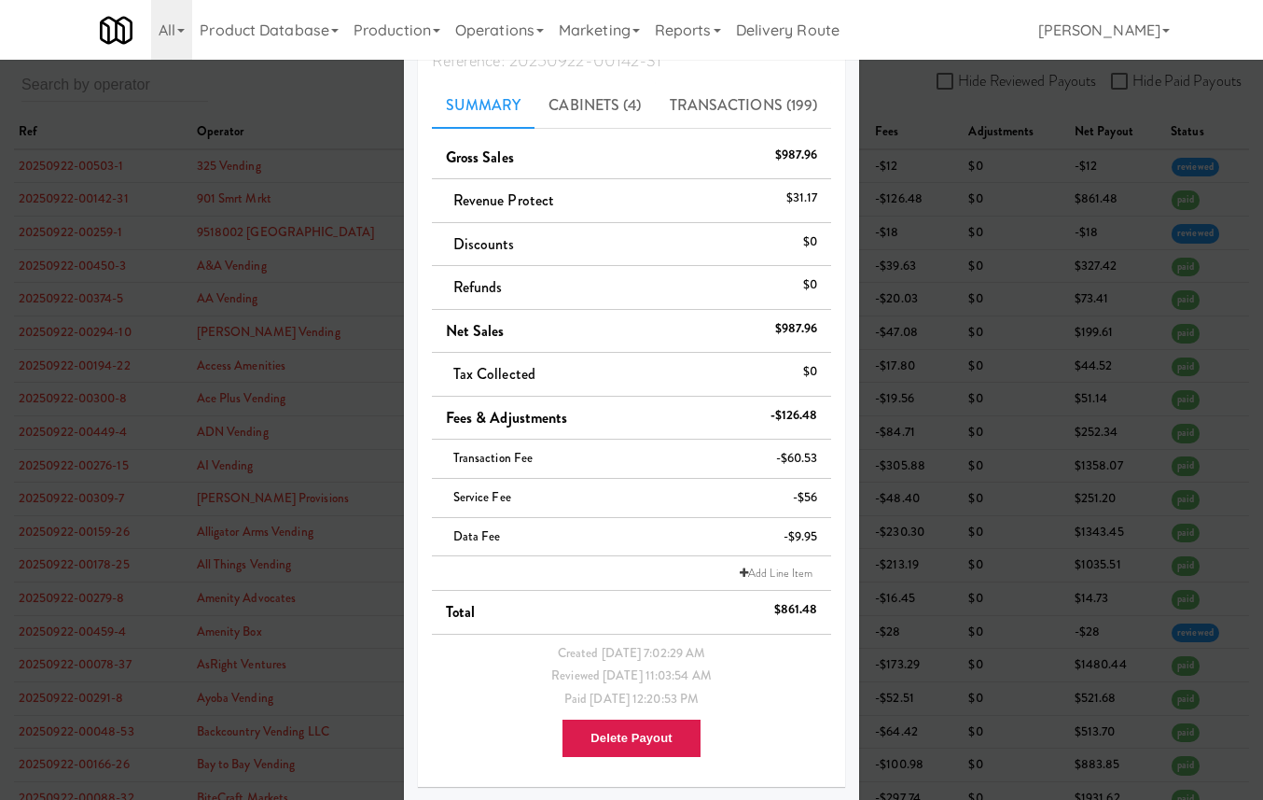
click at [271, 216] on div at bounding box center [631, 400] width 1263 height 800
